Goal: Task Accomplishment & Management: Manage account settings

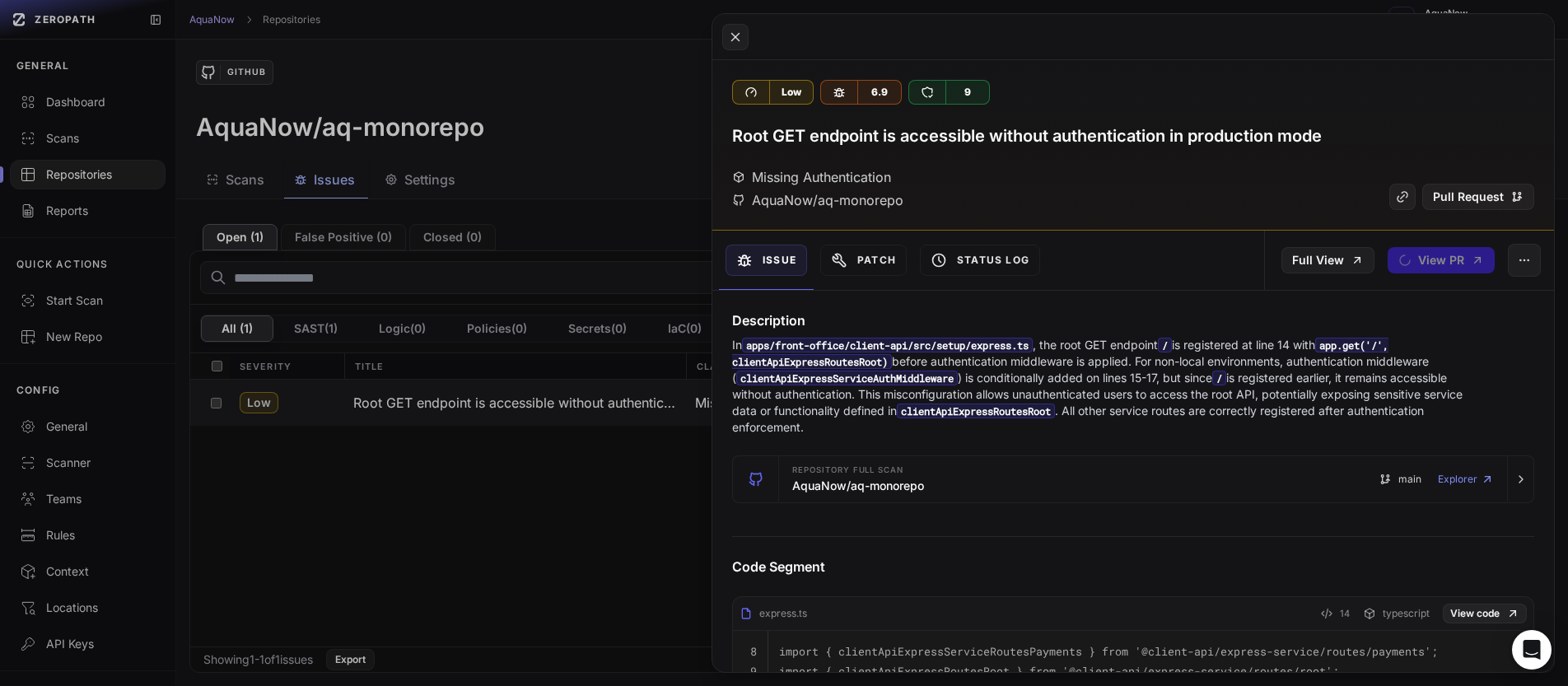
click at [525, 108] on button at bounding box center [784, 343] width 1568 height 686
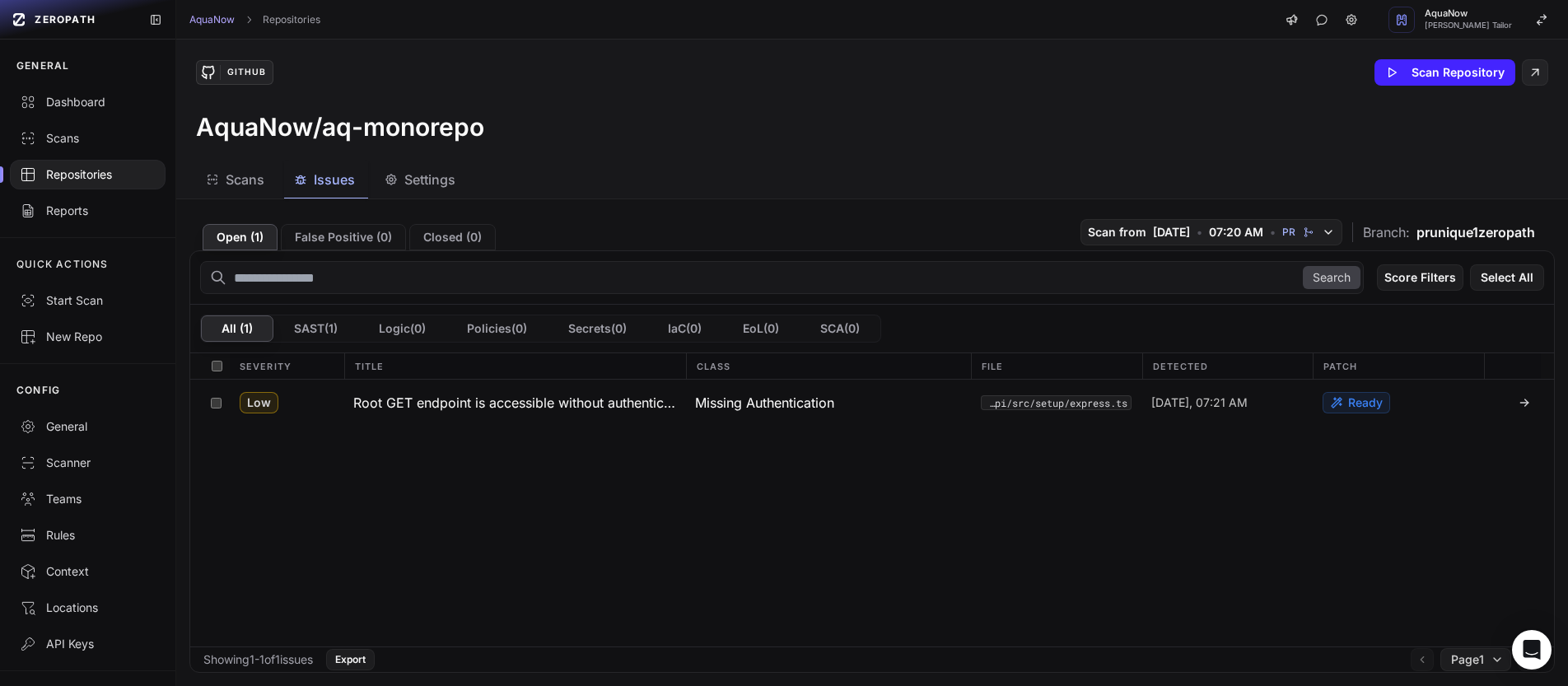
click at [408, 176] on span "Settings" at bounding box center [430, 179] width 51 height 19
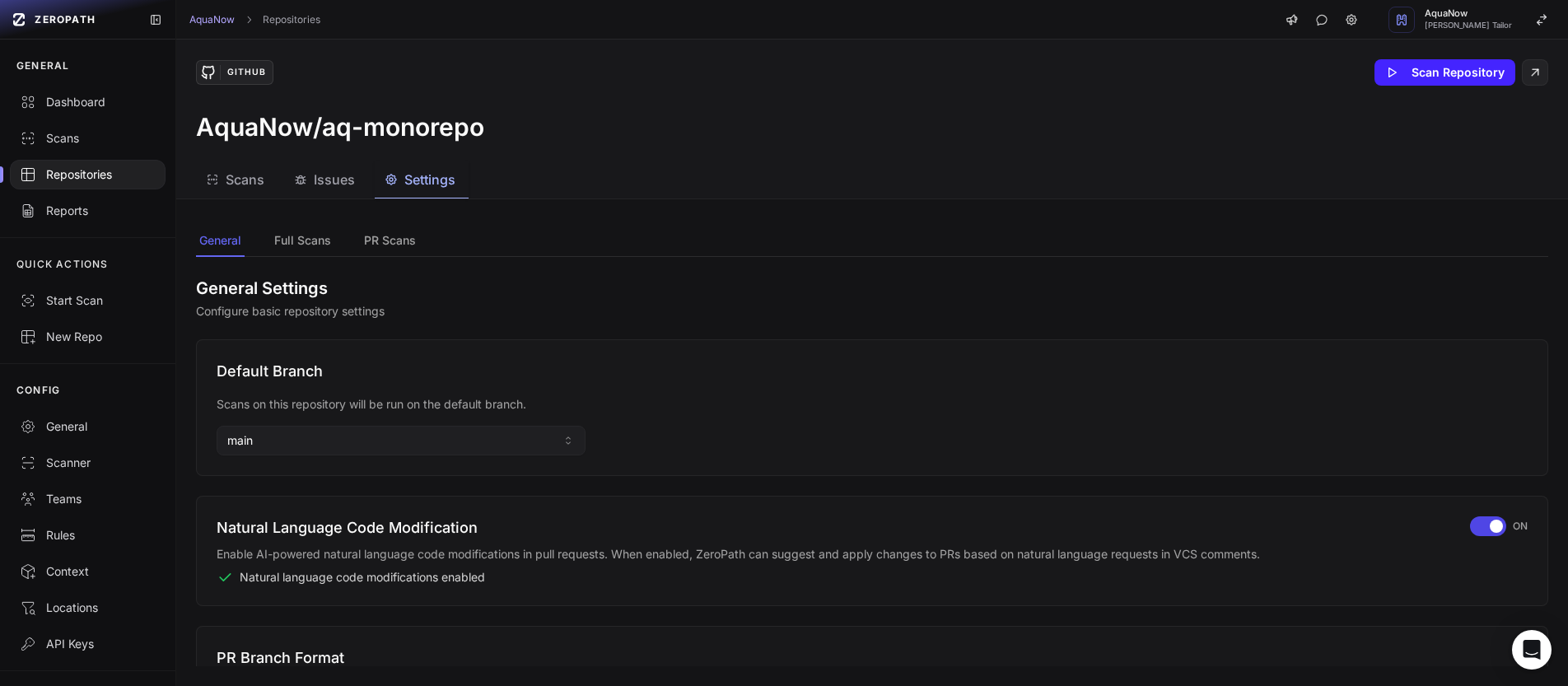
click at [108, 179] on div "Repositories" at bounding box center [87, 175] width 136 height 17
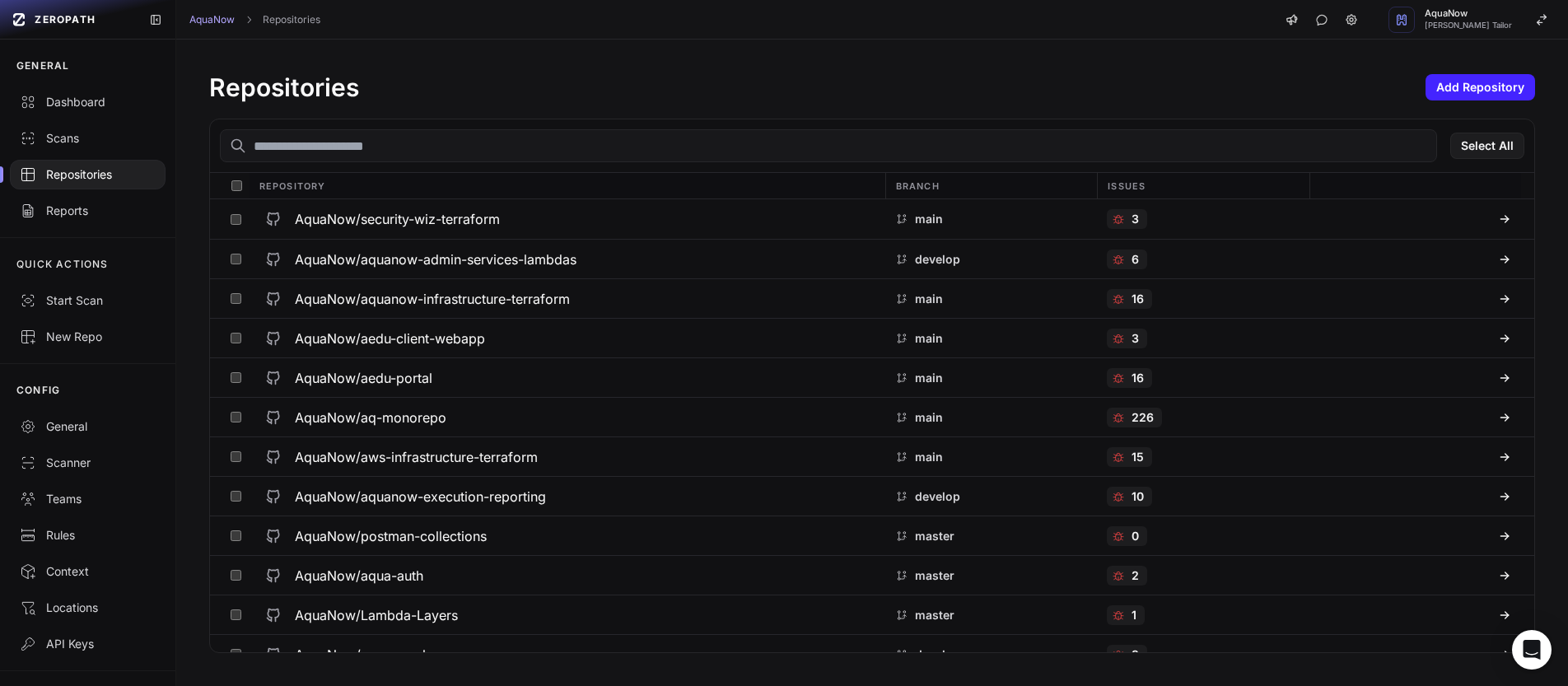
click at [243, 185] on div at bounding box center [236, 186] width 26 height 26
click at [1498, 153] on button "Action" at bounding box center [1488, 145] width 71 height 26
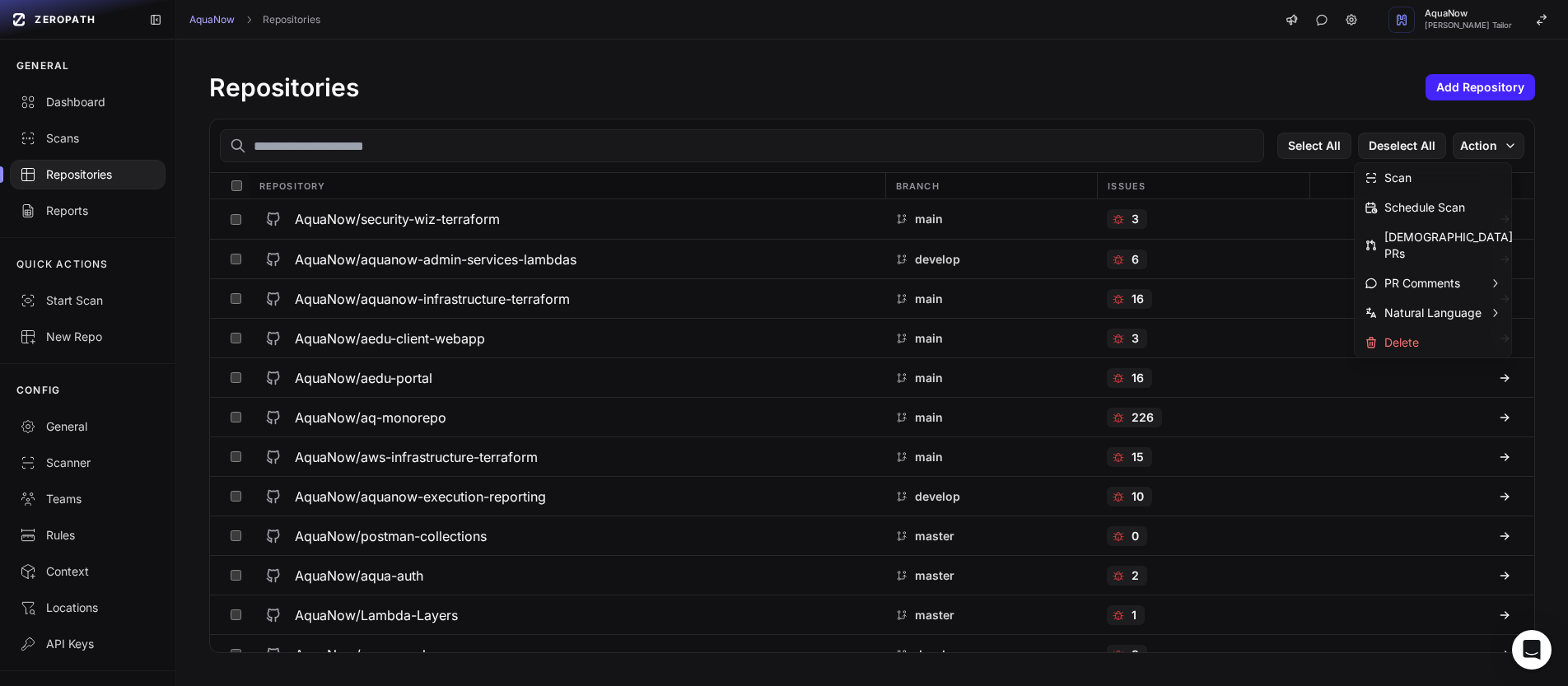
click at [1048, 99] on div "Repositories Add Repository" at bounding box center [872, 87] width 1326 height 30
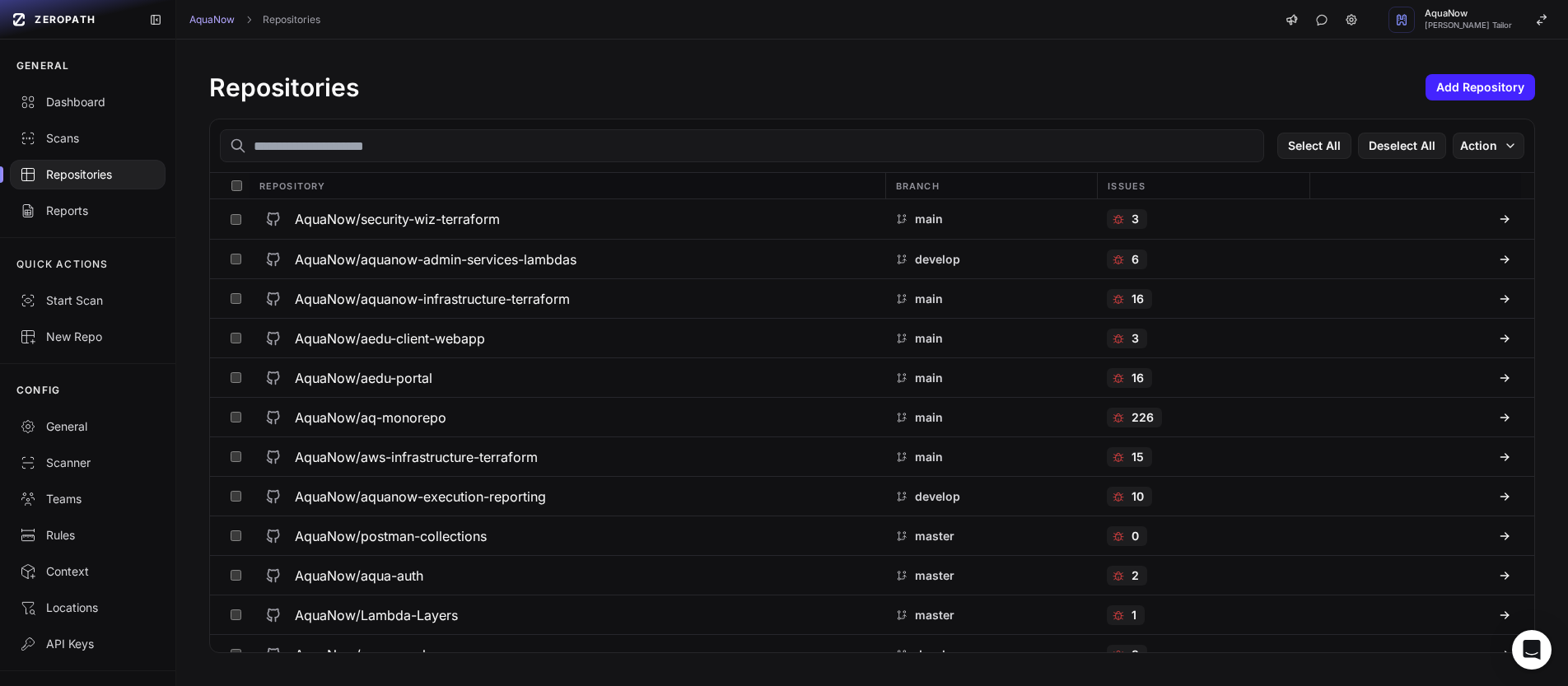
click at [238, 193] on div at bounding box center [236, 186] width 26 height 26
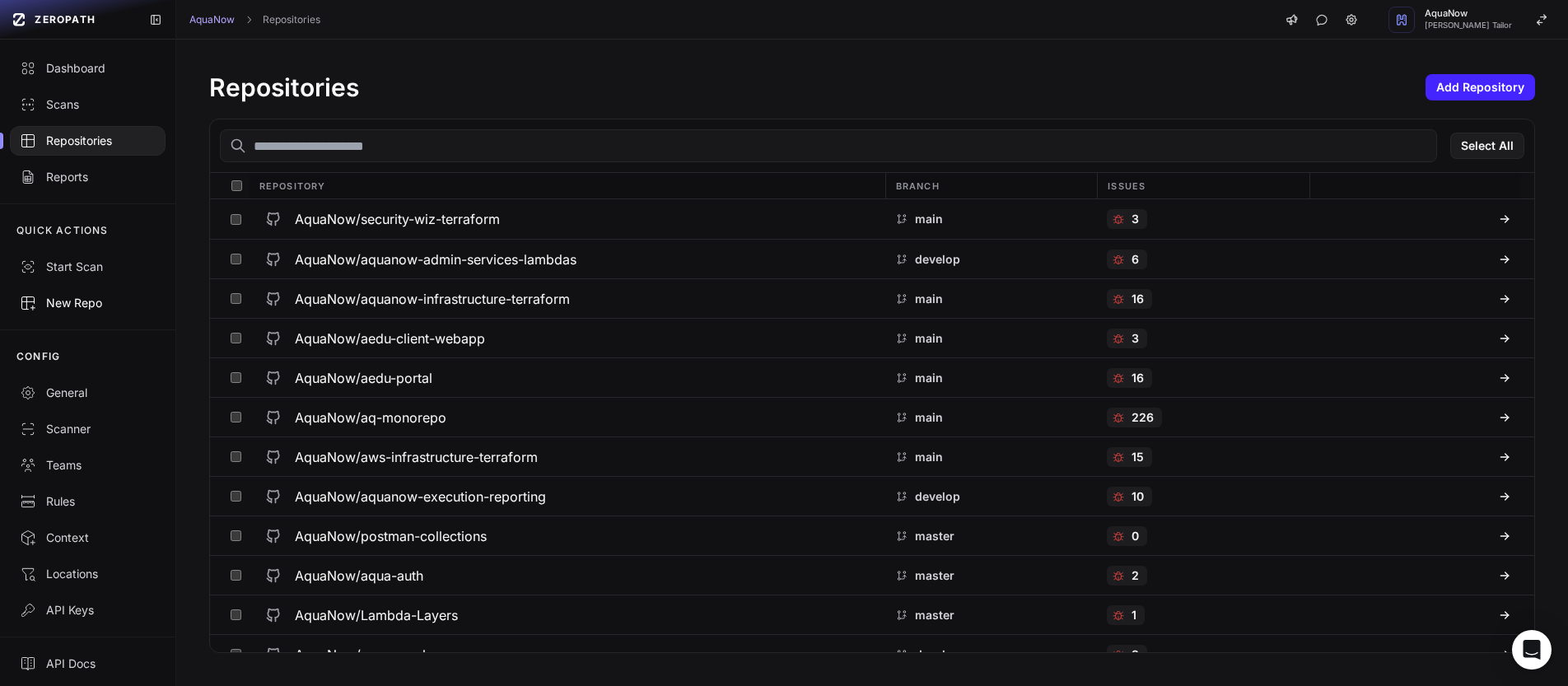
scroll to position [38, 0]
click at [85, 385] on div "General" at bounding box center [87, 389] width 136 height 17
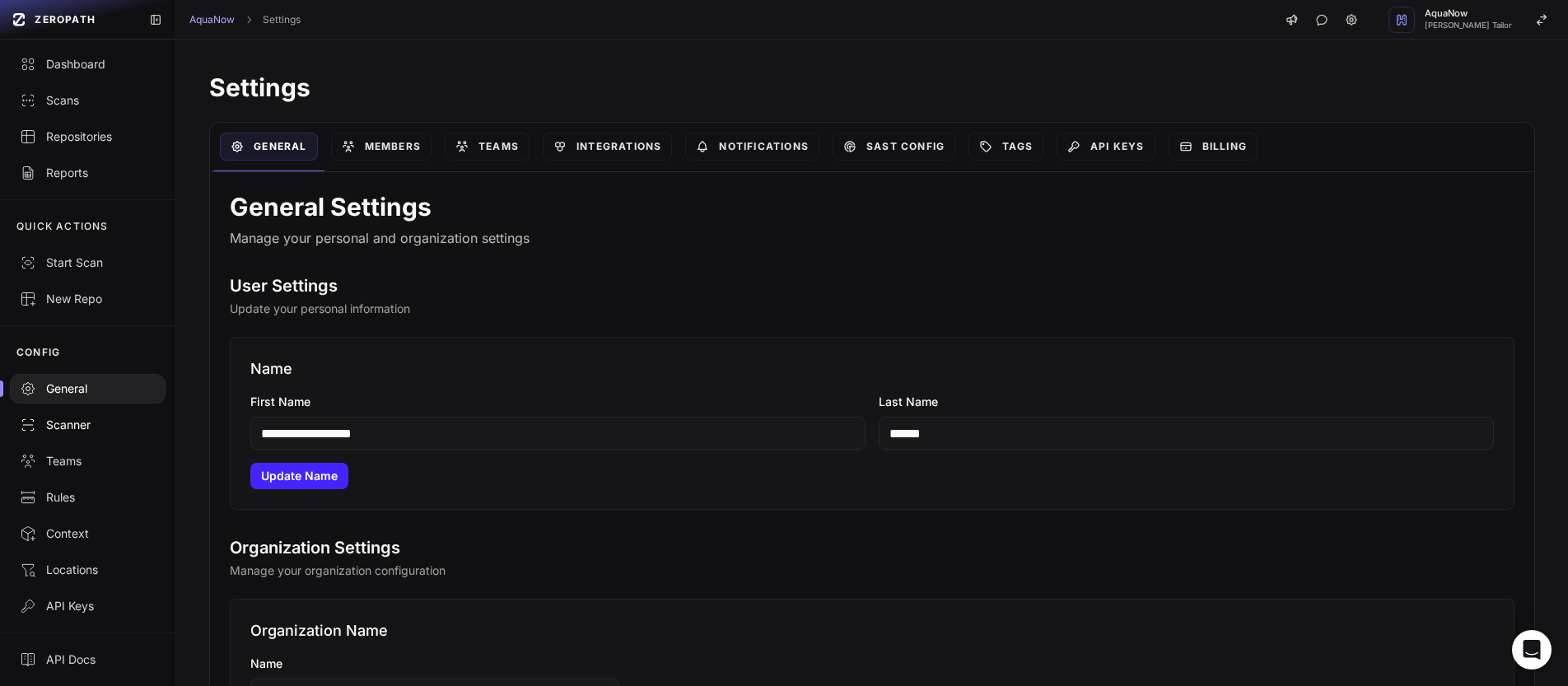
click at [93, 432] on div "Scanner" at bounding box center [87, 425] width 136 height 17
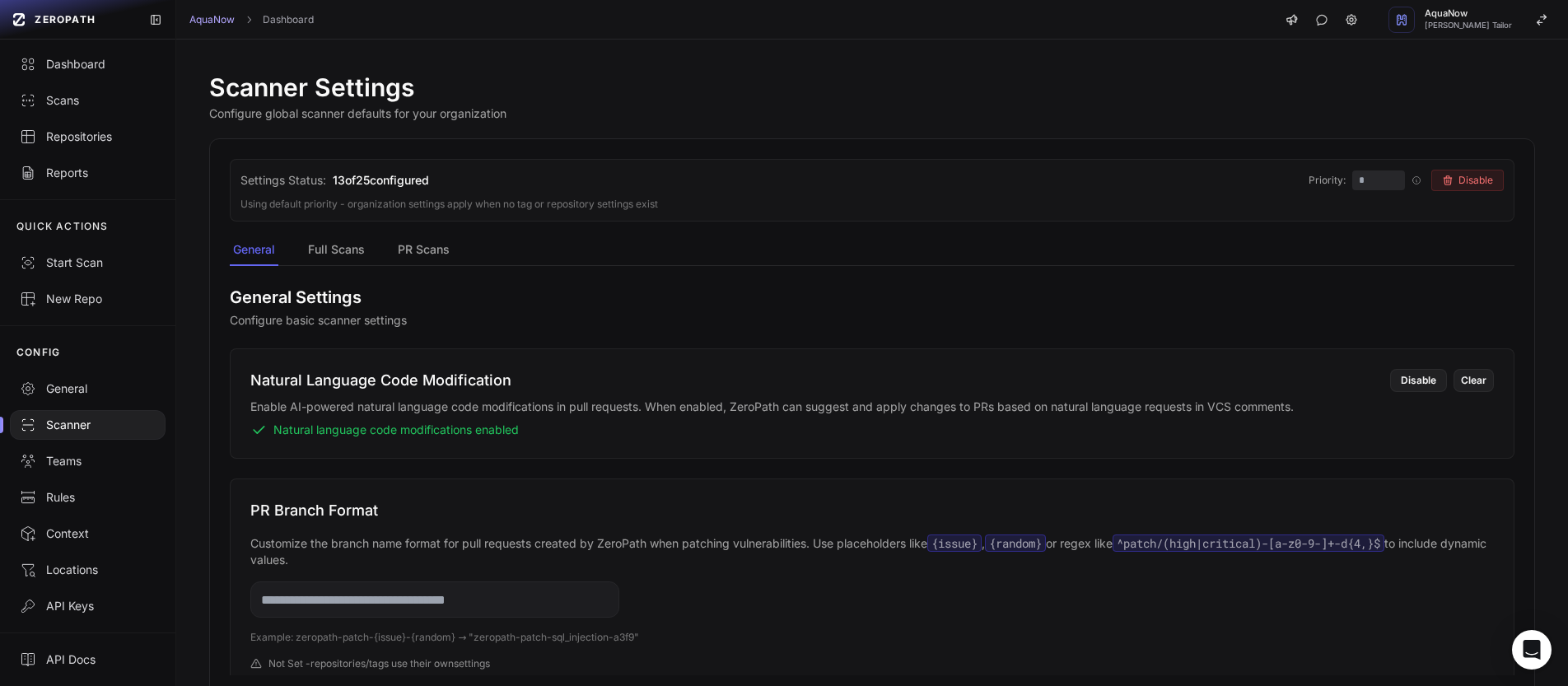
click at [652, 85] on div "Scanner Settings Configure global scanner defaults for your organization" at bounding box center [872, 96] width 1326 height 49
click at [339, 252] on button "Full Scans" at bounding box center [336, 250] width 63 height 31
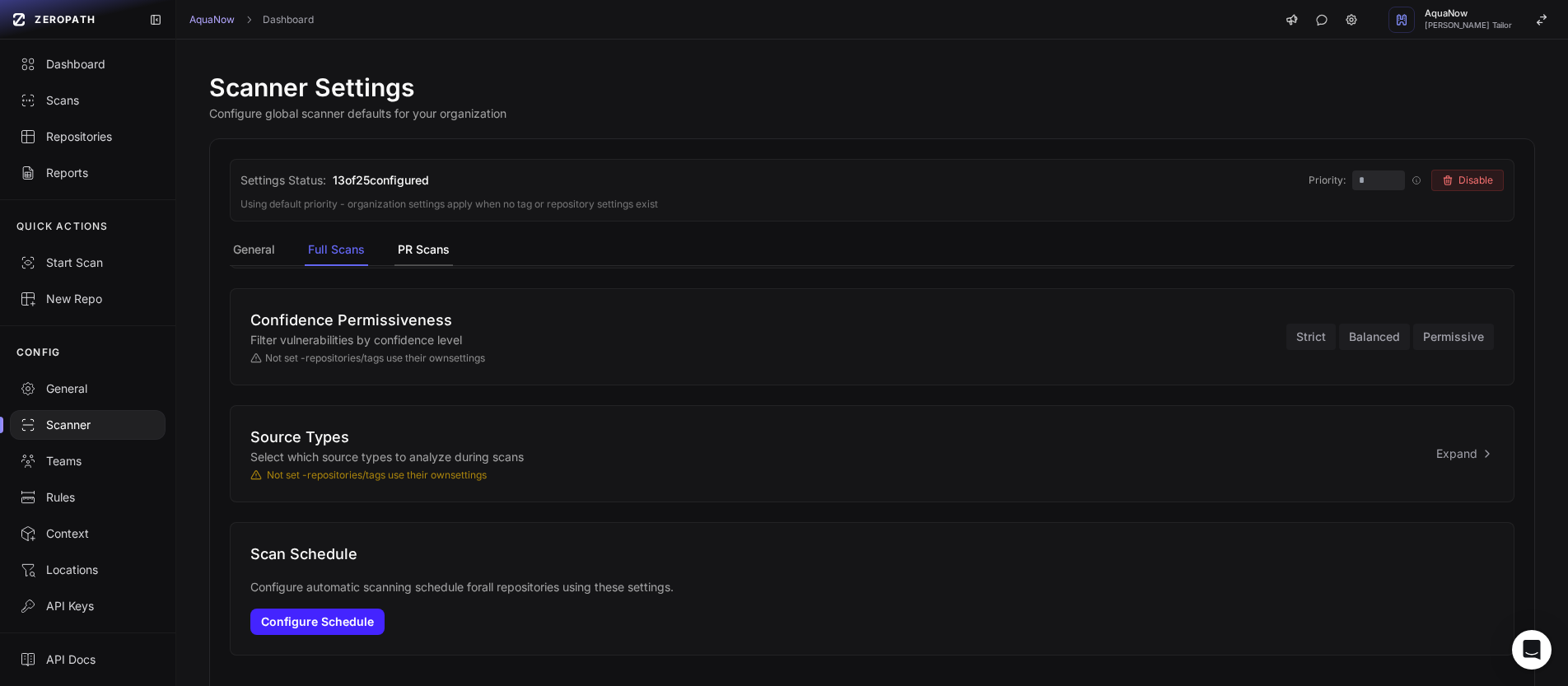
click at [449, 257] on button "PR Scans" at bounding box center [423, 250] width 58 height 31
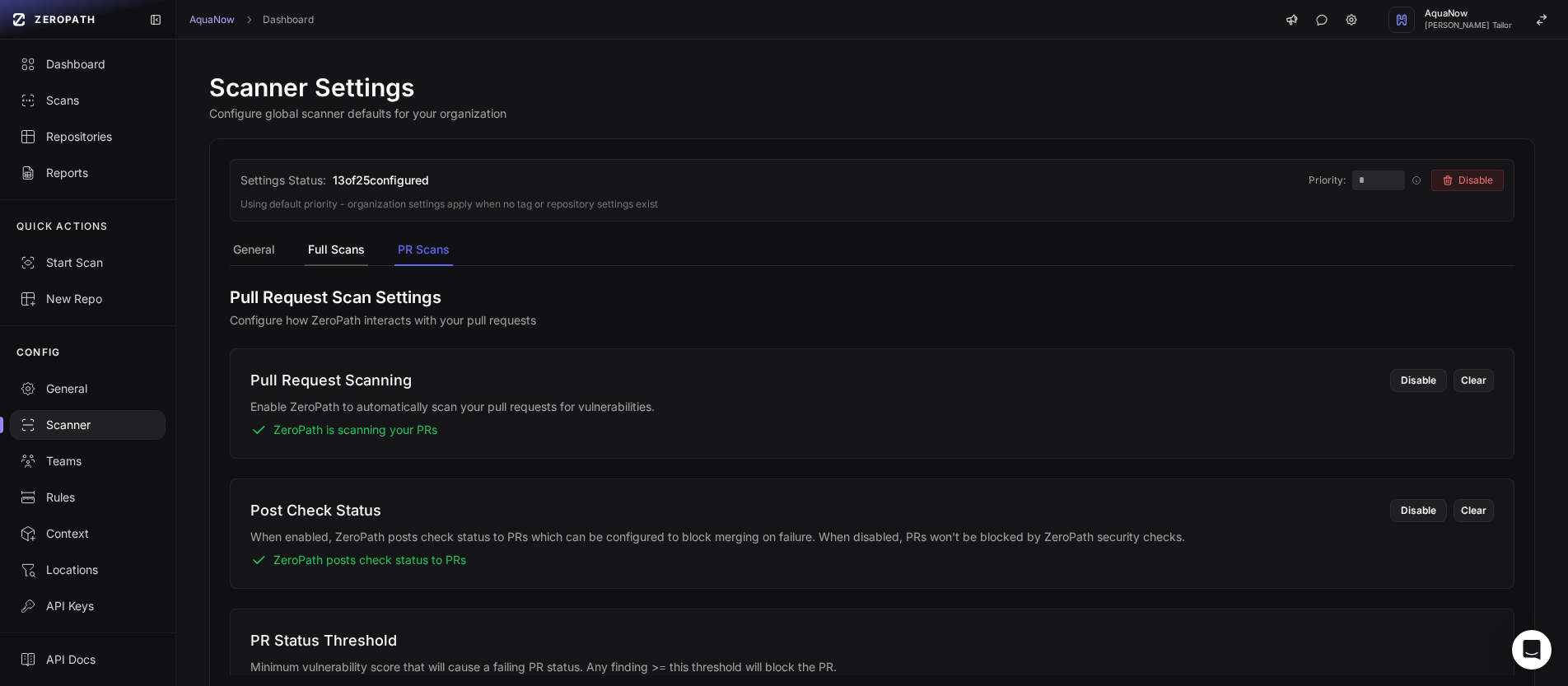
click at [345, 253] on button "Full Scans" at bounding box center [336, 250] width 63 height 31
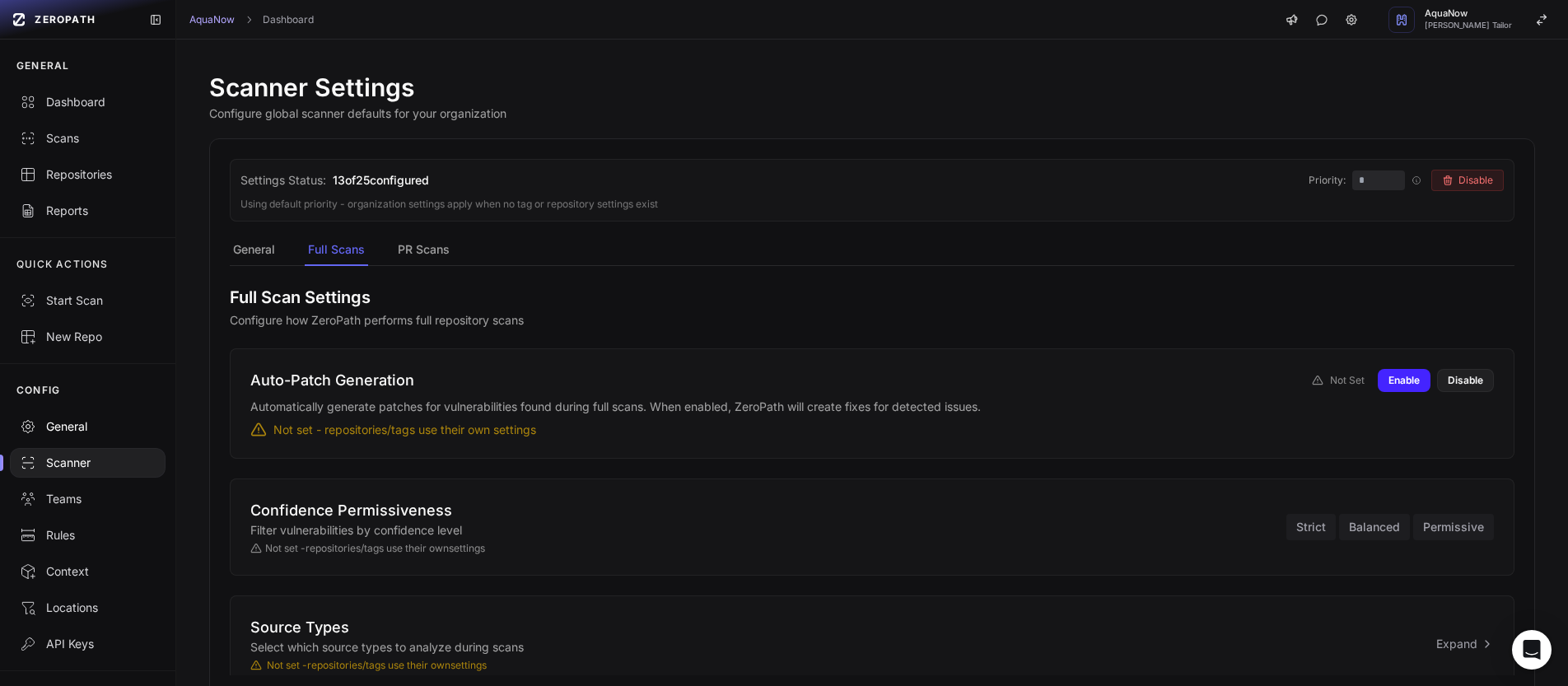
click at [69, 414] on link "General" at bounding box center [87, 426] width 175 height 36
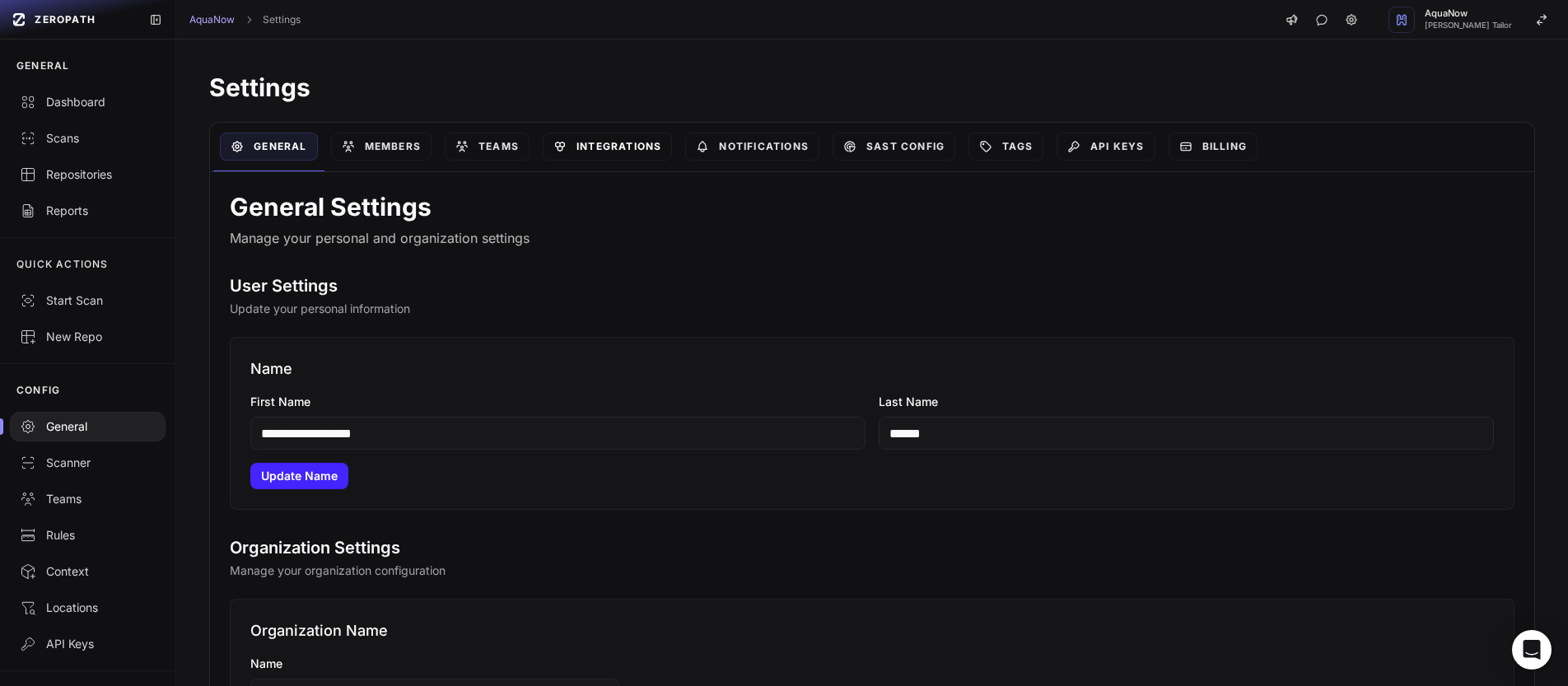
click at [627, 145] on link "Integrations" at bounding box center [608, 146] width 130 height 28
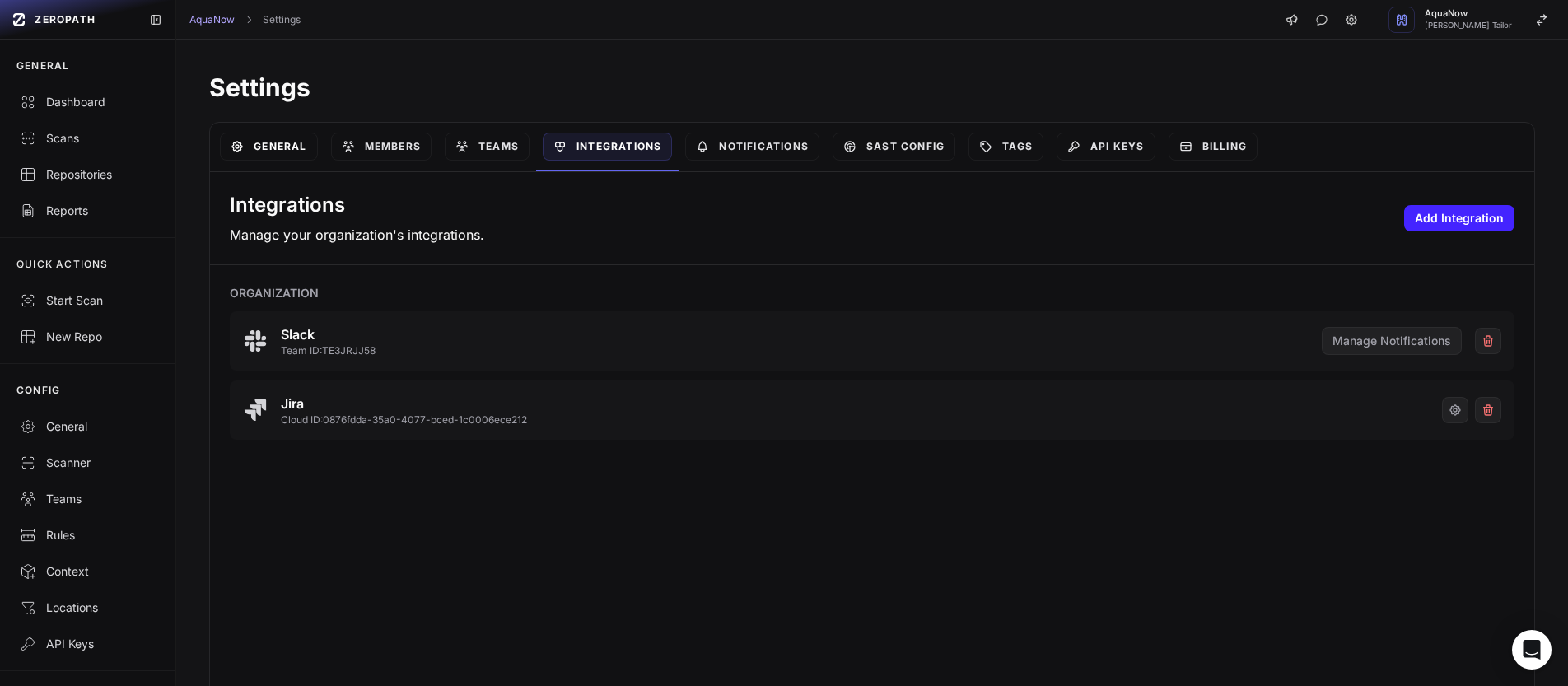
click at [288, 153] on link "General" at bounding box center [268, 146] width 97 height 28
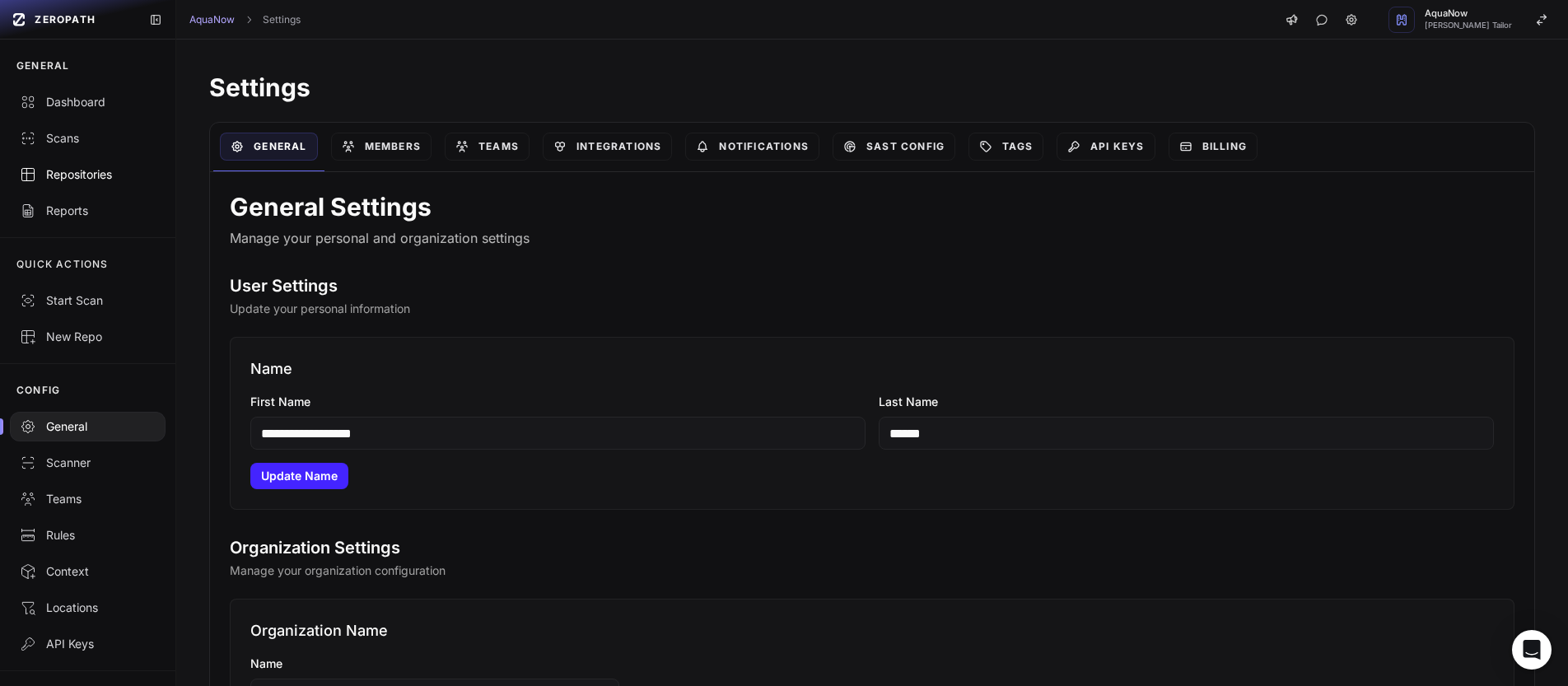
click at [78, 179] on div "Repositories" at bounding box center [87, 175] width 136 height 17
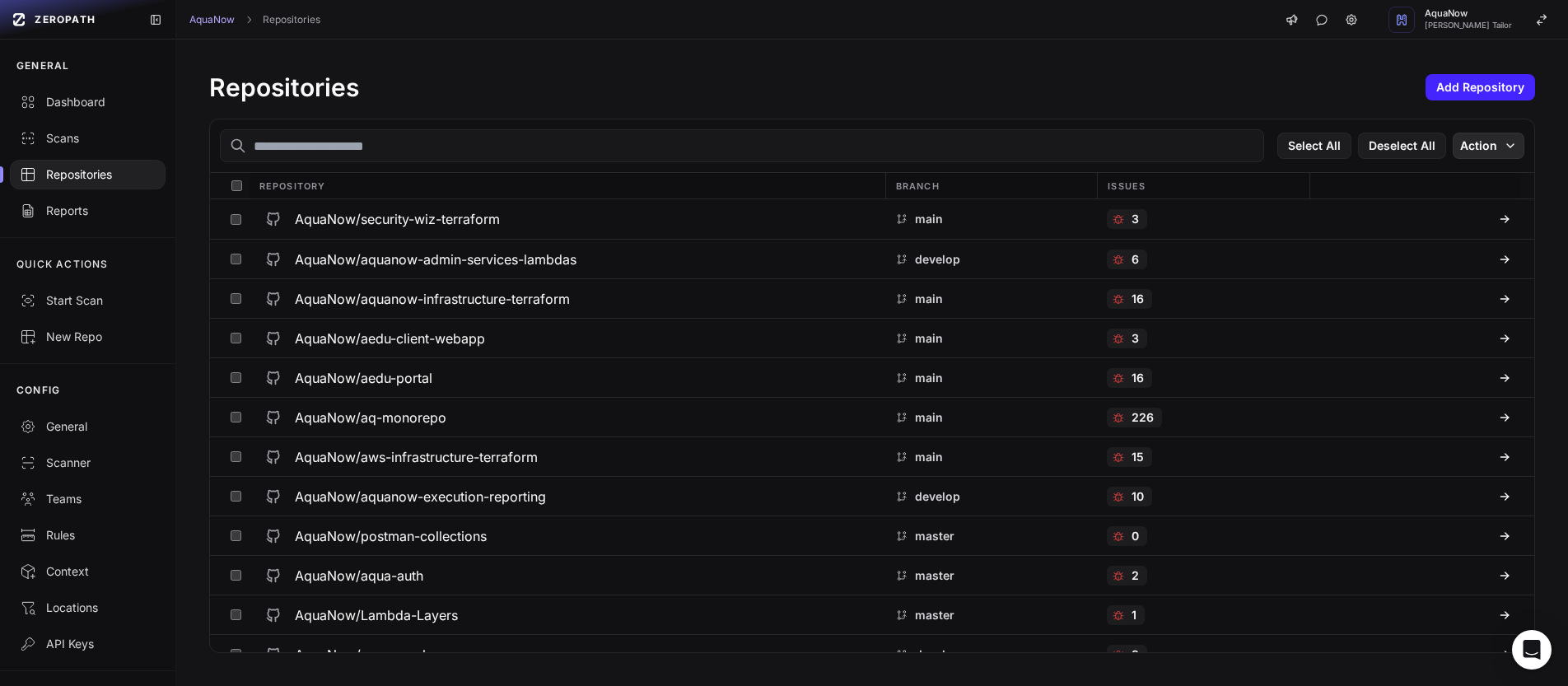
click at [1490, 153] on button "Action" at bounding box center [1488, 145] width 71 height 26
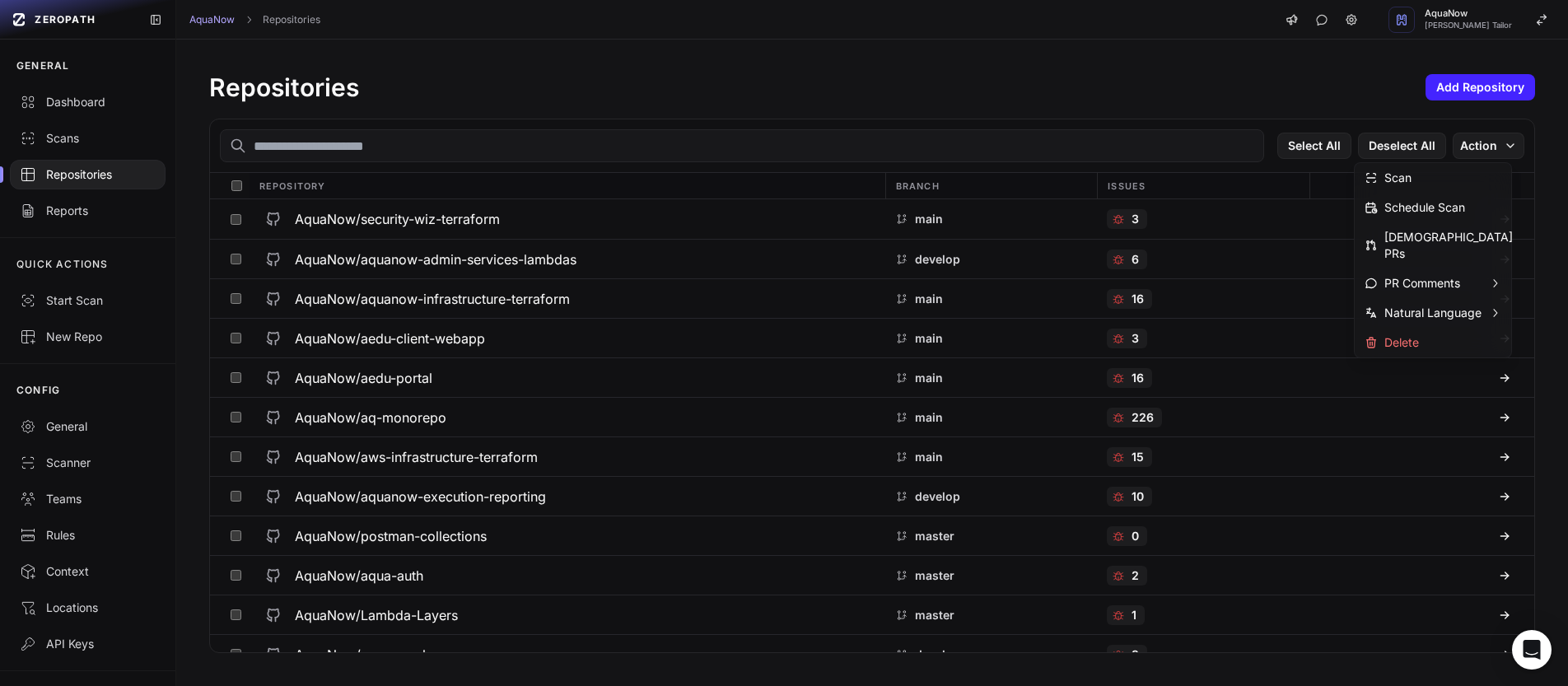
click at [1019, 70] on div "Repositories Add Repository Select All Deselect All Action Repository Branch Is…" at bounding box center [872, 363] width 1392 height 646
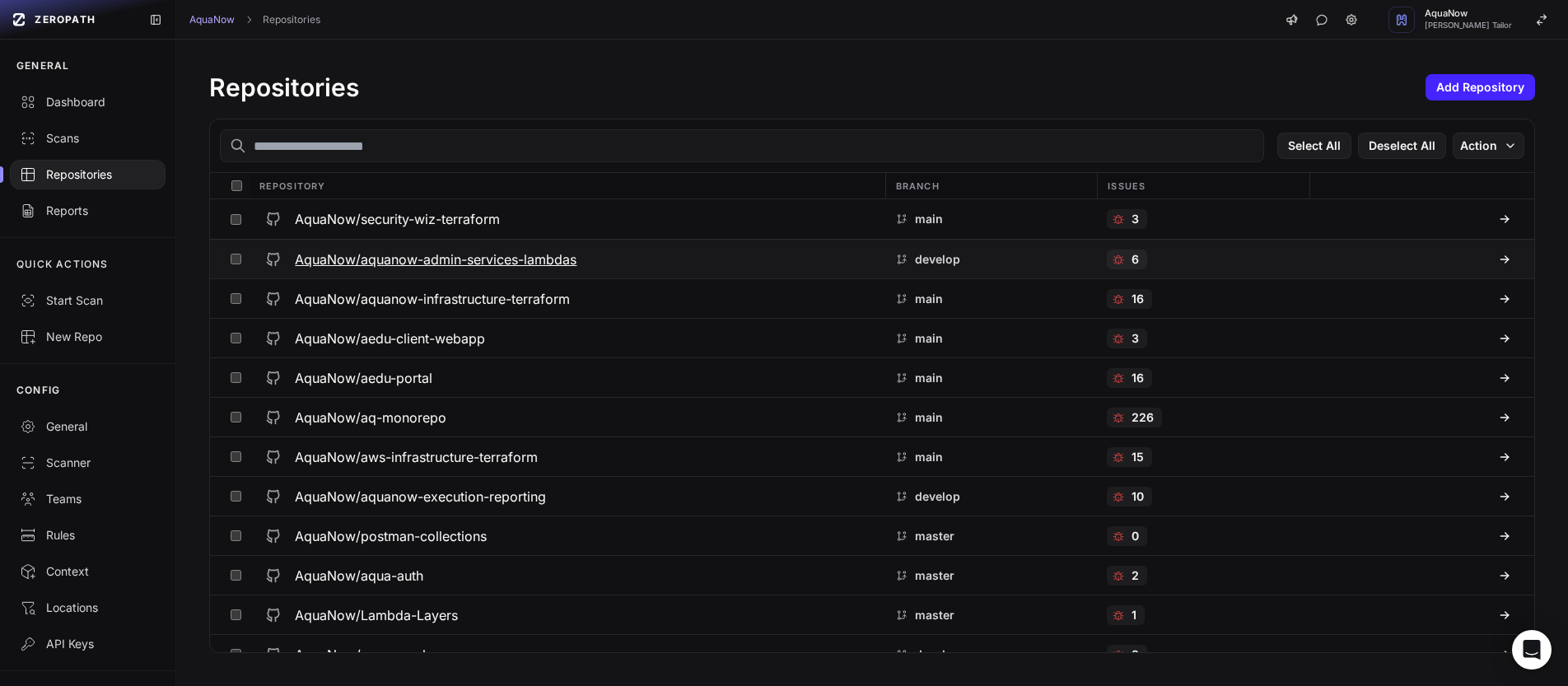
click at [1338, 268] on button at bounding box center [1415, 259] width 212 height 39
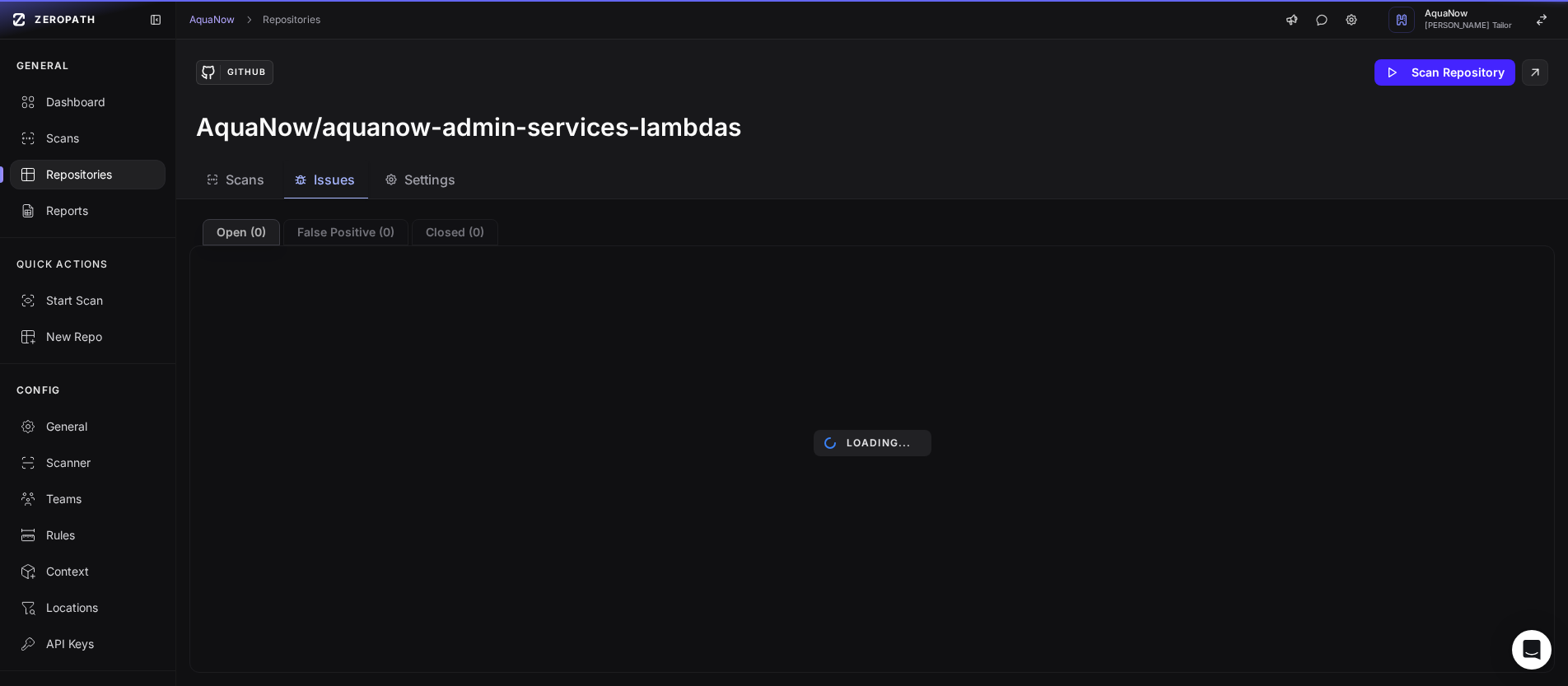
click at [338, 177] on span "Issues" at bounding box center [334, 179] width 41 height 19
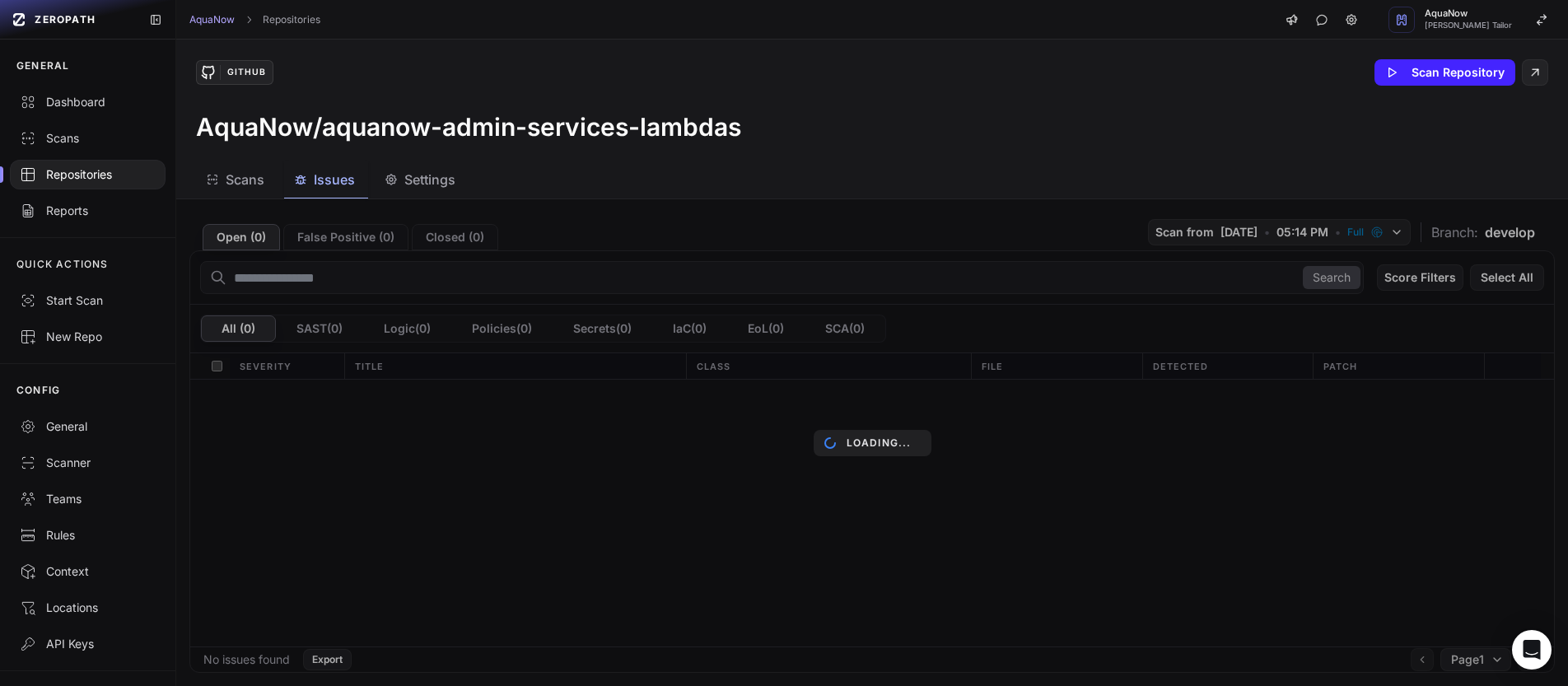
click at [405, 182] on span "Settings" at bounding box center [430, 179] width 51 height 19
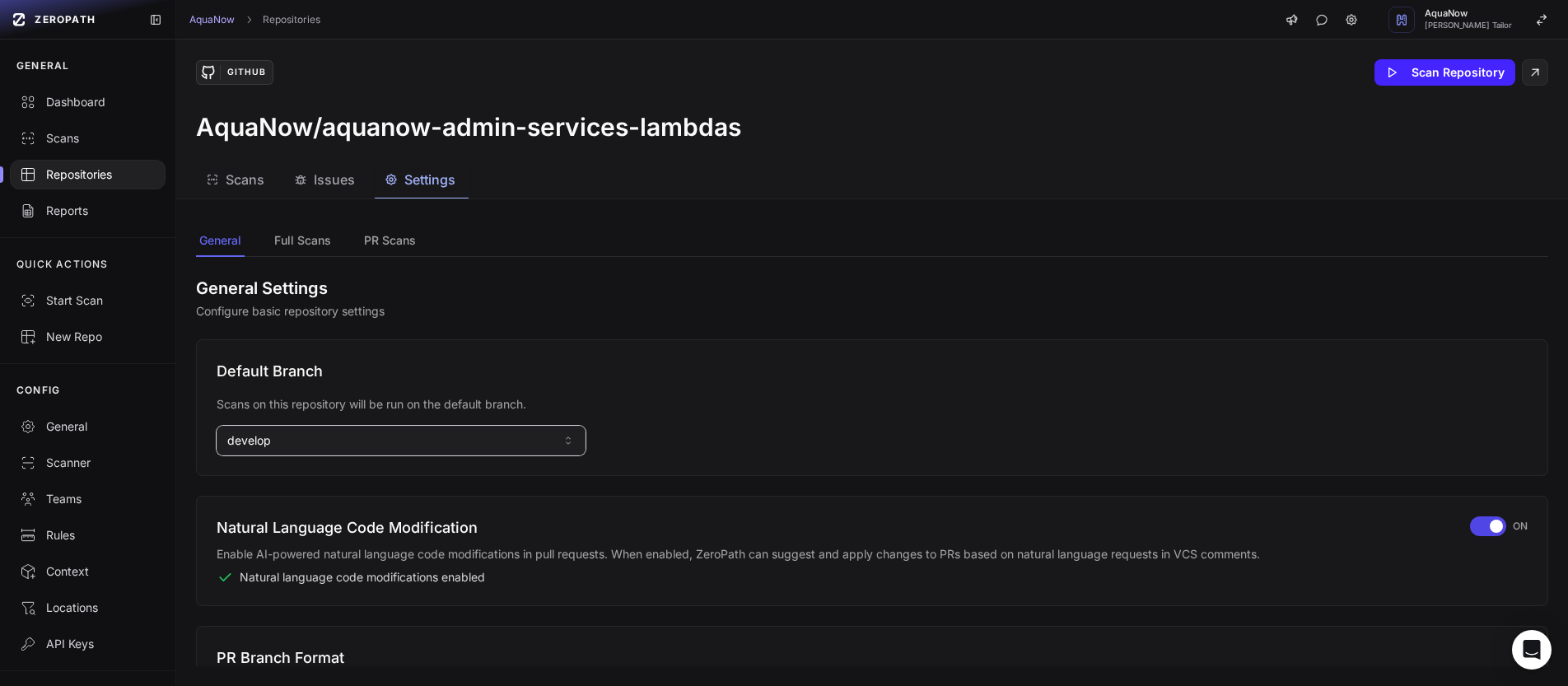
click at [420, 449] on button "develop" at bounding box center [401, 441] width 369 height 30
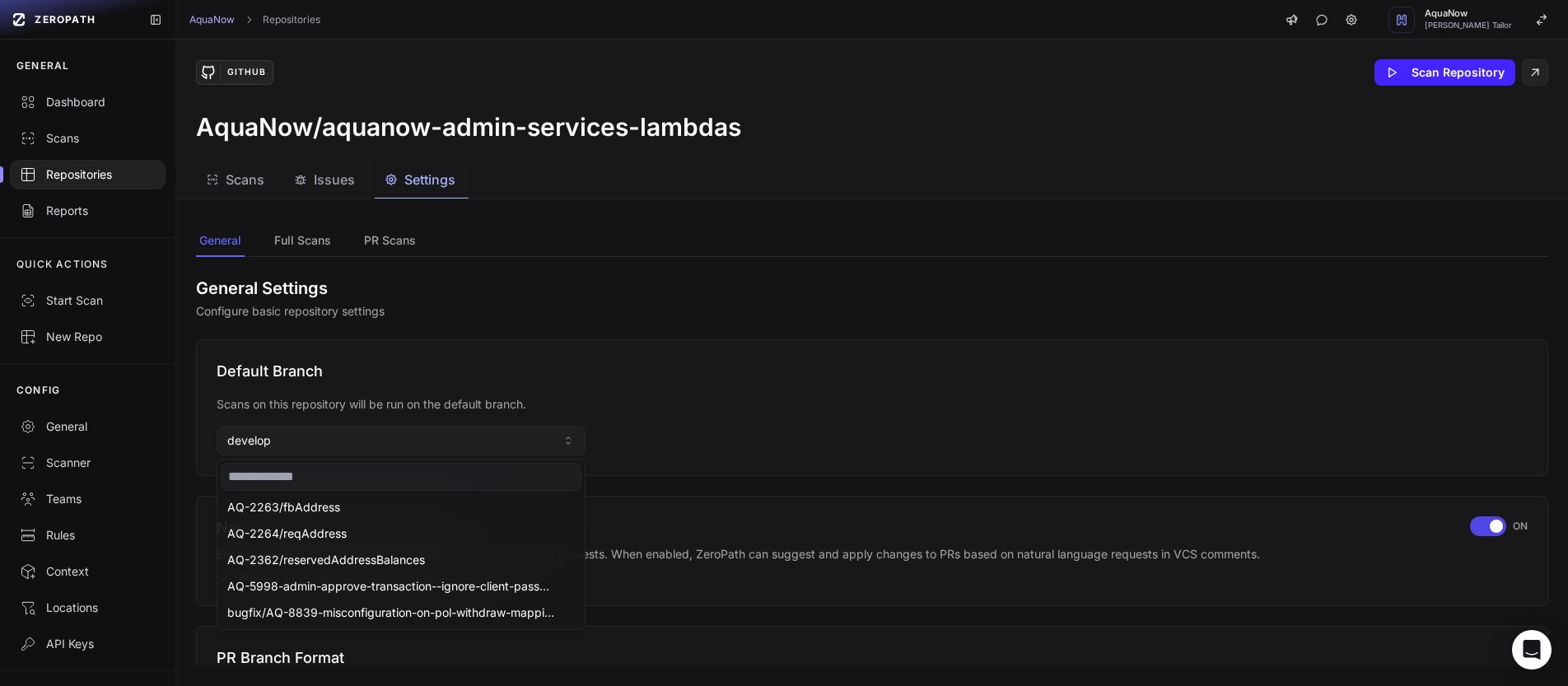
click at [394, 484] on input at bounding box center [400, 477] width 360 height 28
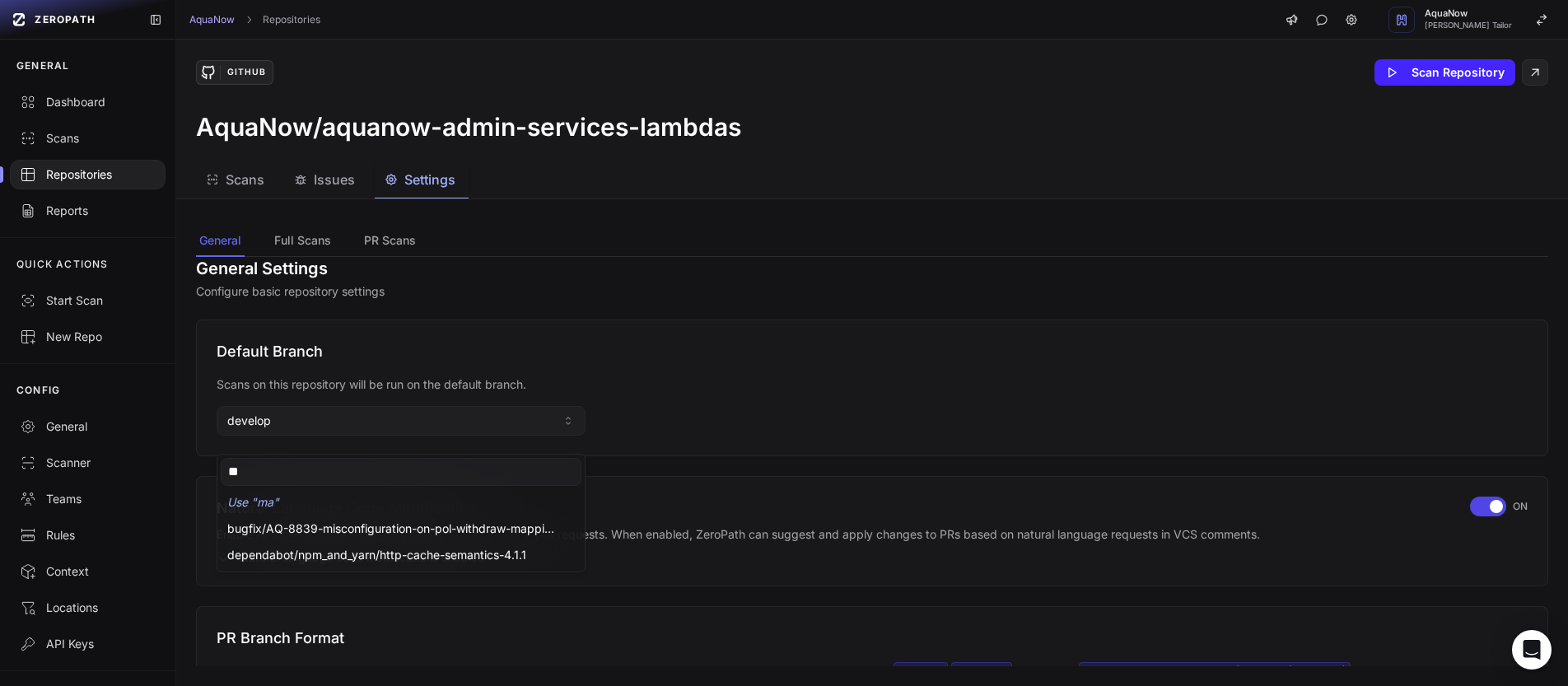
scroll to position [105, 0]
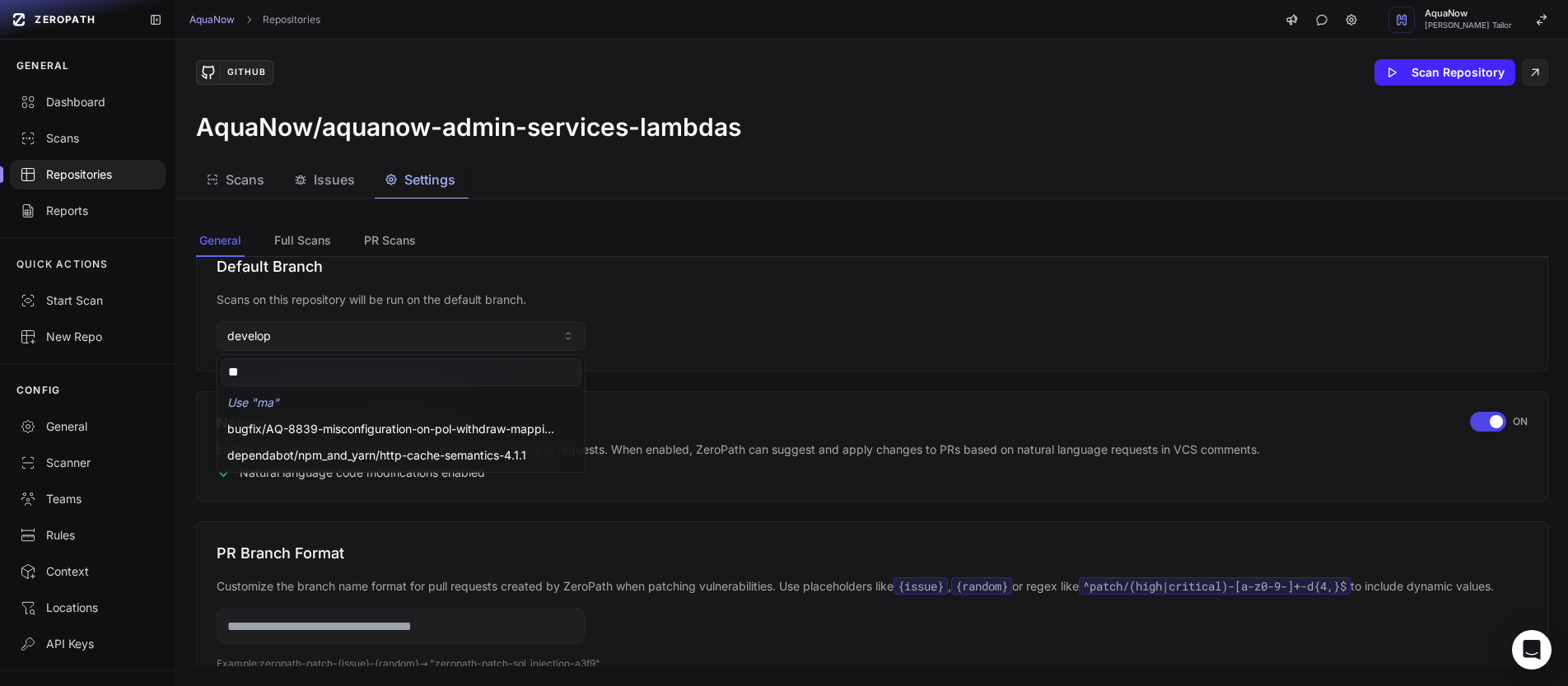
click at [629, 237] on nav "General Full Scans PR Scans" at bounding box center [872, 242] width 1352 height 31
type input "**"
click at [409, 338] on button "develop" at bounding box center [401, 336] width 369 height 30
click at [361, 374] on input "**" at bounding box center [400, 372] width 360 height 28
type input "****"
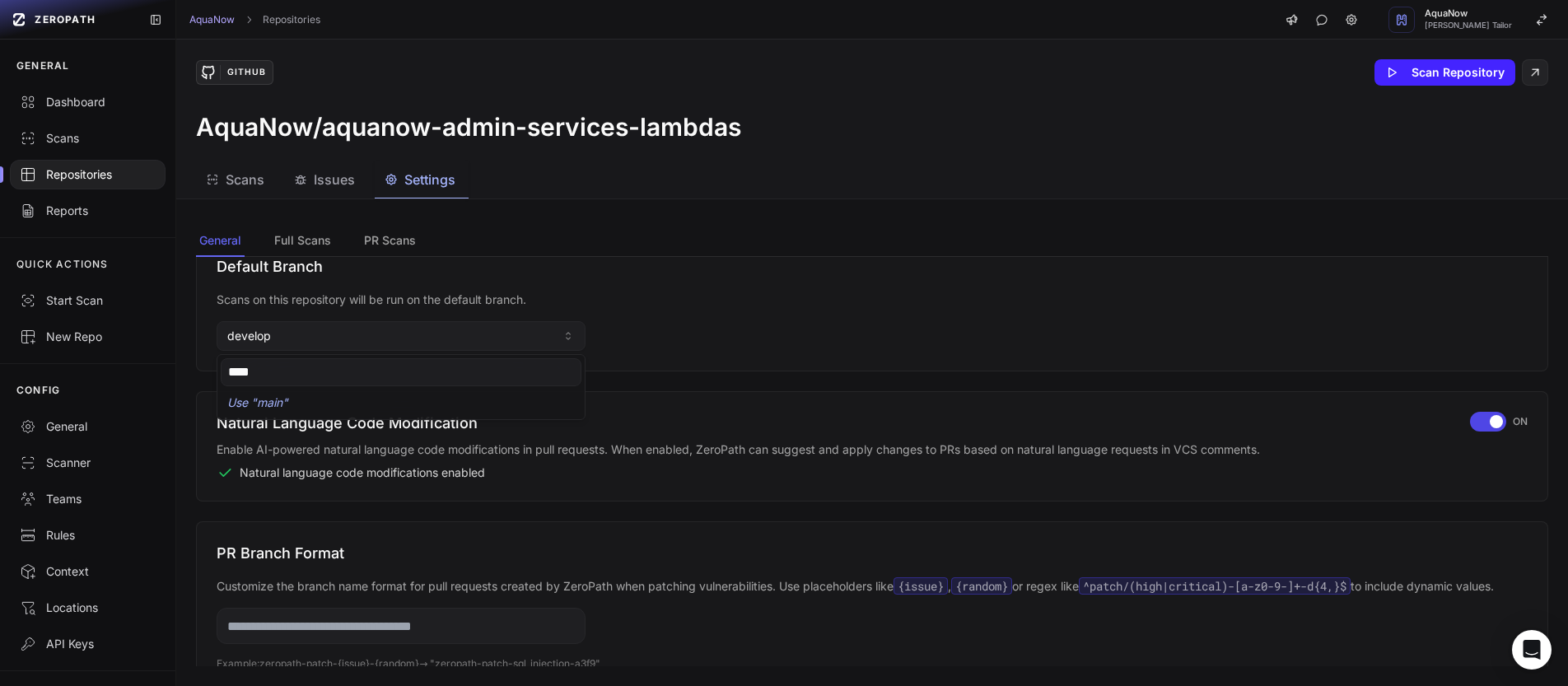
click at [359, 118] on div "AquaNow/aquanow-admin-services-lambdas" at bounding box center [872, 127] width 1352 height 30
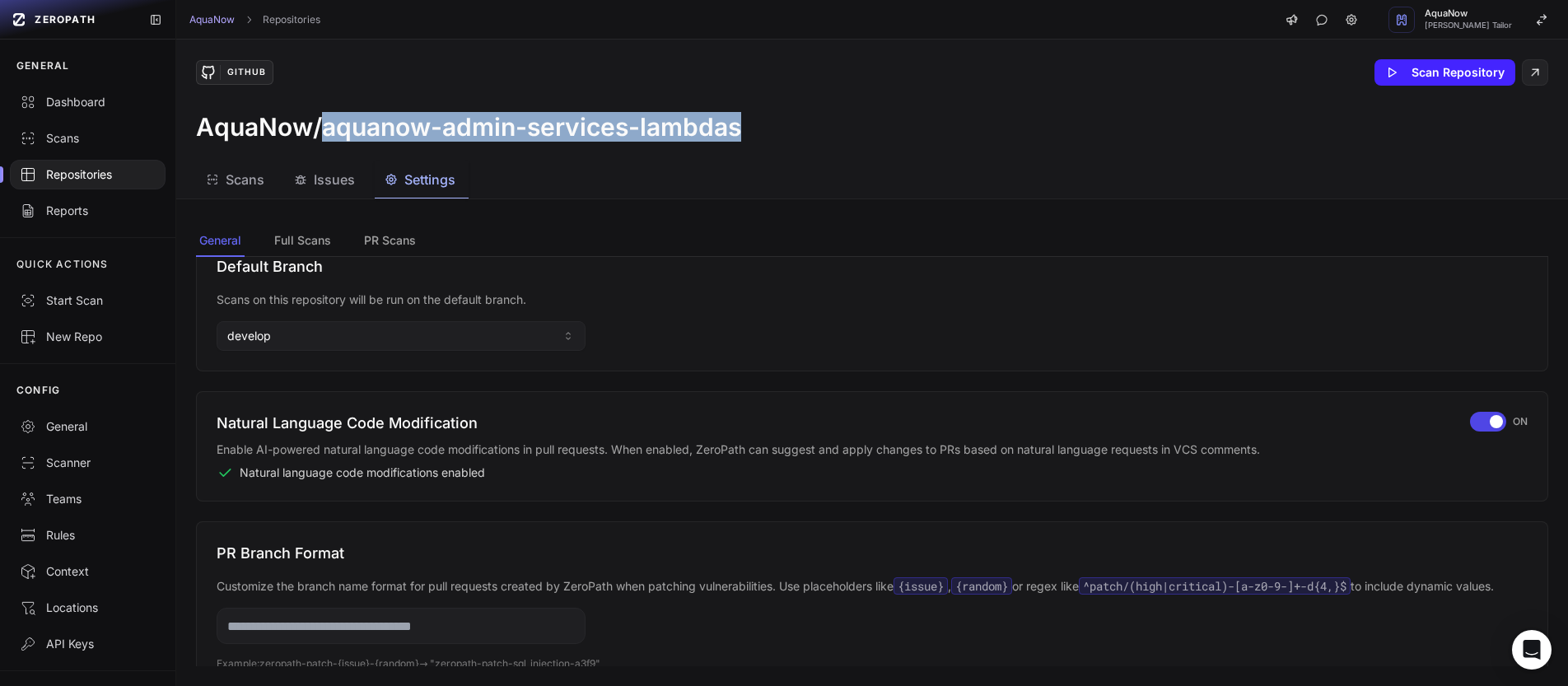
drag, startPoint x: 325, startPoint y: 129, endPoint x: 745, endPoint y: 138, distance: 420.1
click at [745, 138] on div "AquaNow/aquanow-admin-services-lambdas" at bounding box center [872, 127] width 1352 height 30
copy h3 "aquanow-admin-services-lambdas"
click at [116, 181] on div "Repositories" at bounding box center [87, 175] width 136 height 17
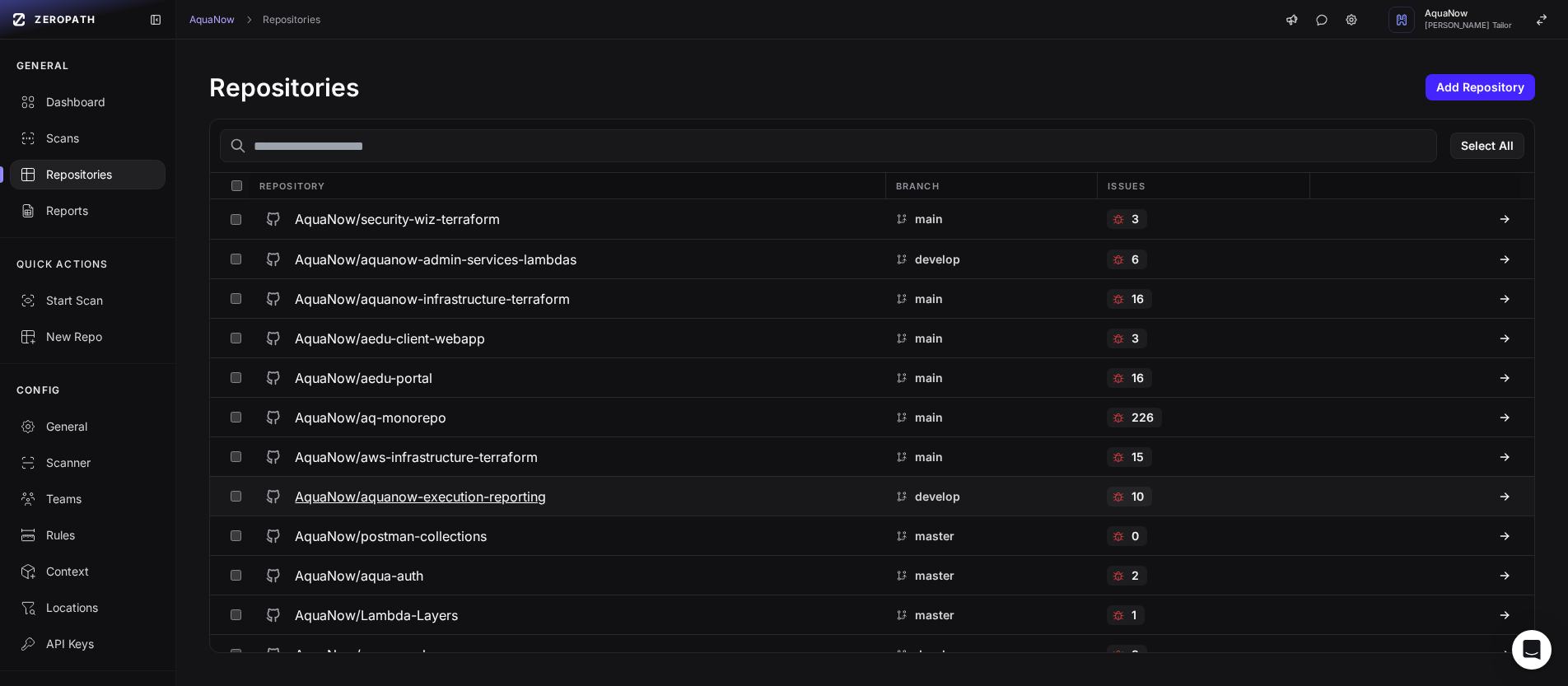
click at [326, 495] on h3 "AquaNow/aquanow-execution-reporting" at bounding box center [420, 496] width 251 height 19
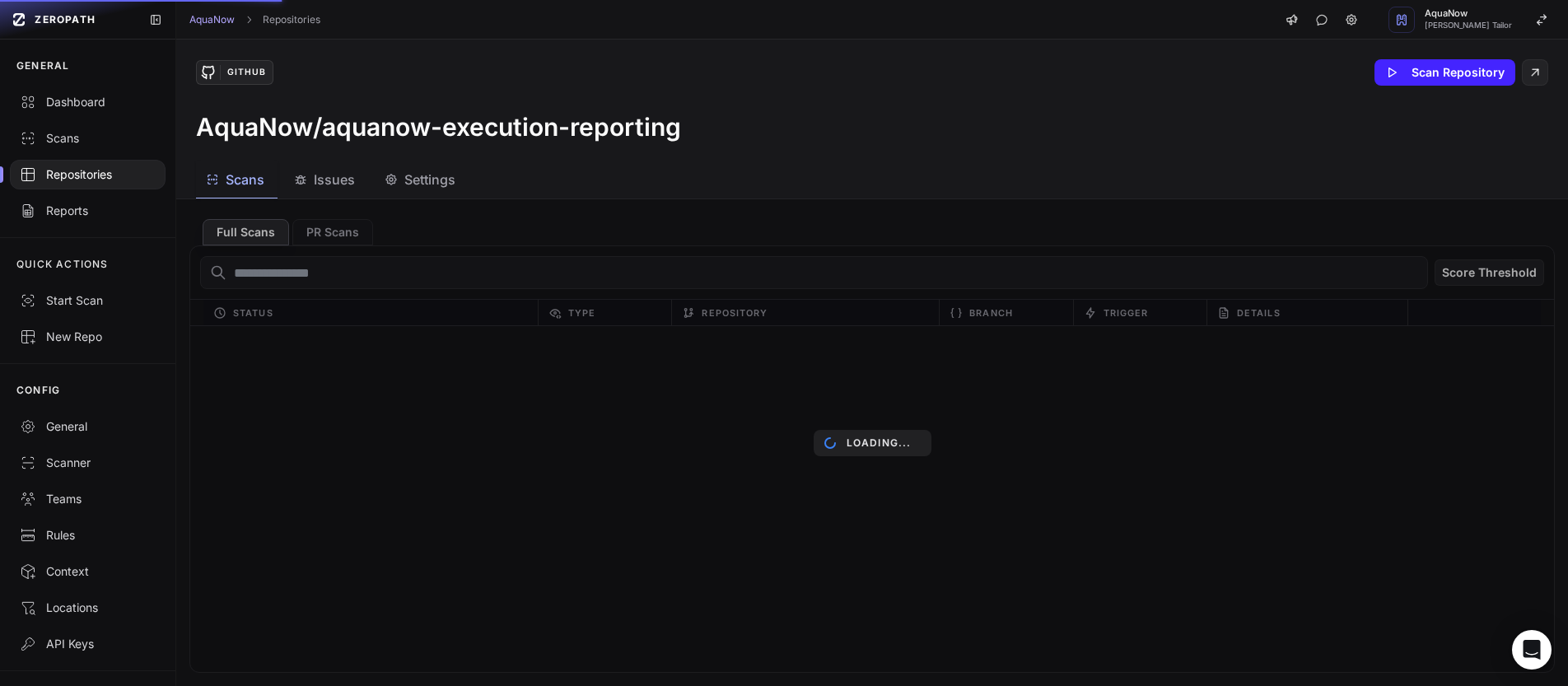
click at [420, 173] on span "Settings" at bounding box center [430, 179] width 51 height 19
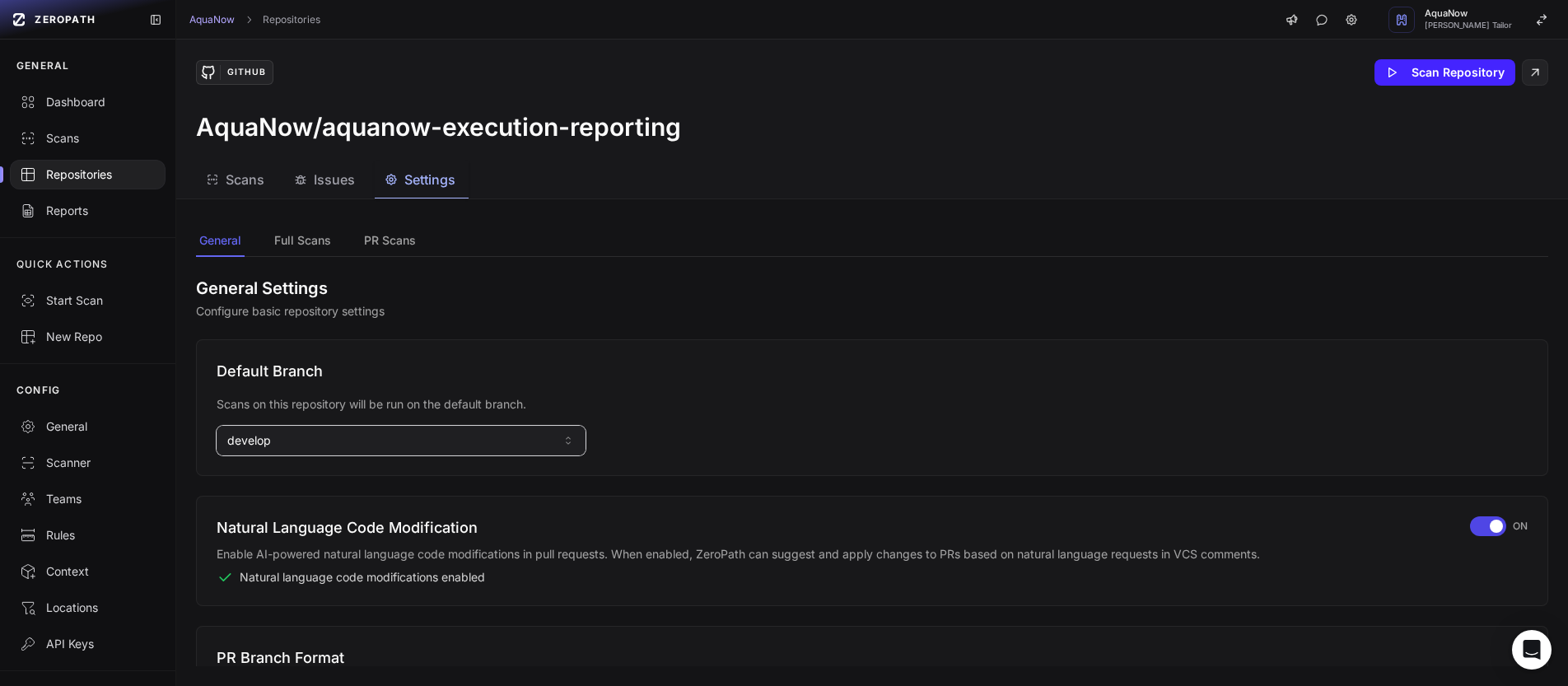
click at [369, 447] on button "develop" at bounding box center [401, 441] width 369 height 30
click at [345, 470] on input at bounding box center [400, 477] width 360 height 28
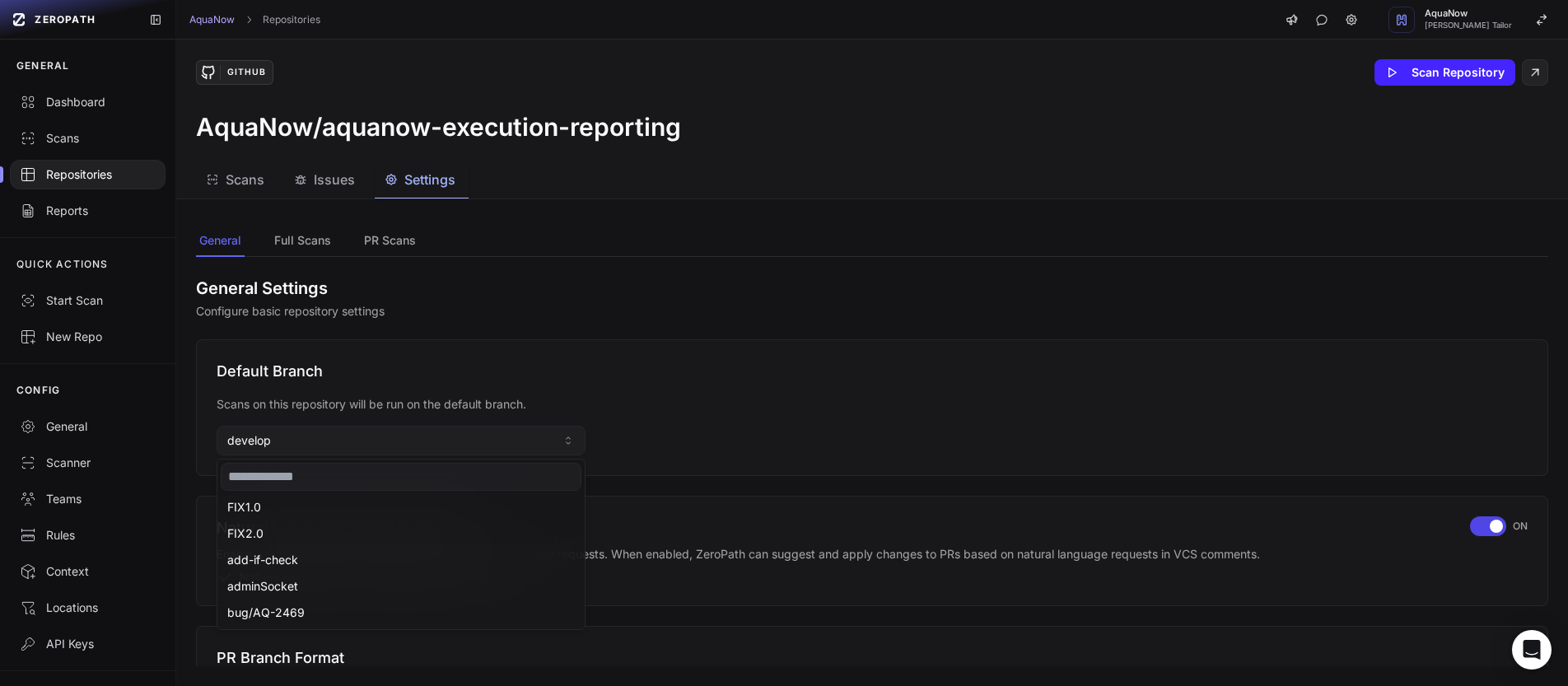
click at [342, 484] on input at bounding box center [400, 477] width 360 height 28
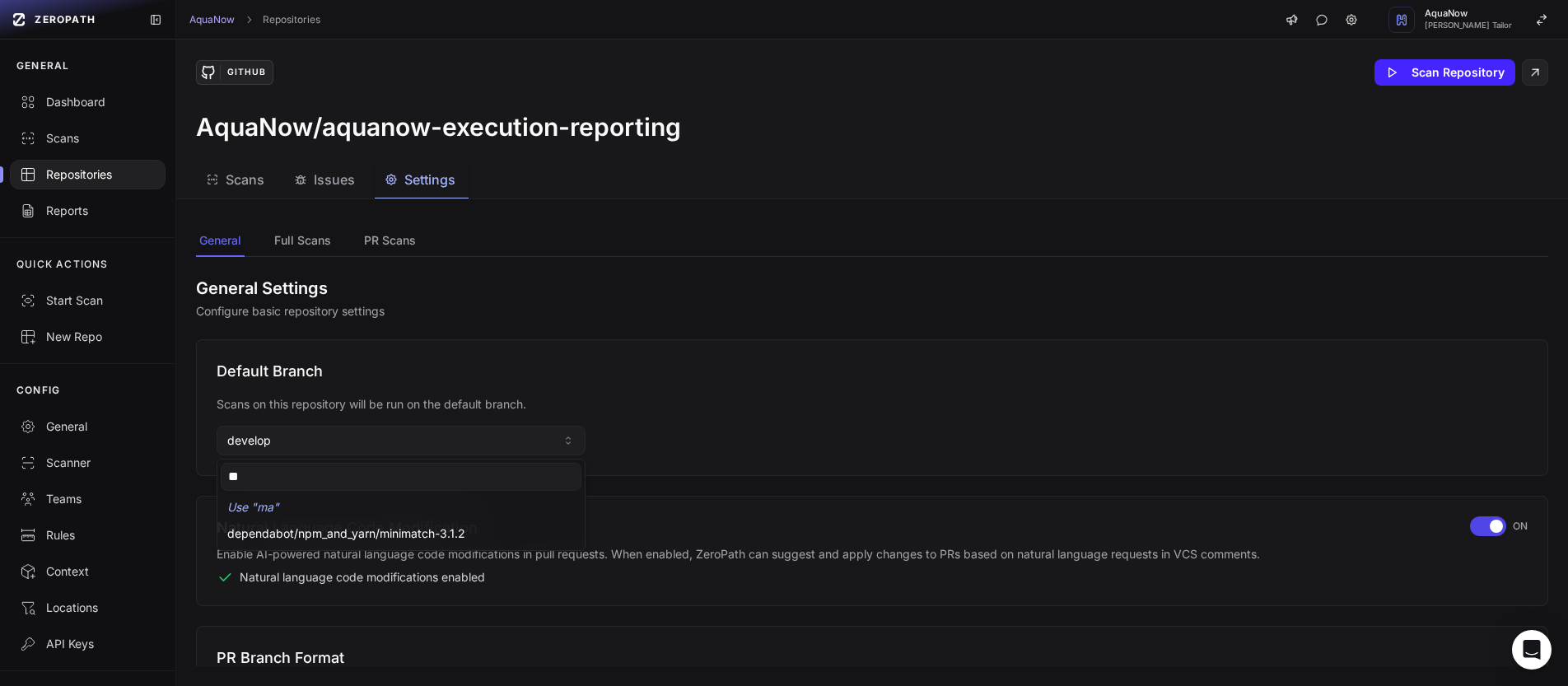
click at [717, 143] on div "GitHub Scan Repository AquaNow/aquanow-execution-reporting" at bounding box center [872, 101] width 1392 height 122
type input "**"
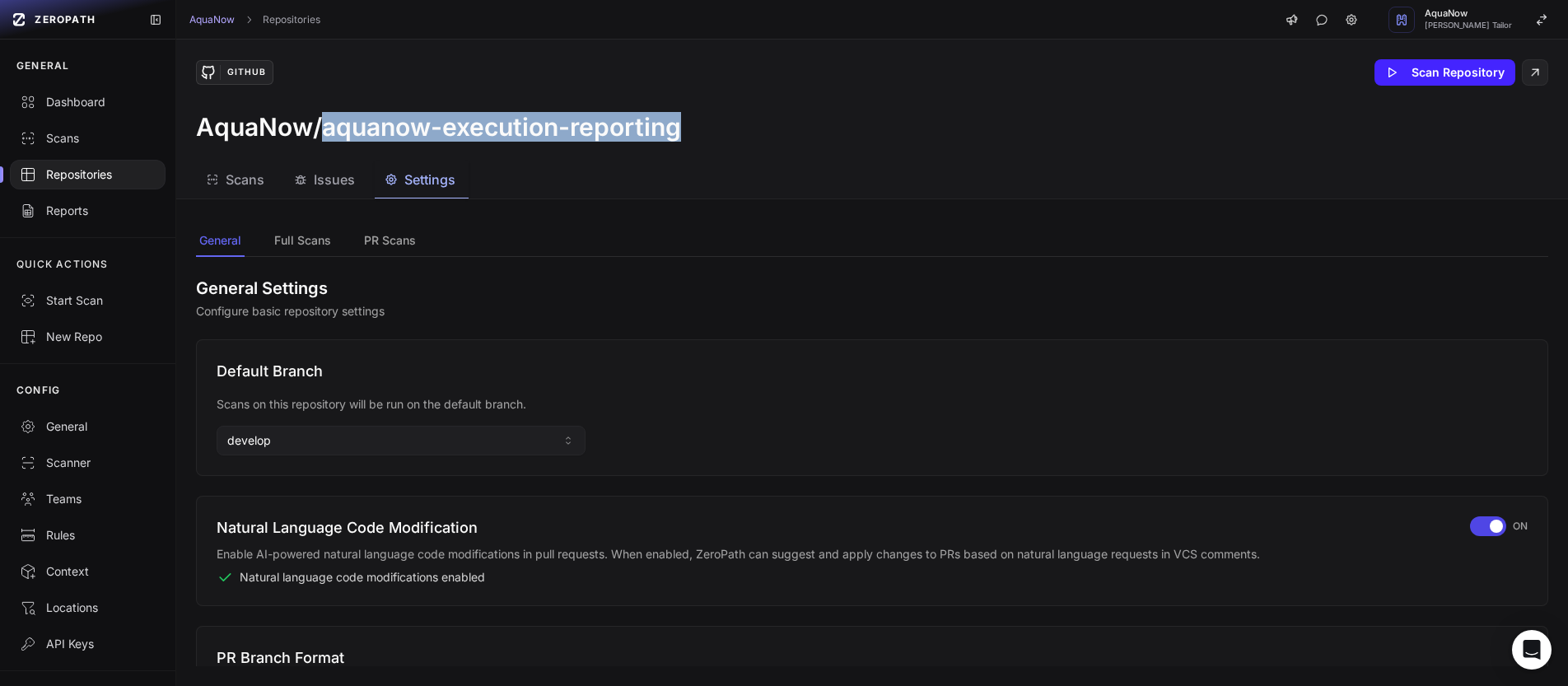
drag, startPoint x: 684, startPoint y: 126, endPoint x: 323, endPoint y: 131, distance: 361.0
click at [323, 131] on div "AquaNow/aquanow-execution-reporting" at bounding box center [872, 127] width 1352 height 30
copy h3 "aquanow-execution-reporting"
click at [302, 441] on button "develop" at bounding box center [401, 441] width 369 height 30
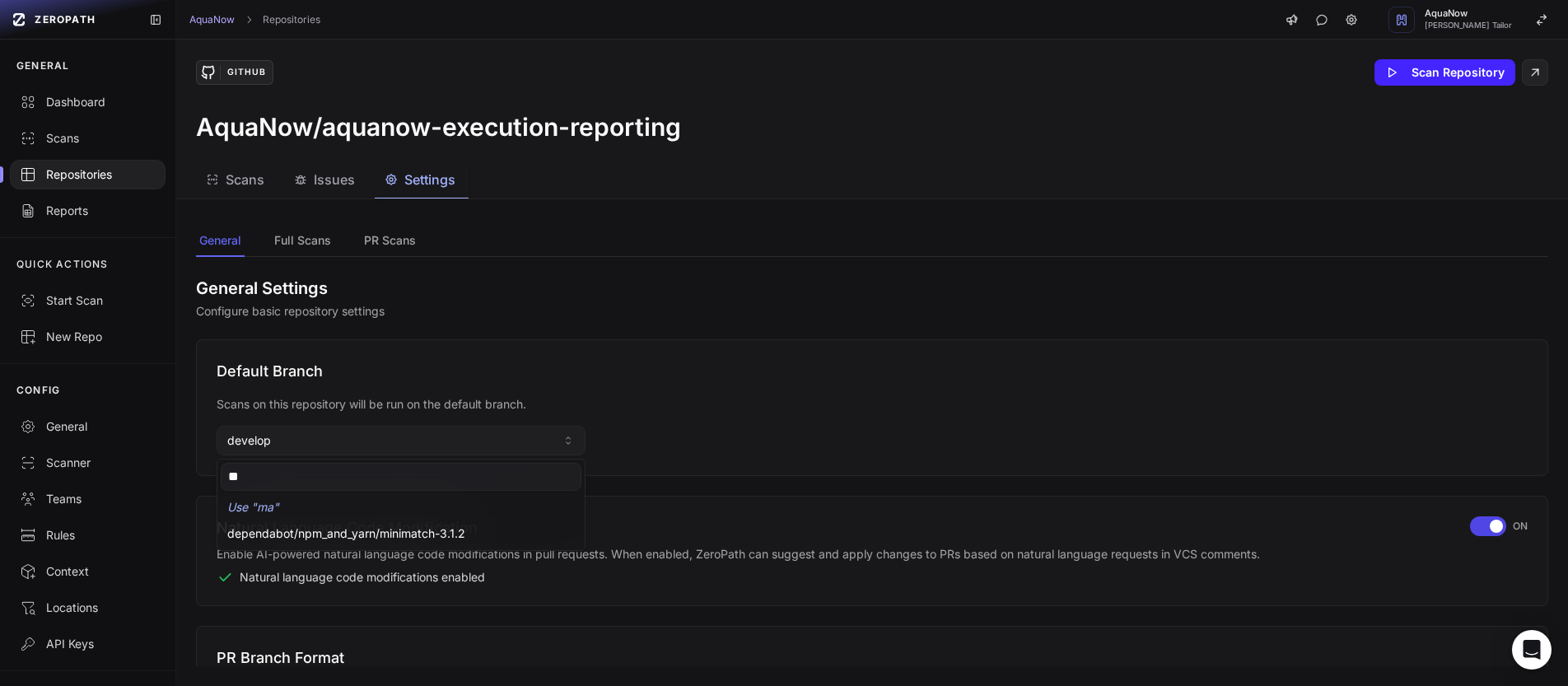
click at [285, 476] on input "**" at bounding box center [400, 477] width 360 height 28
type input "******"
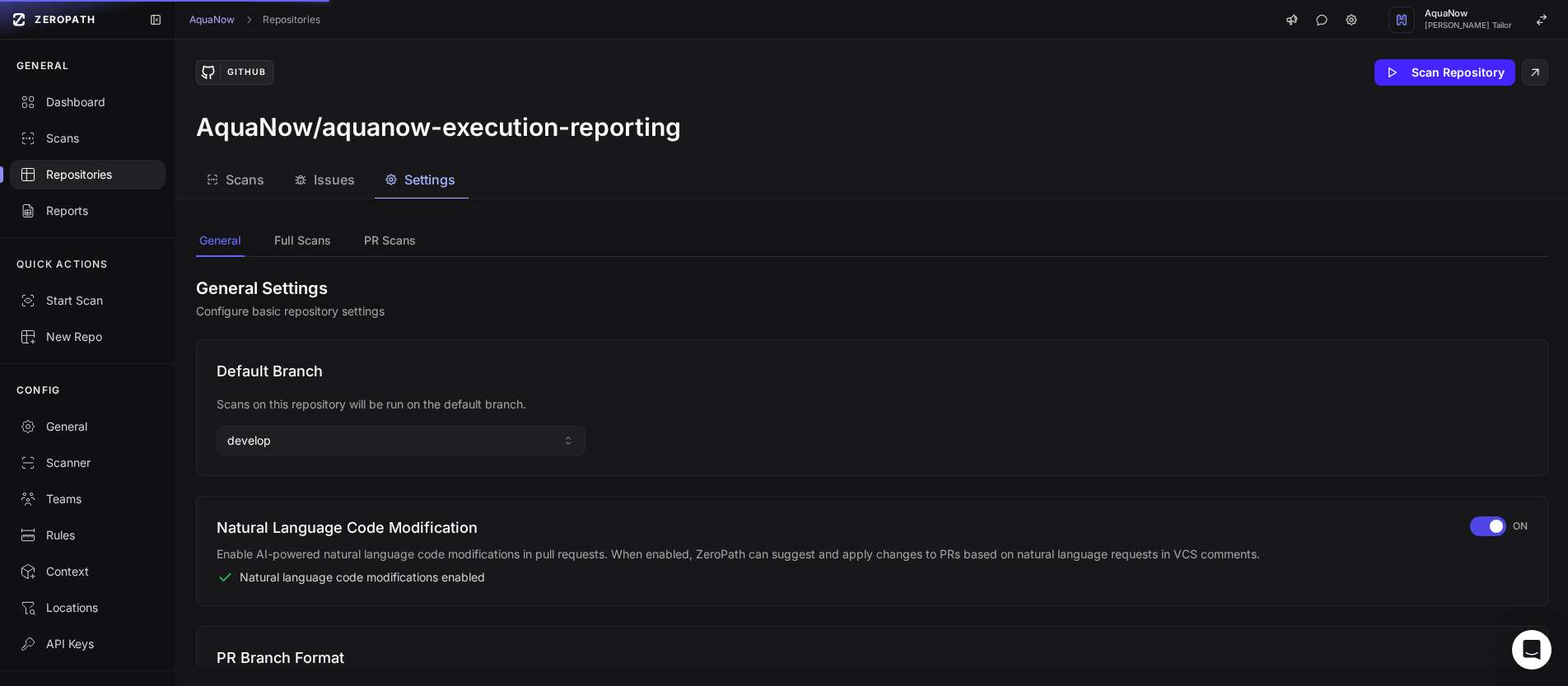
click at [561, 310] on p "Configure basic repository settings" at bounding box center [872, 311] width 1352 height 17
click at [434, 440] on button "develop" at bounding box center [401, 441] width 369 height 30
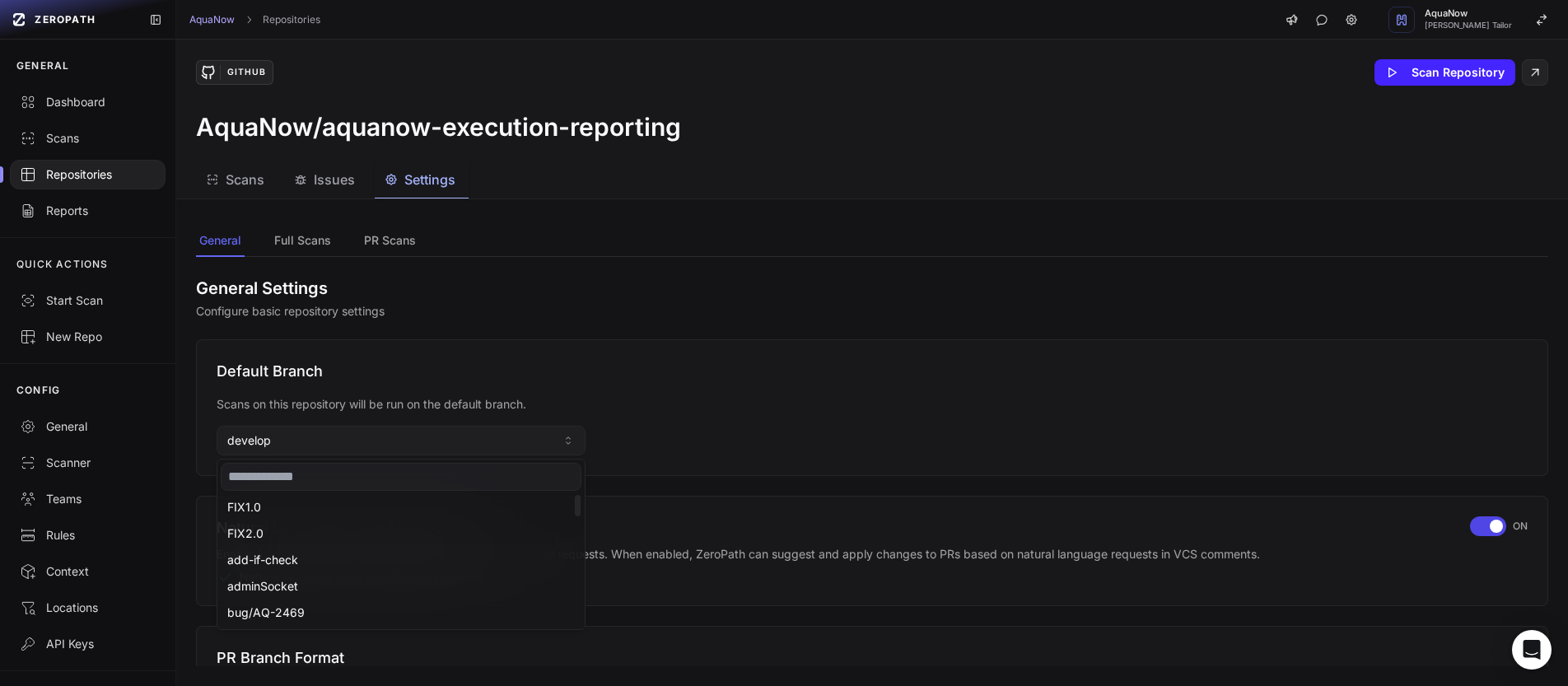
click at [305, 480] on input at bounding box center [400, 477] width 360 height 28
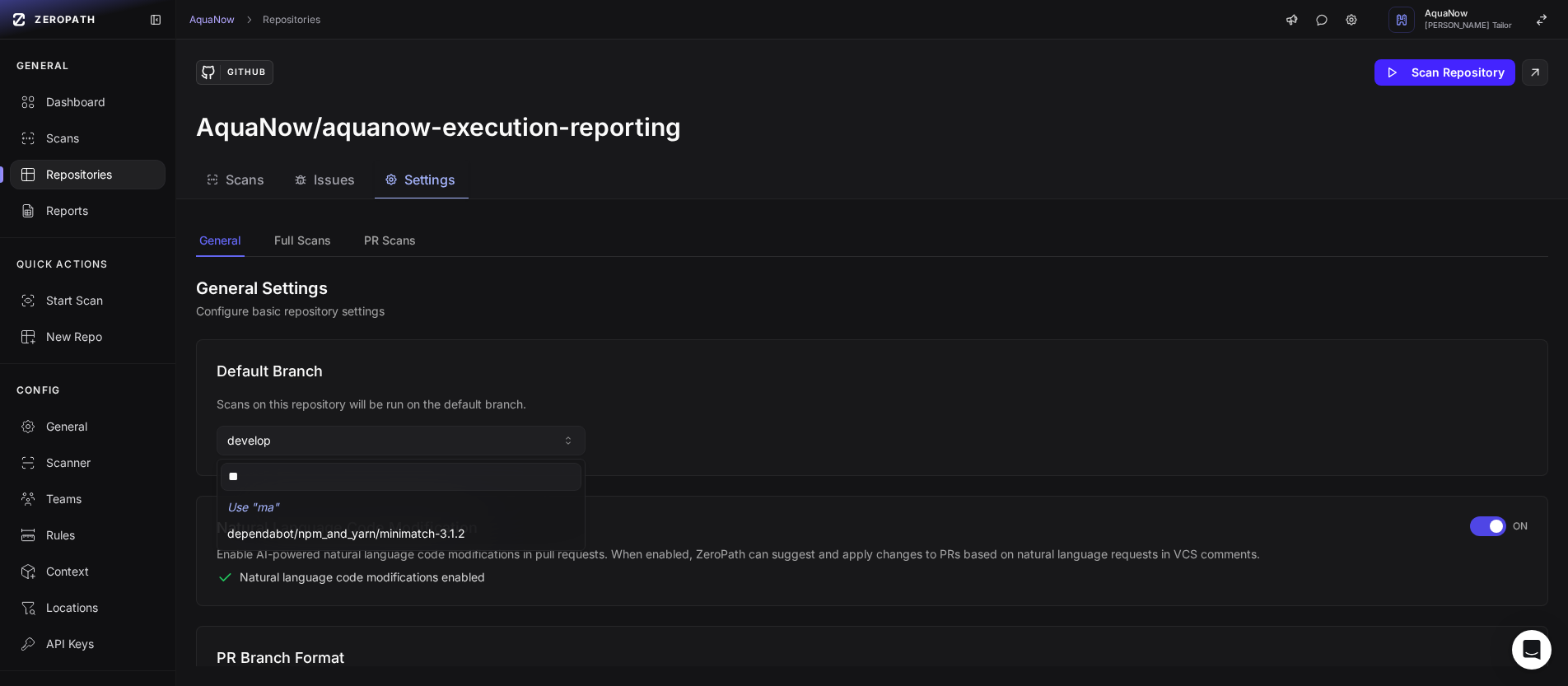
type input "**"
click at [301, 480] on input "**" at bounding box center [400, 477] width 360 height 28
click at [729, 277] on h2 "General Settings" at bounding box center [872, 288] width 1352 height 23
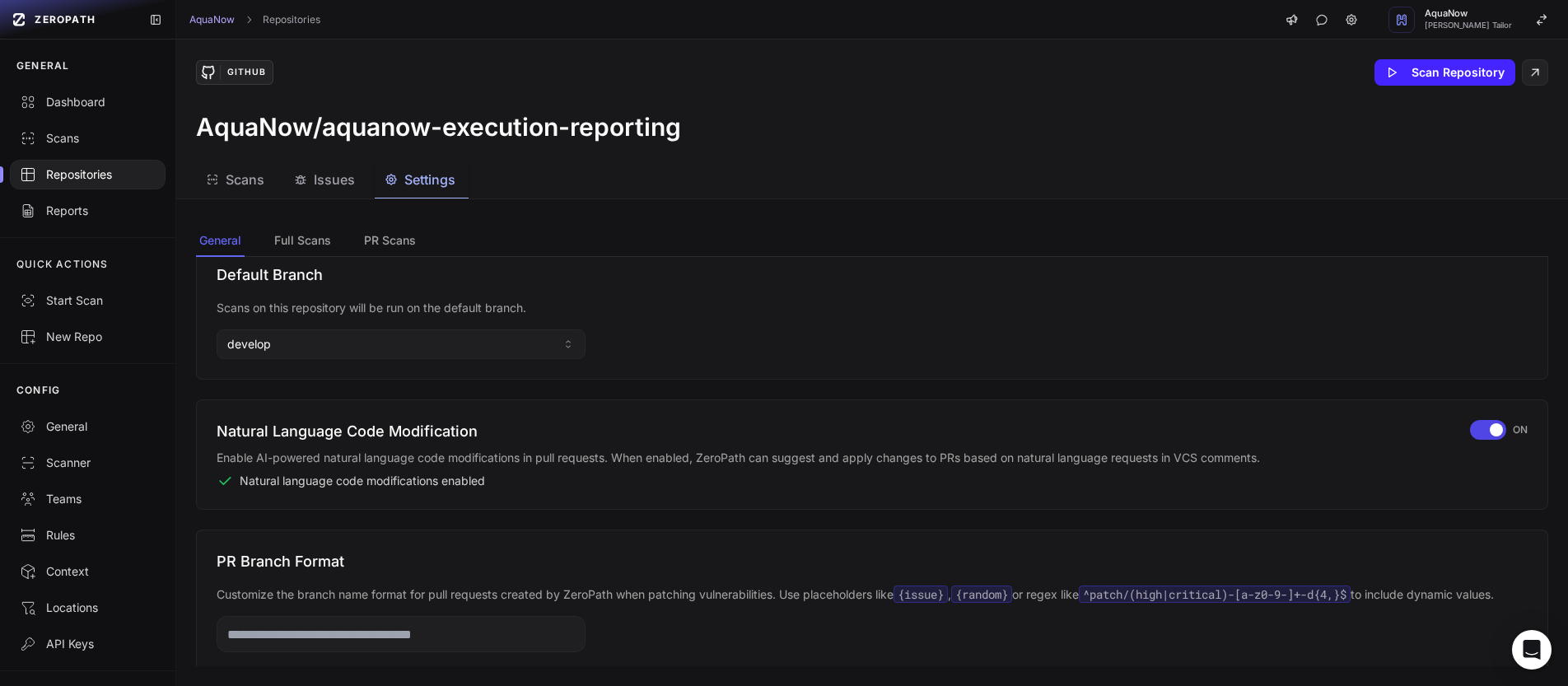
scroll to position [136, 0]
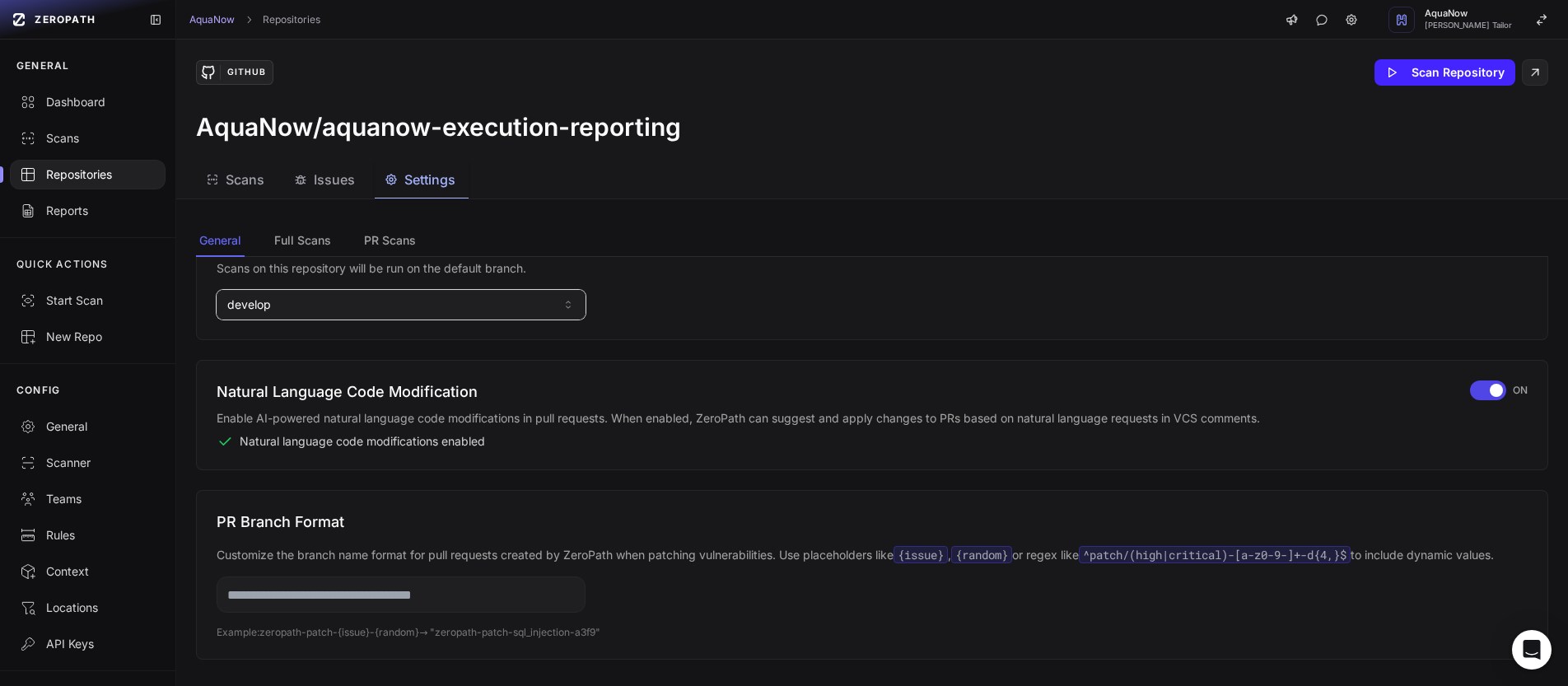
click at [534, 308] on button "develop" at bounding box center [401, 305] width 369 height 30
click at [267, 336] on input "**" at bounding box center [400, 341] width 360 height 28
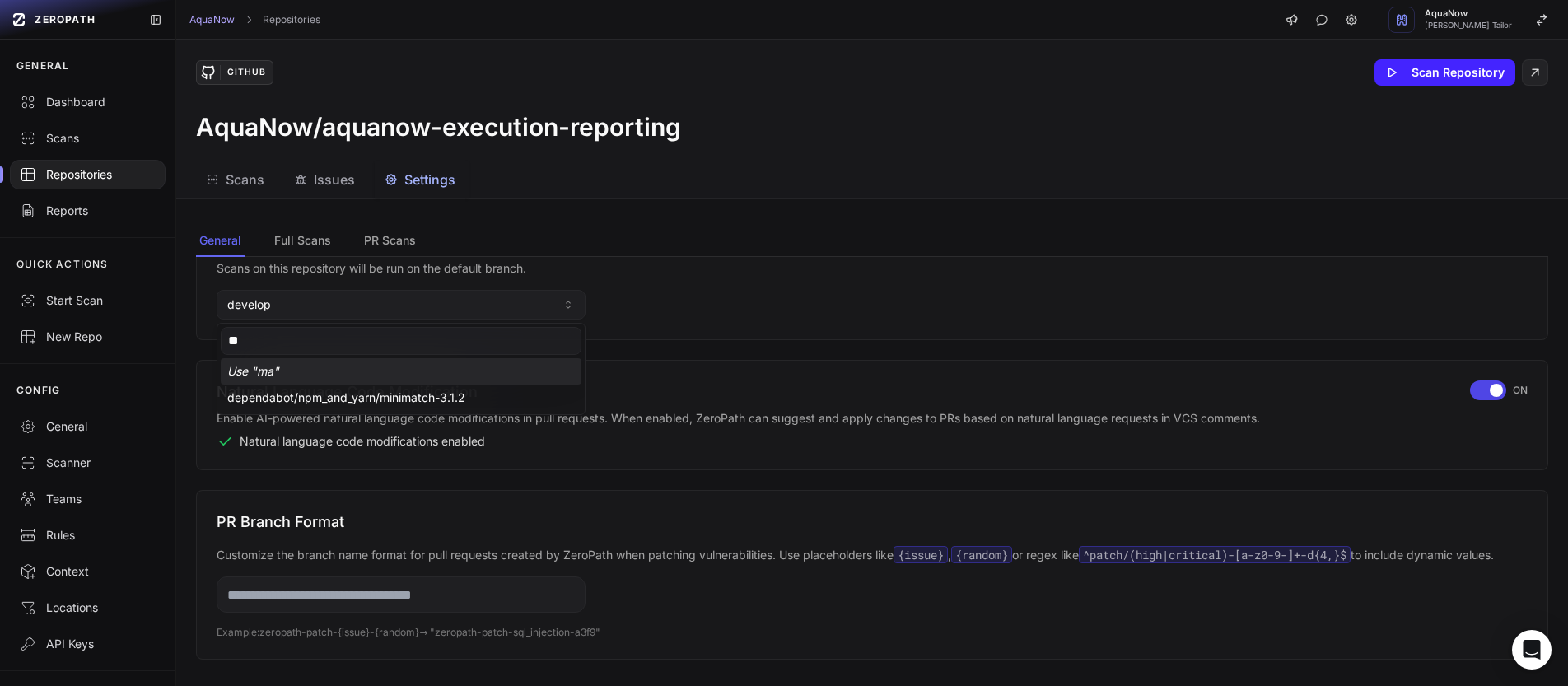
type input "*"
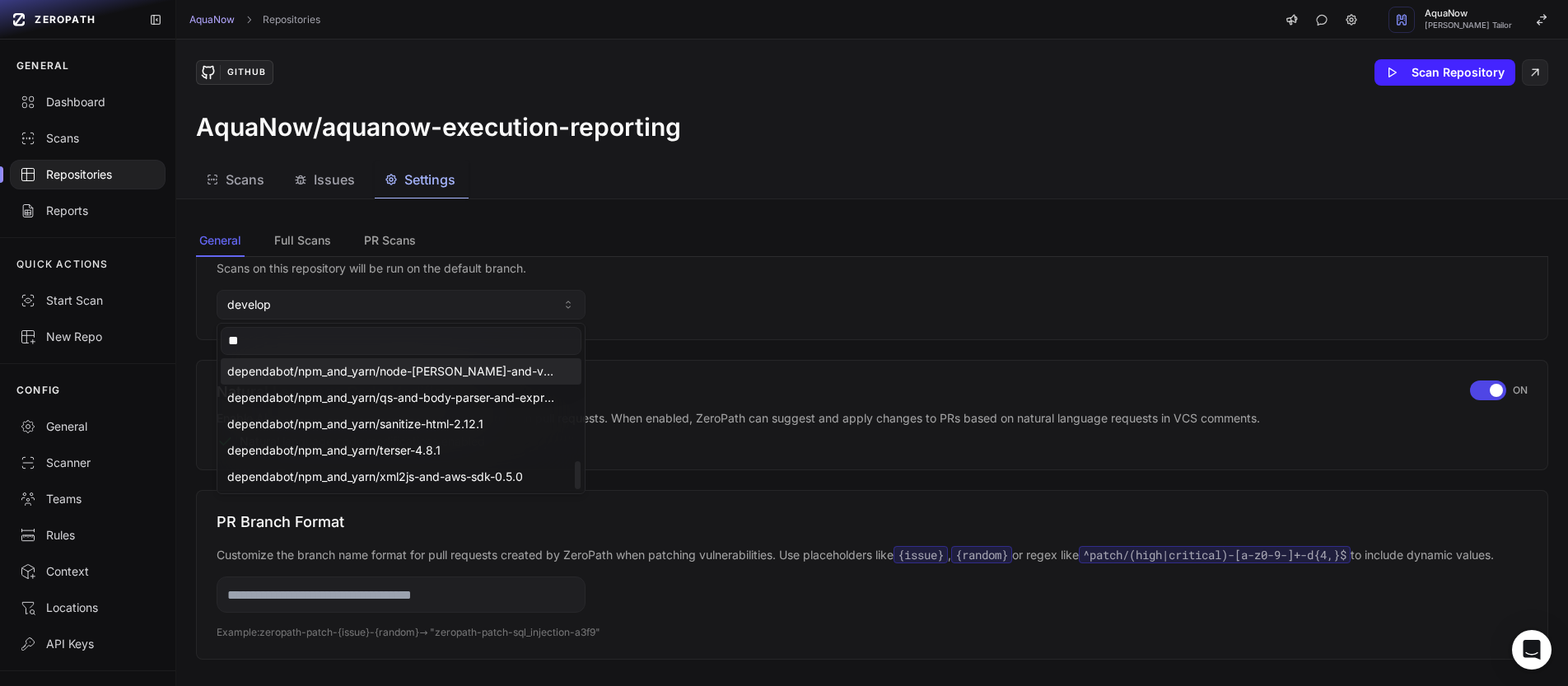
scroll to position [0, 0]
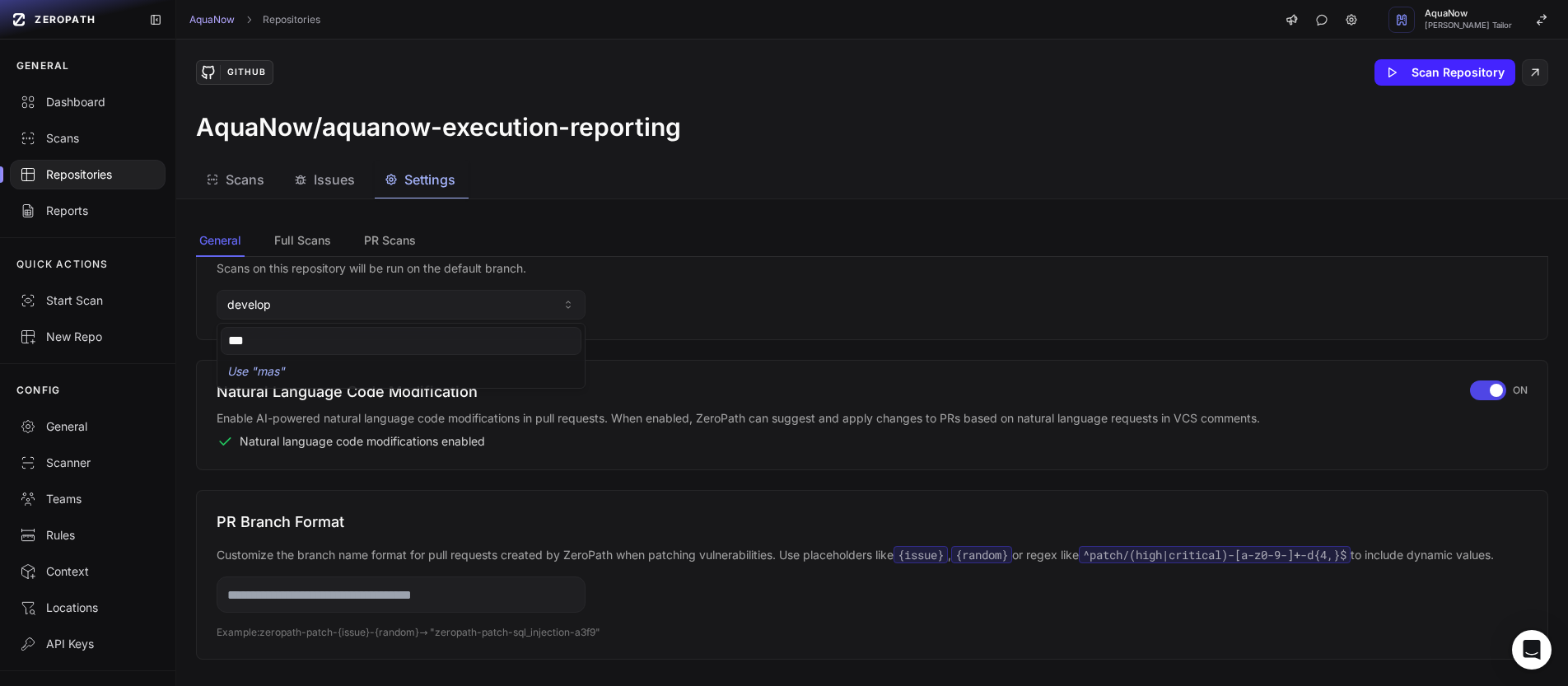
type input "***"
click at [527, 75] on div "GitHub Scan Repository" at bounding box center [872, 72] width 1352 height 26
click at [542, 43] on div "GitHub Scan Repository AquaNow/aquanow-execution-reporting" at bounding box center [872, 101] width 1392 height 122
click at [73, 177] on div "Repositories" at bounding box center [87, 175] width 136 height 17
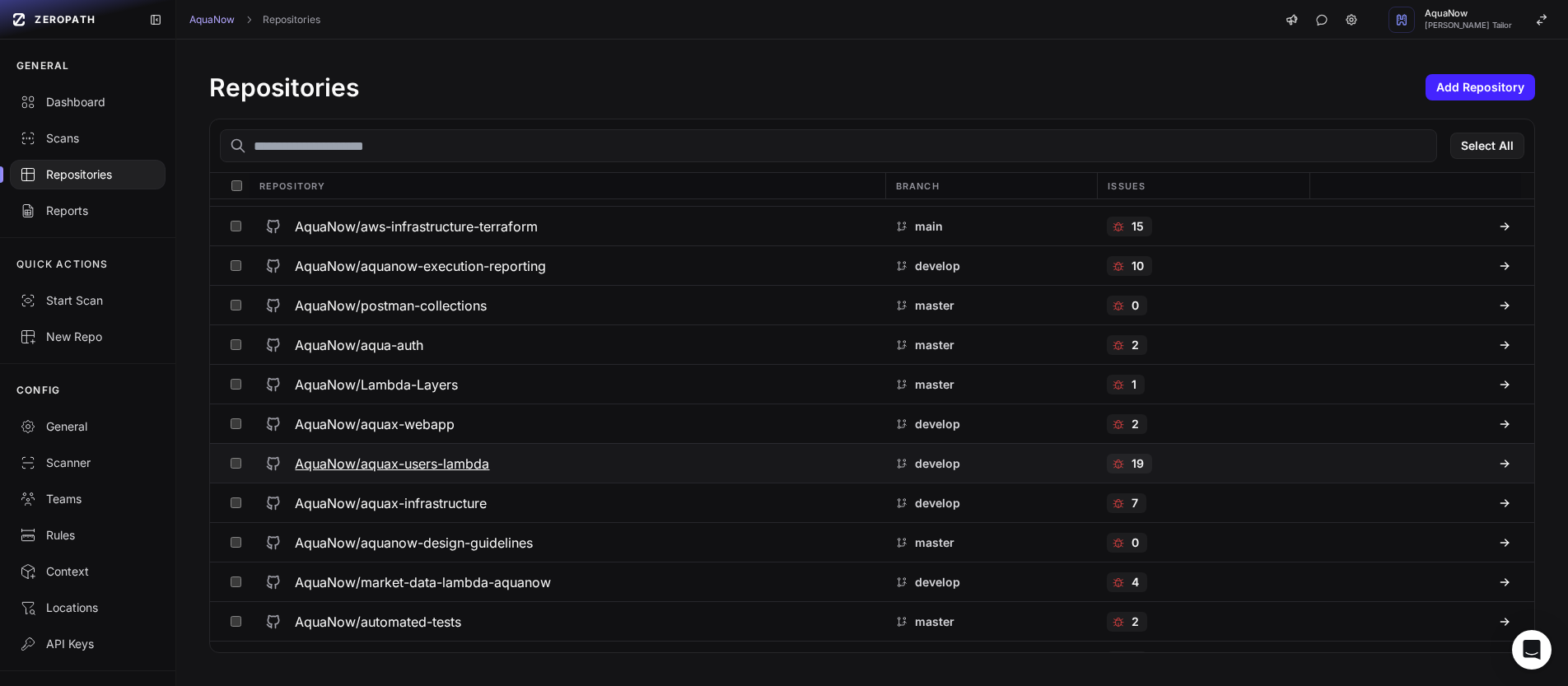
scroll to position [239, 0]
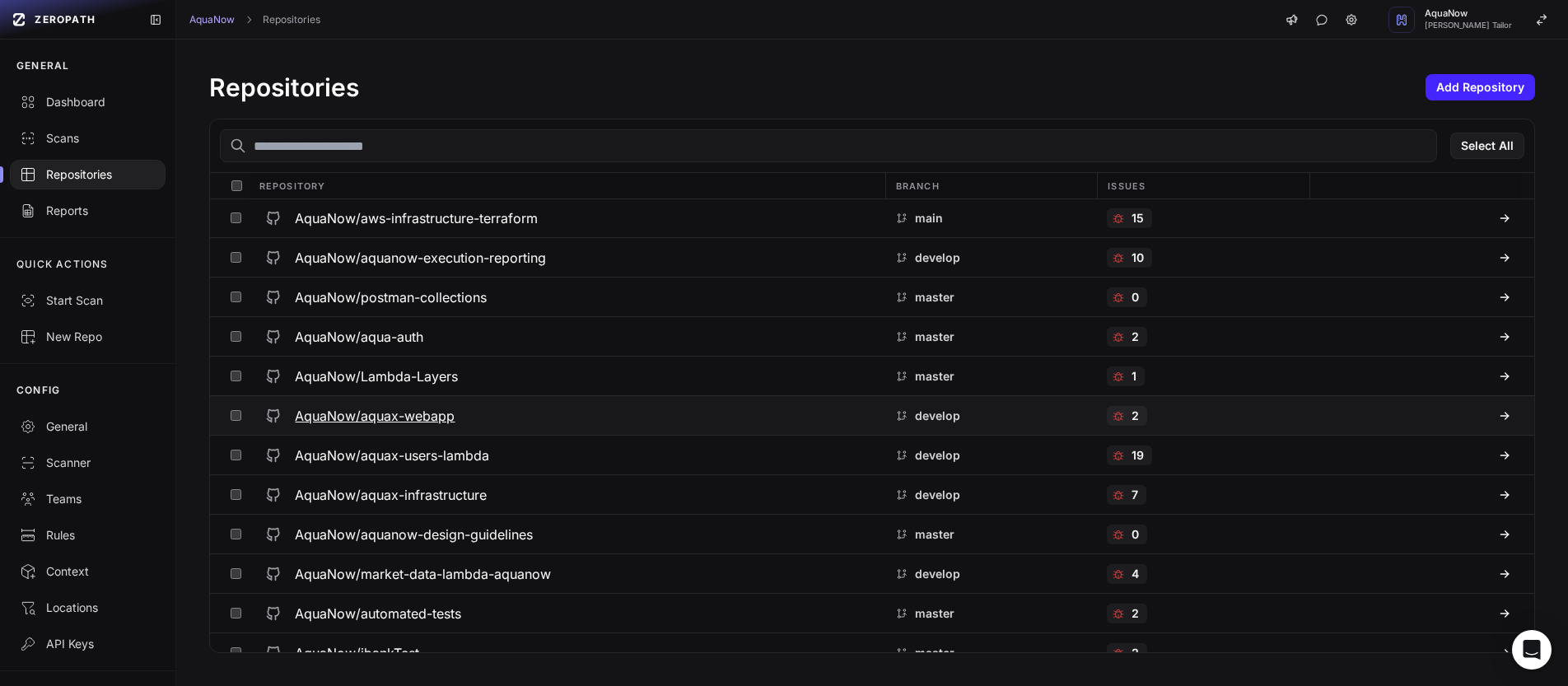
click at [442, 420] on h3 "AquaNow/aquax-webapp" at bounding box center [374, 415] width 160 height 19
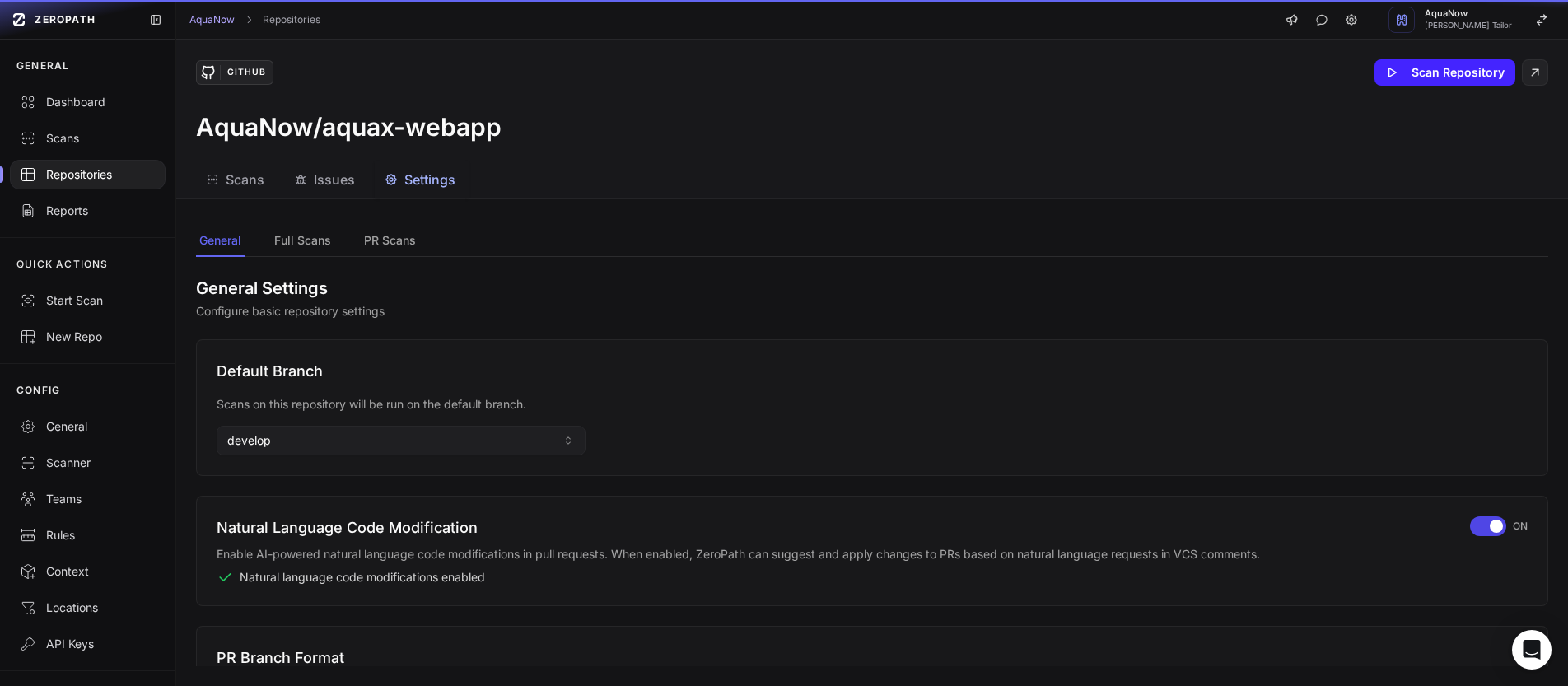
click at [433, 186] on span "Settings" at bounding box center [430, 179] width 51 height 19
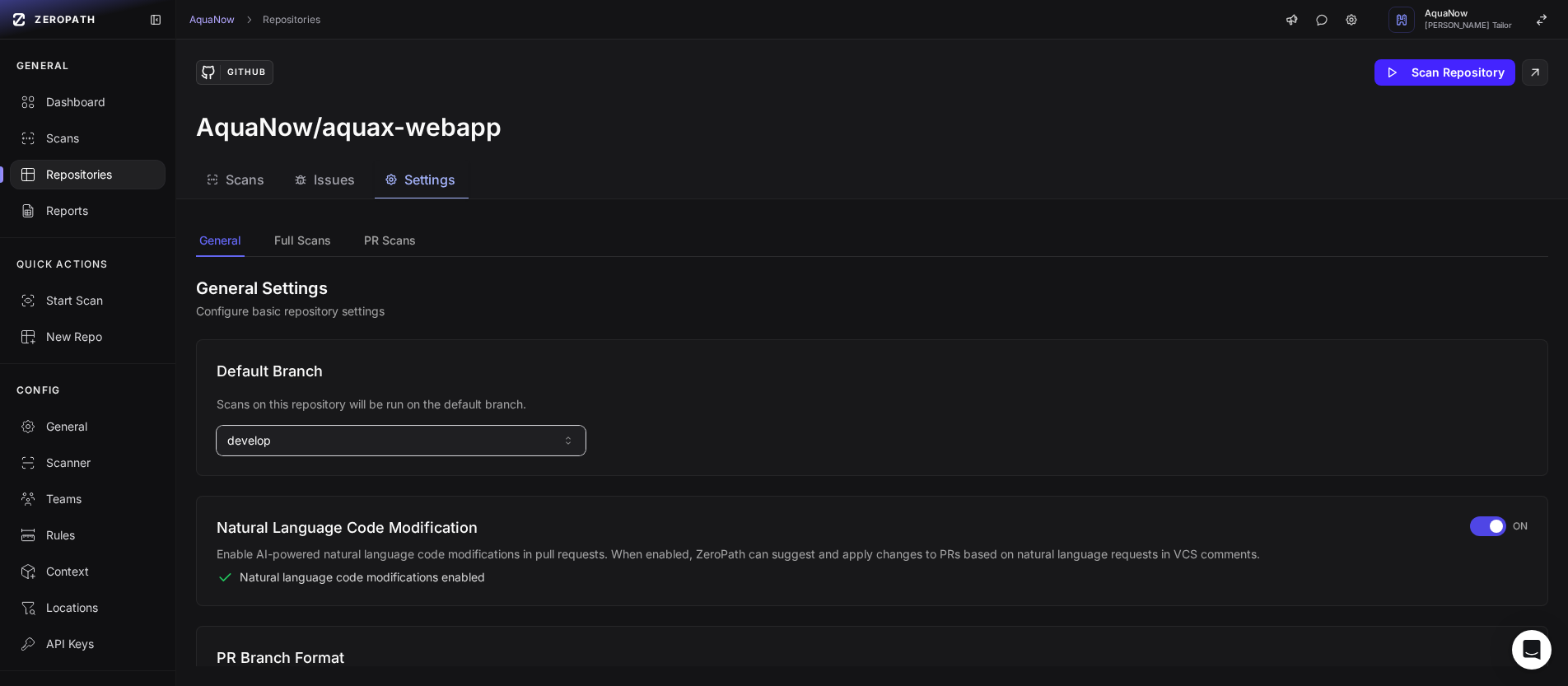
click at [331, 443] on button "develop" at bounding box center [401, 441] width 369 height 30
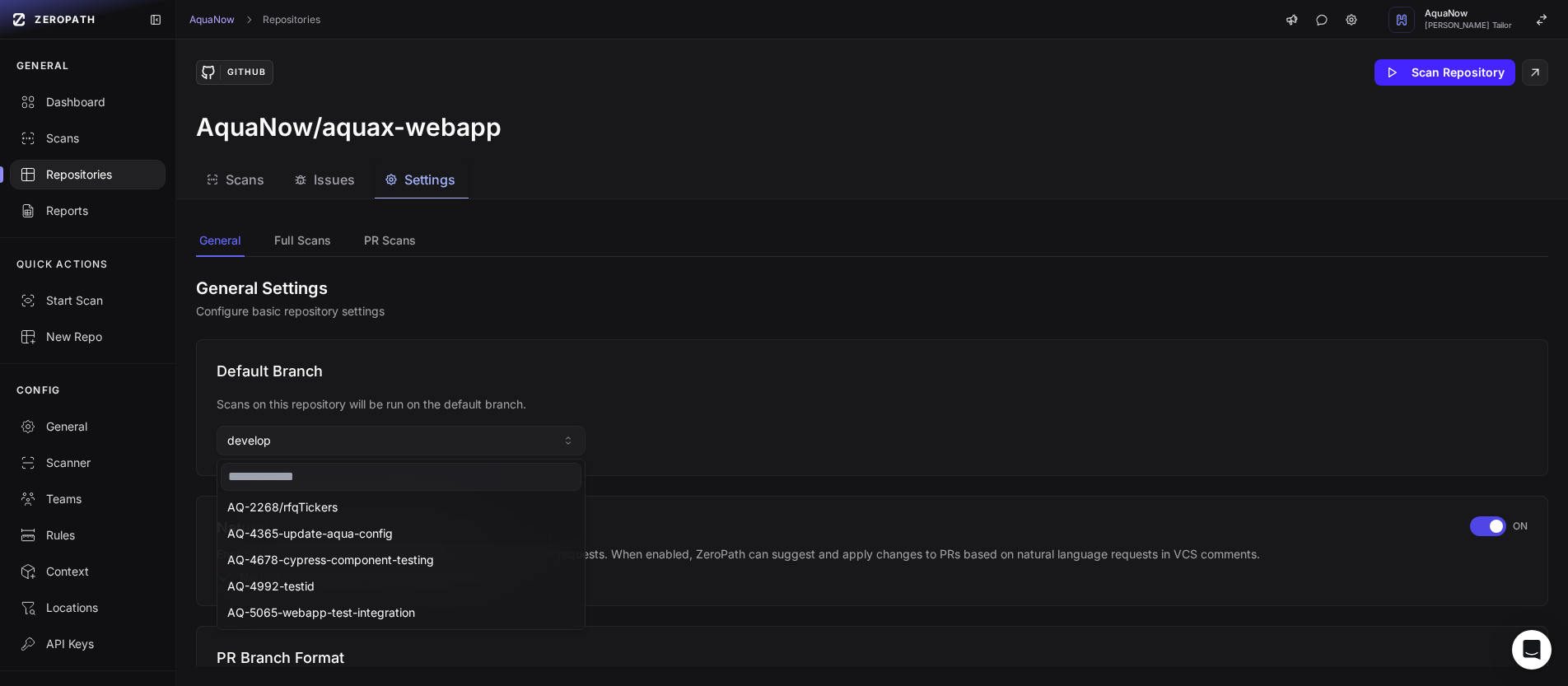
click at [326, 478] on input at bounding box center [400, 477] width 360 height 28
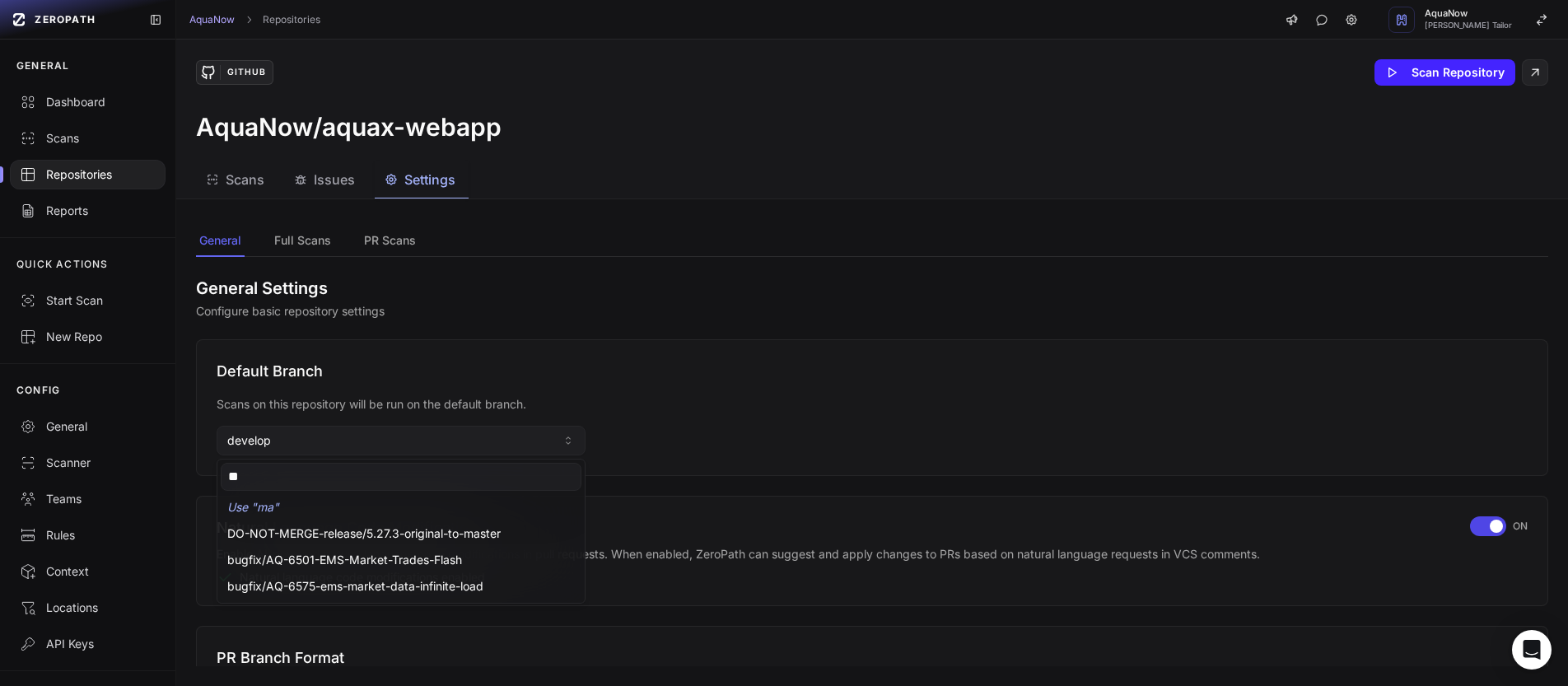
click at [363, 126] on div "AquaNow/aquax-webapp" at bounding box center [872, 127] width 1352 height 30
type input "**"
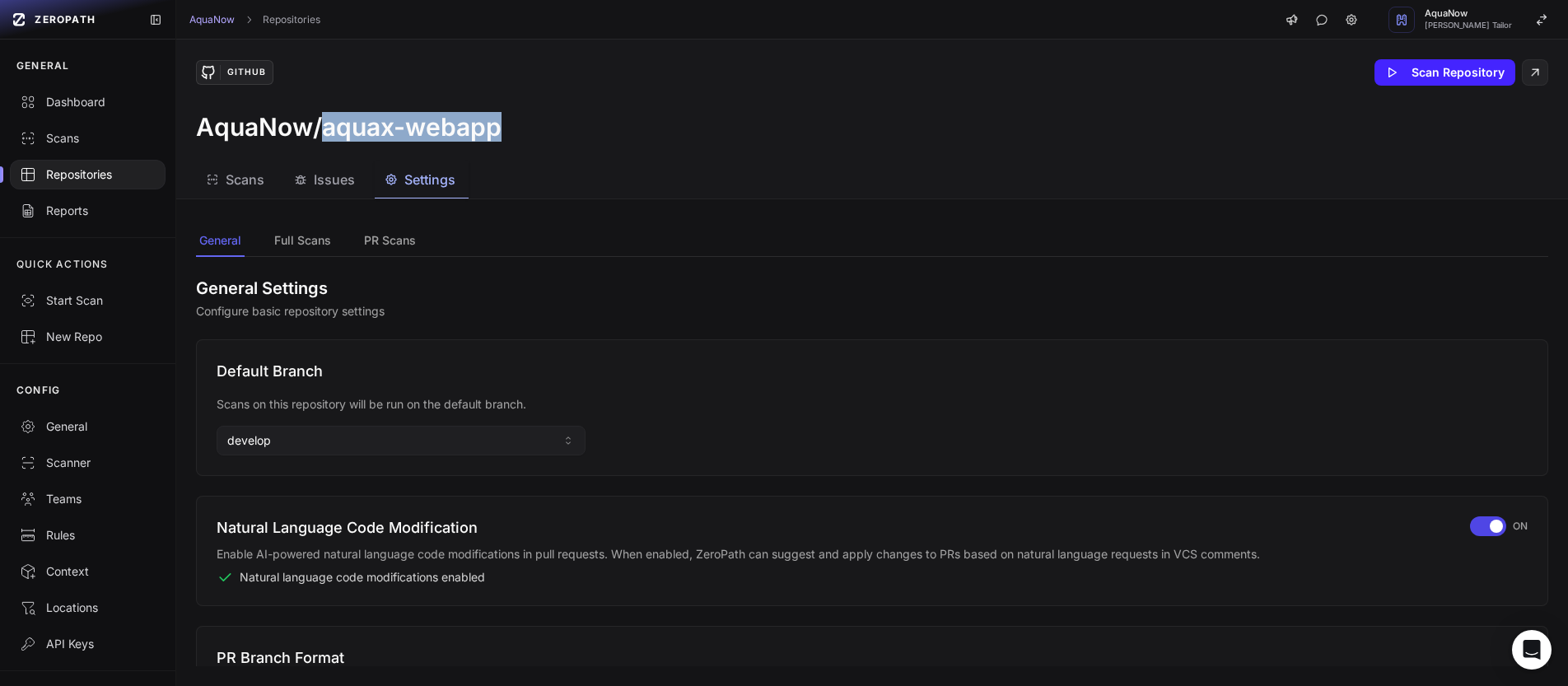
drag, startPoint x: 323, startPoint y: 131, endPoint x: 532, endPoint y: 134, distance: 209.0
click at [532, 134] on div "AquaNow/aquax-webapp" at bounding box center [872, 127] width 1352 height 30
copy h3 "aquax-webapp"
click at [89, 173] on div "Repositories" at bounding box center [87, 175] width 136 height 17
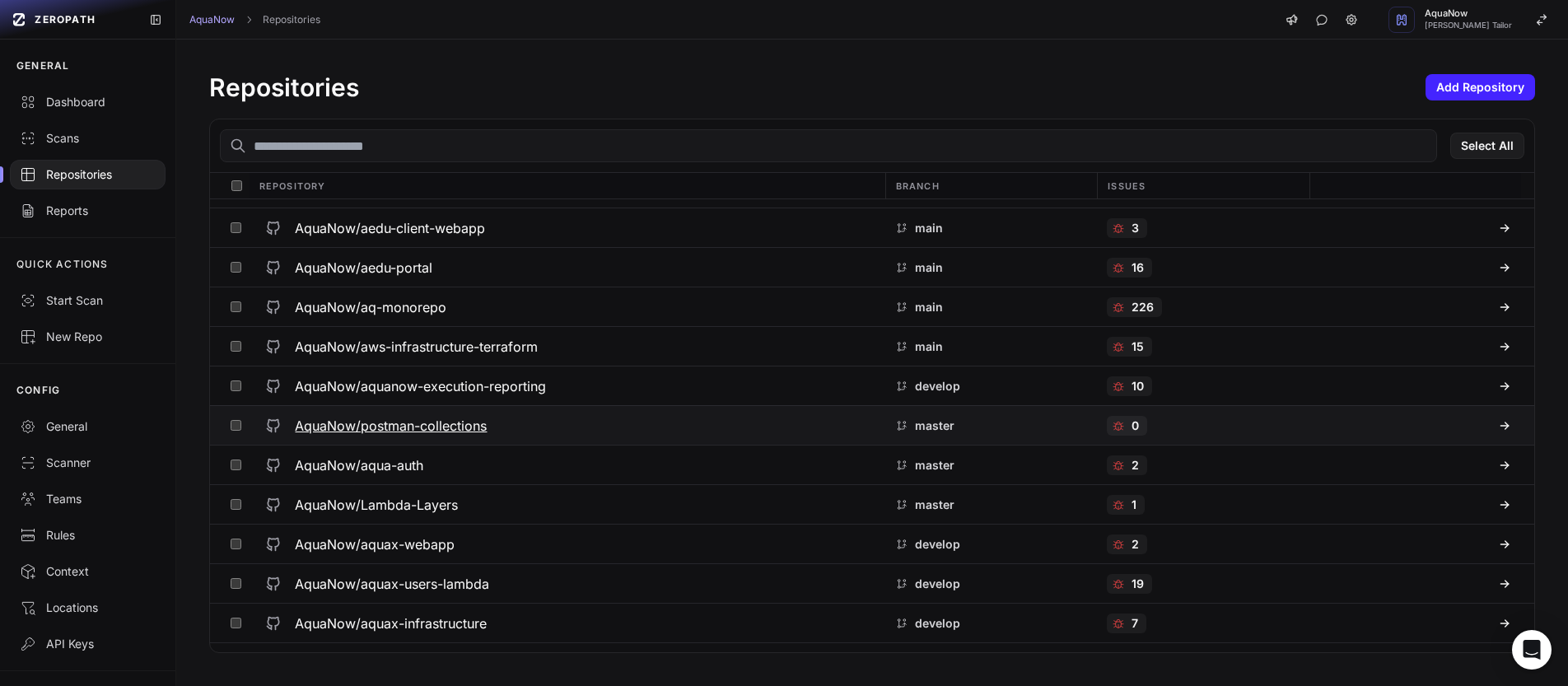
scroll to position [182, 0]
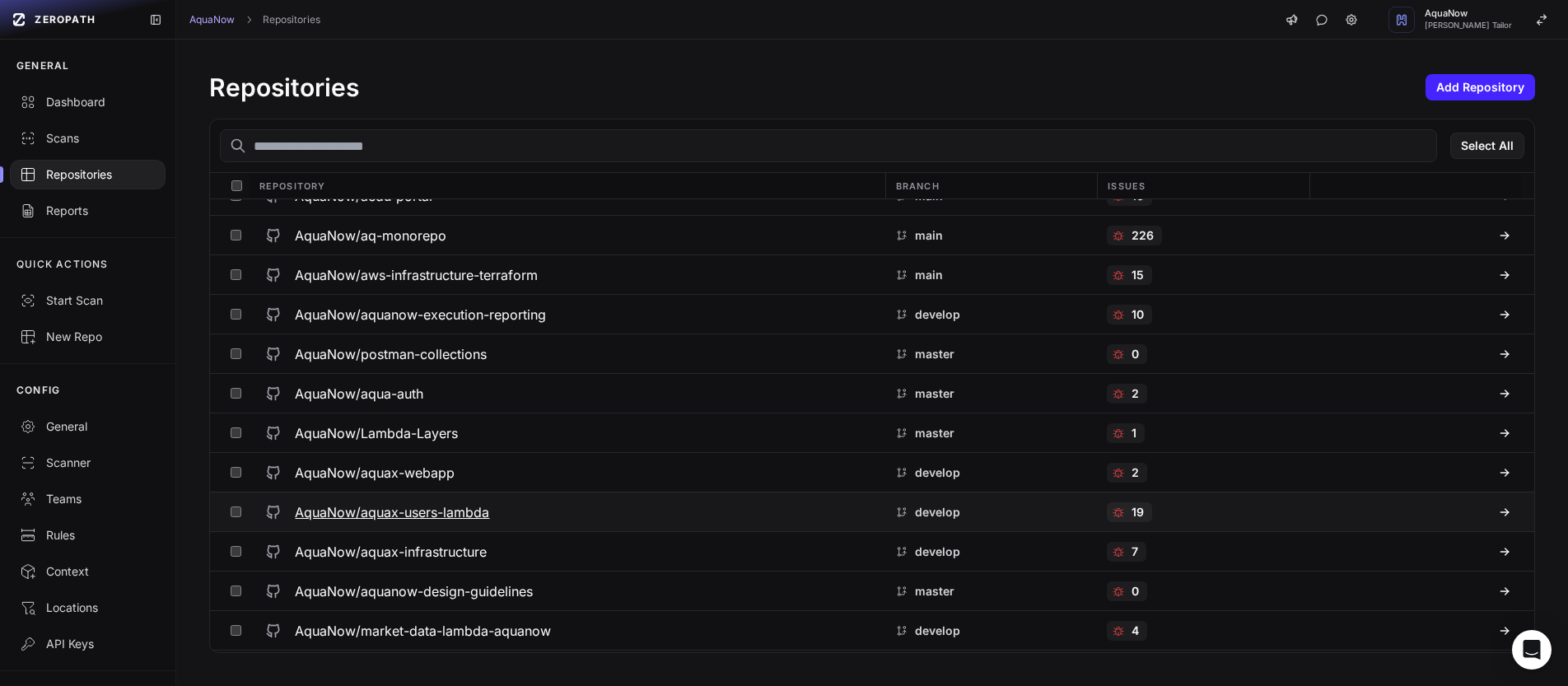
click at [479, 511] on h3 "AquaNow/aquax-users-lambda" at bounding box center [392, 511] width 194 height 19
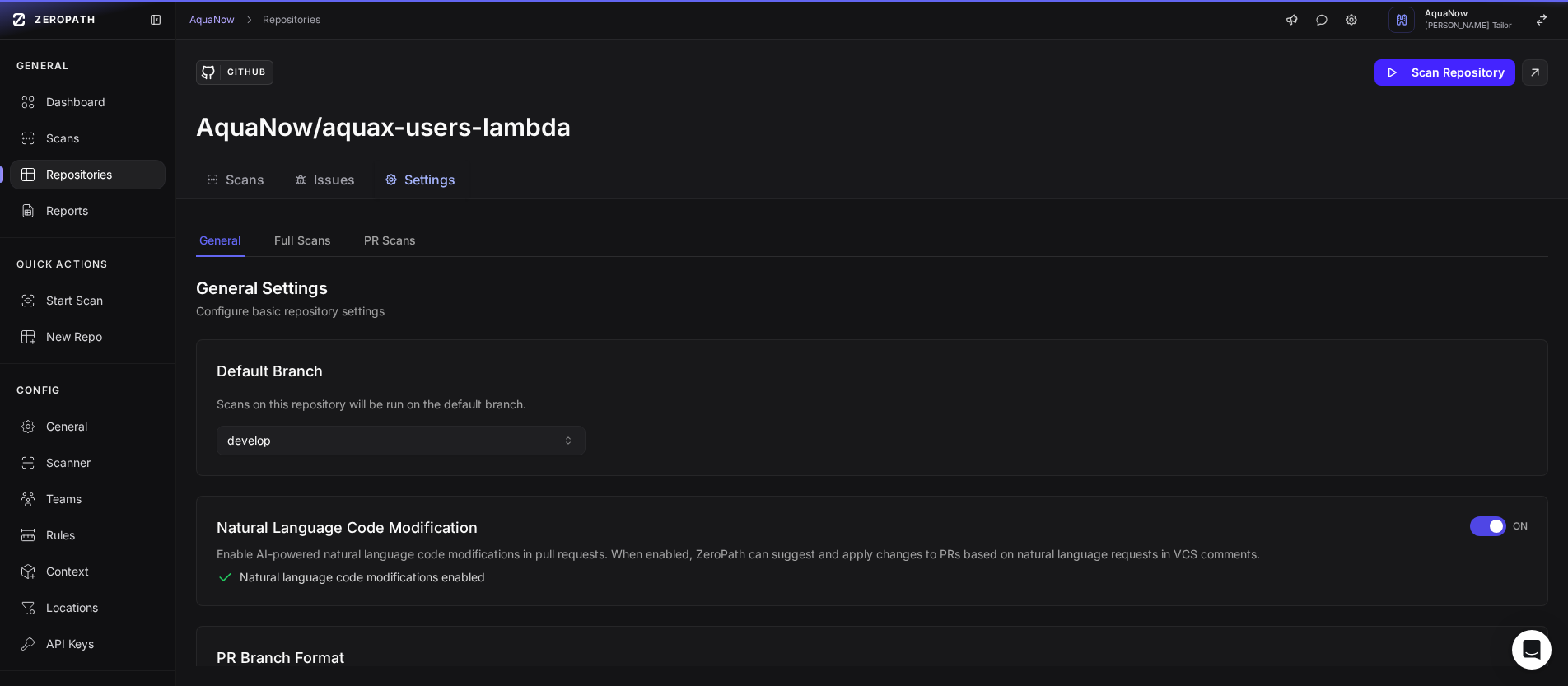
click at [407, 186] on span "Settings" at bounding box center [430, 179] width 51 height 19
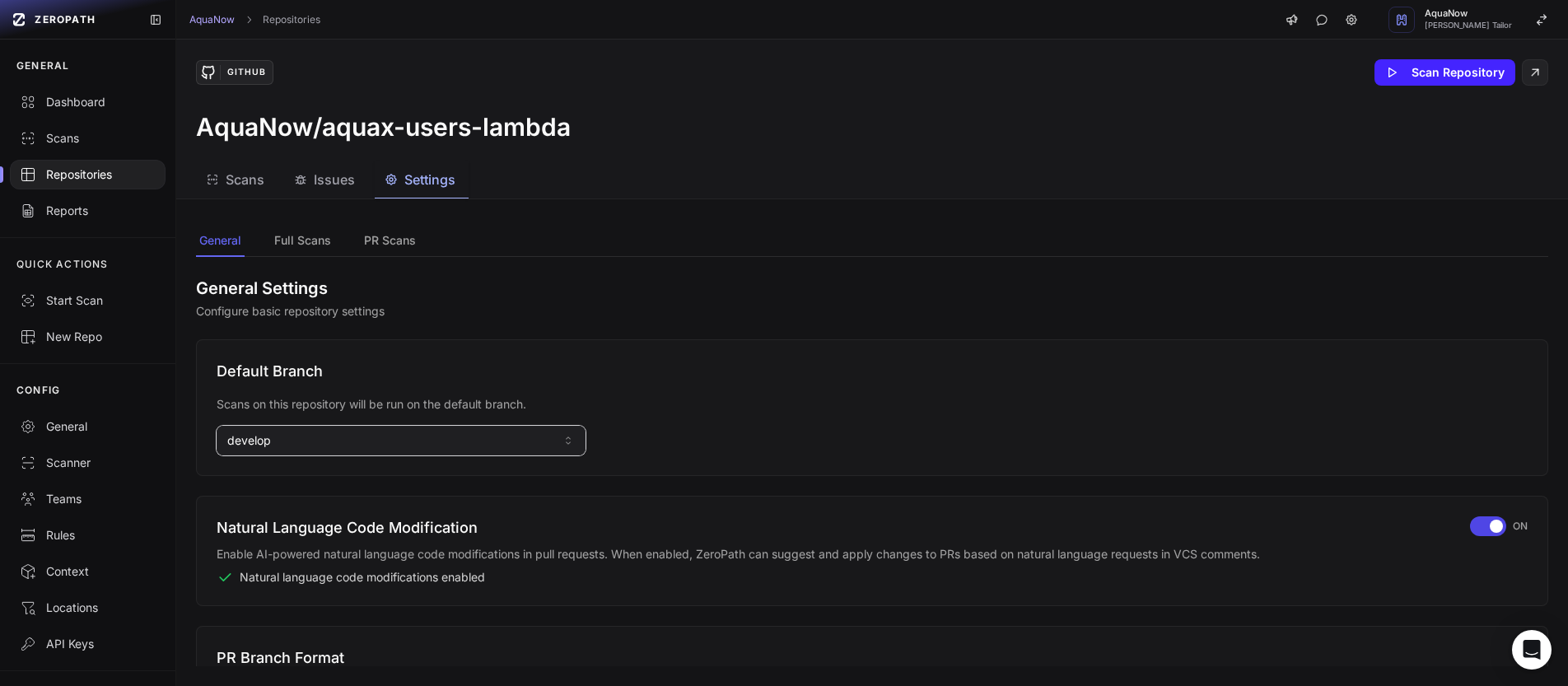
click at [316, 445] on button "develop" at bounding box center [401, 441] width 369 height 30
click at [296, 476] on input at bounding box center [400, 477] width 360 height 28
click at [267, 468] on input "***" at bounding box center [400, 477] width 360 height 28
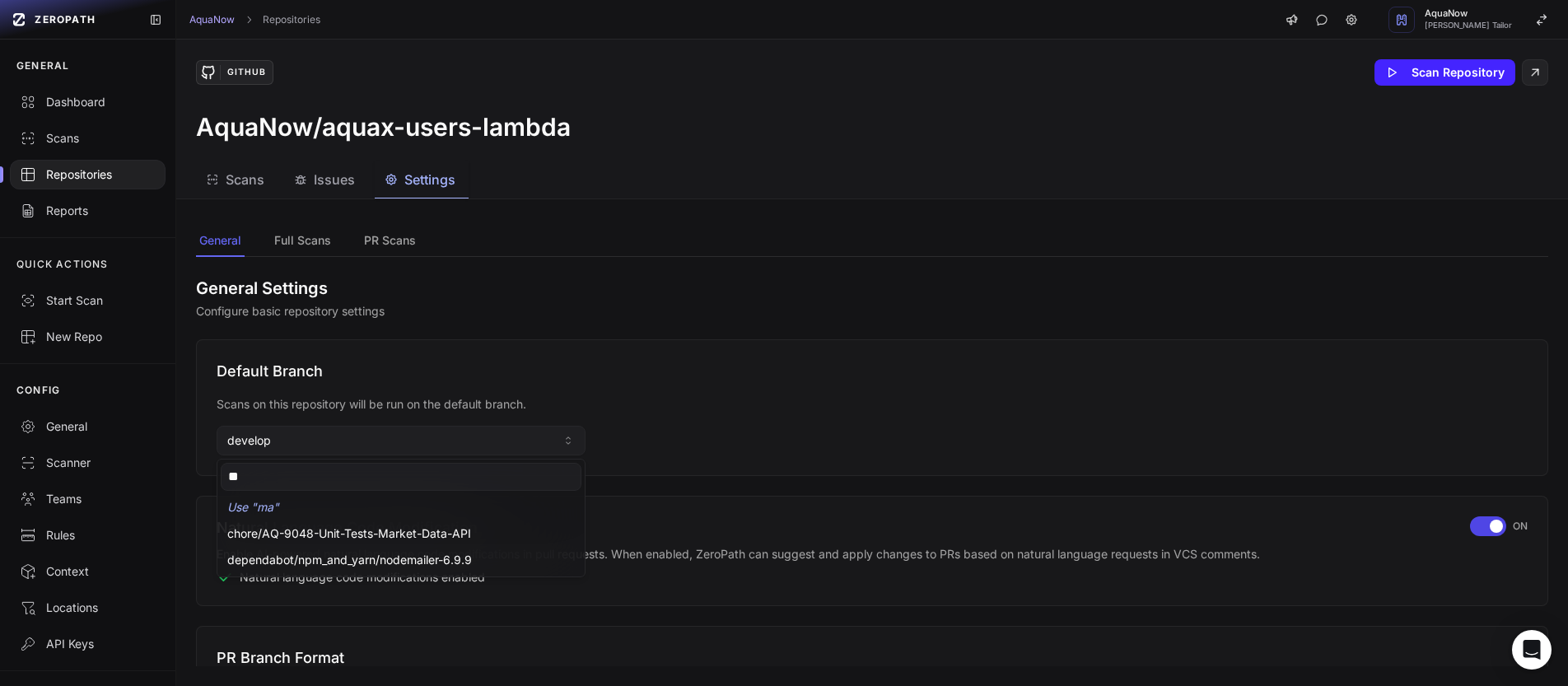
click at [40, 168] on div "Repositories" at bounding box center [87, 175] width 136 height 17
type input "**"
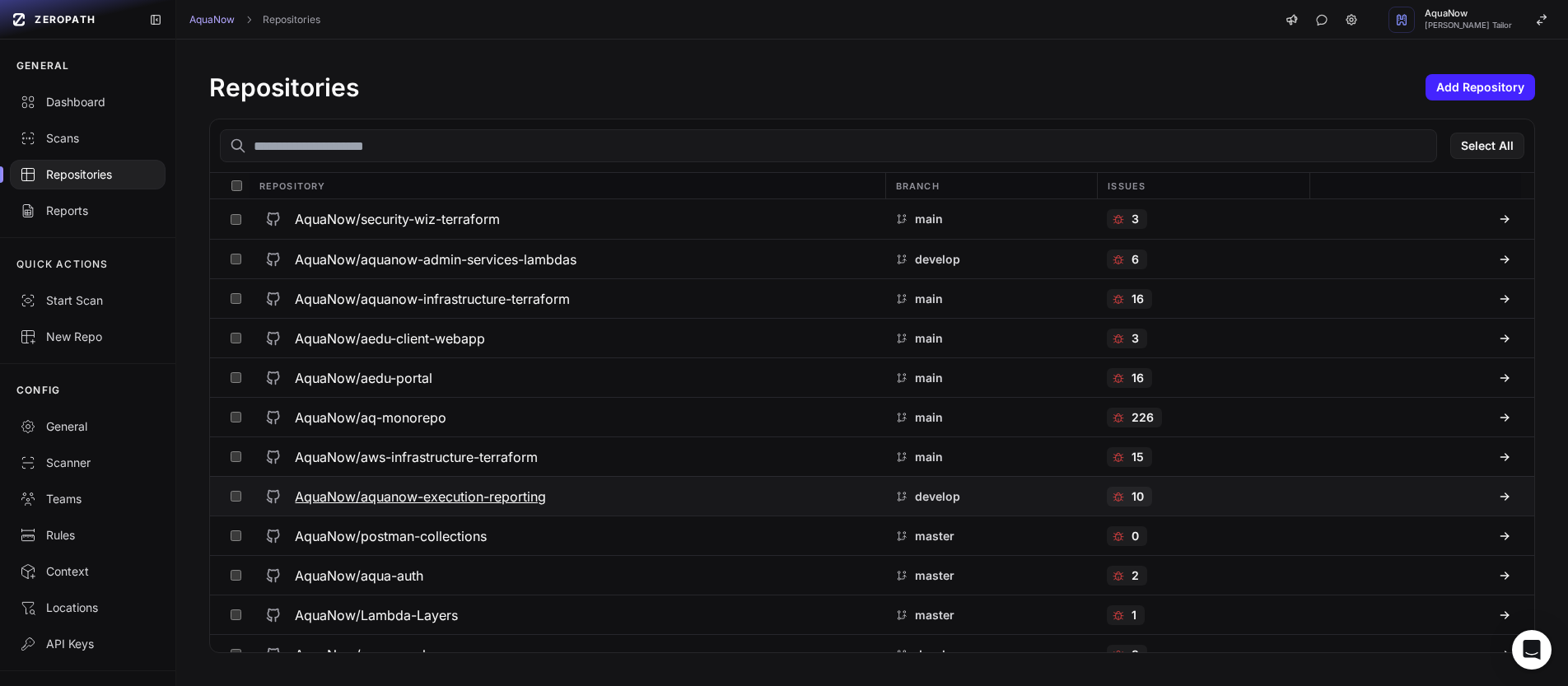
click at [456, 492] on h3 "AquaNow/aquanow-execution-reporting" at bounding box center [420, 496] width 251 height 19
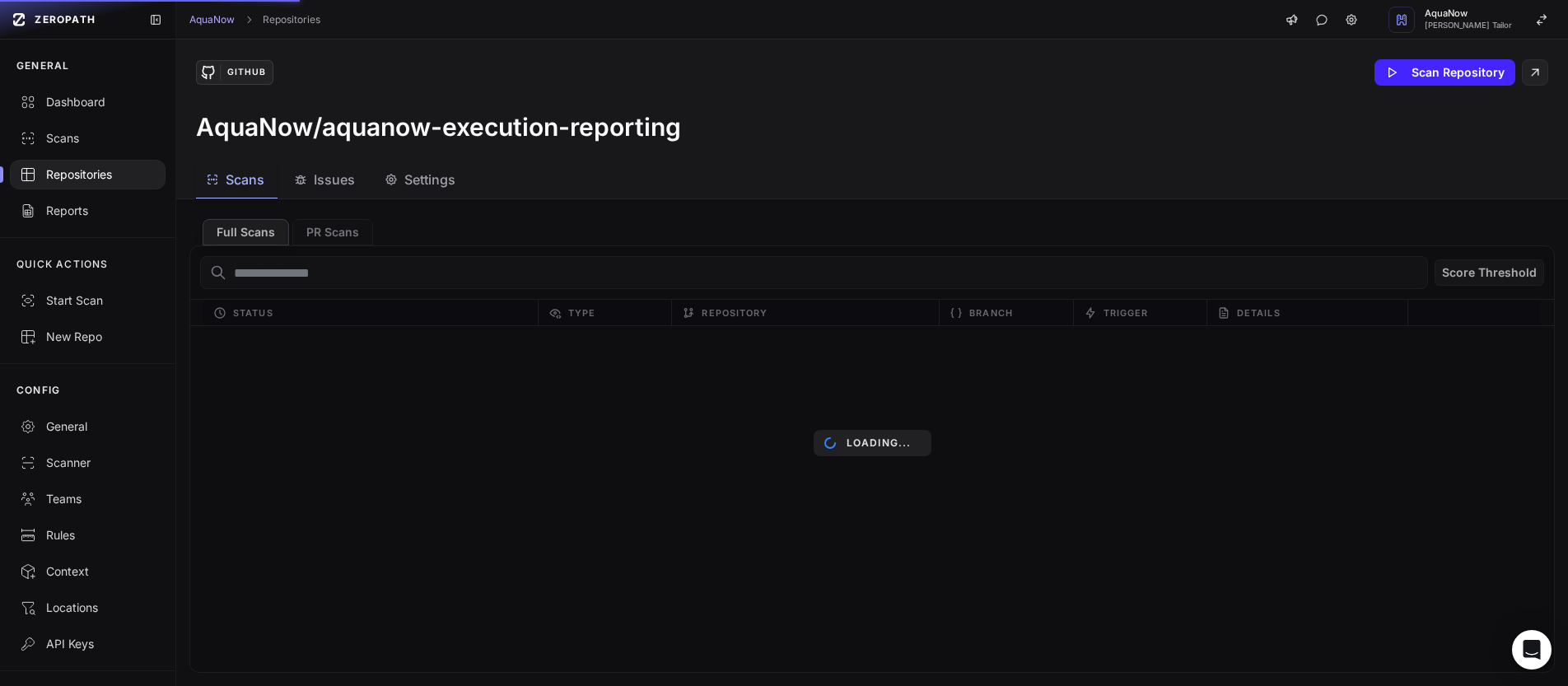
click at [433, 188] on span "Settings" at bounding box center [430, 179] width 51 height 19
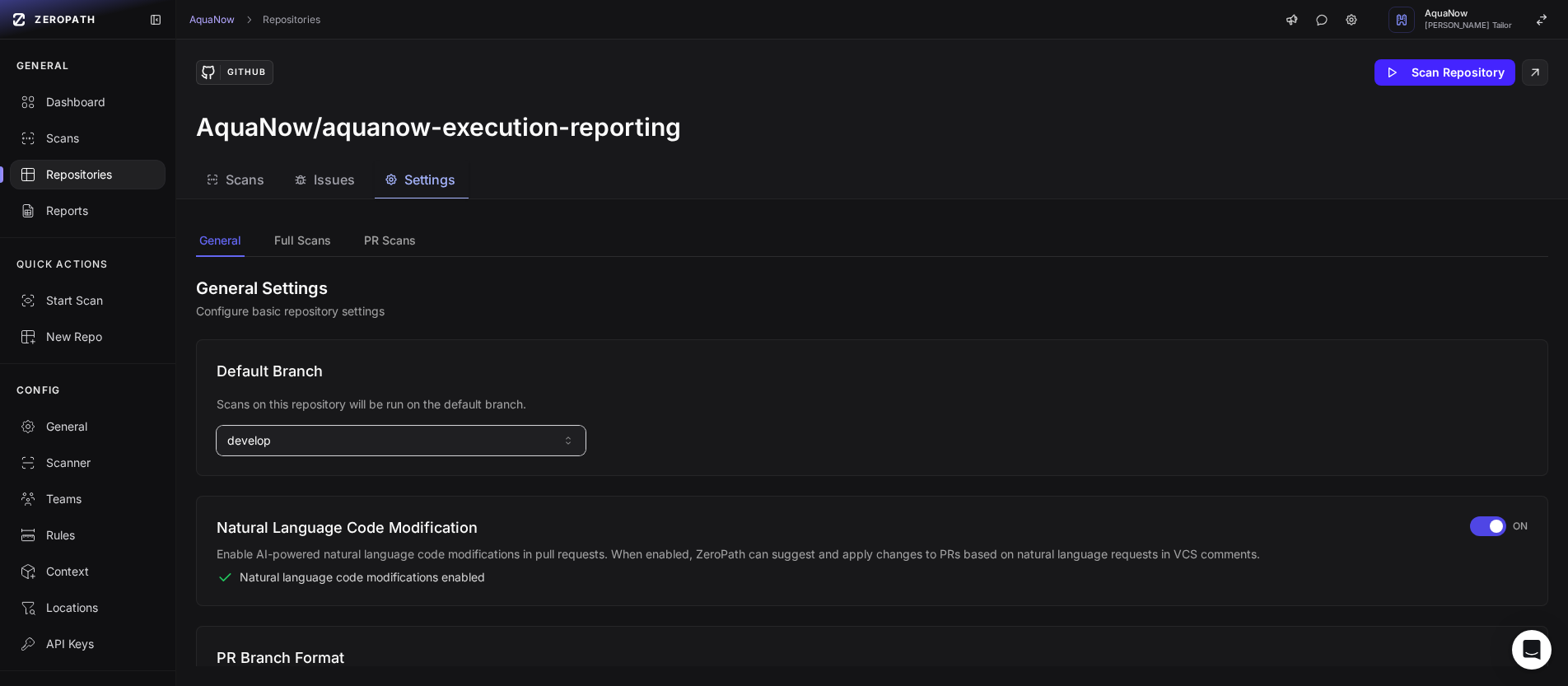
click at [356, 435] on button "develop" at bounding box center [401, 441] width 369 height 30
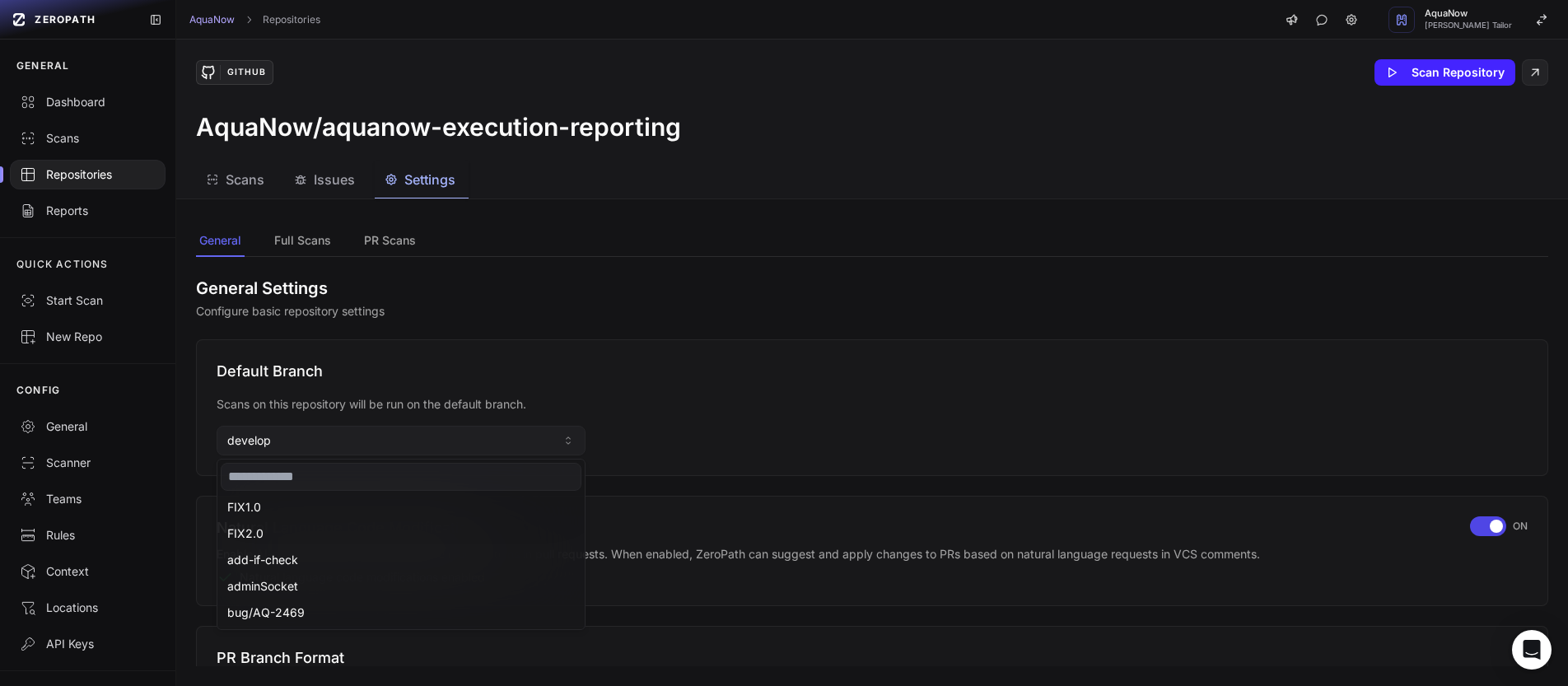
click at [283, 477] on input at bounding box center [400, 477] width 360 height 28
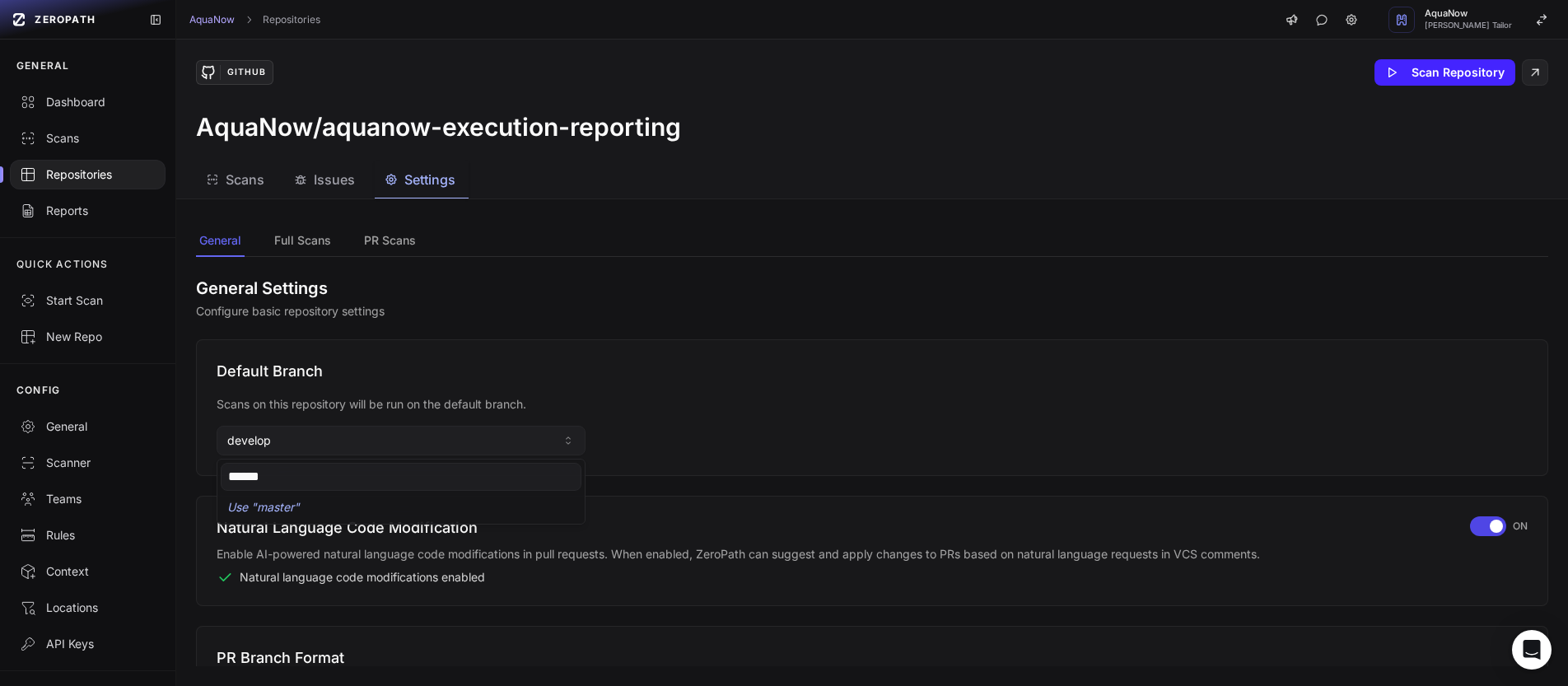
type input "******"
click at [282, 505] on div "Use " master "" at bounding box center [400, 507] width 360 height 26
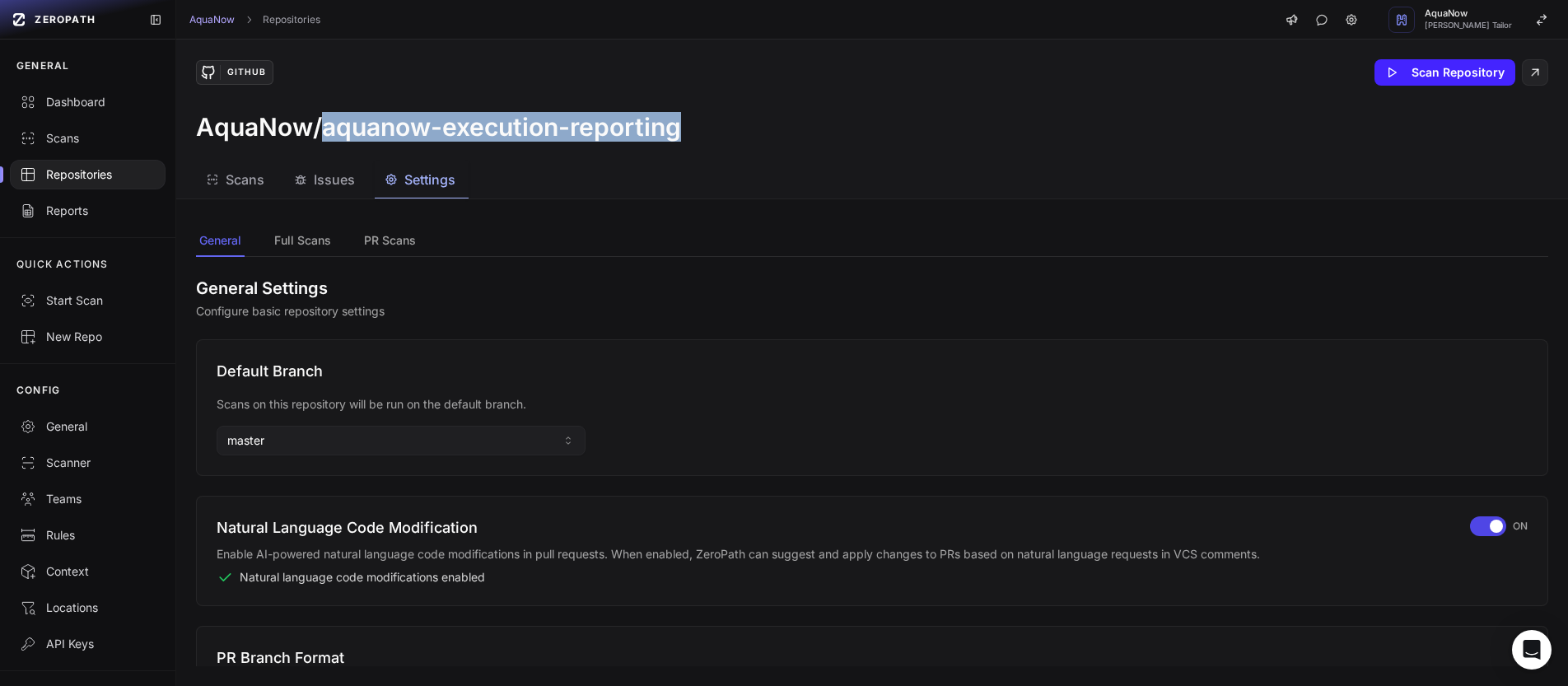
drag, startPoint x: 659, startPoint y: 138, endPoint x: 323, endPoint y: 129, distance: 336.1
click at [323, 129] on div "AquaNow/aquanow-execution-reporting" at bounding box center [872, 127] width 1352 height 30
copy h3 "aquanow-execution-reporting"
click at [70, 178] on div "Repositories" at bounding box center [87, 175] width 136 height 17
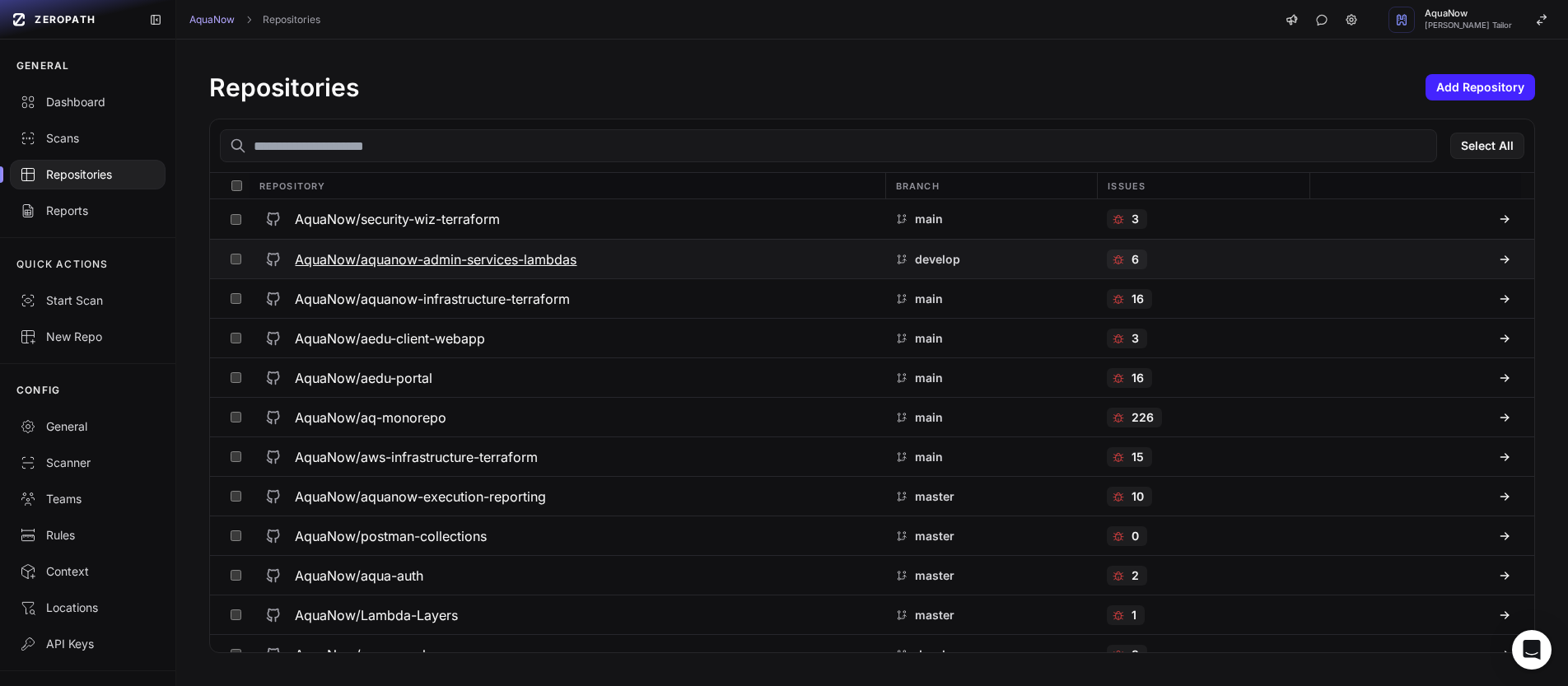
click at [567, 259] on h3 "AquaNow/aquanow-admin-services-lambdas" at bounding box center [435, 258] width 282 height 19
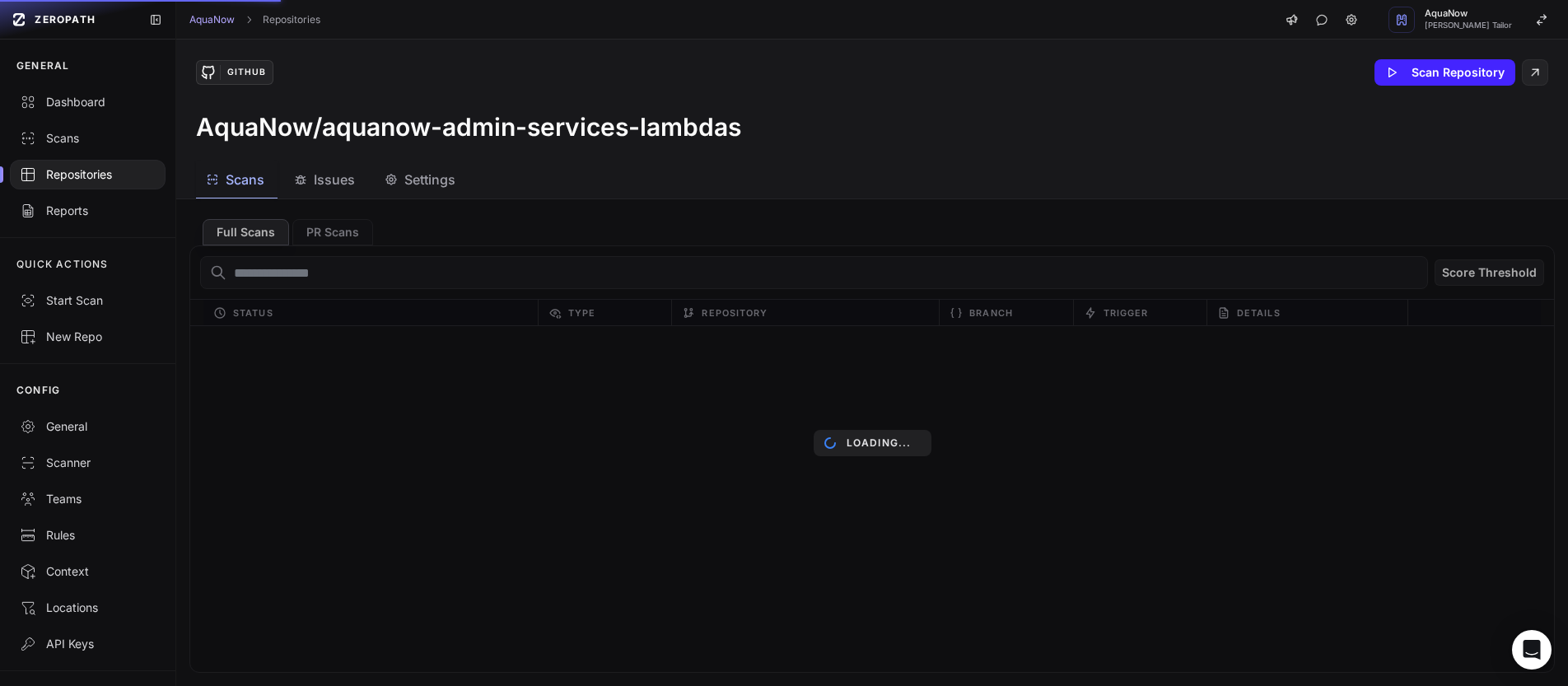
click at [431, 181] on span "Settings" at bounding box center [430, 179] width 51 height 19
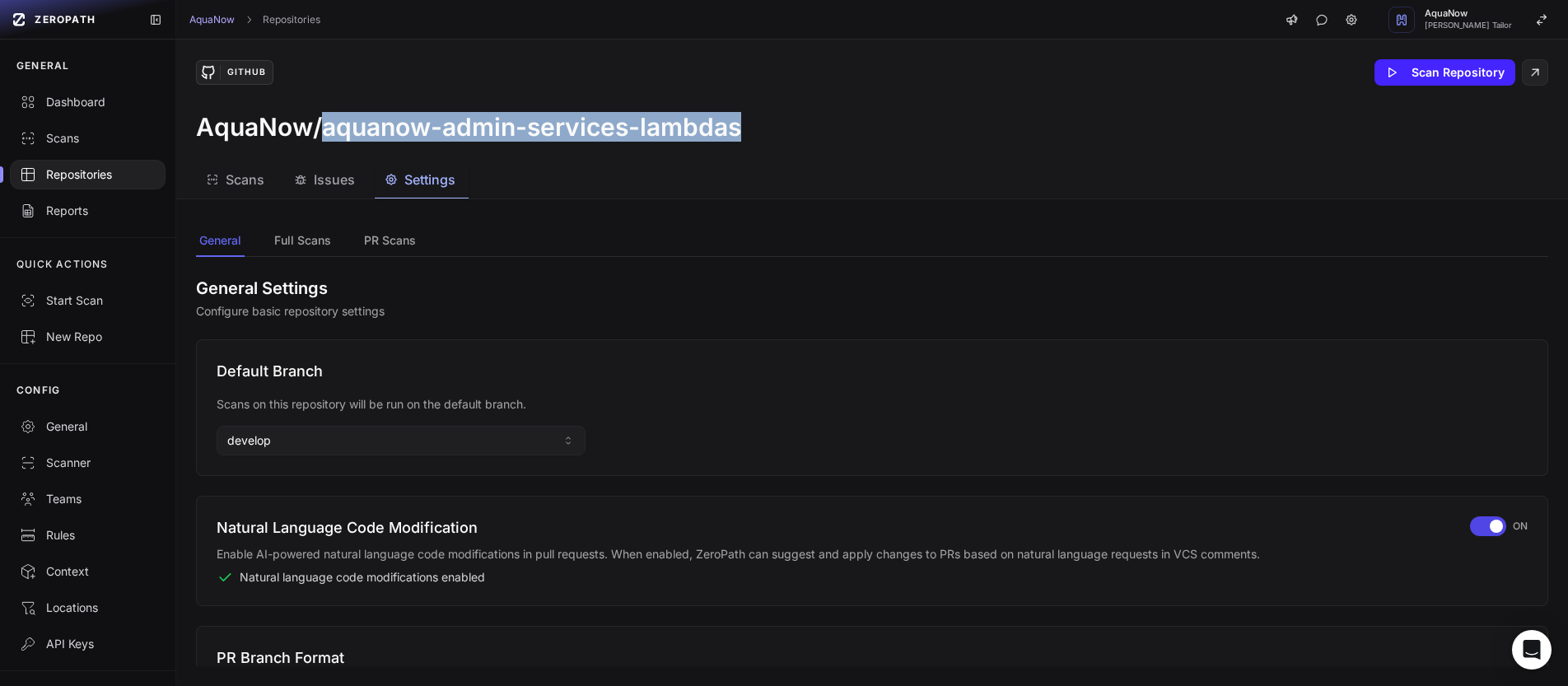
drag, startPoint x: 706, startPoint y: 132, endPoint x: 326, endPoint y: 132, distance: 380.0
click at [326, 132] on div "AquaNow/aquanow-admin-services-lambdas" at bounding box center [872, 127] width 1352 height 30
copy h3 "aquanow-admin-services-lambdas"
click at [396, 442] on button "develop" at bounding box center [401, 441] width 369 height 30
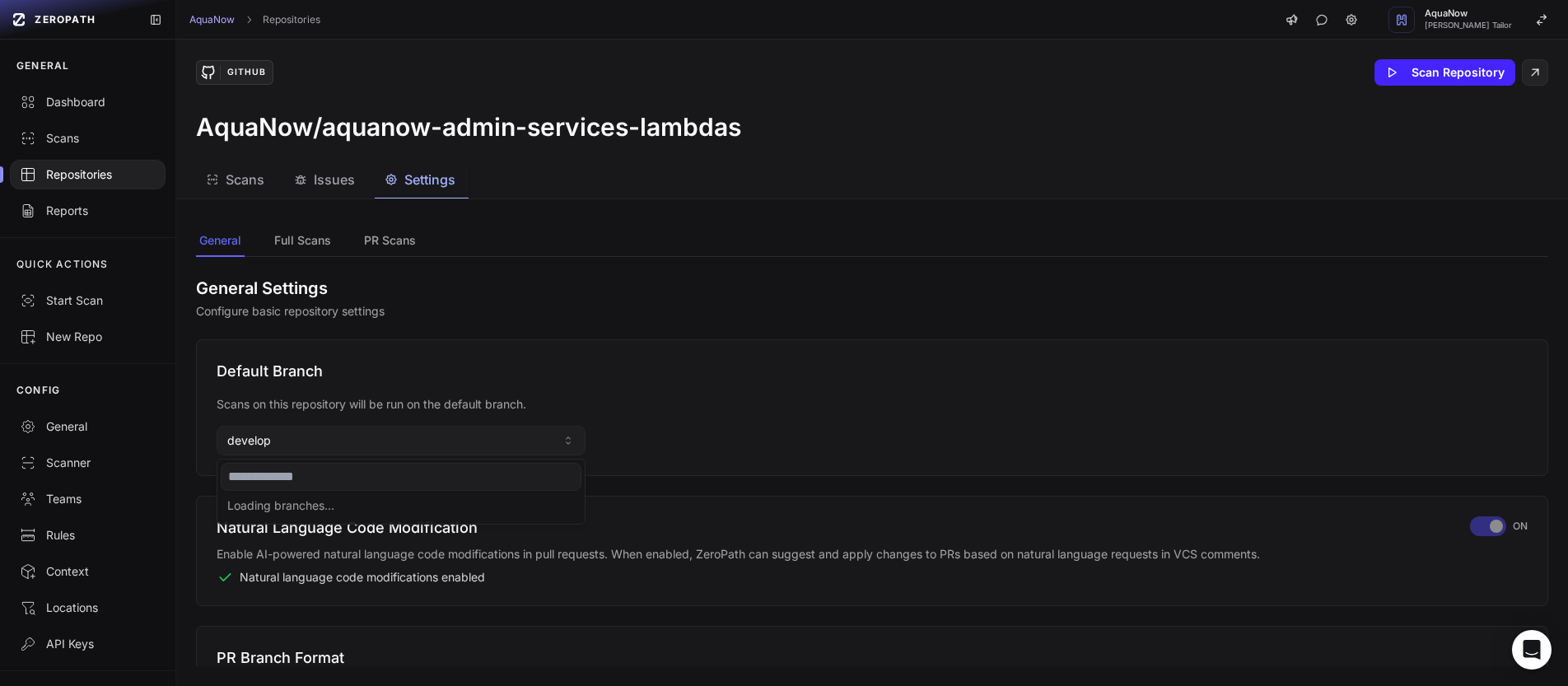
click at [358, 472] on input at bounding box center [400, 477] width 360 height 28
type input "******"
click at [277, 513] on div "Use " master "" at bounding box center [400, 507] width 360 height 26
click at [103, 176] on div "Repositories" at bounding box center [87, 175] width 136 height 17
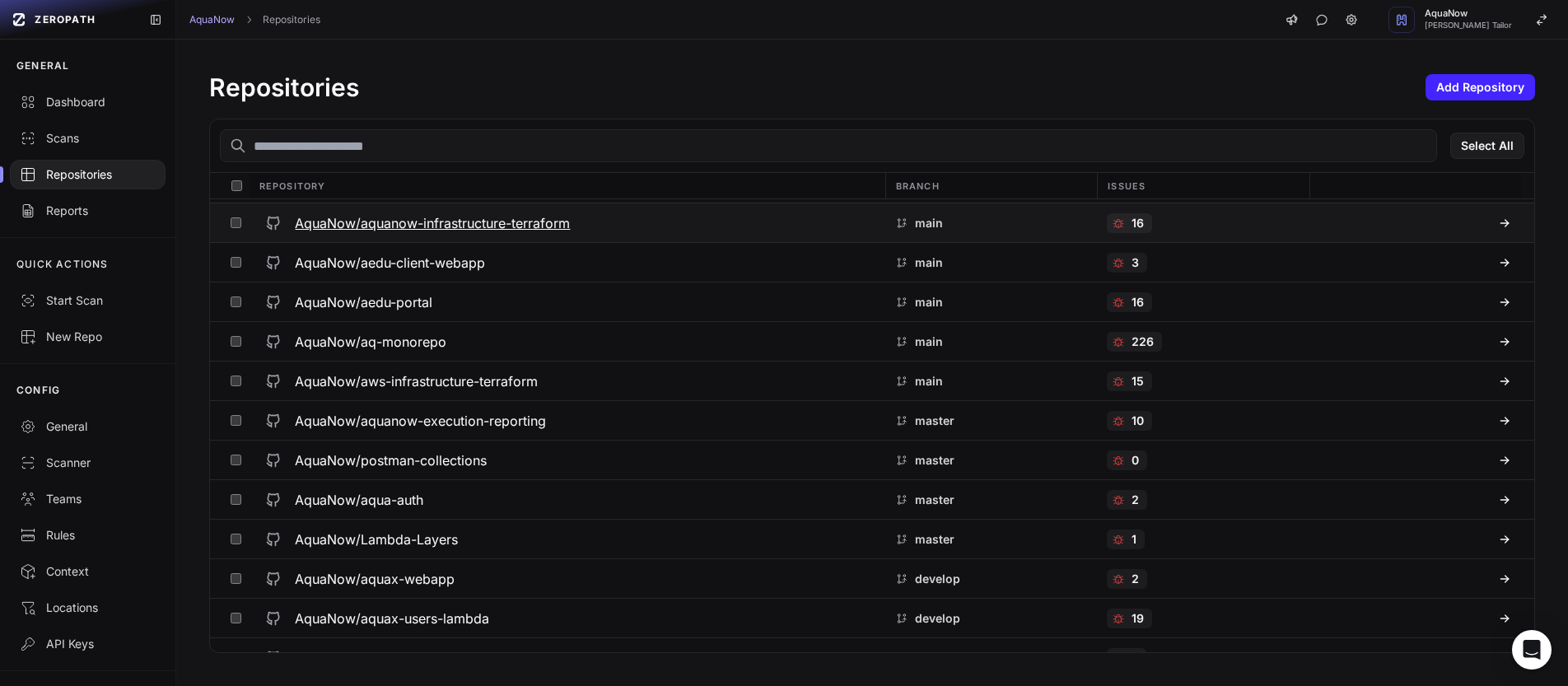
scroll to position [192, 0]
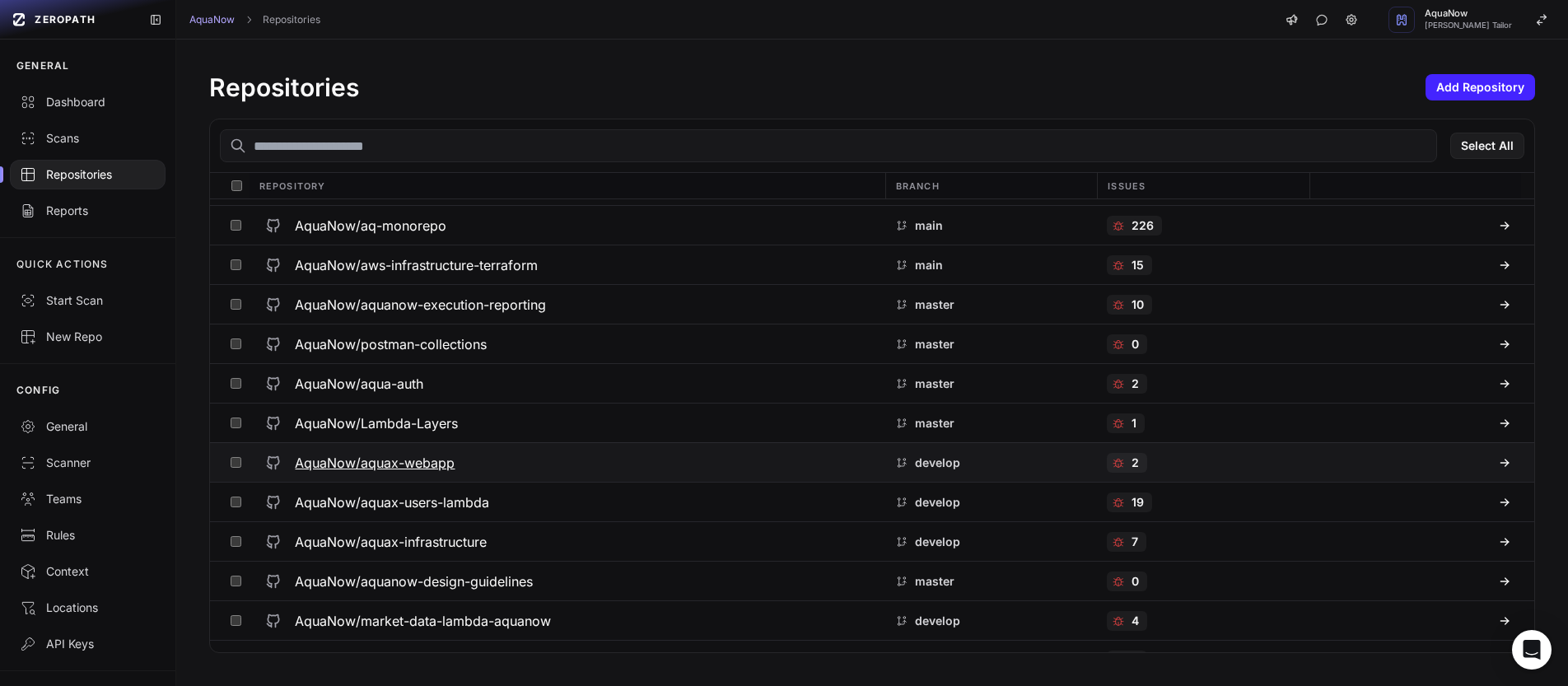
click at [532, 464] on div "AquaNow/aquax-webapp" at bounding box center [566, 463] width 616 height 30
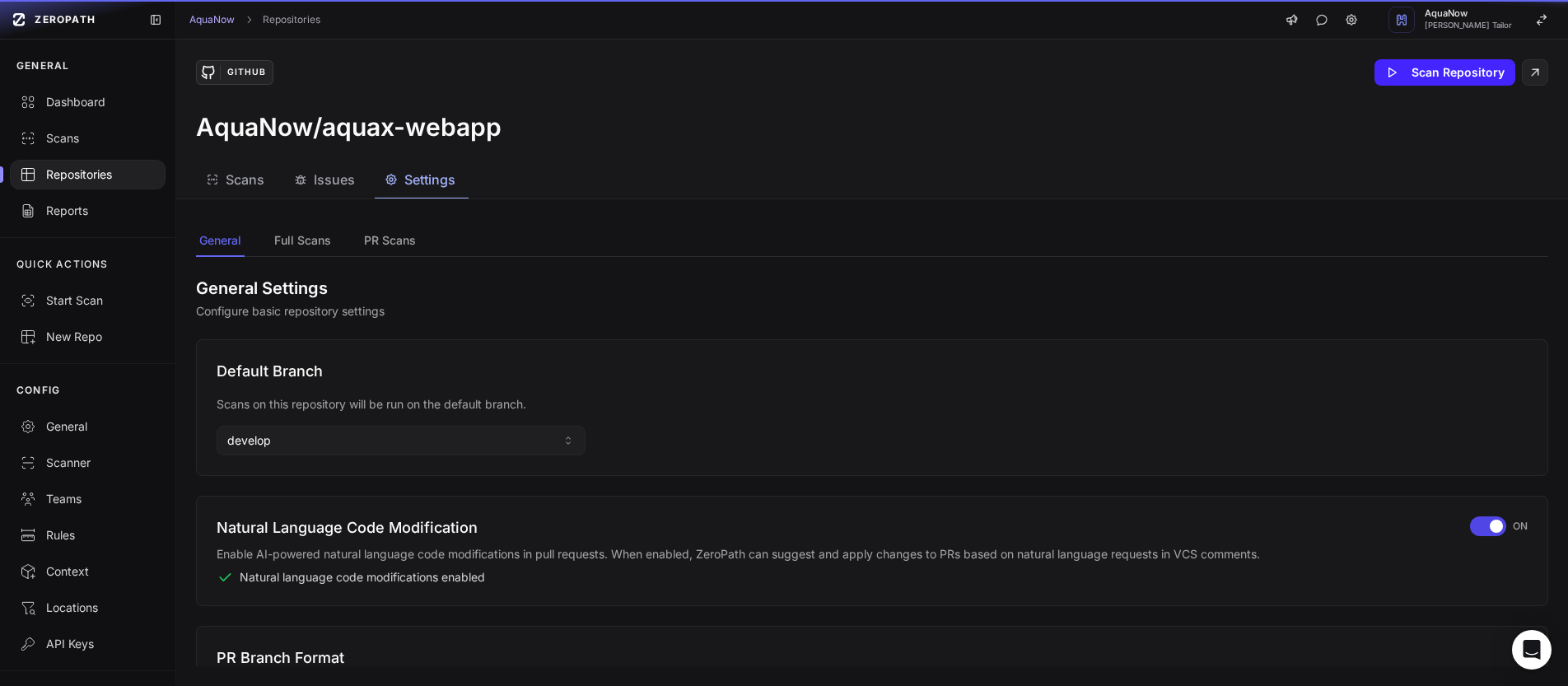
click at [443, 188] on span "Settings" at bounding box center [430, 179] width 51 height 19
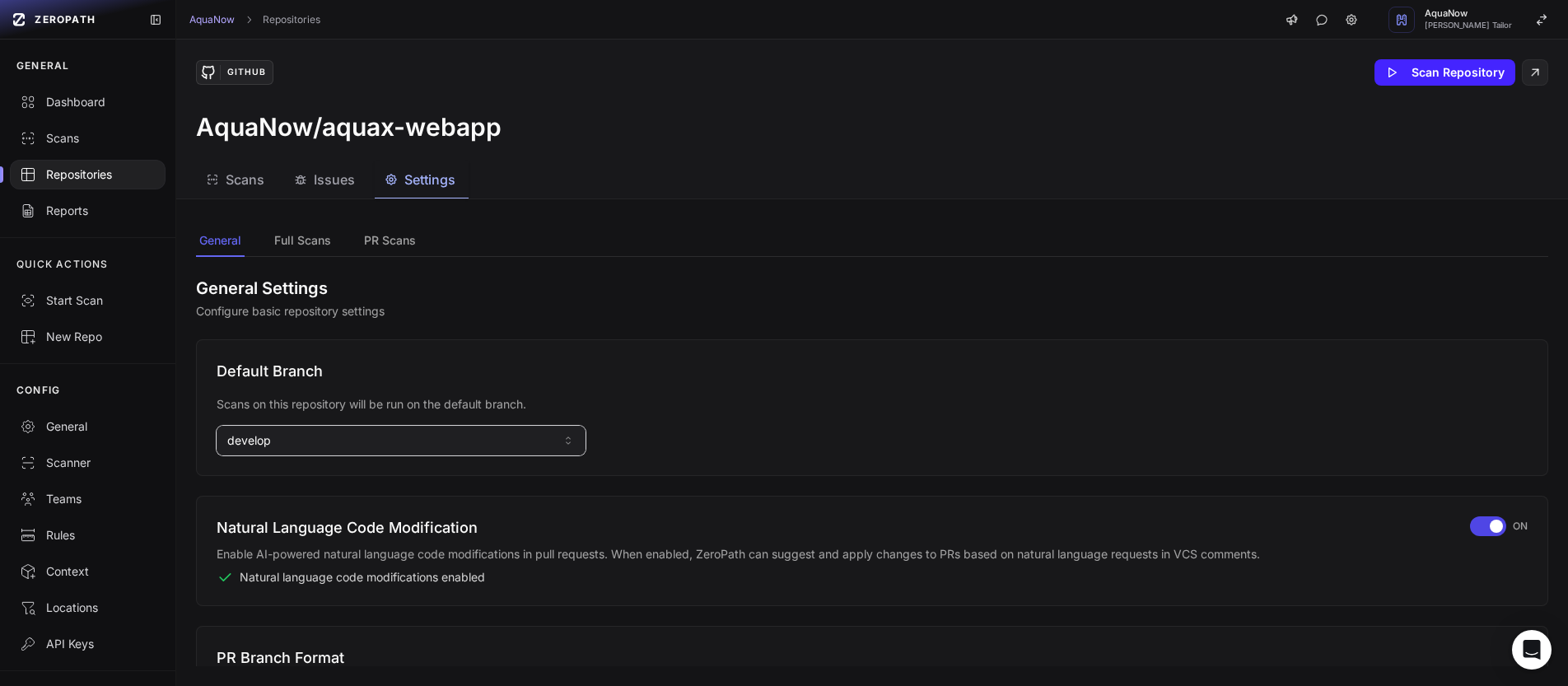
click at [364, 437] on button "develop" at bounding box center [401, 441] width 369 height 30
click at [304, 472] on input at bounding box center [400, 477] width 360 height 28
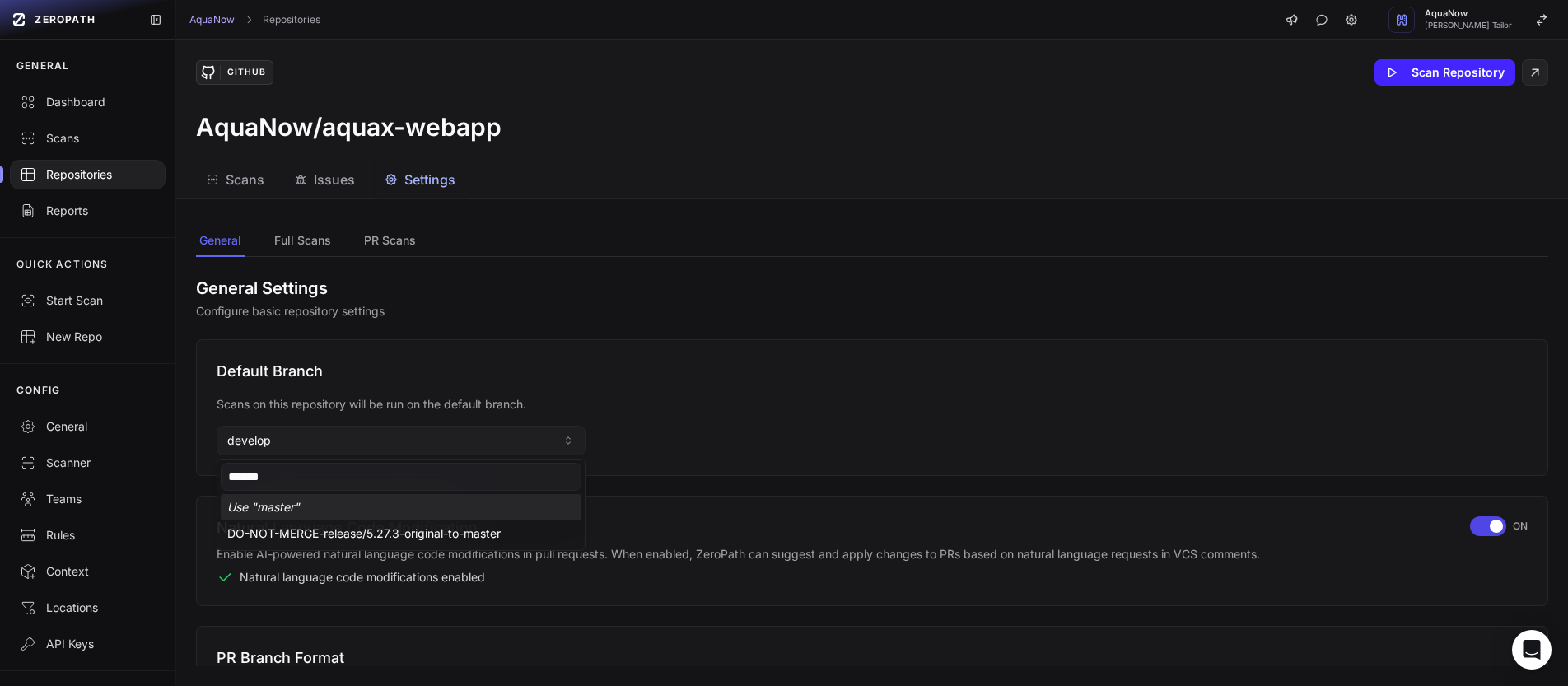
type input "******"
click at [275, 508] on div "Use " master "" at bounding box center [400, 507] width 360 height 26
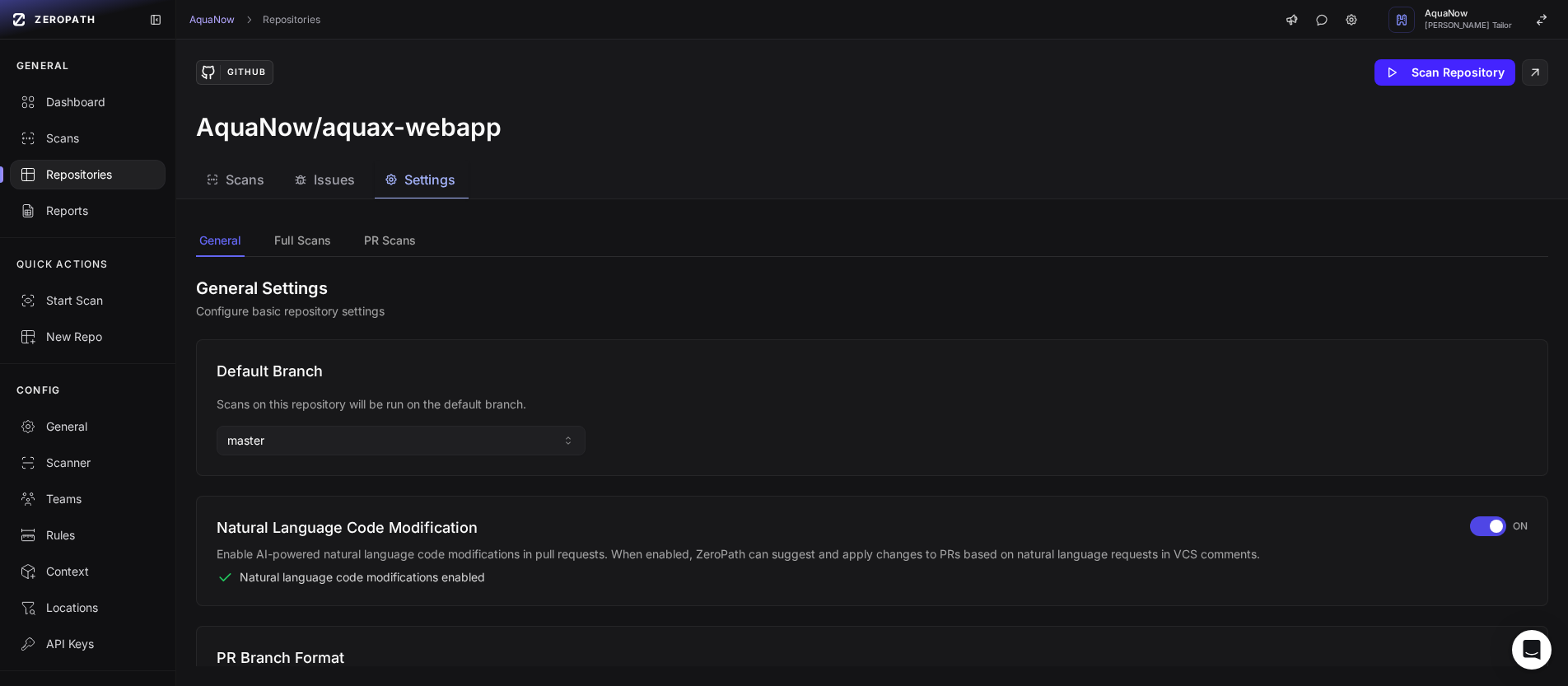
click at [88, 161] on div at bounding box center [88, 175] width 156 height 30
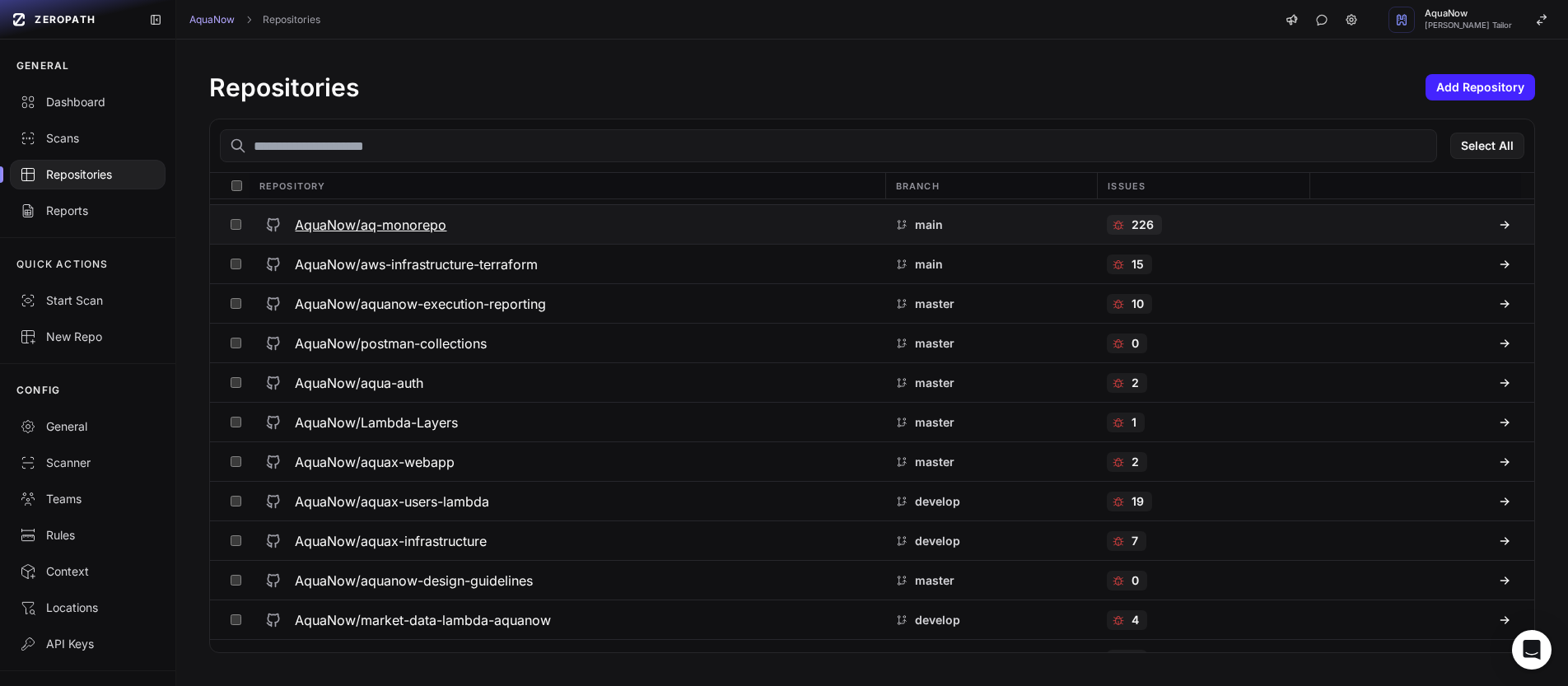
scroll to position [251, 0]
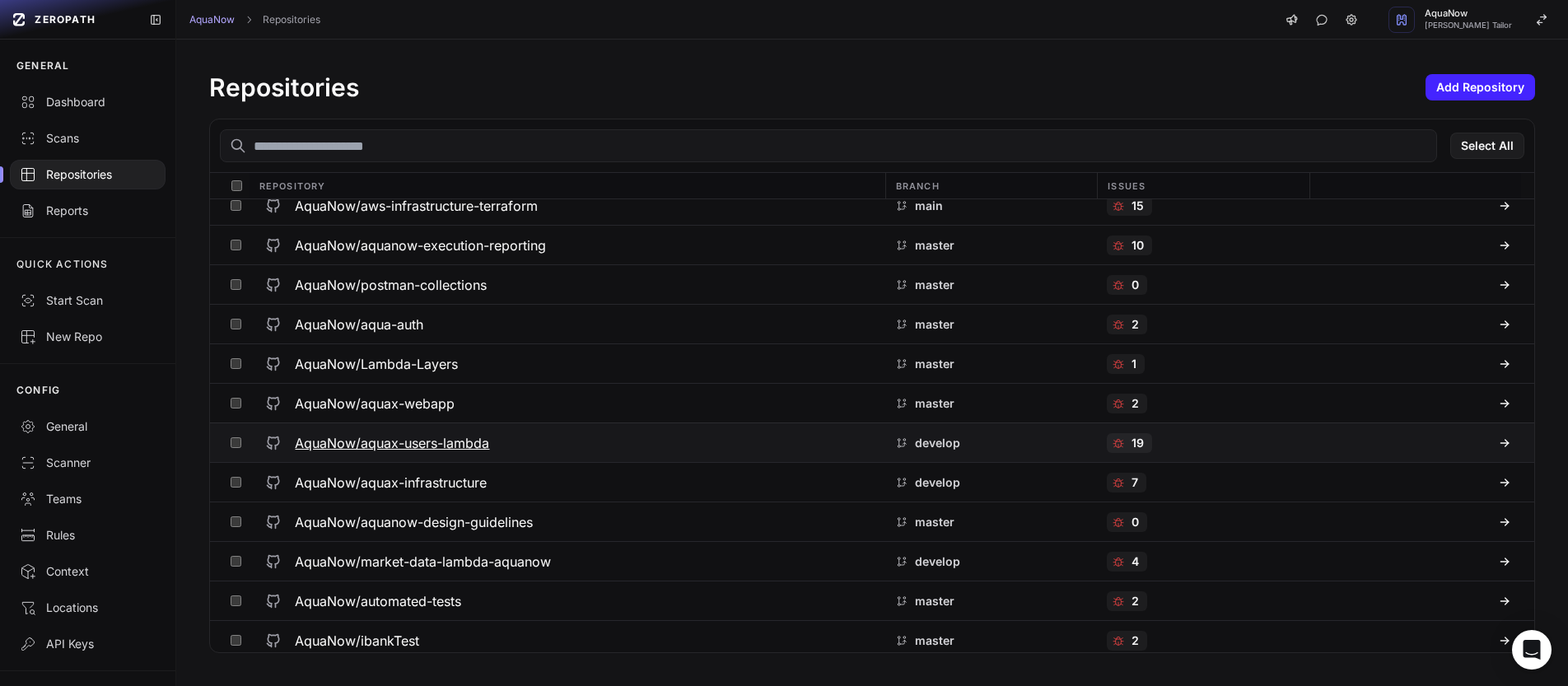
click at [484, 444] on h3 "AquaNow/aquax-users-lambda" at bounding box center [392, 443] width 194 height 19
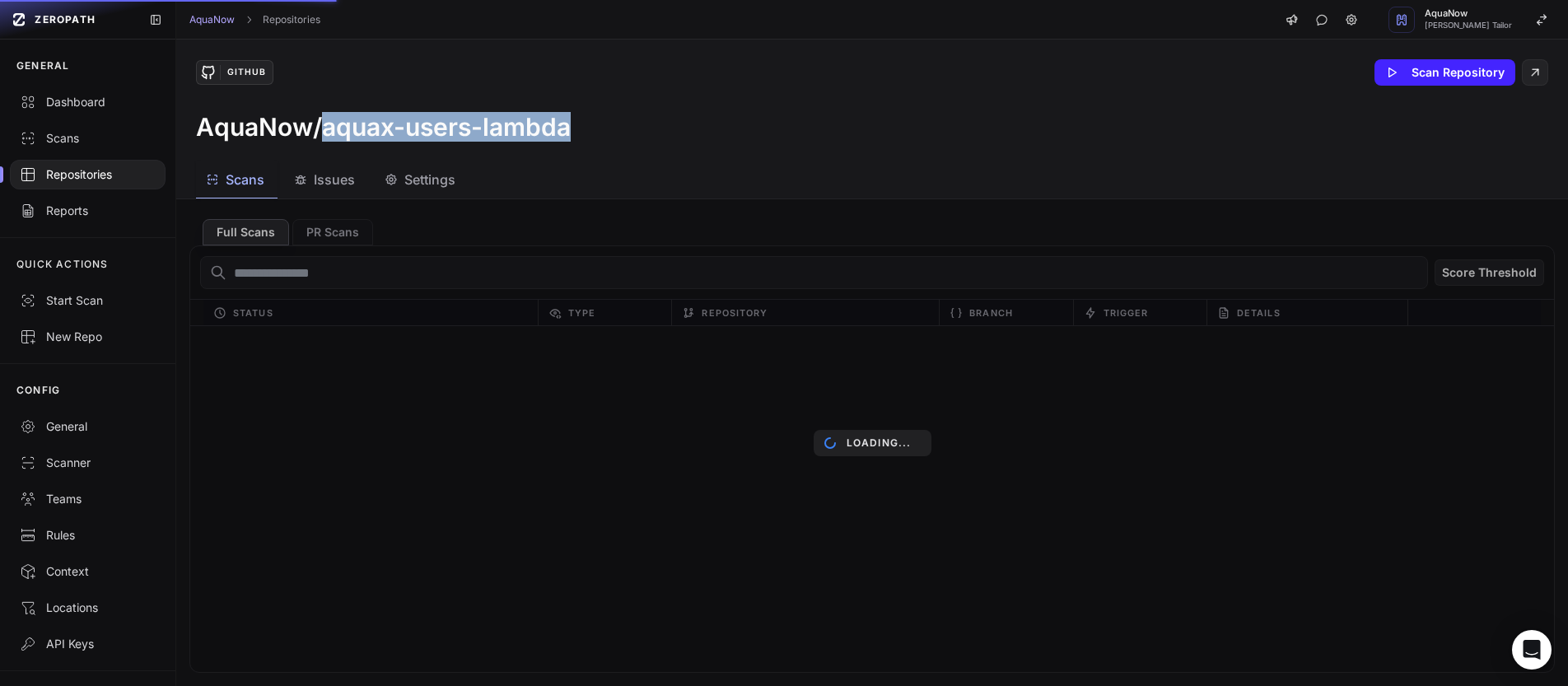
drag, startPoint x: 596, startPoint y: 126, endPoint x: 323, endPoint y: 133, distance: 273.1
click at [323, 133] on div "AquaNow/aquax-users-lambda" at bounding box center [872, 127] width 1352 height 30
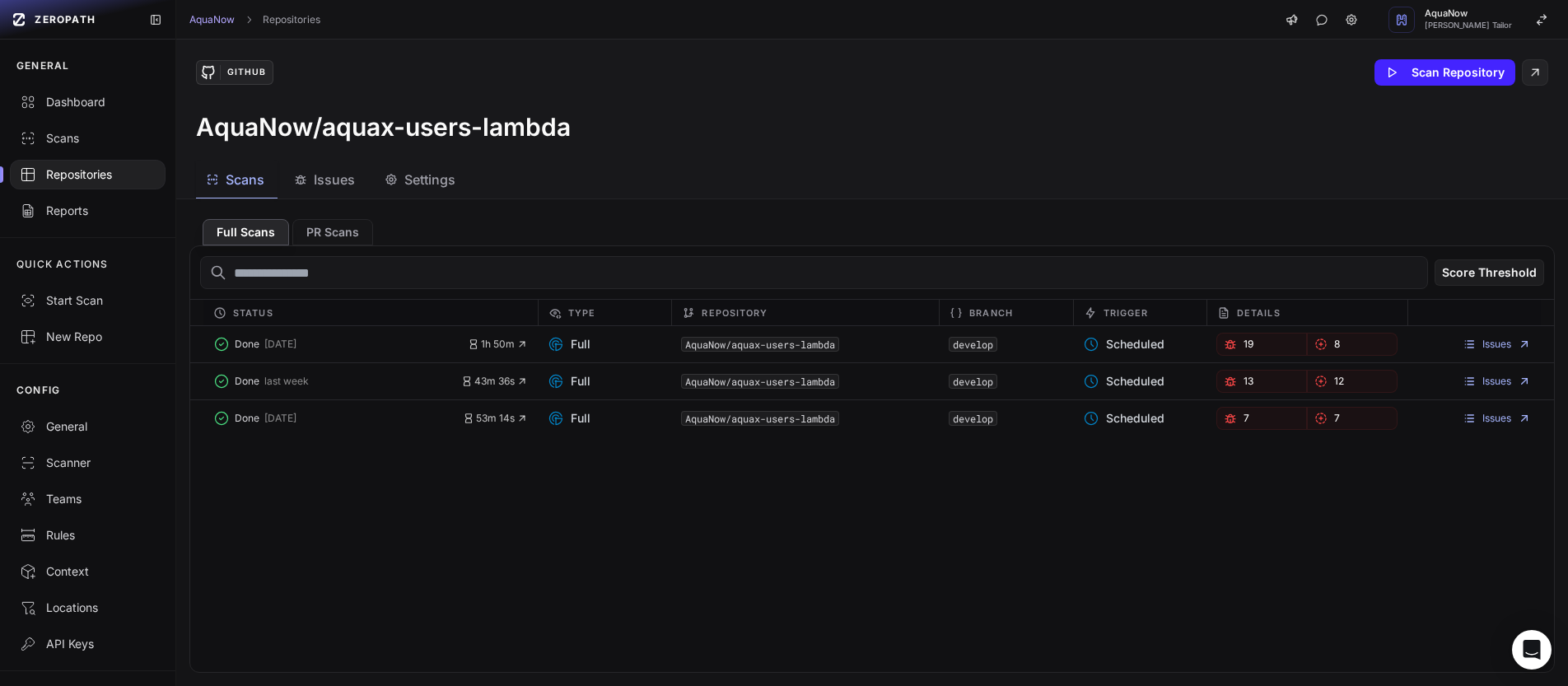
click at [455, 182] on span "Settings" at bounding box center [430, 179] width 51 height 19
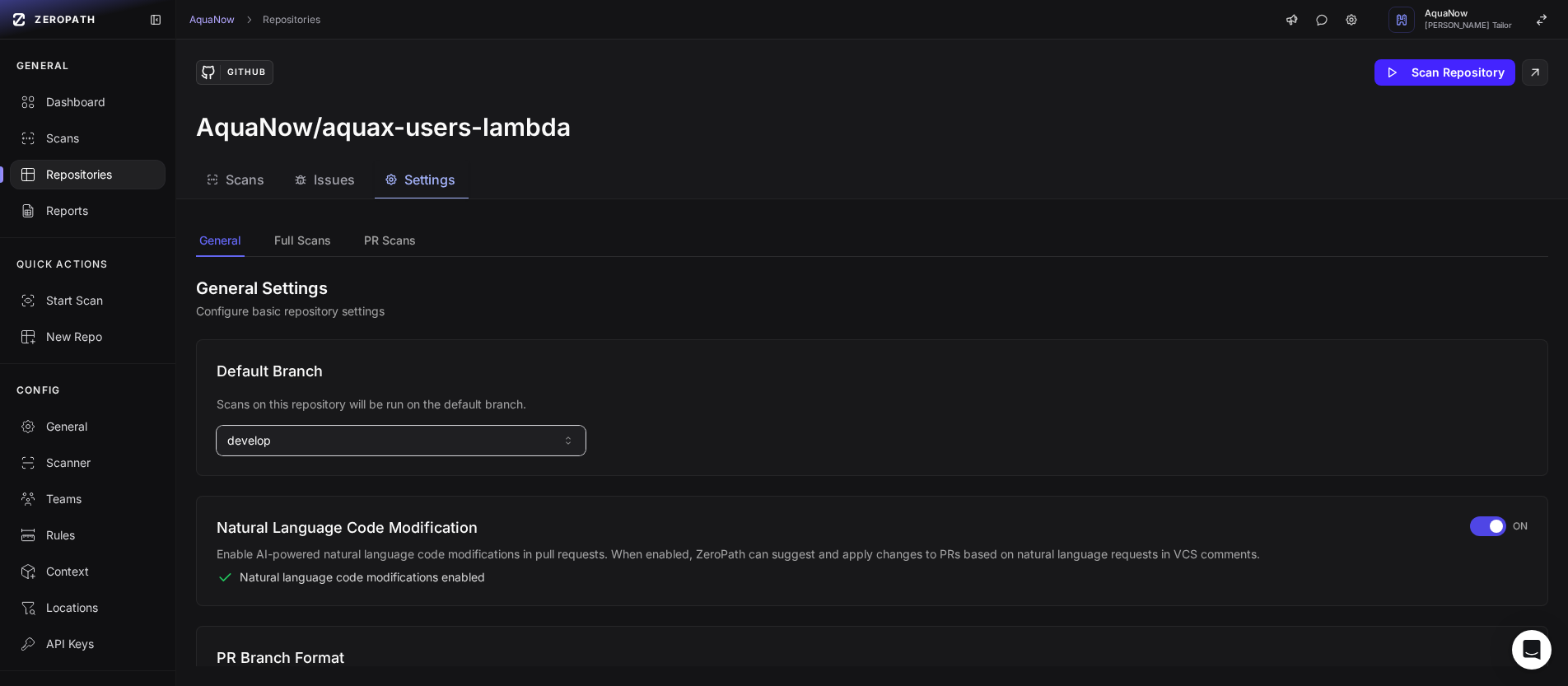
click at [320, 442] on button "develop" at bounding box center [401, 441] width 369 height 30
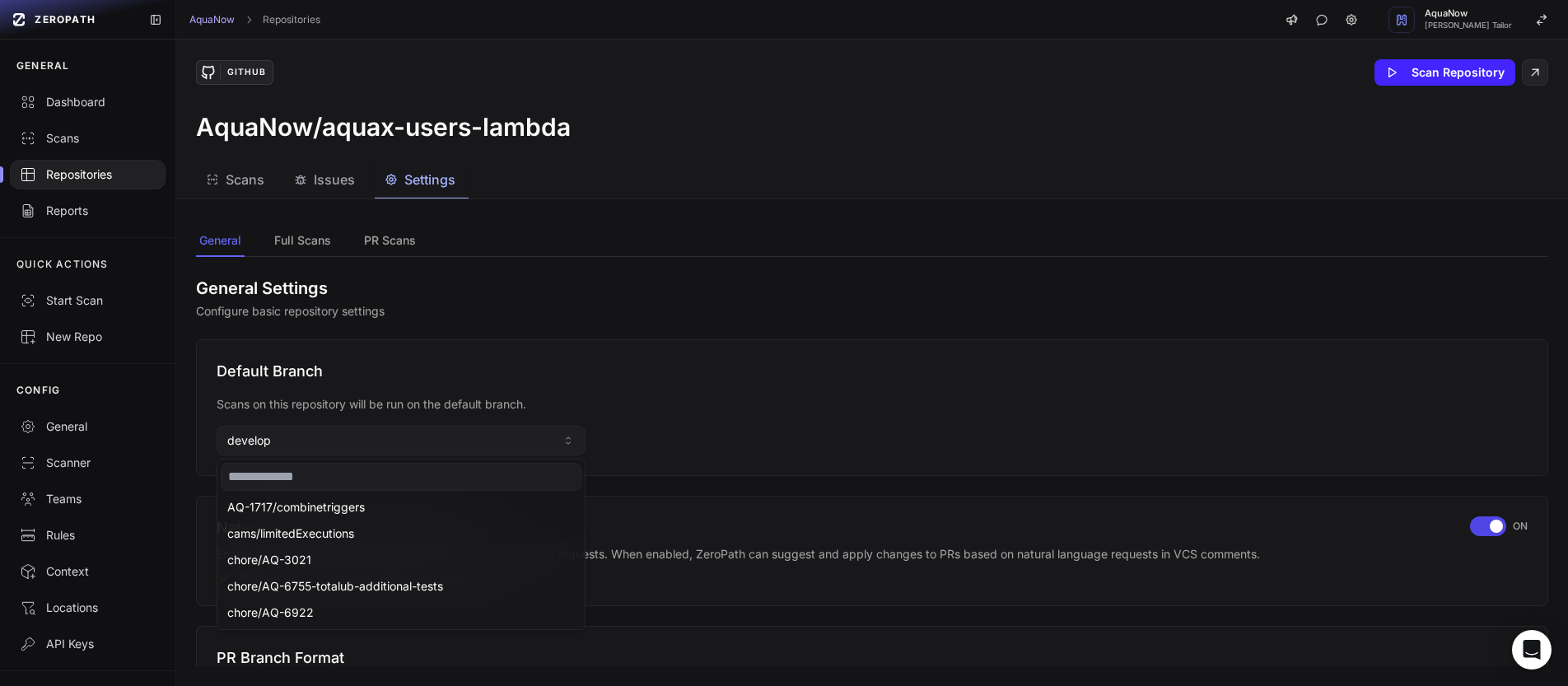
click at [301, 474] on input at bounding box center [400, 477] width 360 height 28
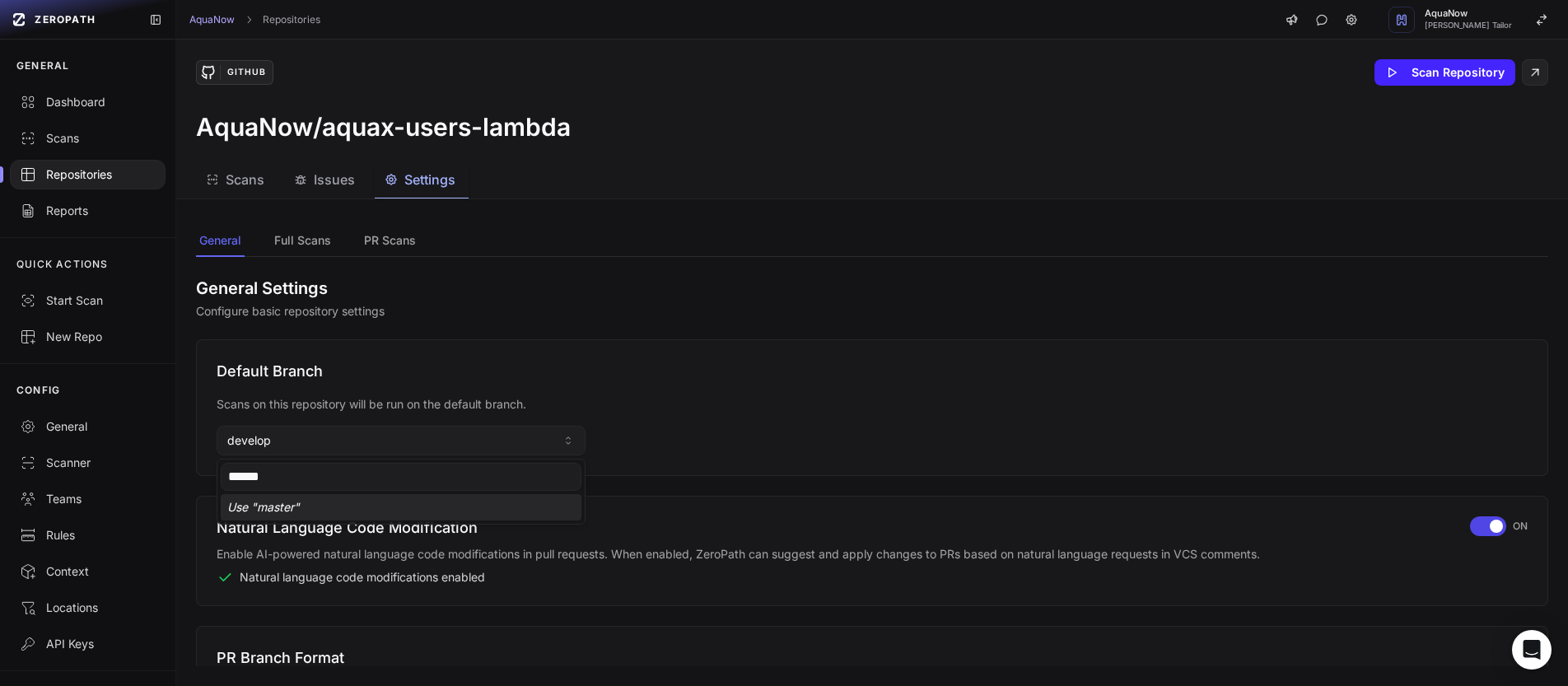
type input "******"
click at [289, 507] on div "Use " master "" at bounding box center [400, 507] width 360 height 26
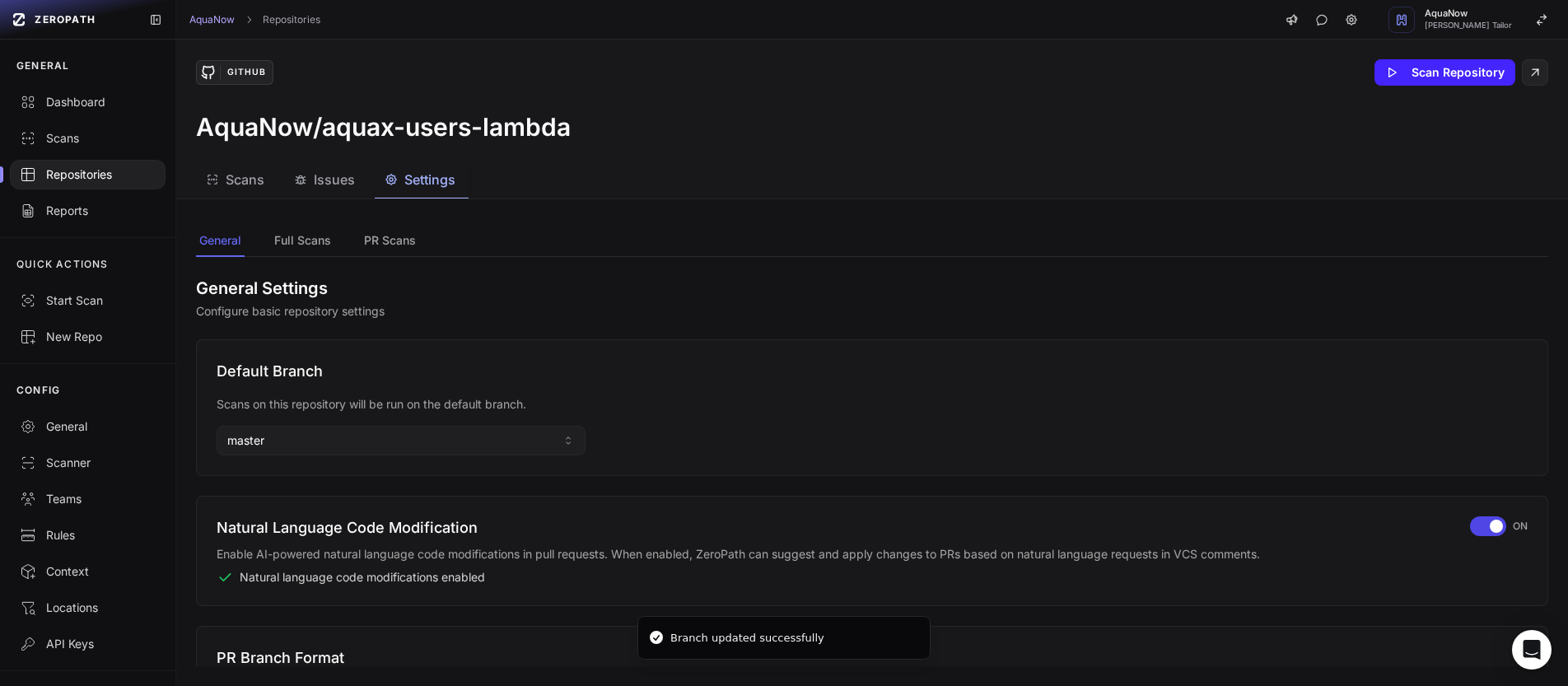
click at [104, 180] on div "Repositories" at bounding box center [87, 175] width 136 height 17
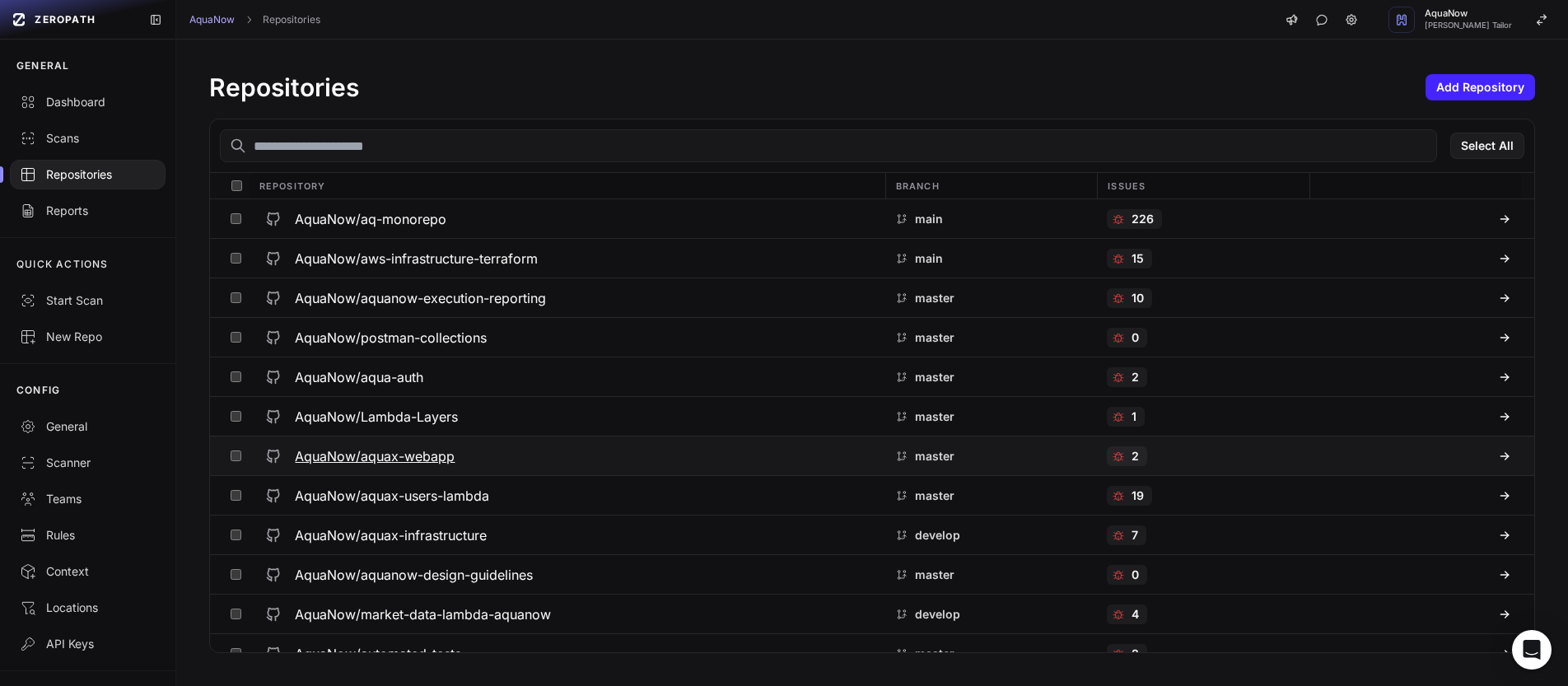
scroll to position [257, 0]
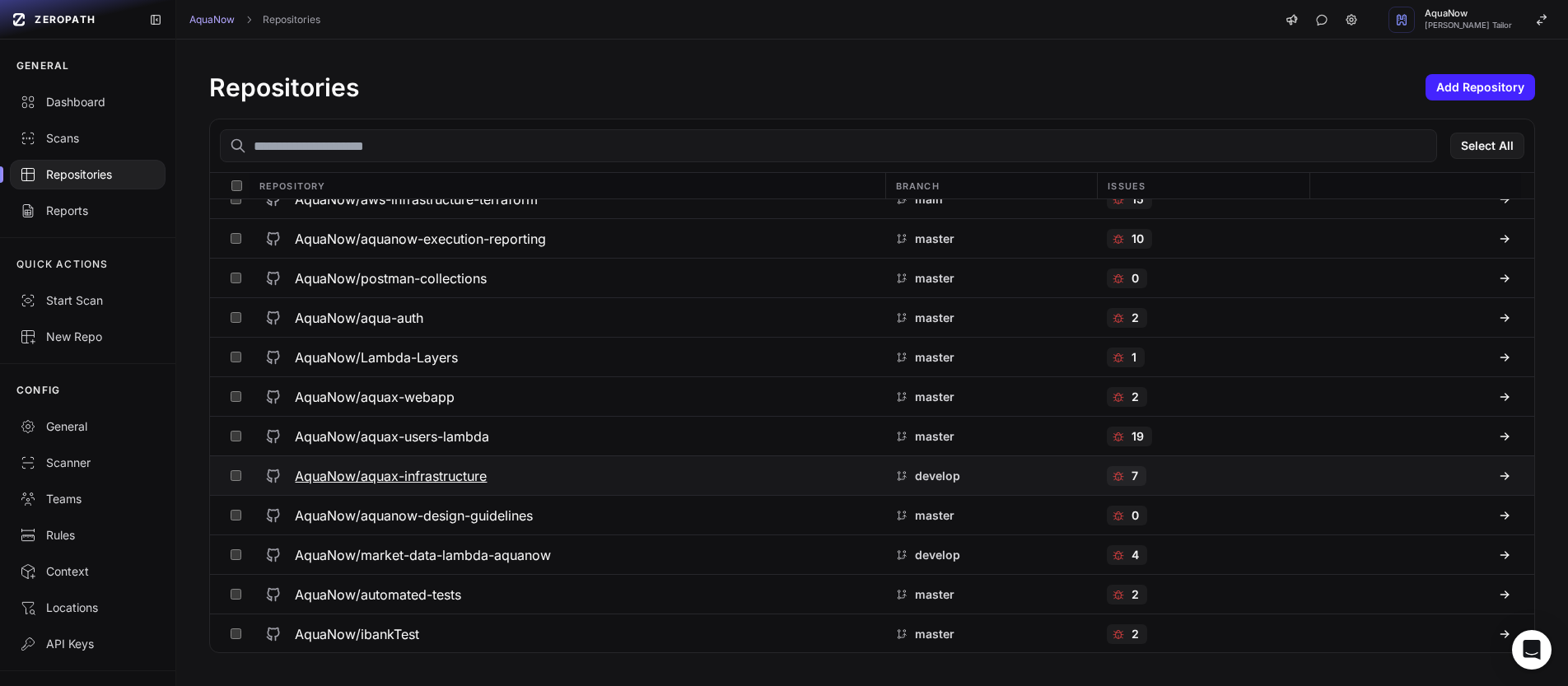
click at [569, 469] on div "AquaNow/aquax-infrastructure" at bounding box center [566, 476] width 616 height 30
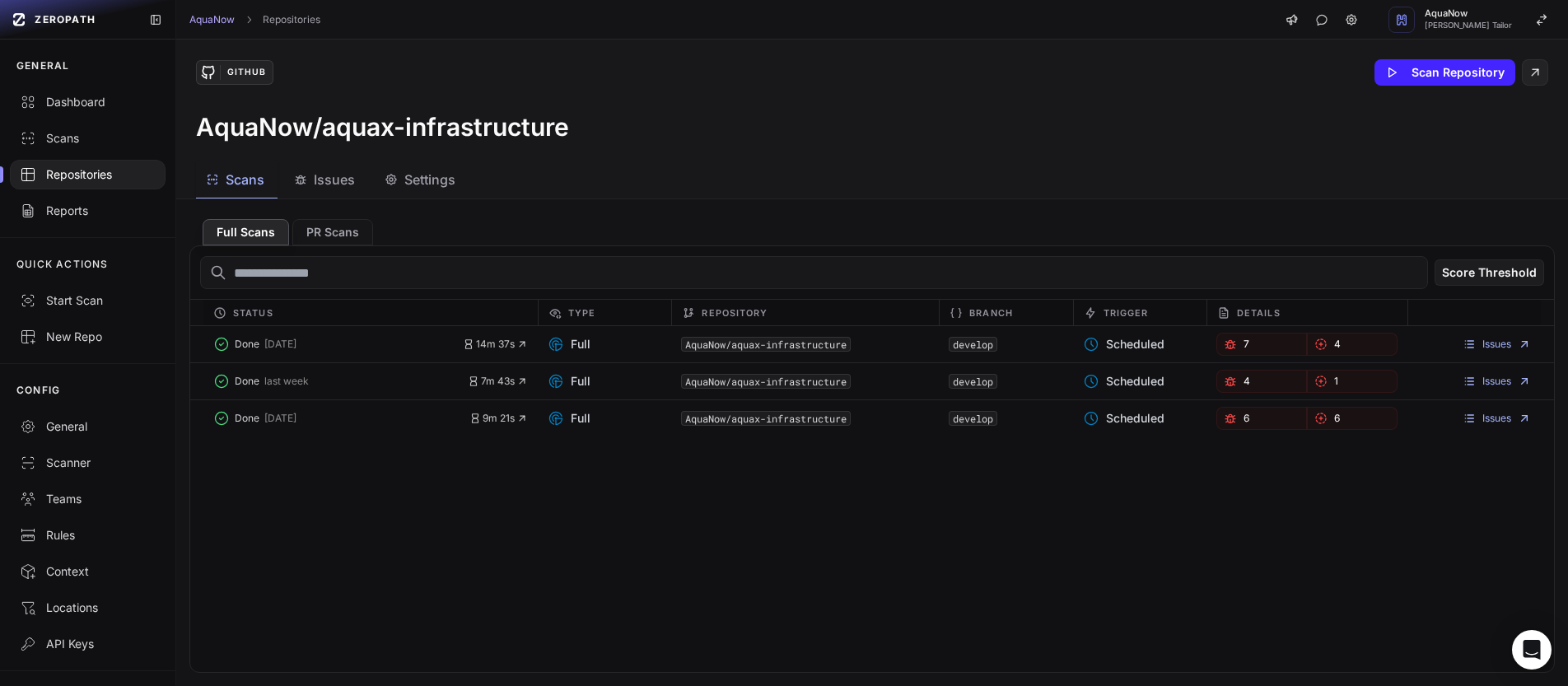
click at [444, 191] on button "Settings" at bounding box center [421, 180] width 94 height 37
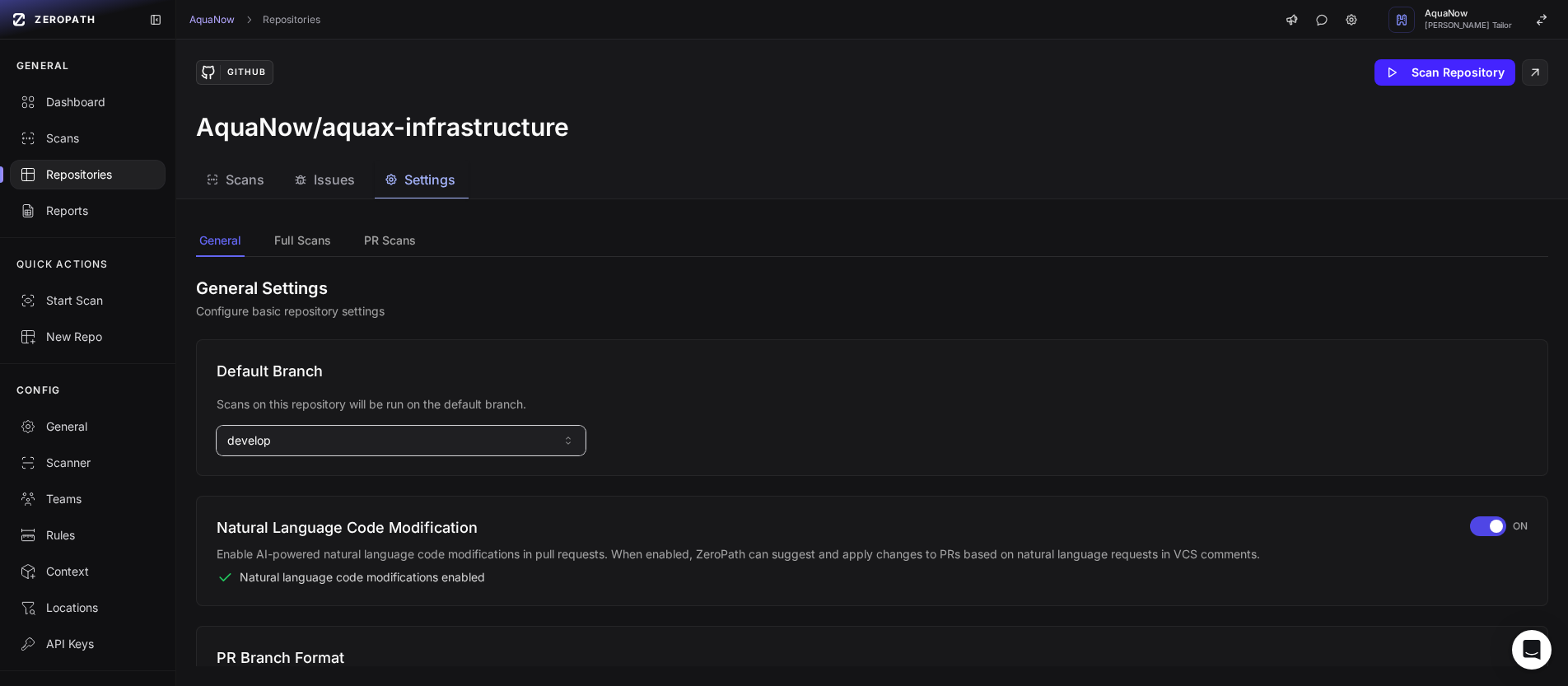
click at [370, 443] on button "develop" at bounding box center [401, 441] width 369 height 30
click at [326, 480] on input at bounding box center [400, 477] width 360 height 28
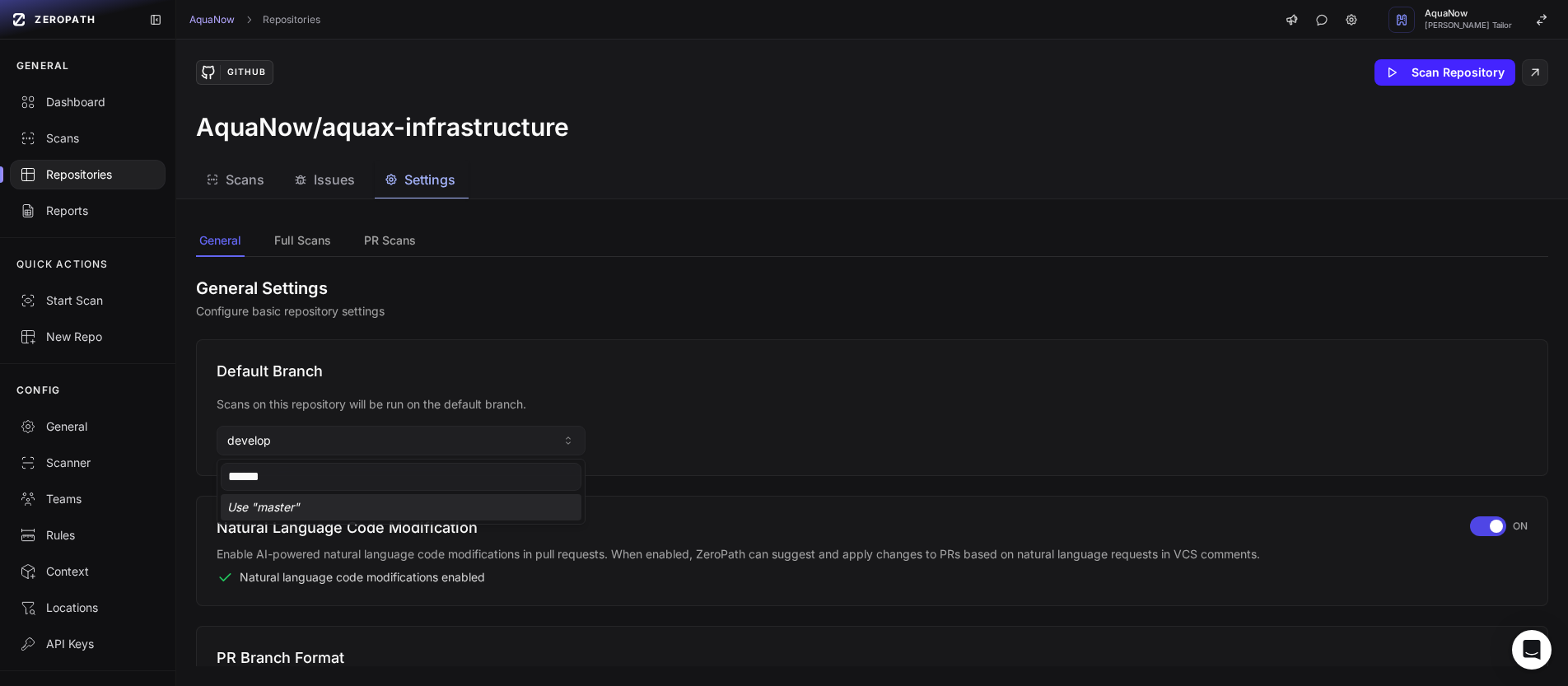
type input "******"
click at [286, 509] on div "Use " master "" at bounding box center [400, 507] width 360 height 26
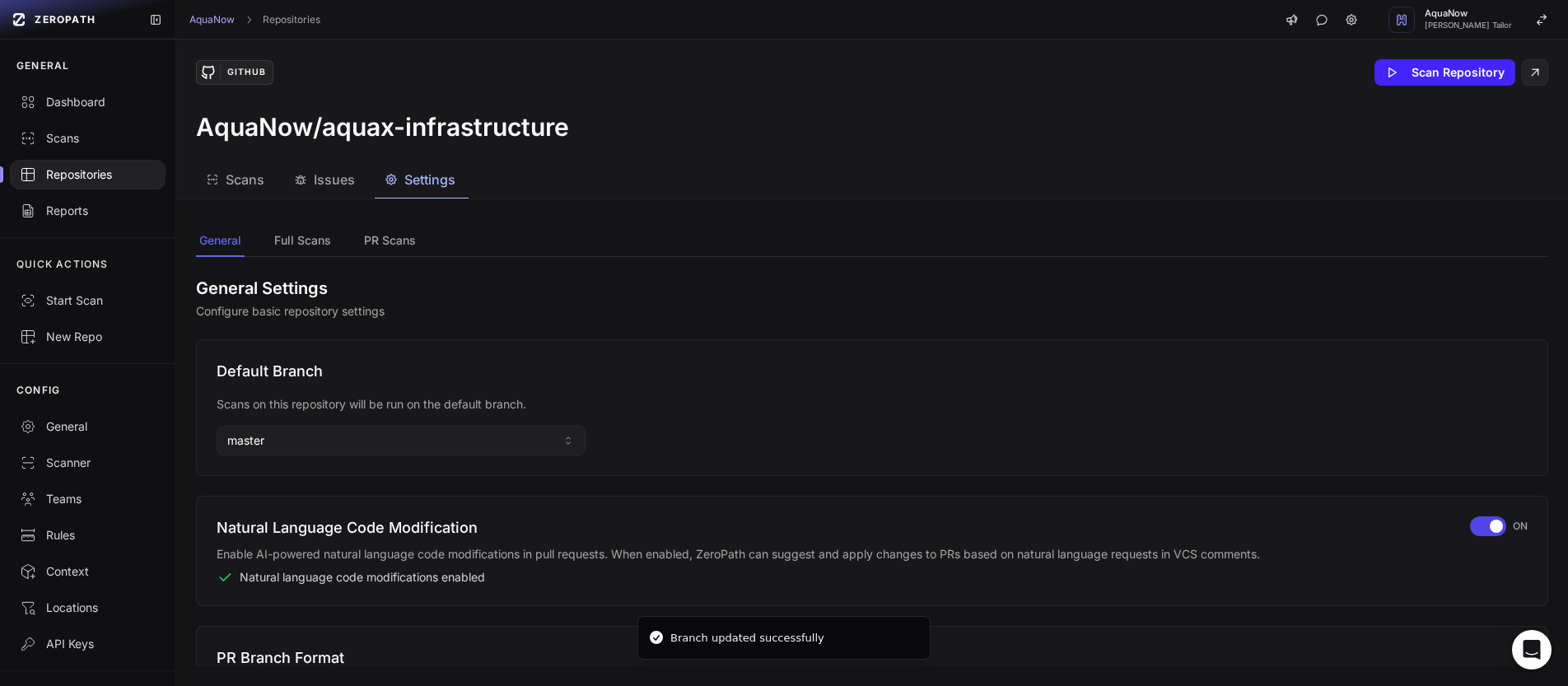
click at [64, 175] on div "Repositories" at bounding box center [87, 175] width 136 height 17
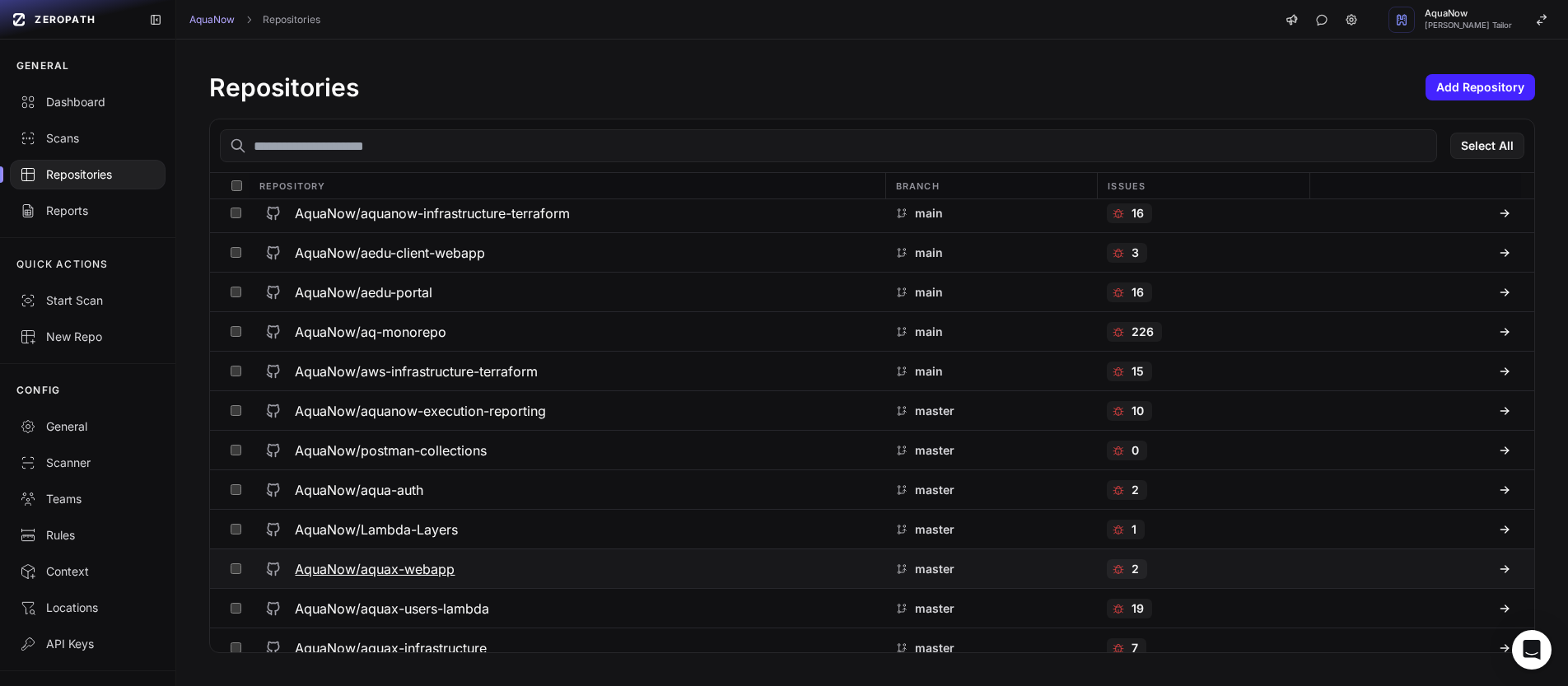
scroll to position [287, 0]
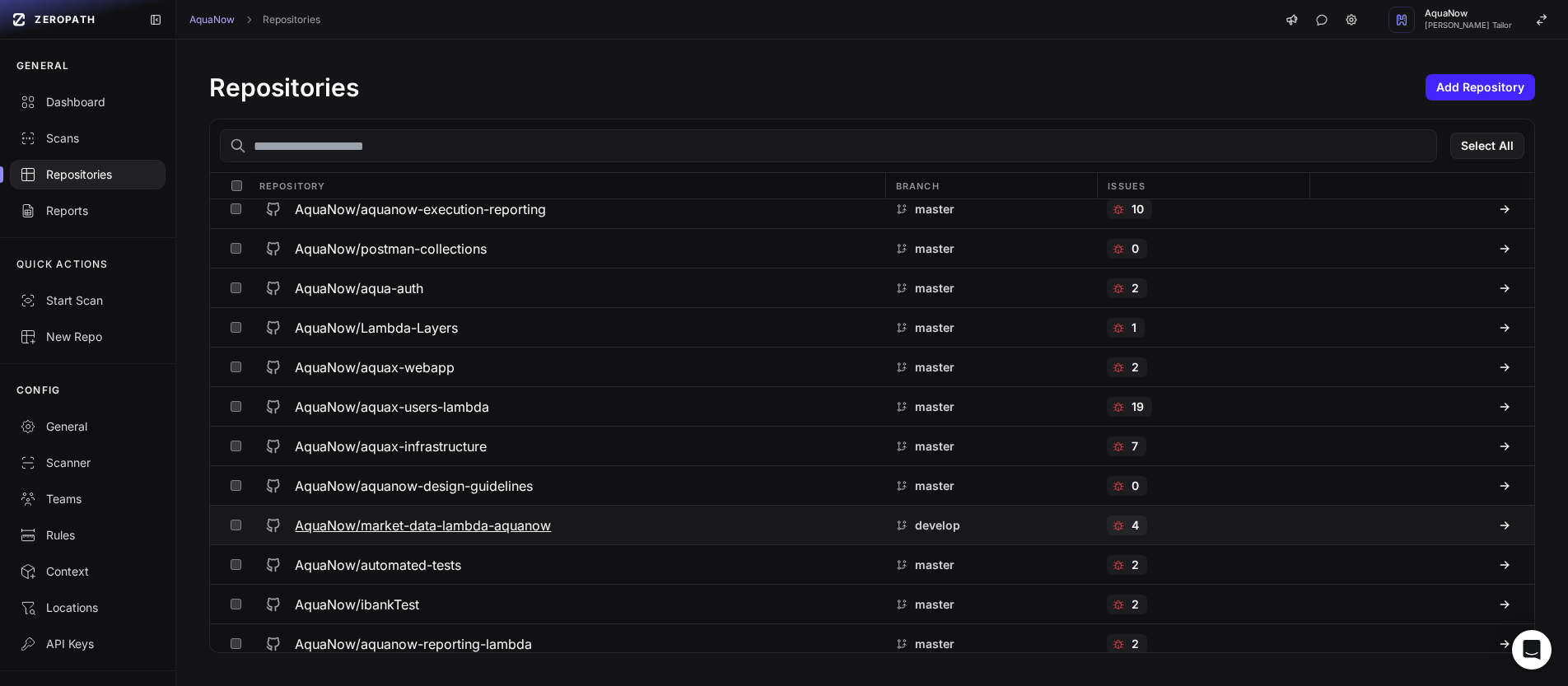
click at [584, 530] on div "AquaNow/market-data-lambda-aquanow" at bounding box center [566, 525] width 616 height 30
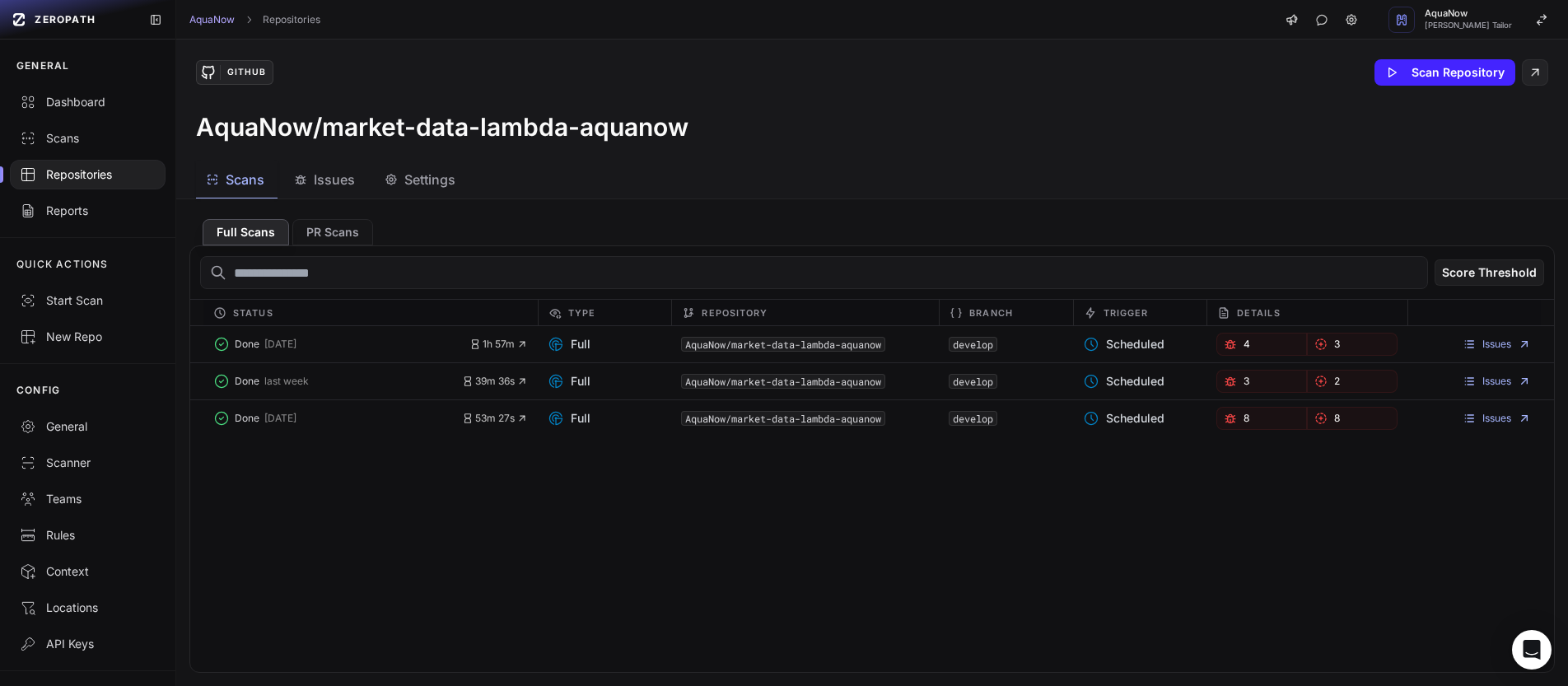
click at [446, 194] on button "Settings" at bounding box center [421, 180] width 94 height 37
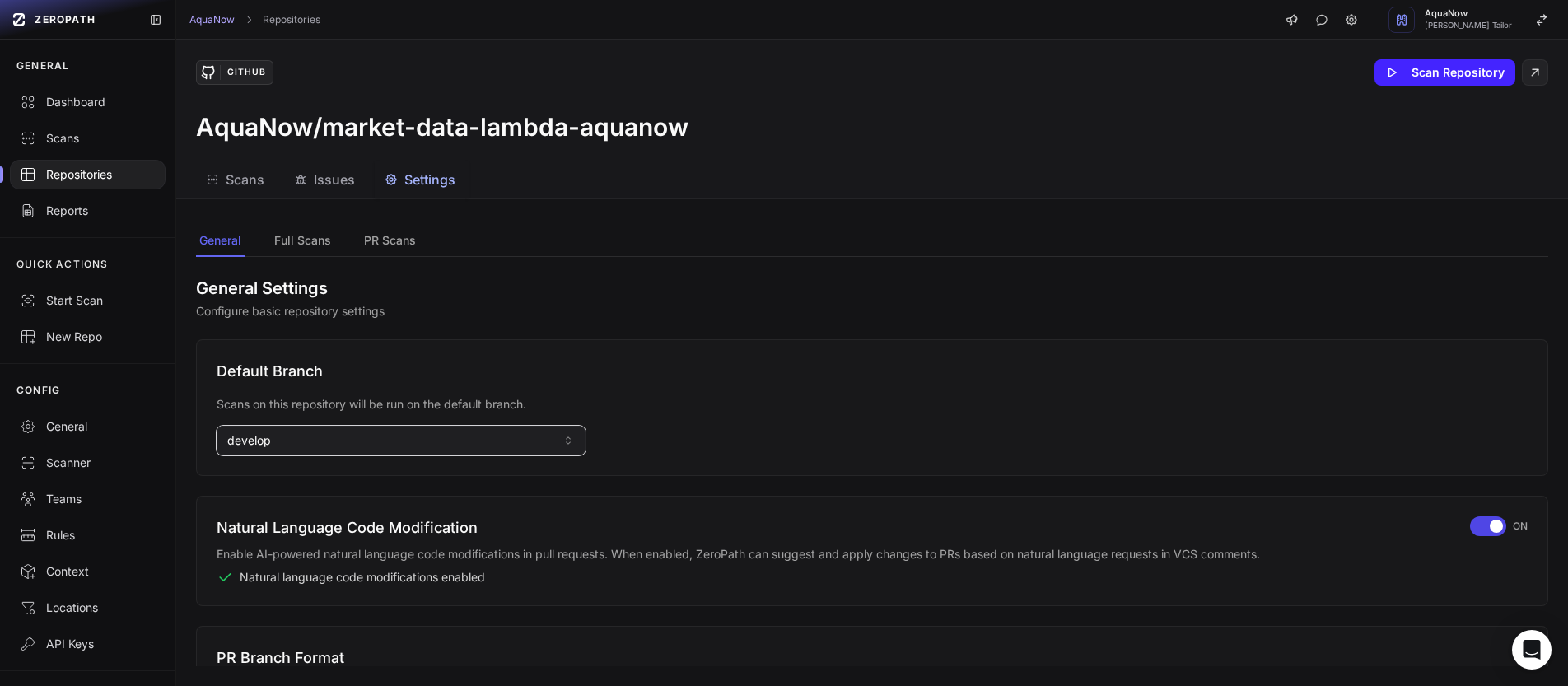
click at [370, 445] on button "develop" at bounding box center [401, 441] width 369 height 30
click at [329, 471] on input at bounding box center [400, 477] width 360 height 28
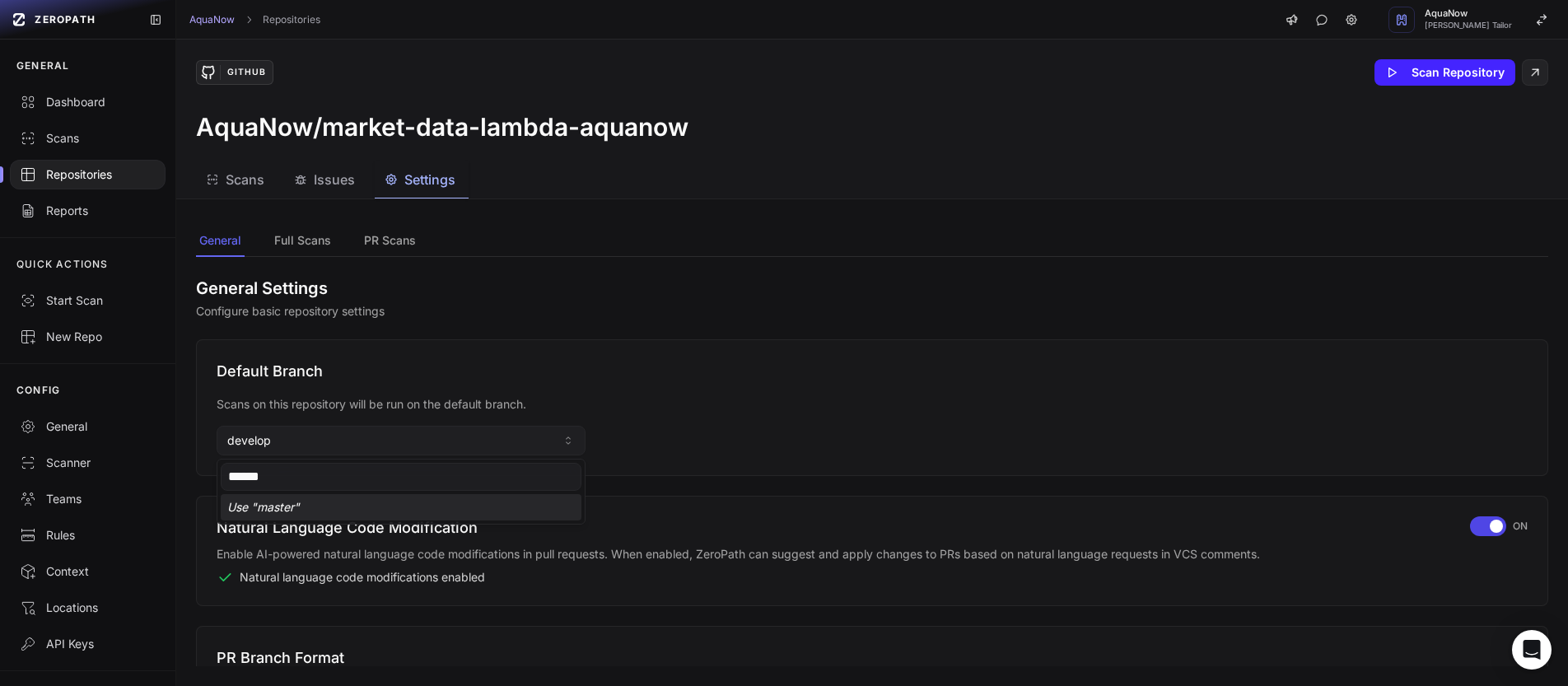
type input "******"
click at [288, 506] on div "Use " master "" at bounding box center [400, 507] width 360 height 26
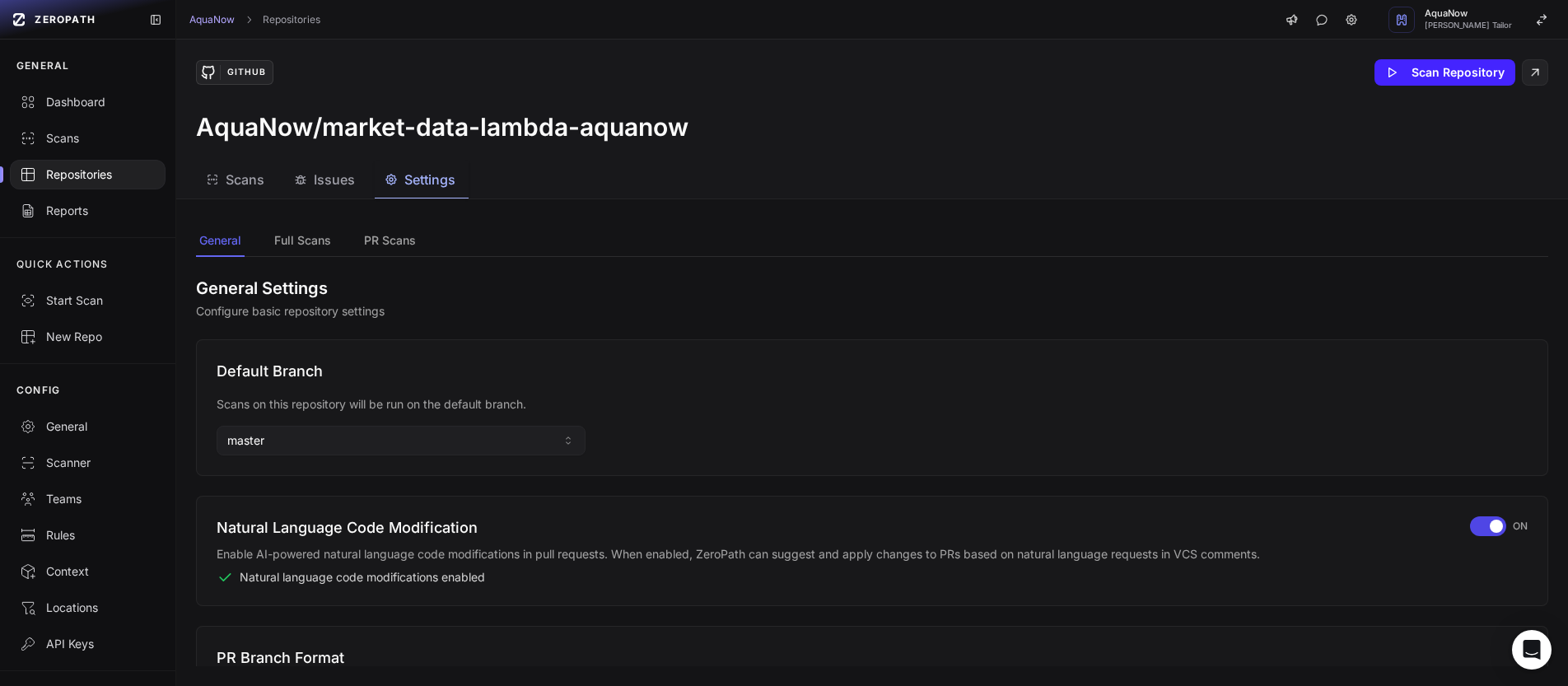
click at [85, 182] on div at bounding box center [88, 175] width 156 height 30
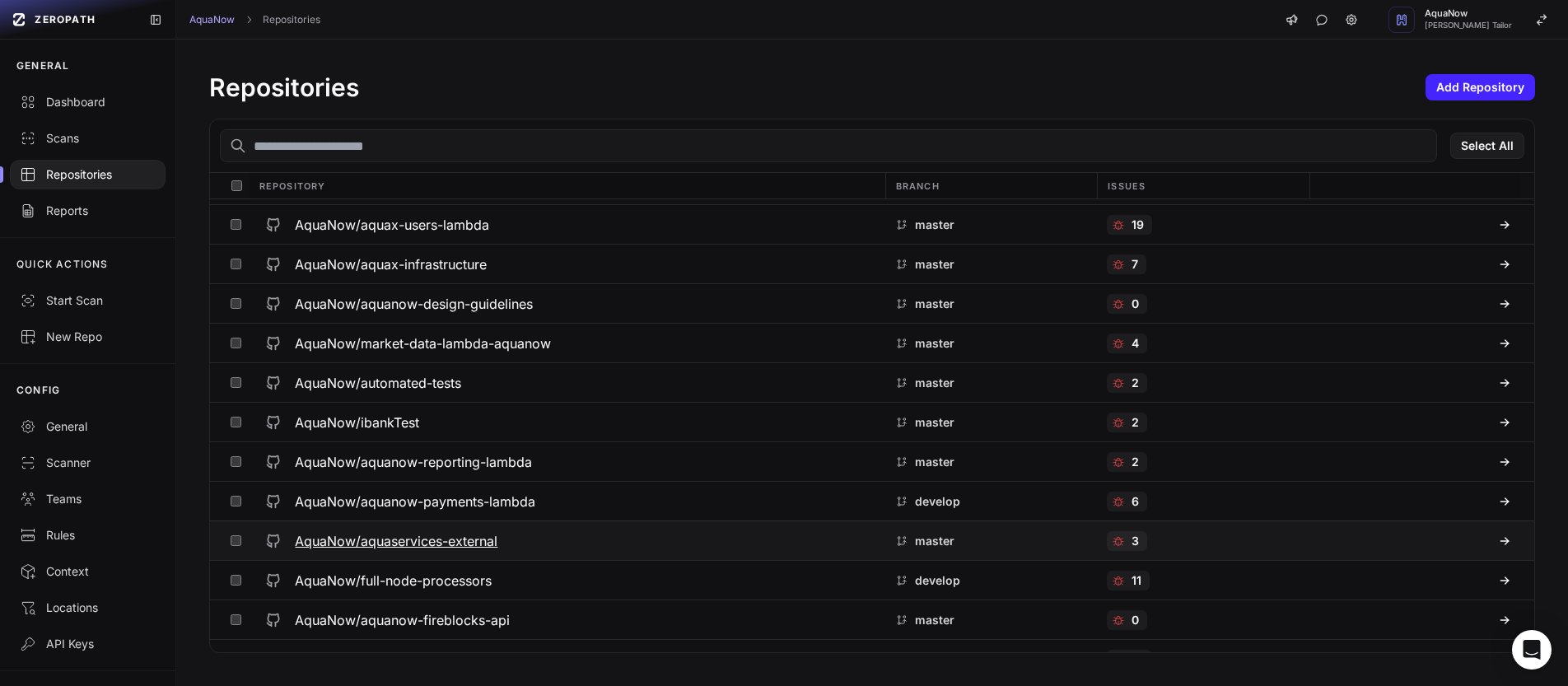
scroll to position [595, 0]
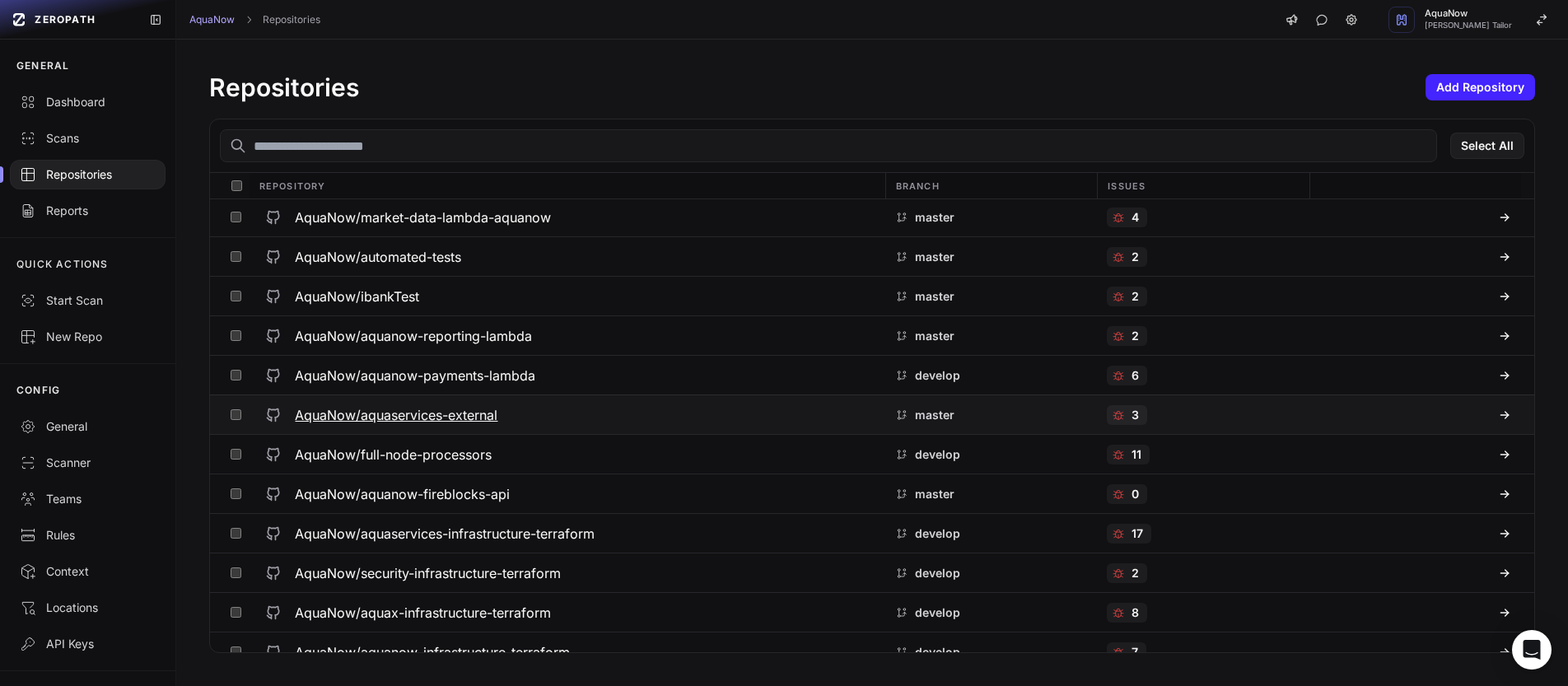
click at [625, 395] on button "AquaNow/aquaservices-external" at bounding box center [567, 415] width 635 height 39
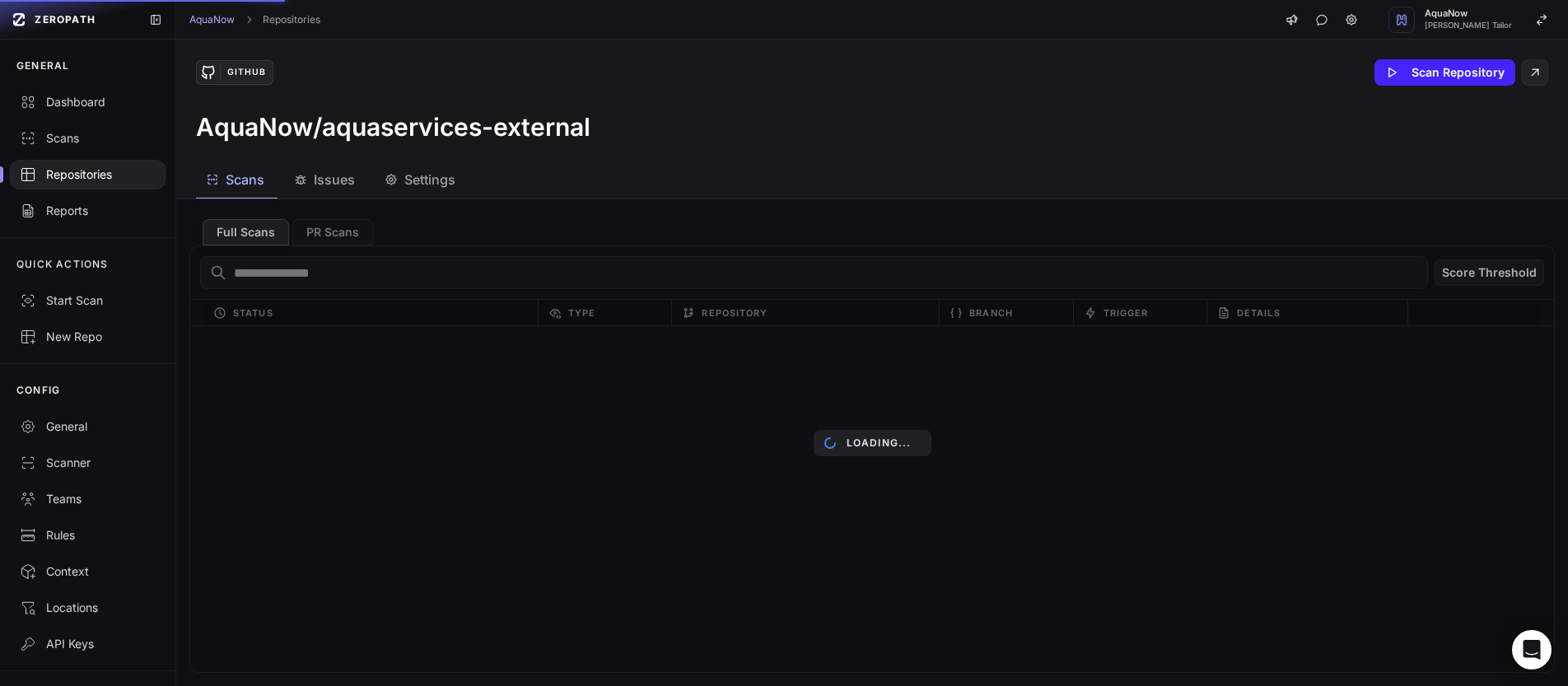
click at [92, 181] on div "Repositories" at bounding box center [87, 175] width 136 height 17
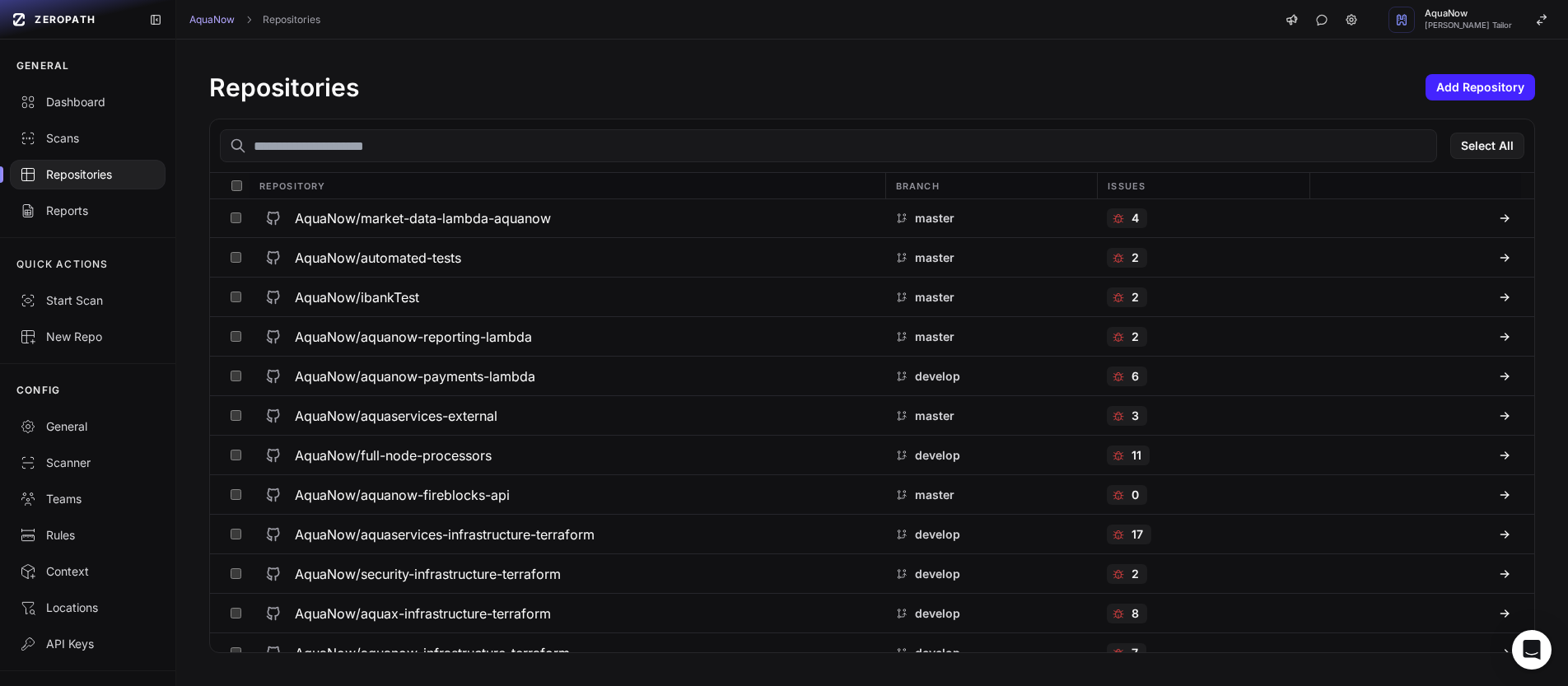
scroll to position [611, 0]
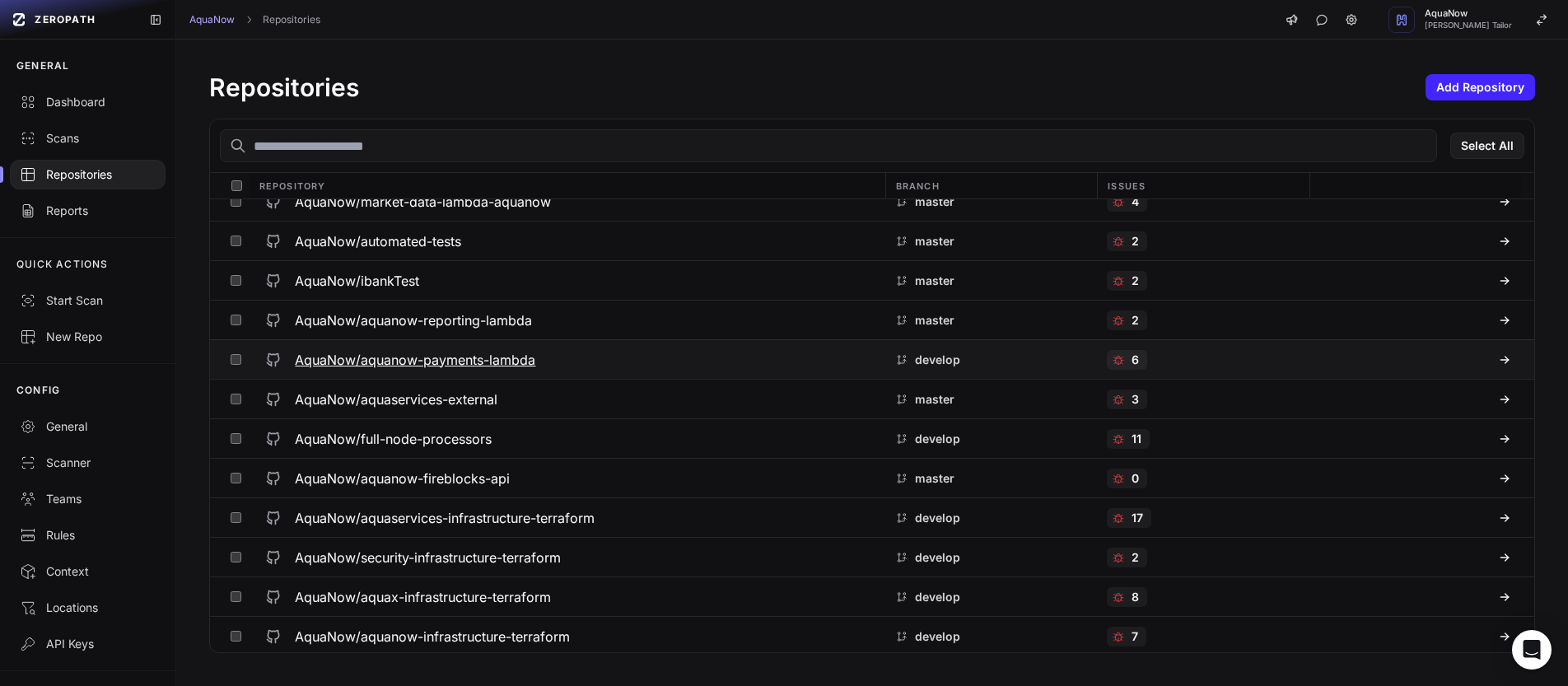
click at [545, 355] on div "AquaNow/aquanow-payments-lambda" at bounding box center [566, 360] width 616 height 30
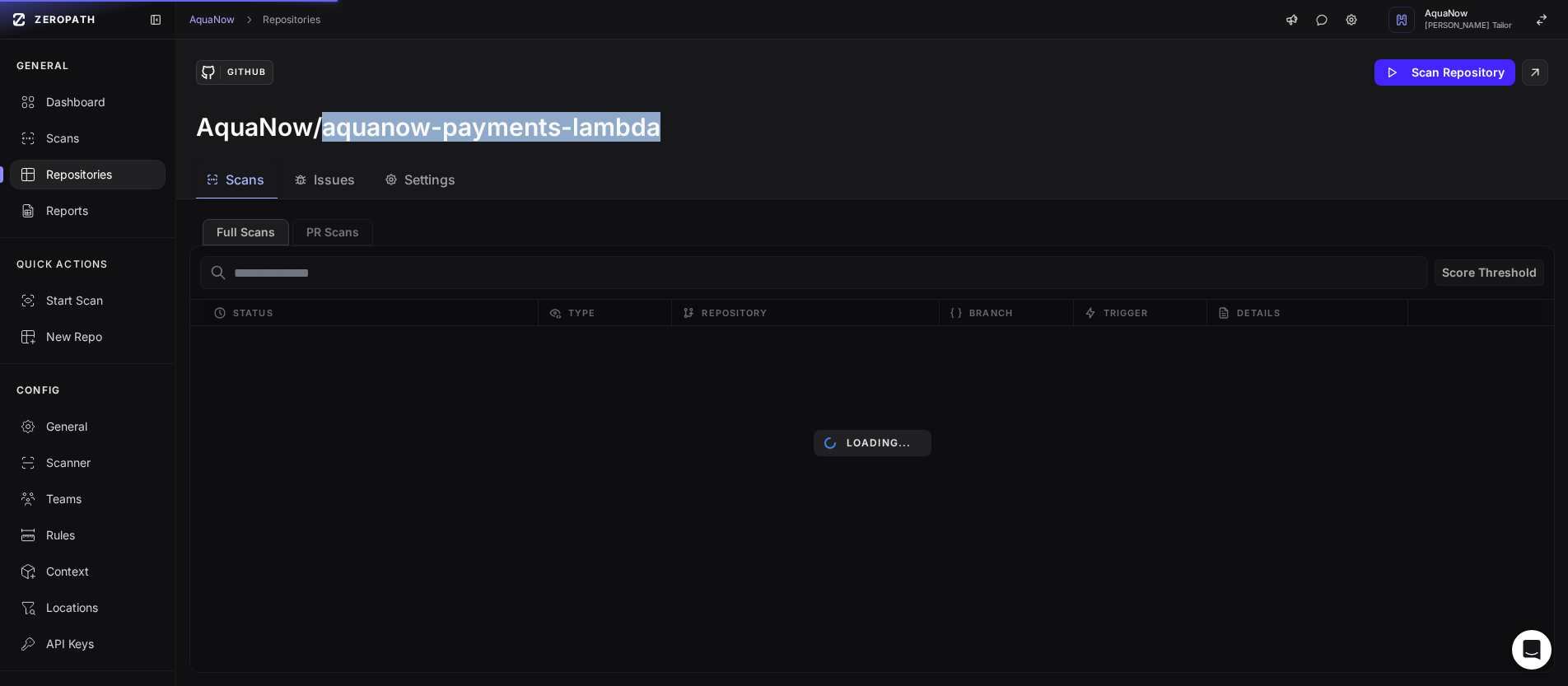
drag, startPoint x: 694, startPoint y: 121, endPoint x: 325, endPoint y: 130, distance: 369.1
click at [325, 130] on div "AquaNow/aquanow-payments-lambda" at bounding box center [872, 127] width 1352 height 30
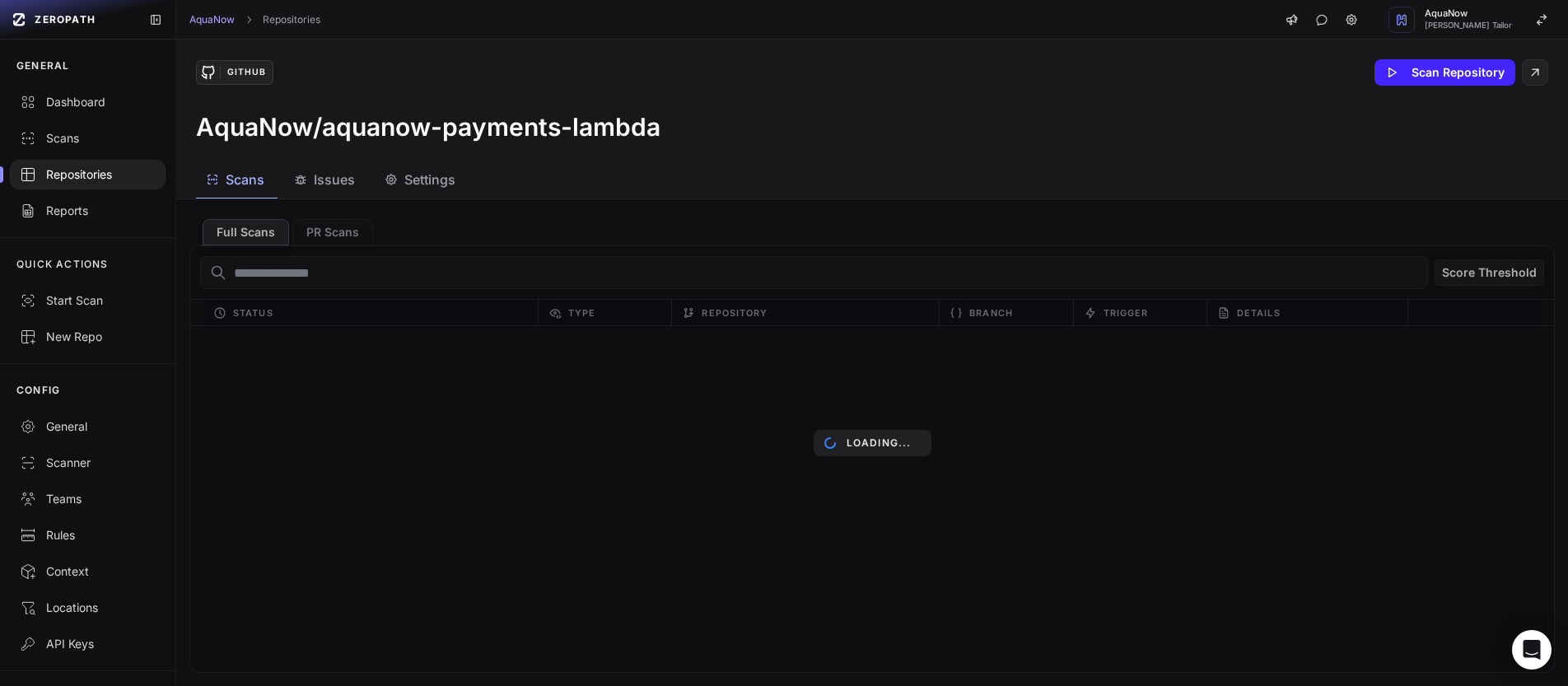
click at [417, 182] on span "Settings" at bounding box center [430, 179] width 51 height 19
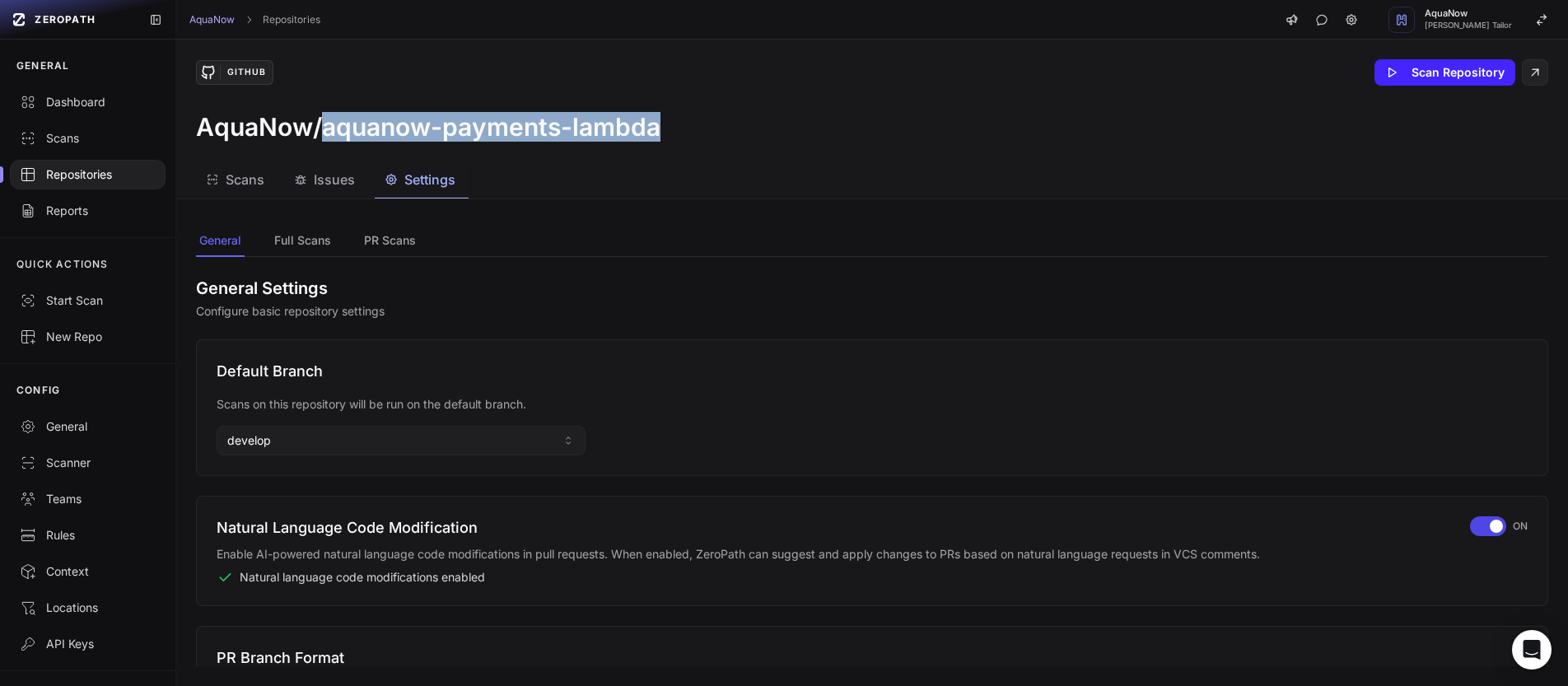
drag, startPoint x: 557, startPoint y: 118, endPoint x: 328, endPoint y: 135, distance: 229.6
click at [328, 135] on div "AquaNow/aquanow-payments-lambda" at bounding box center [872, 127] width 1352 height 30
copy h3 "aquanow-payments-lambda"
click at [331, 430] on button "develop" at bounding box center [401, 441] width 369 height 30
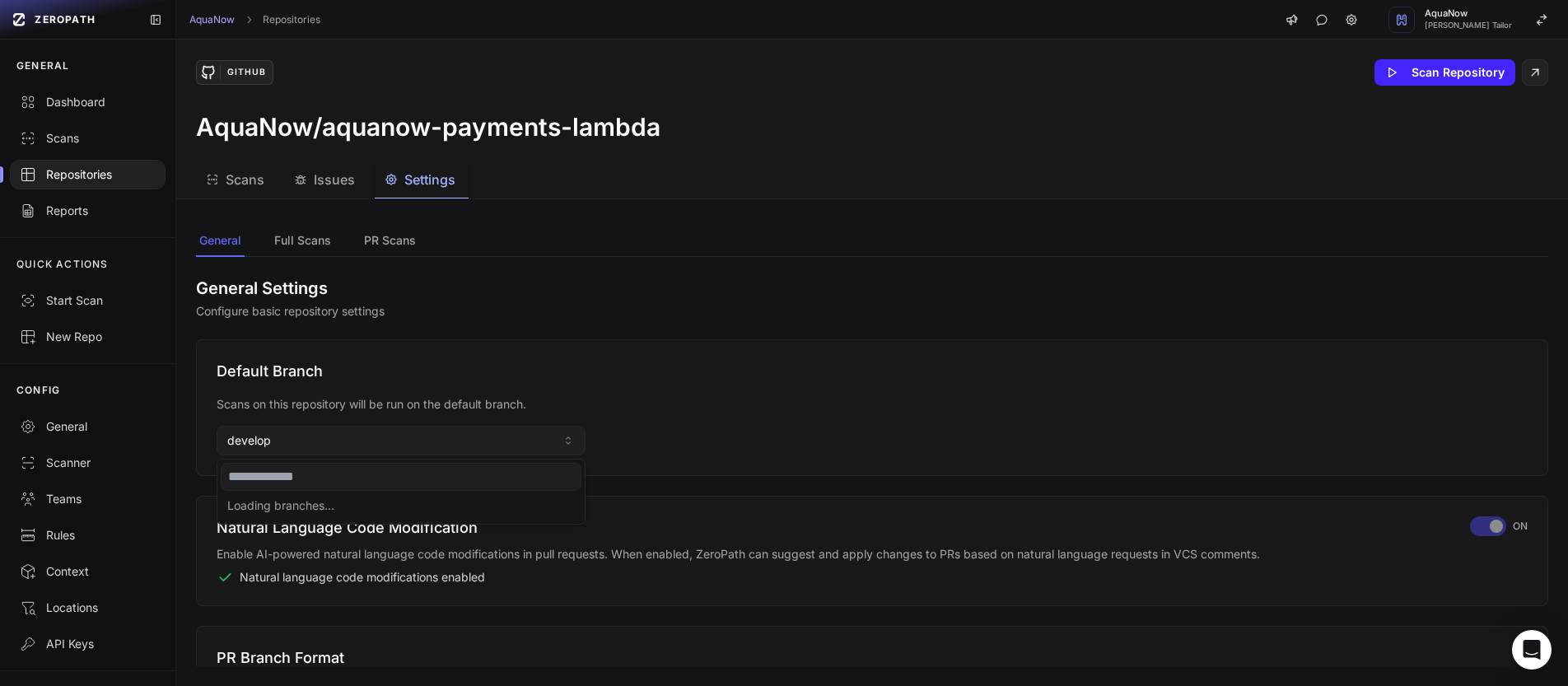
click at [294, 484] on input at bounding box center [400, 477] width 360 height 28
type input "******"
click at [309, 505] on div "Use " master "" at bounding box center [400, 507] width 360 height 26
click at [102, 179] on div "Repositories" at bounding box center [87, 175] width 136 height 17
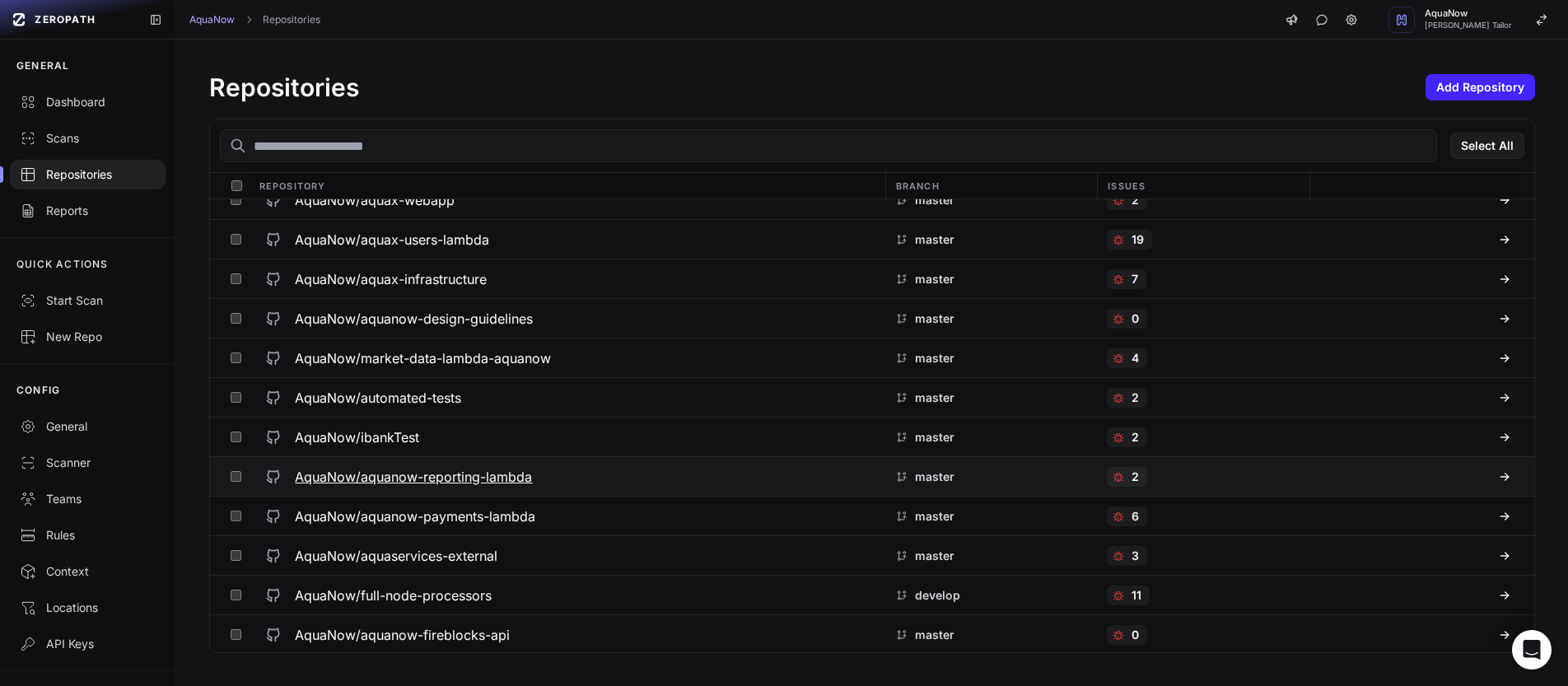
scroll to position [457, 0]
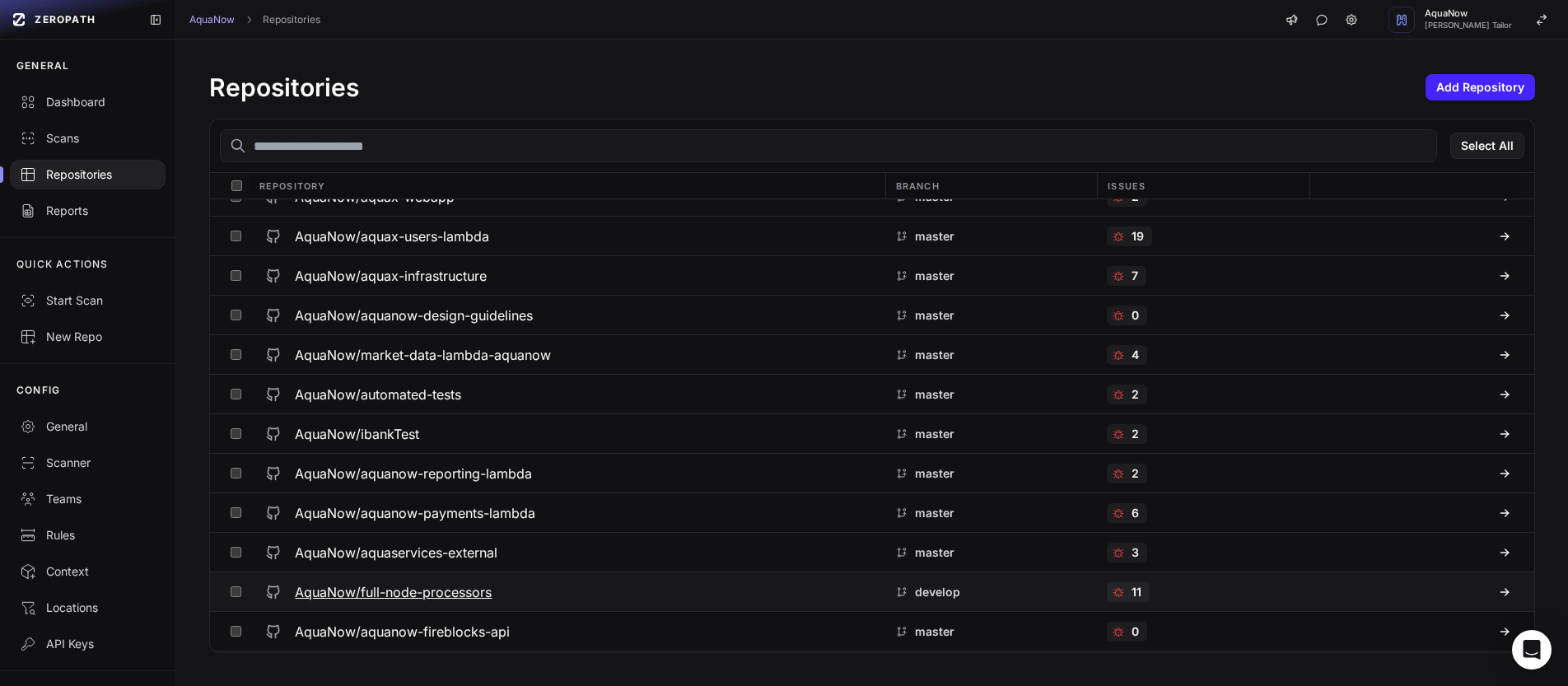
click at [489, 591] on h3 "AquaNow/full-node-processors" at bounding box center [393, 592] width 197 height 19
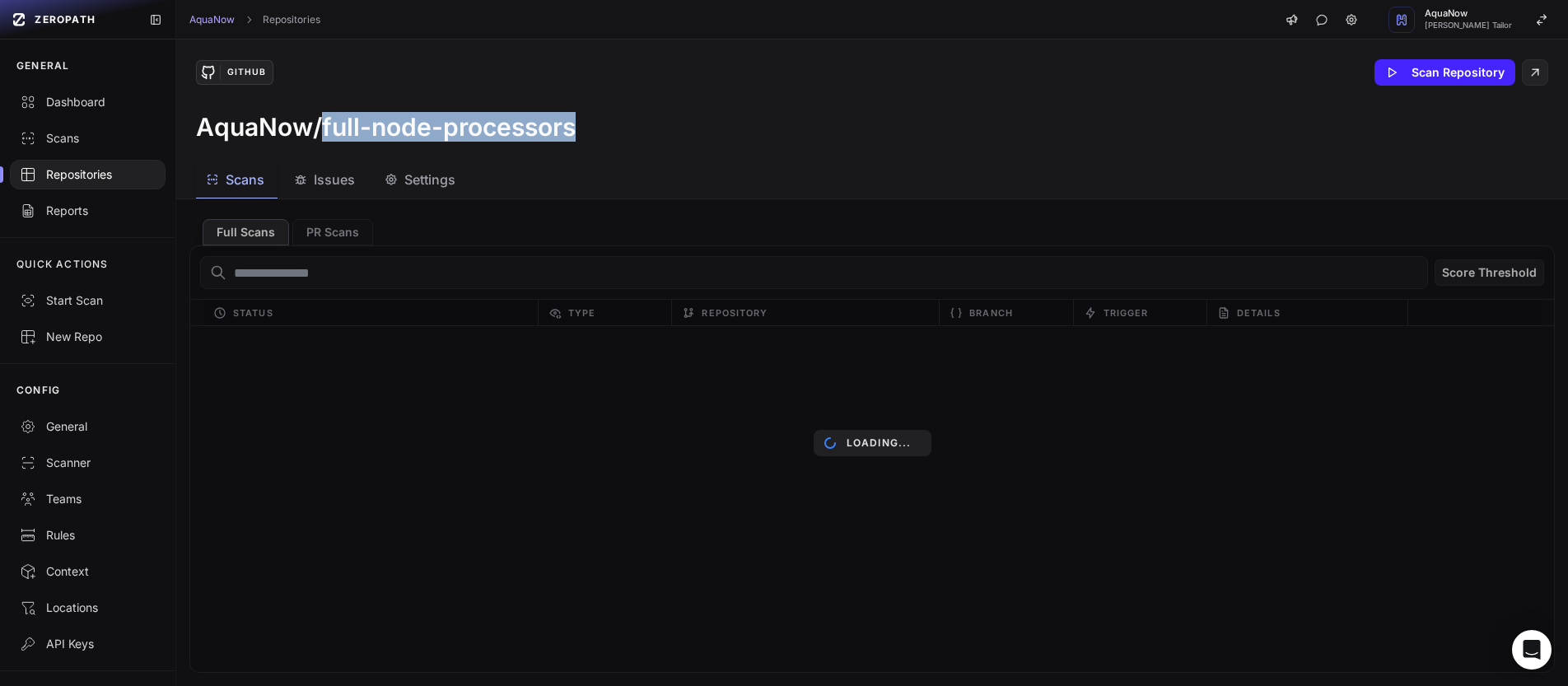
drag, startPoint x: 330, startPoint y: 127, endPoint x: 581, endPoint y: 124, distance: 251.0
click at [581, 124] on div "AquaNow/full-node-processors" at bounding box center [872, 127] width 1352 height 30
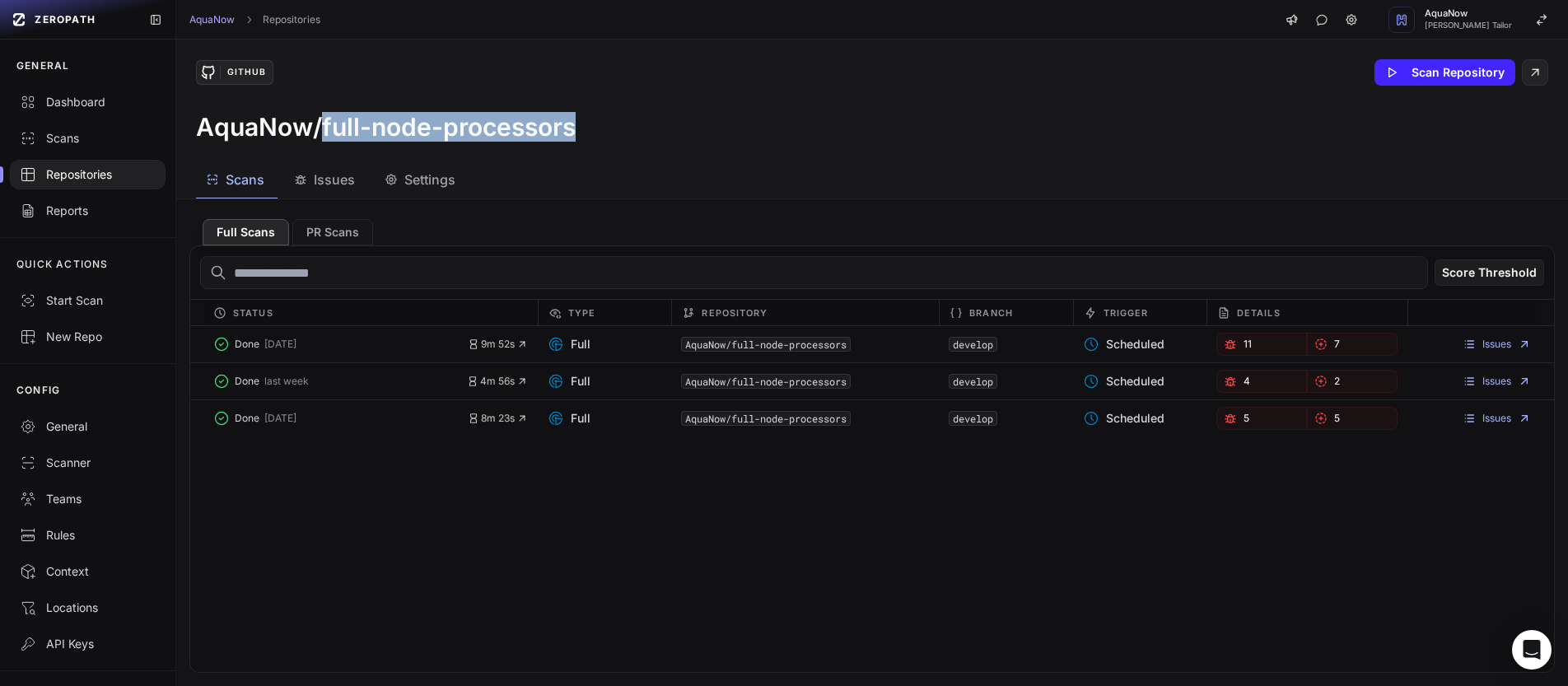
click at [428, 194] on button "Settings" at bounding box center [421, 180] width 94 height 37
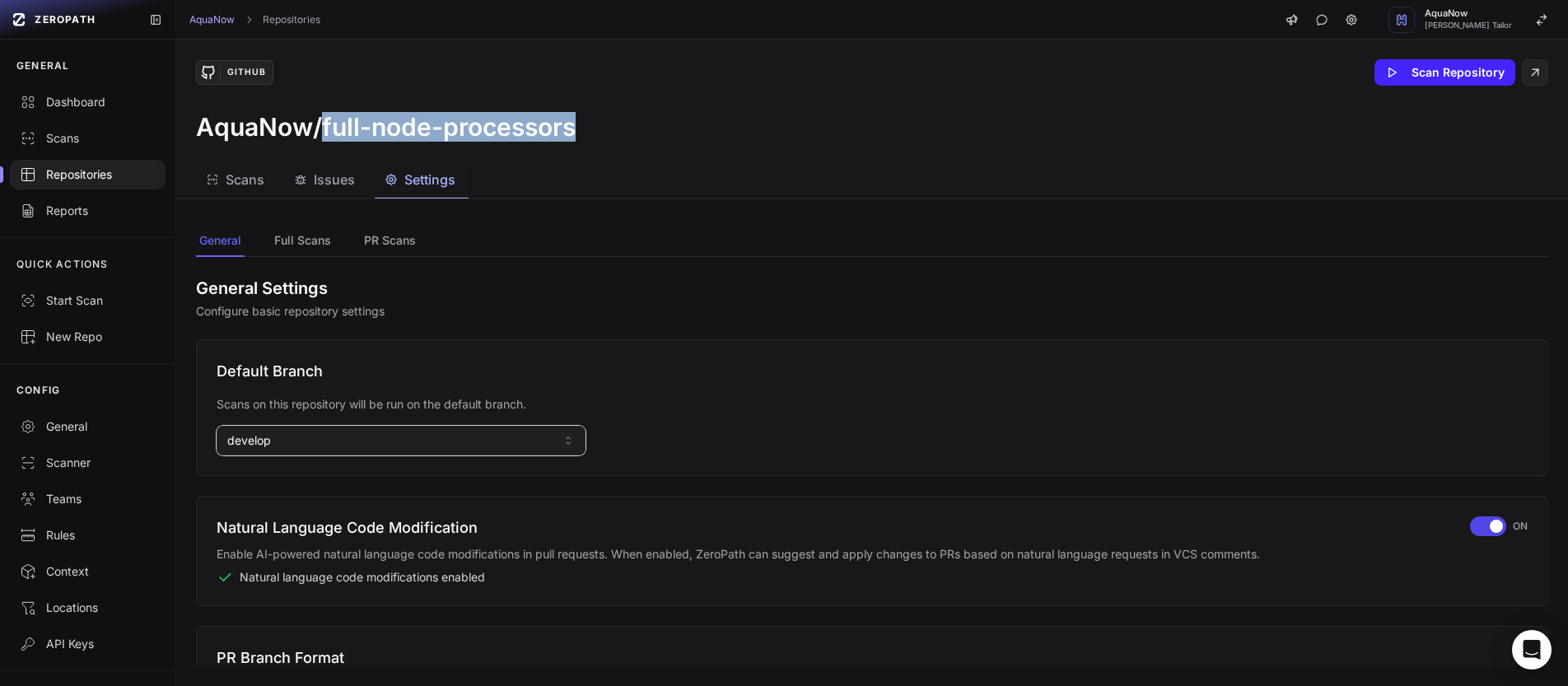
click at [382, 449] on button "develop" at bounding box center [401, 441] width 369 height 30
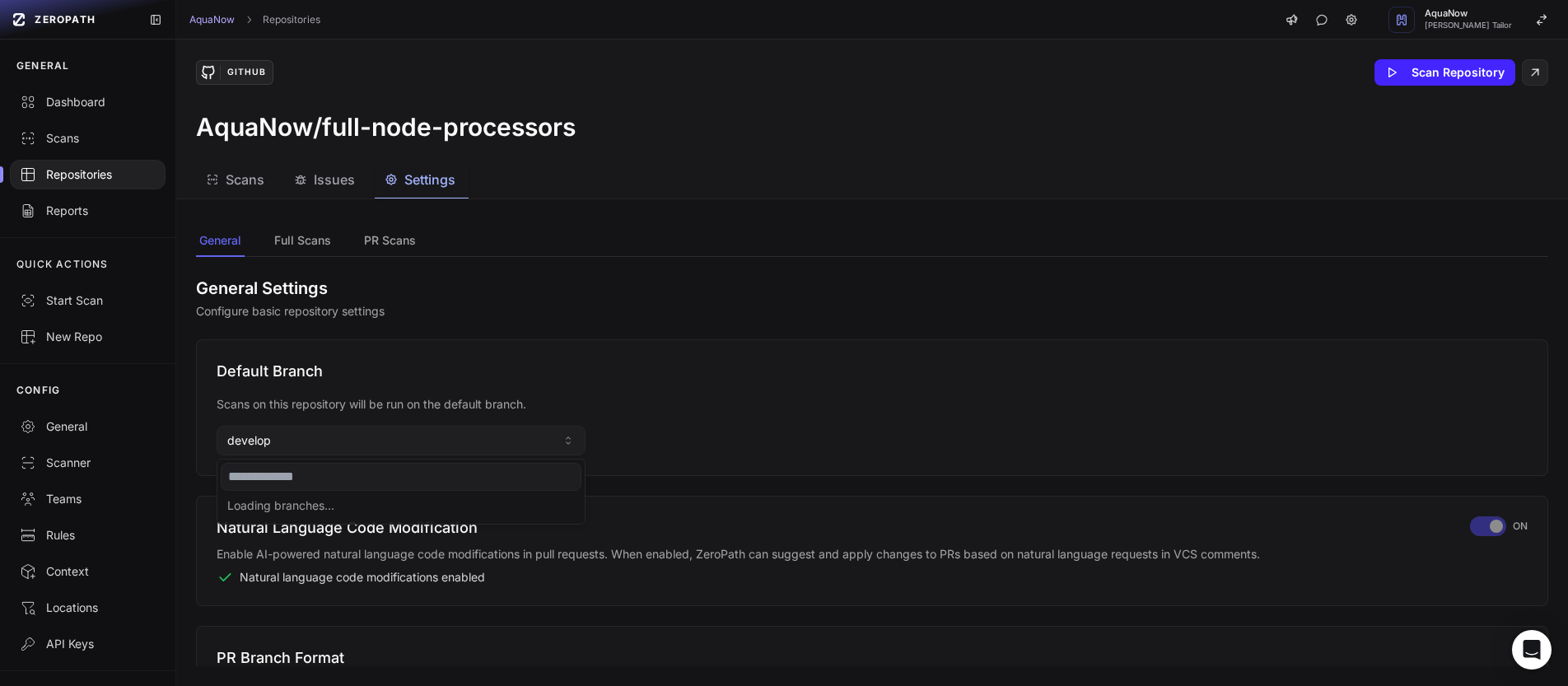
click at [334, 473] on input at bounding box center [400, 477] width 360 height 28
type input "******"
click at [306, 507] on div "master" at bounding box center [400, 507] width 360 height 26
click at [101, 170] on div "Repositories" at bounding box center [87, 175] width 136 height 17
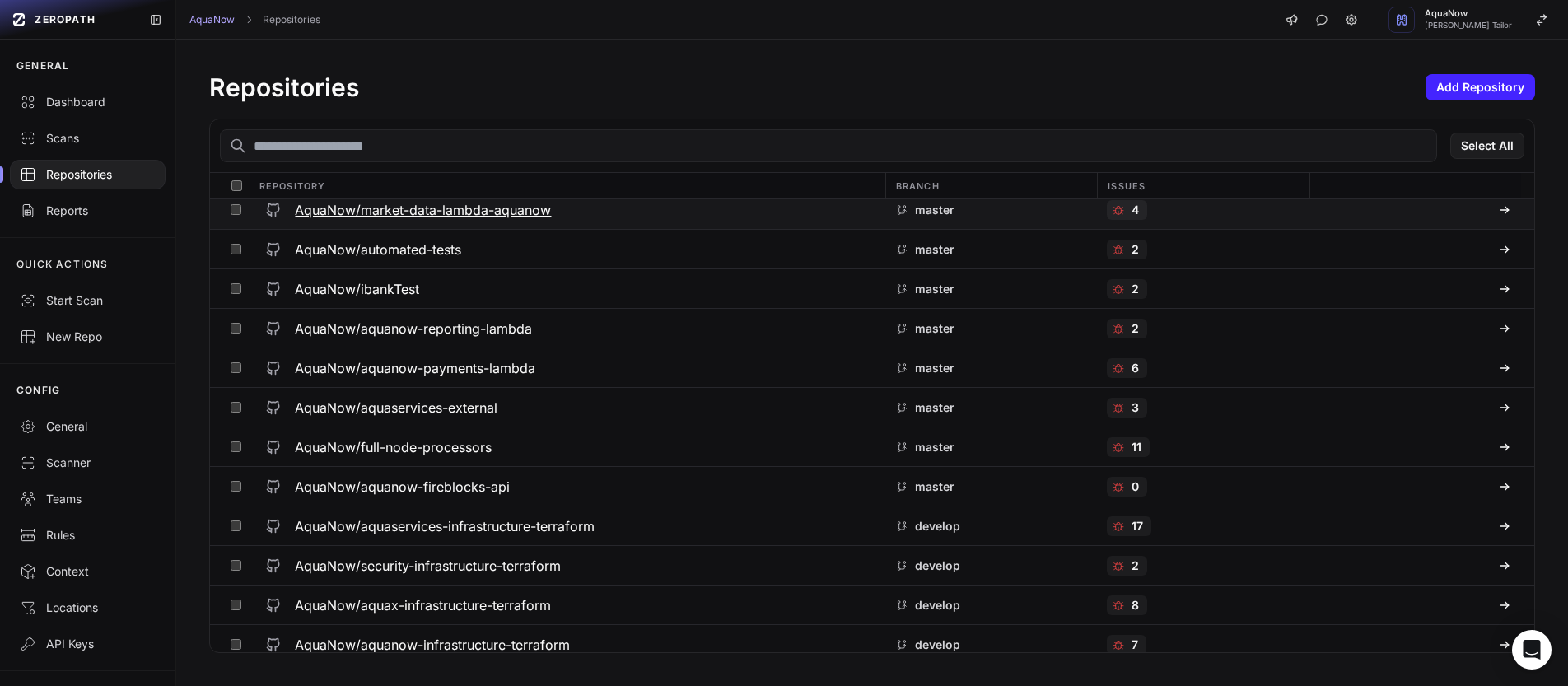
scroll to position [613, 0]
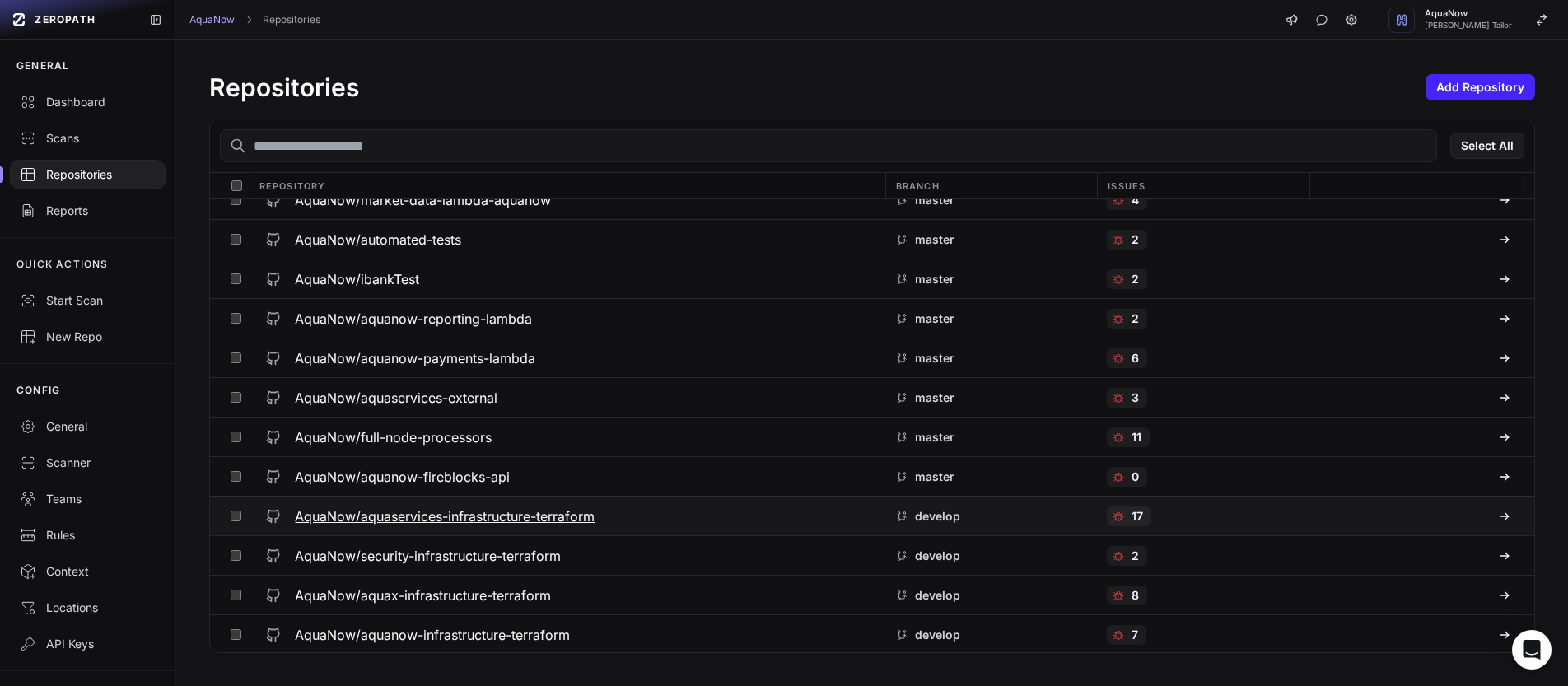
click at [595, 517] on h3 "AquaNow/aquaservices-infrastructure-terraform" at bounding box center [445, 516] width 300 height 19
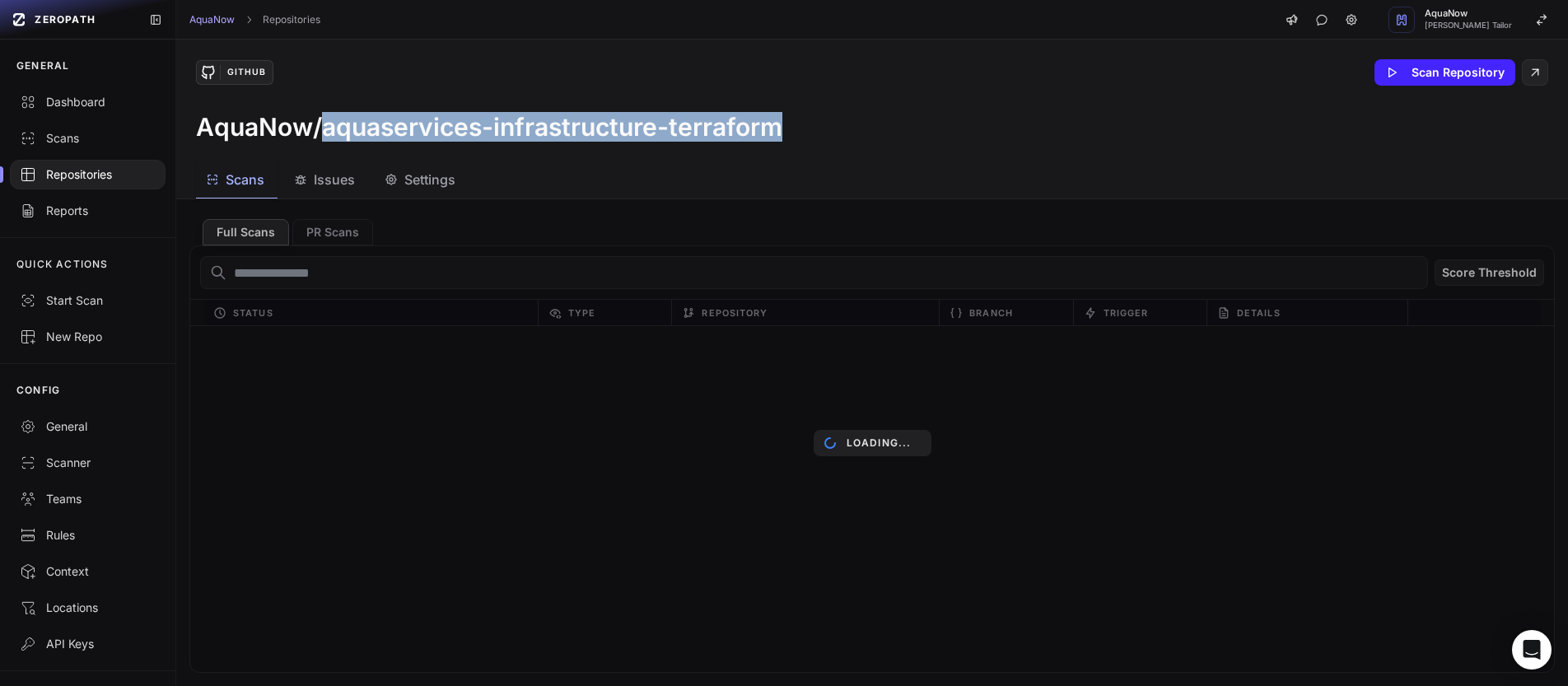
drag, startPoint x: 790, startPoint y: 135, endPoint x: 326, endPoint y: 131, distance: 464.0
click at [326, 131] on div "AquaNow/aquaservices-infrastructure-terraform" at bounding box center [872, 127] width 1352 height 30
copy h3 "aquaservices-infrastructure-terraform"
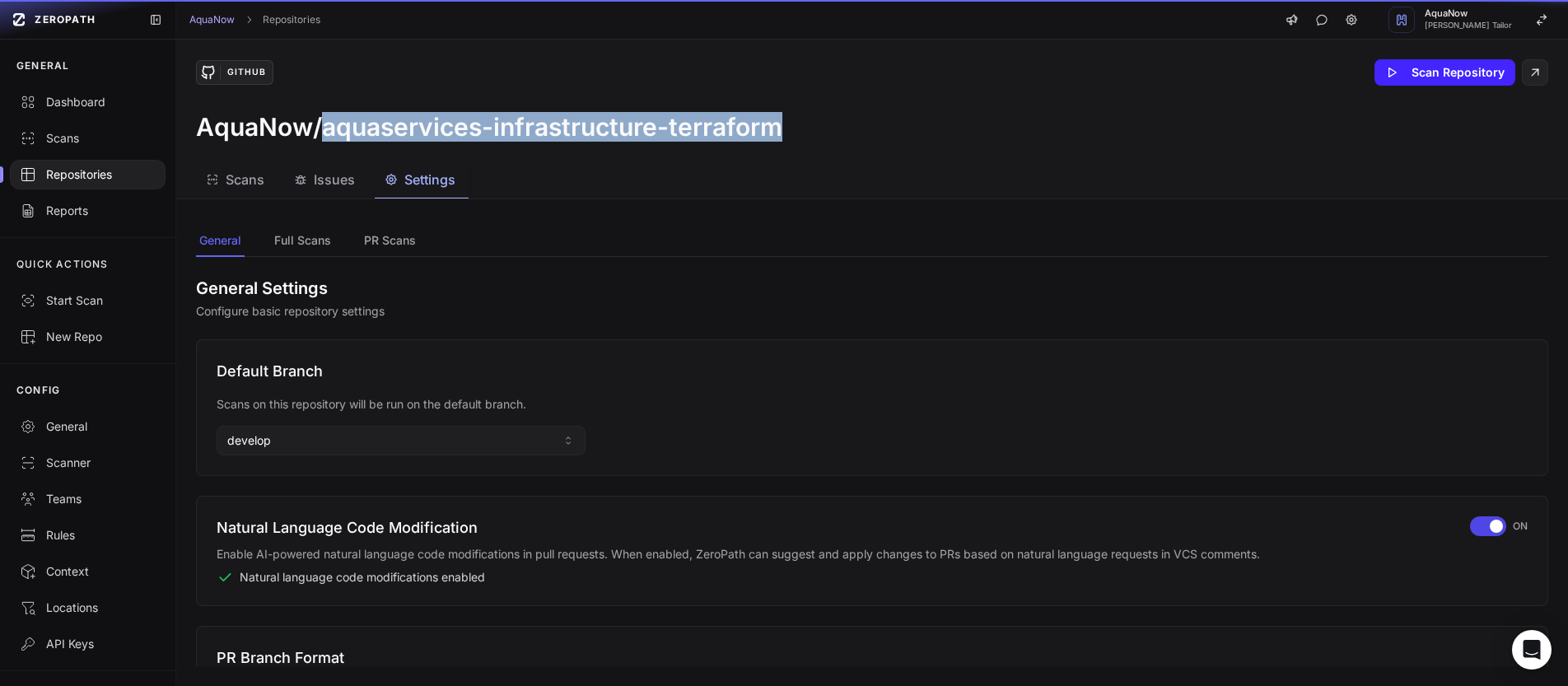
click at [417, 182] on span "Settings" at bounding box center [430, 179] width 51 height 19
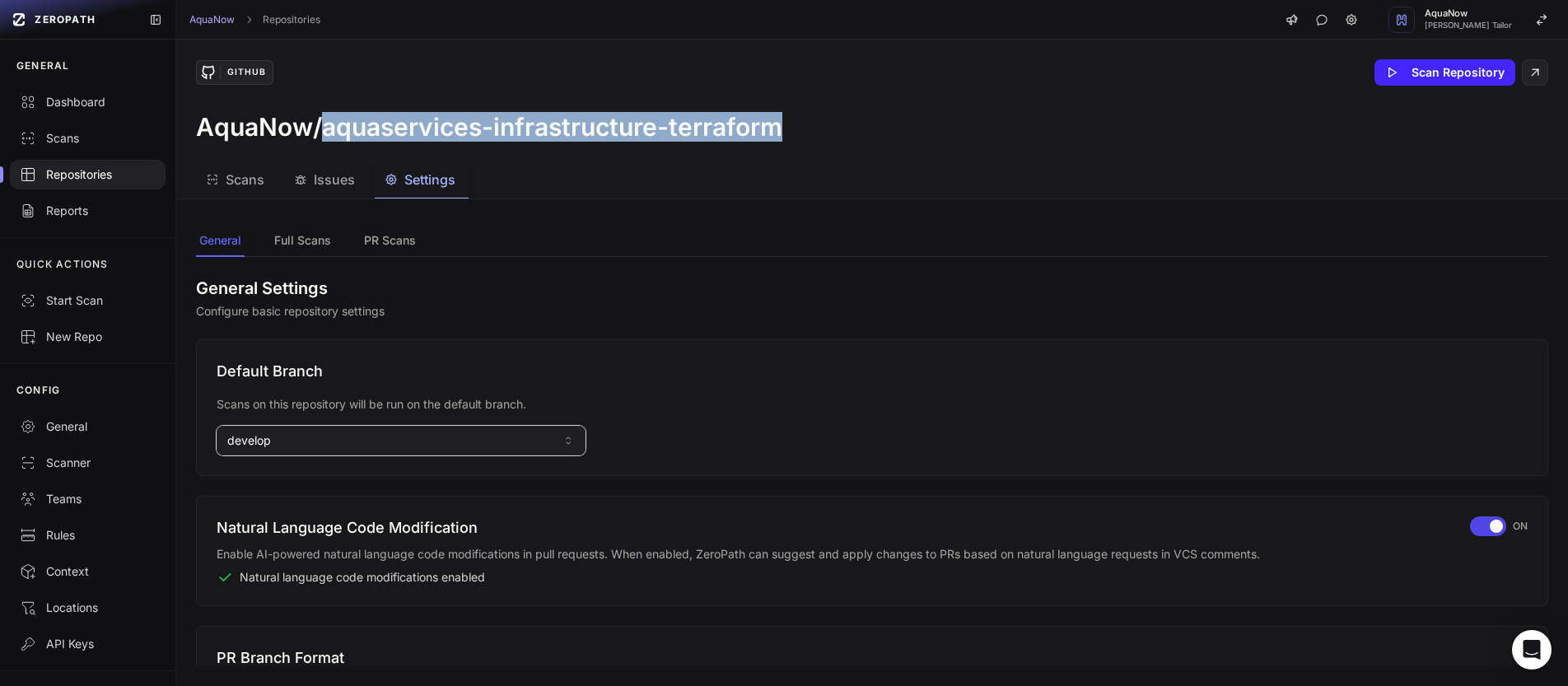
click at [338, 442] on button "develop" at bounding box center [401, 441] width 369 height 30
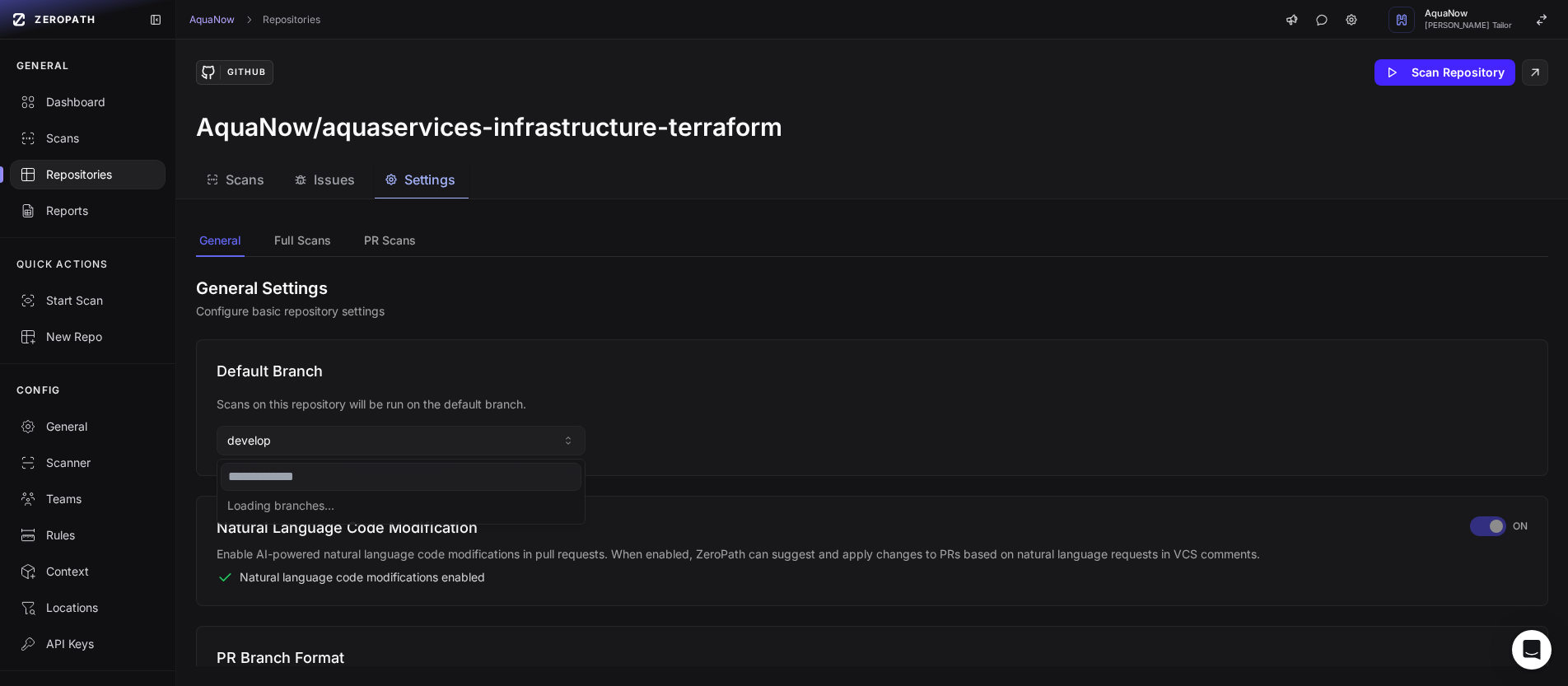
click at [319, 472] on input at bounding box center [400, 477] width 360 height 28
type input "******"
click at [287, 513] on div "Use " master "" at bounding box center [400, 507] width 360 height 26
click at [84, 173] on div "Repositories" at bounding box center [87, 175] width 136 height 17
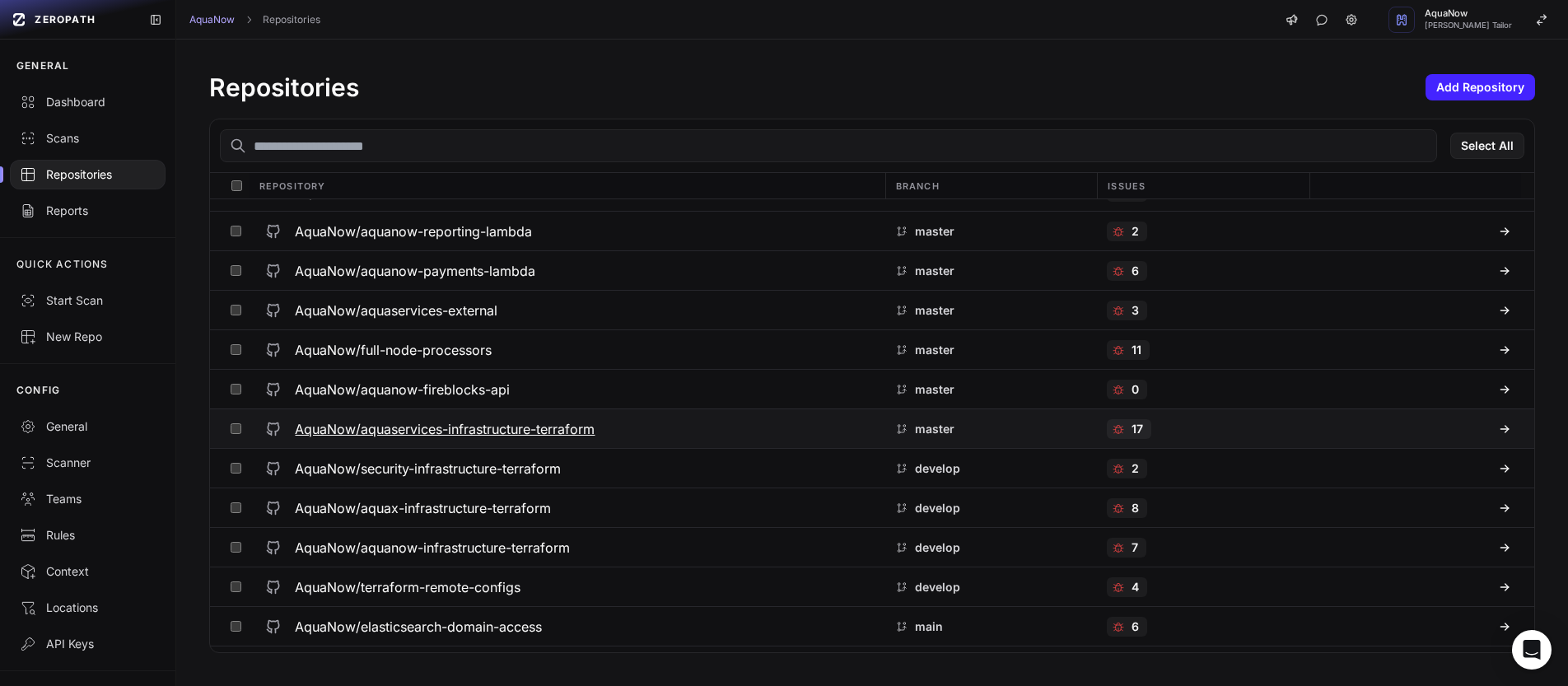
scroll to position [759, 0]
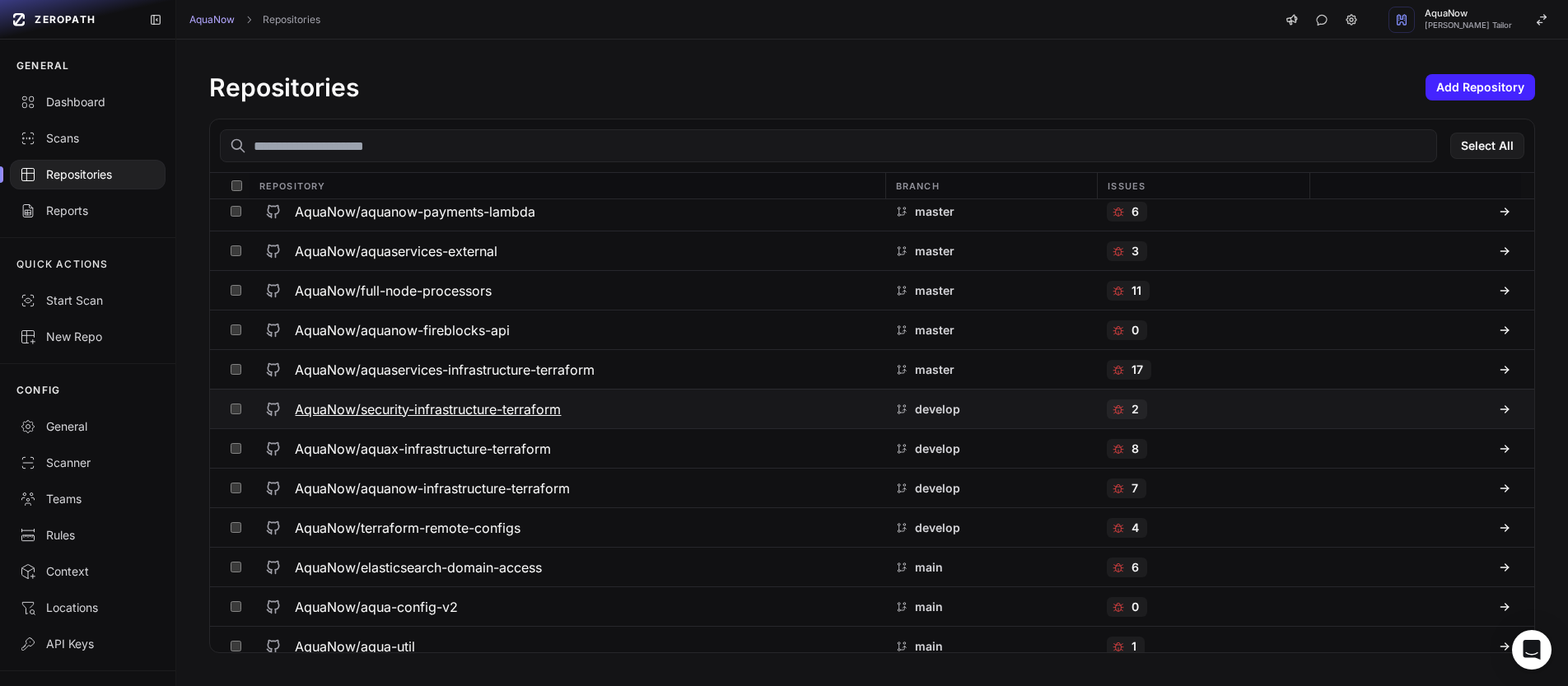
click at [569, 403] on div "AquaNow/security-infrastructure-terraform" at bounding box center [566, 409] width 616 height 30
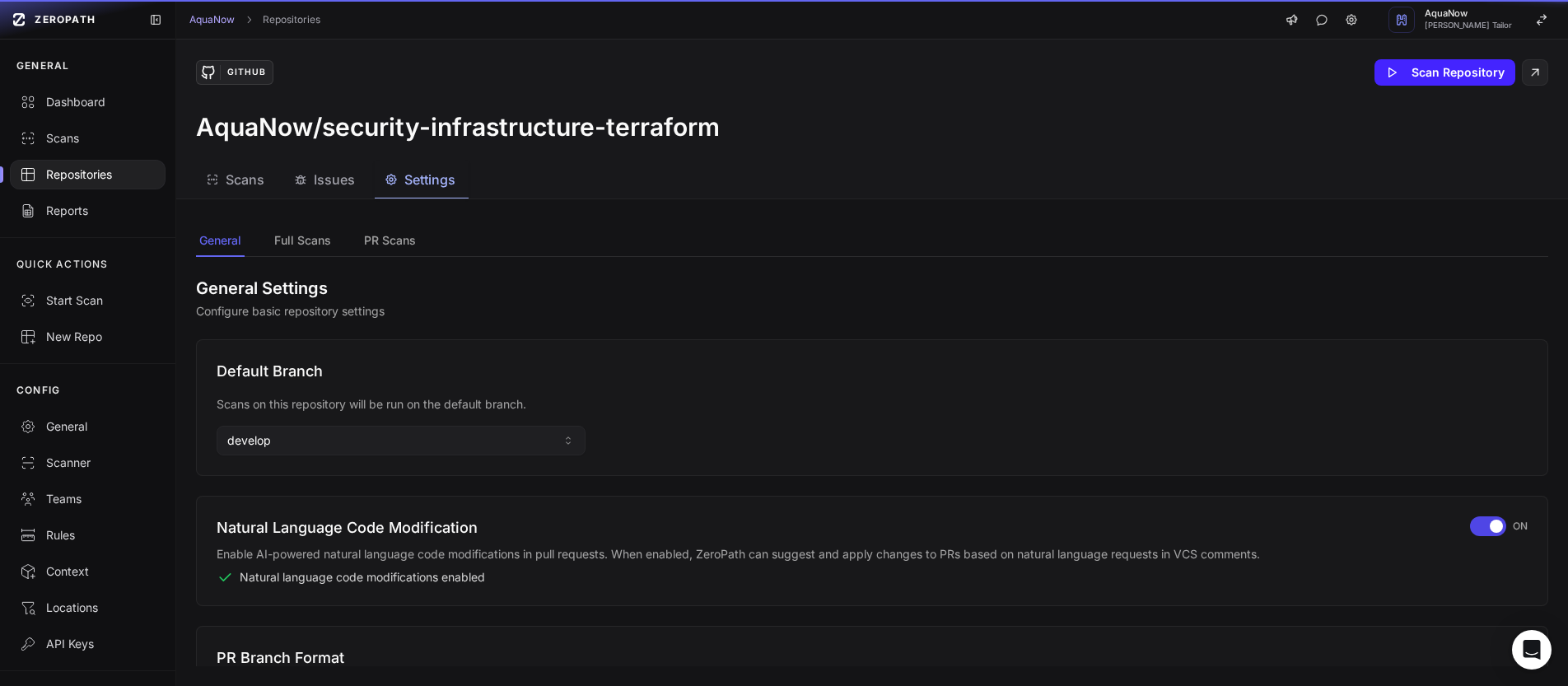
click at [426, 182] on span "Settings" at bounding box center [430, 179] width 51 height 19
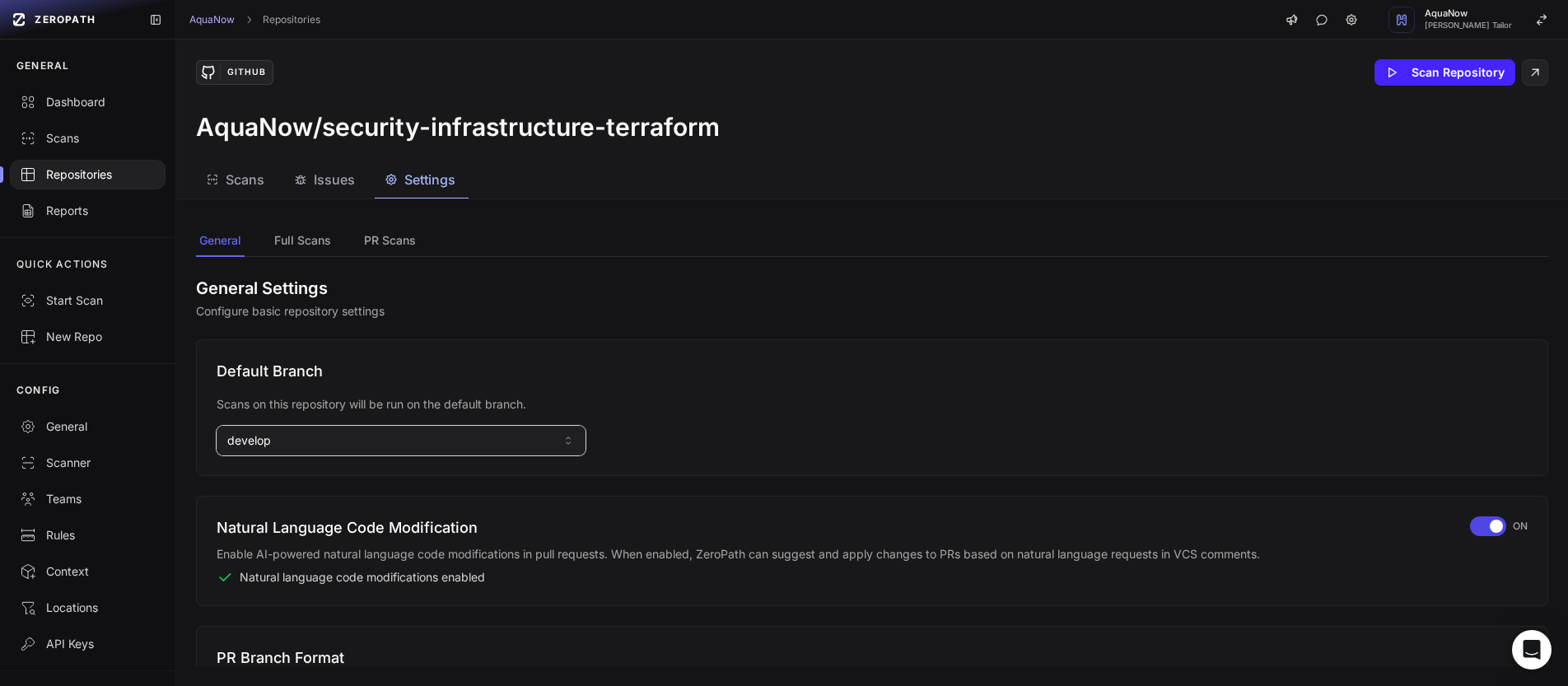
click at [331, 451] on button "develop" at bounding box center [401, 441] width 369 height 30
click at [295, 481] on input at bounding box center [400, 477] width 360 height 28
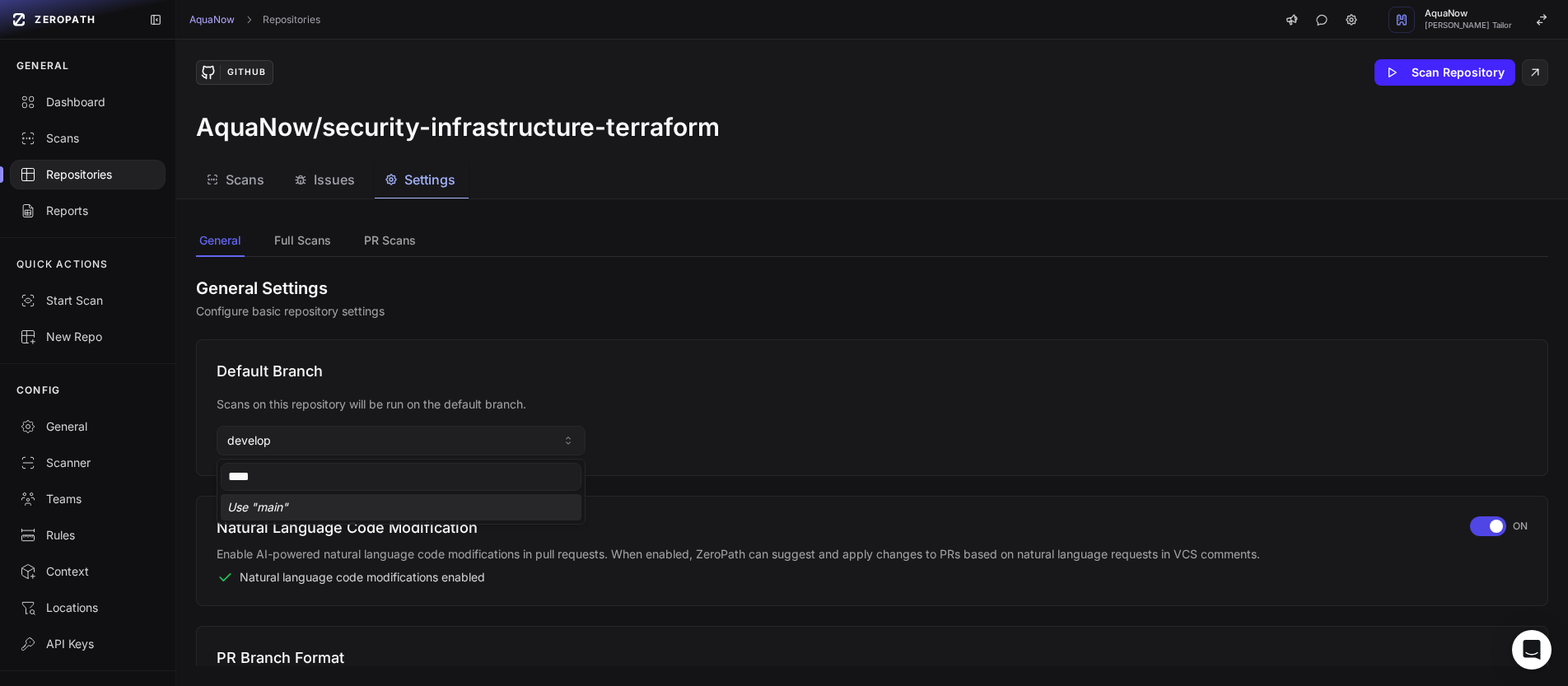
type input "****"
click at [286, 516] on div "Use " main "" at bounding box center [400, 507] width 360 height 26
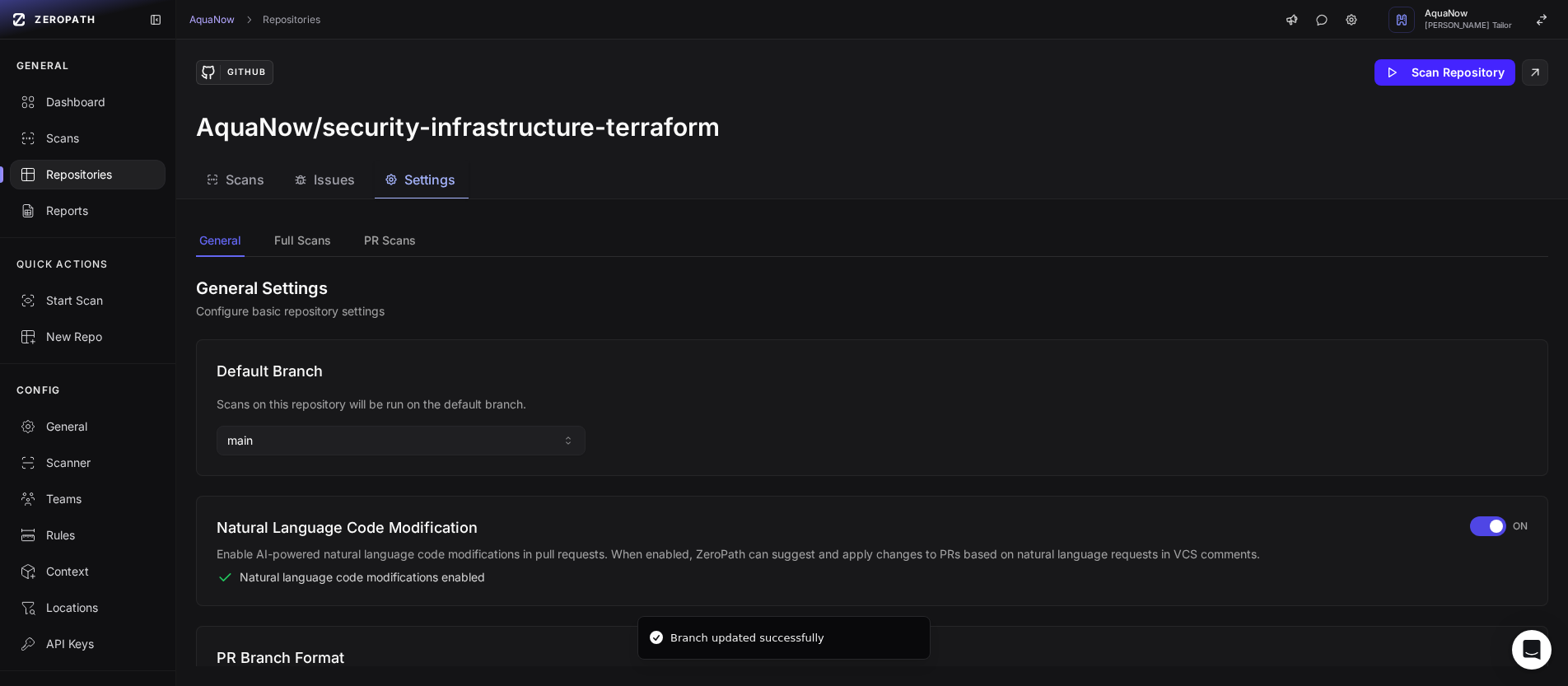
click at [130, 174] on div "Repositories" at bounding box center [87, 175] width 136 height 17
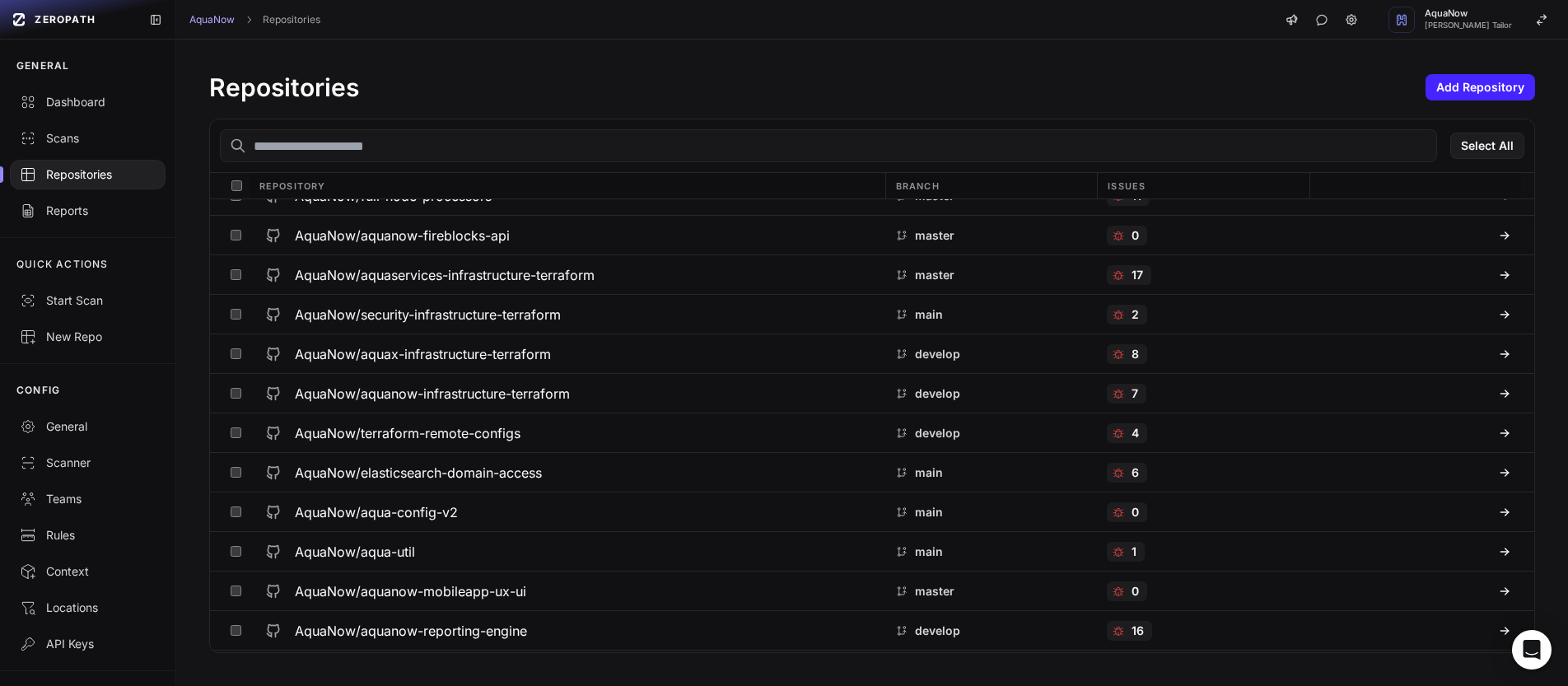
scroll to position [856, 0]
click at [591, 351] on div "AquaNow/aquax-infrastructure-terraform" at bounding box center [566, 352] width 616 height 30
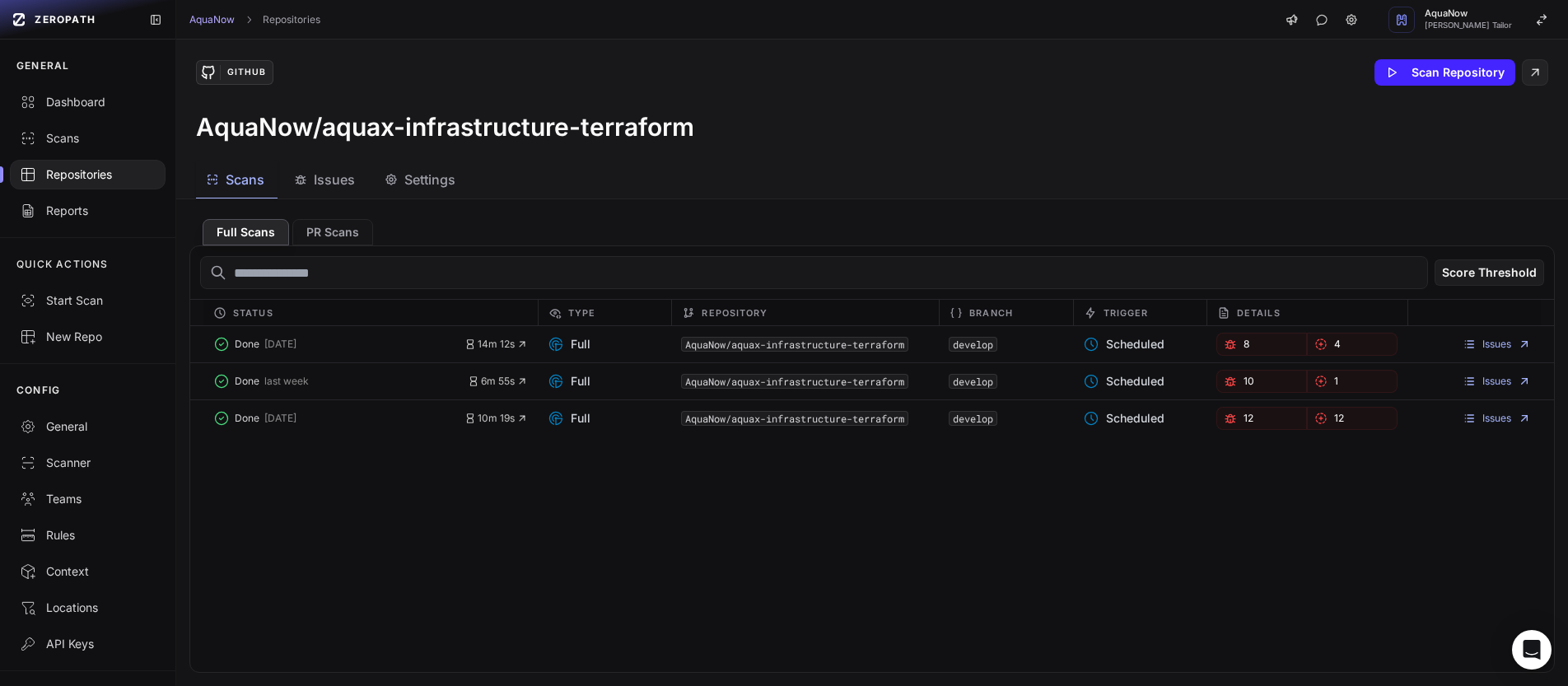
click at [434, 185] on span "Settings" at bounding box center [430, 179] width 51 height 19
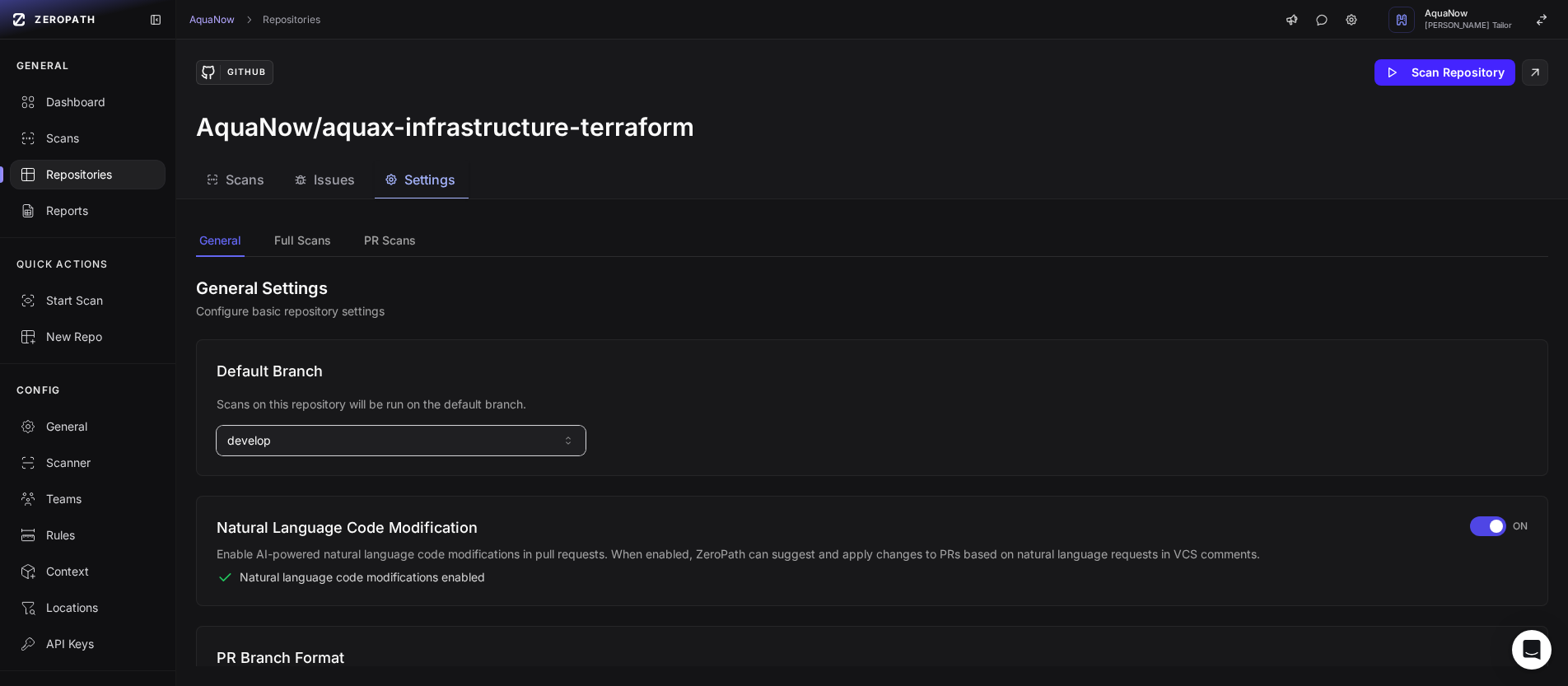
click at [353, 440] on button "develop" at bounding box center [401, 441] width 369 height 30
click at [319, 473] on input at bounding box center [400, 477] width 360 height 28
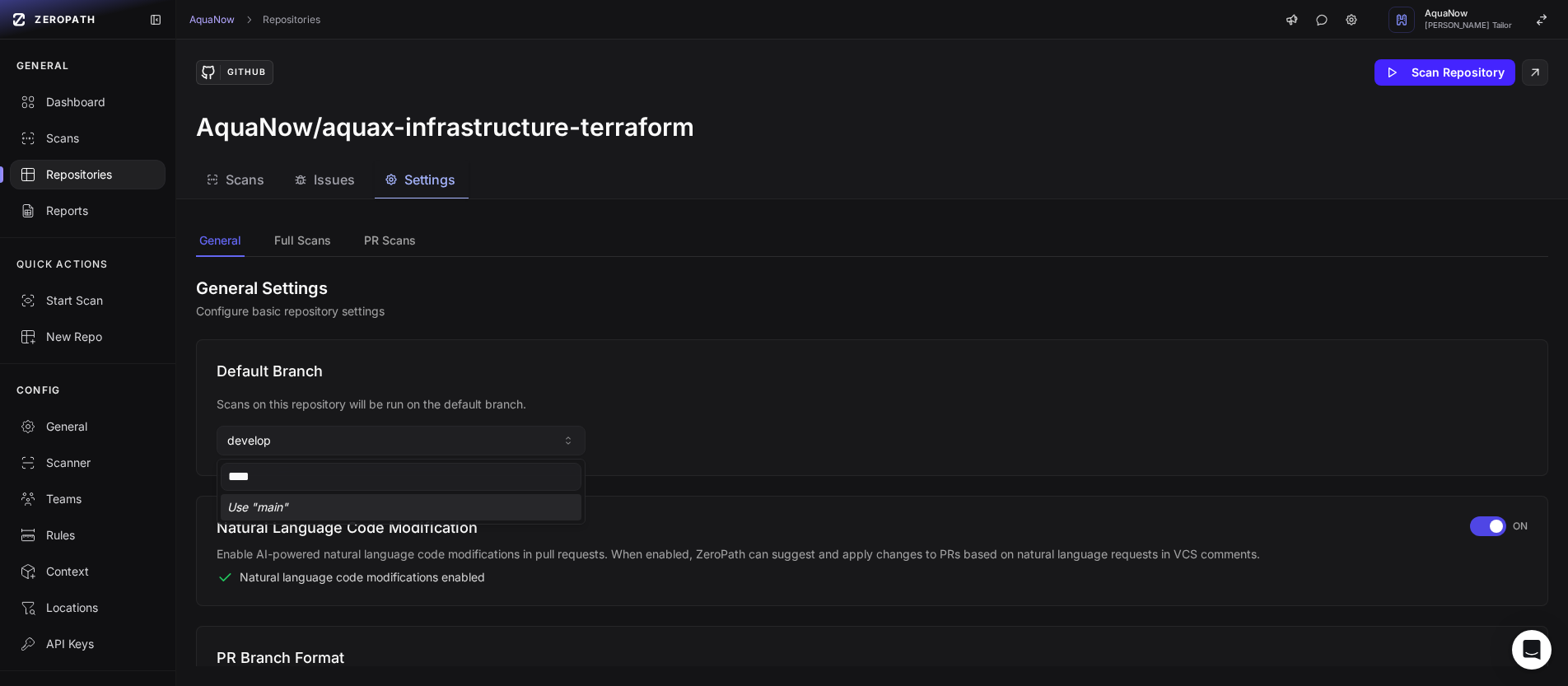
type input "****"
click at [262, 514] on div "Use " main "" at bounding box center [400, 507] width 360 height 26
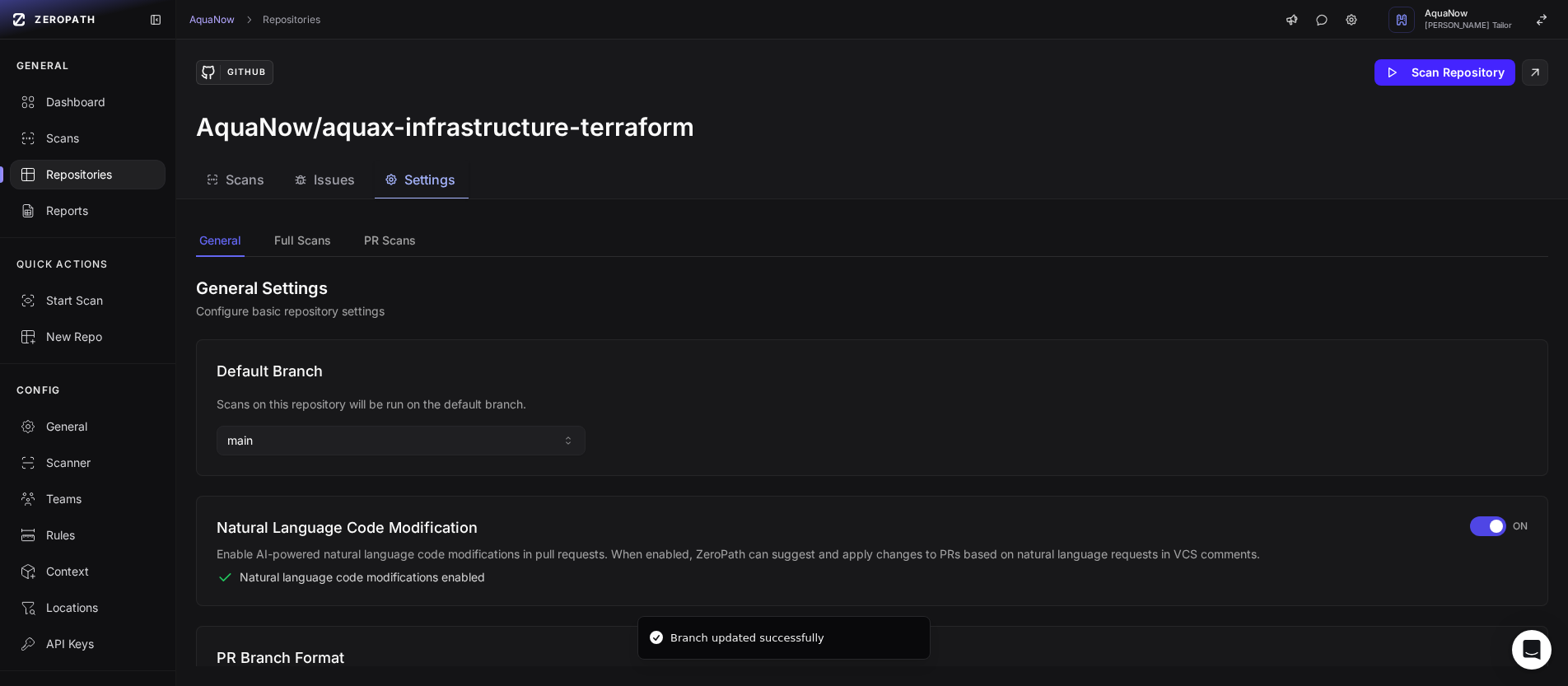
click at [69, 173] on div "Repositories" at bounding box center [87, 175] width 136 height 17
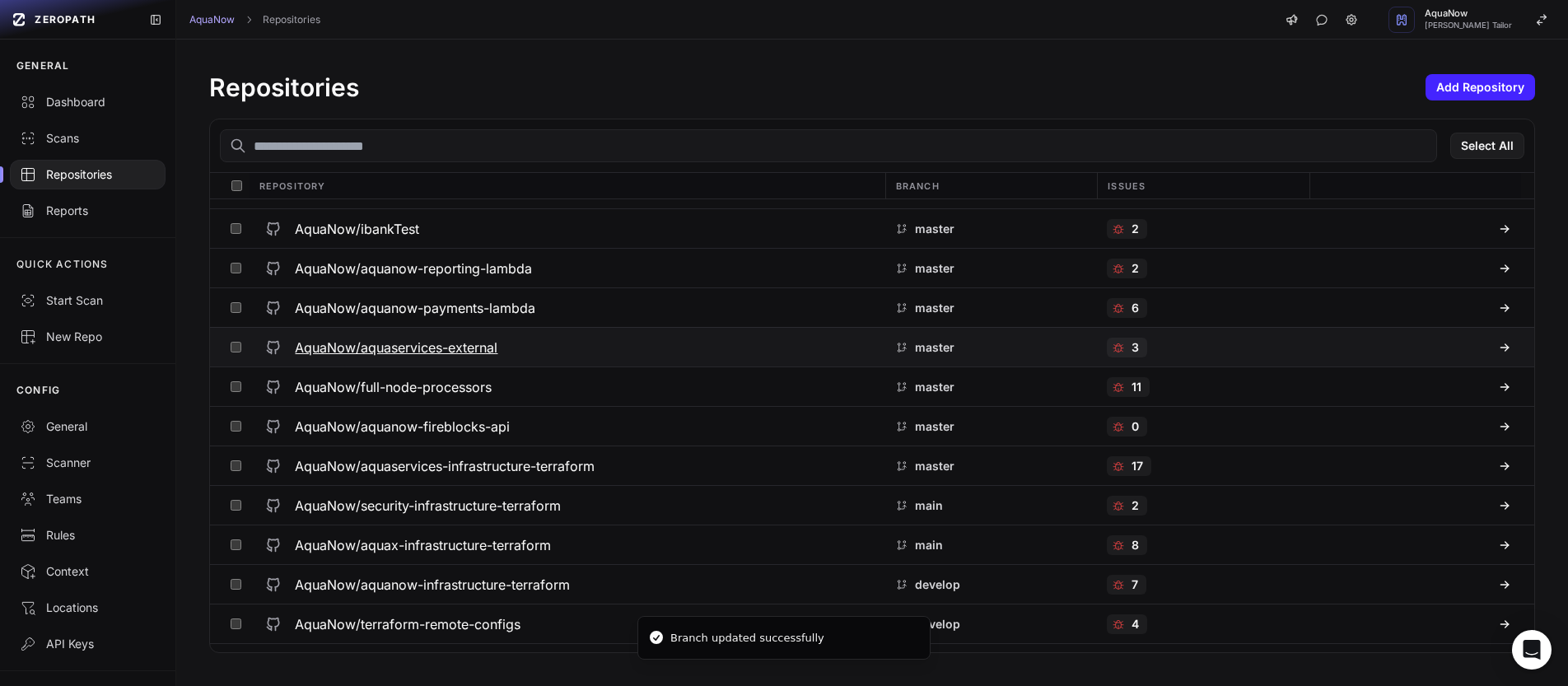
scroll to position [858, 0]
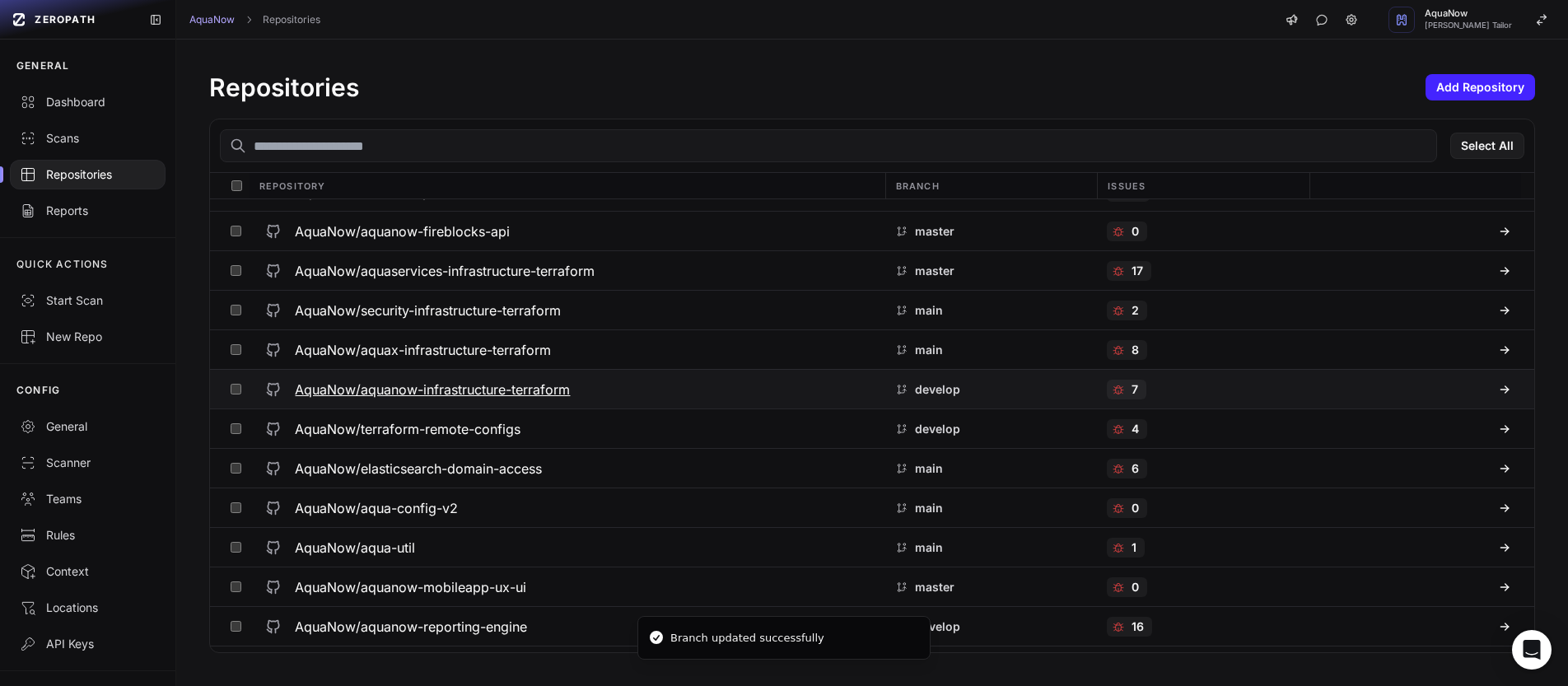
click at [640, 390] on div "AquaNow/aquanow-infrastructure-terraform" at bounding box center [566, 390] width 616 height 30
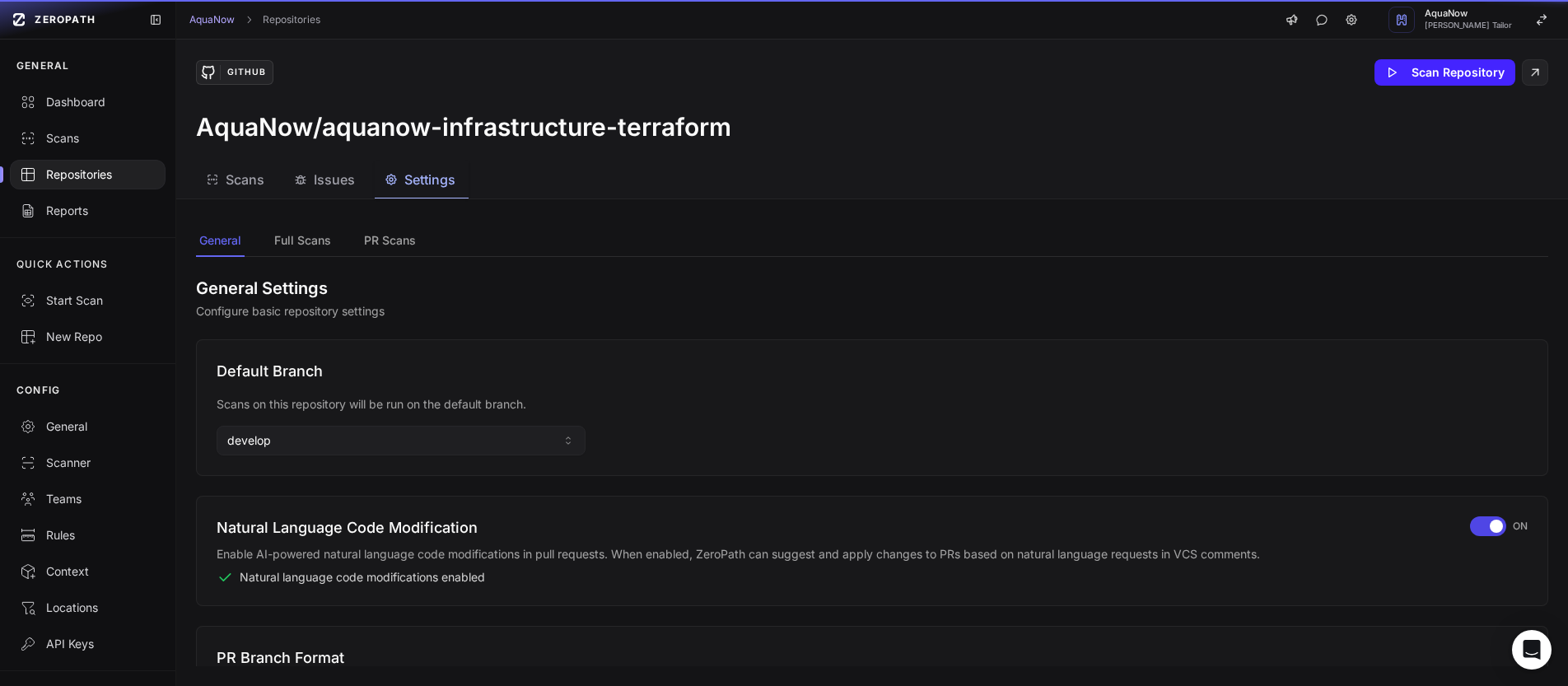
click at [435, 192] on button "Settings" at bounding box center [421, 180] width 94 height 37
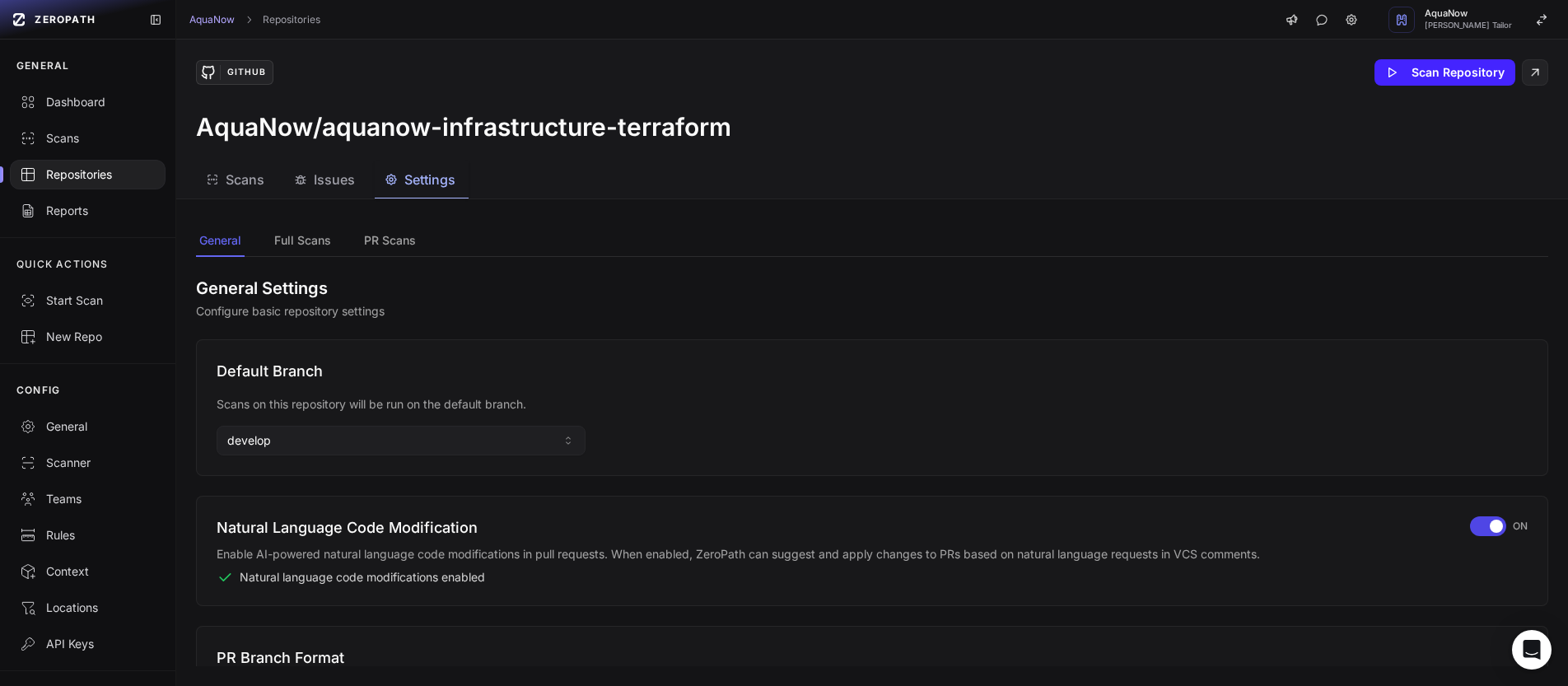
click at [470, 461] on div "Default Branch Scans on this repository will be run on the default branch. deve…" at bounding box center [872, 407] width 1352 height 137
click at [469, 442] on button "develop" at bounding box center [401, 441] width 369 height 30
click at [389, 473] on input at bounding box center [400, 477] width 360 height 28
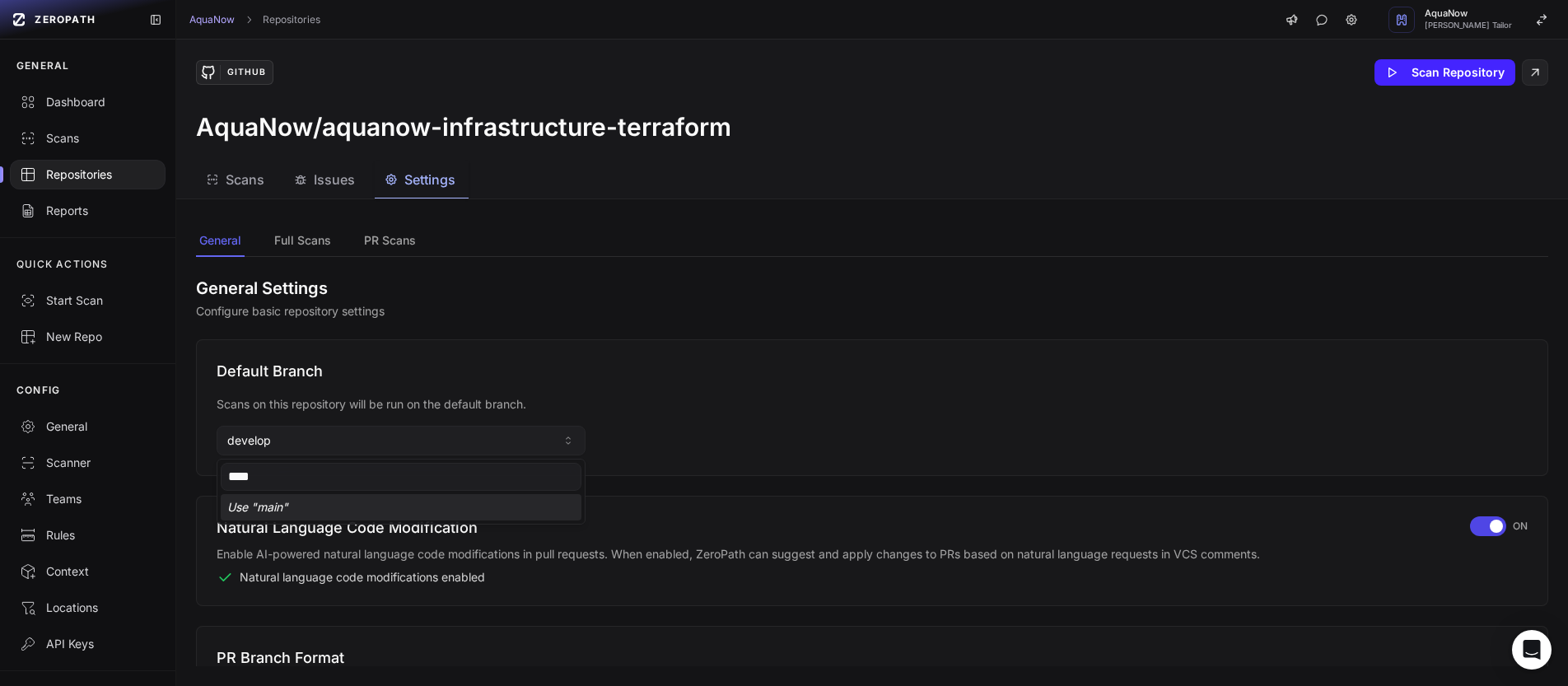
type input "****"
click at [345, 502] on div "Use " main "" at bounding box center [400, 507] width 360 height 26
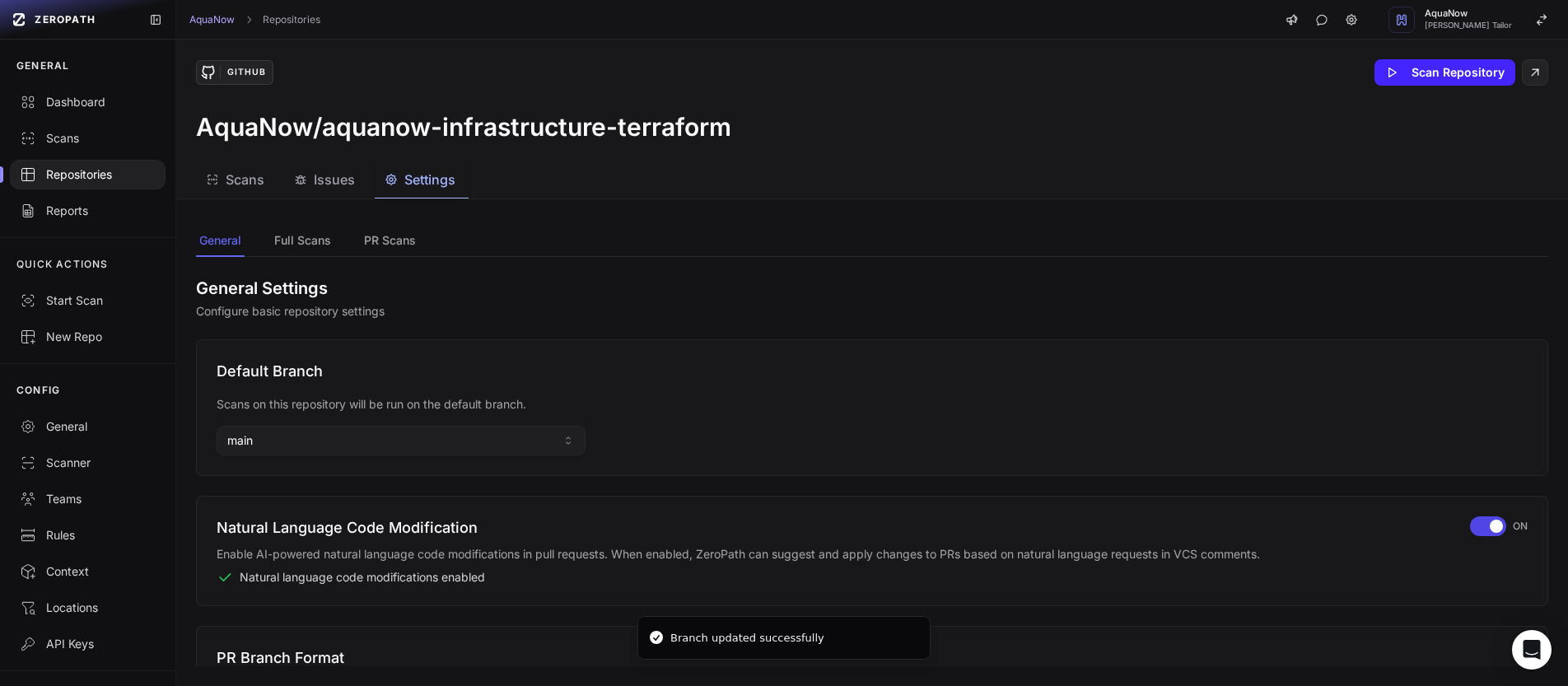
click at [98, 168] on div "Repositories" at bounding box center [87, 175] width 136 height 17
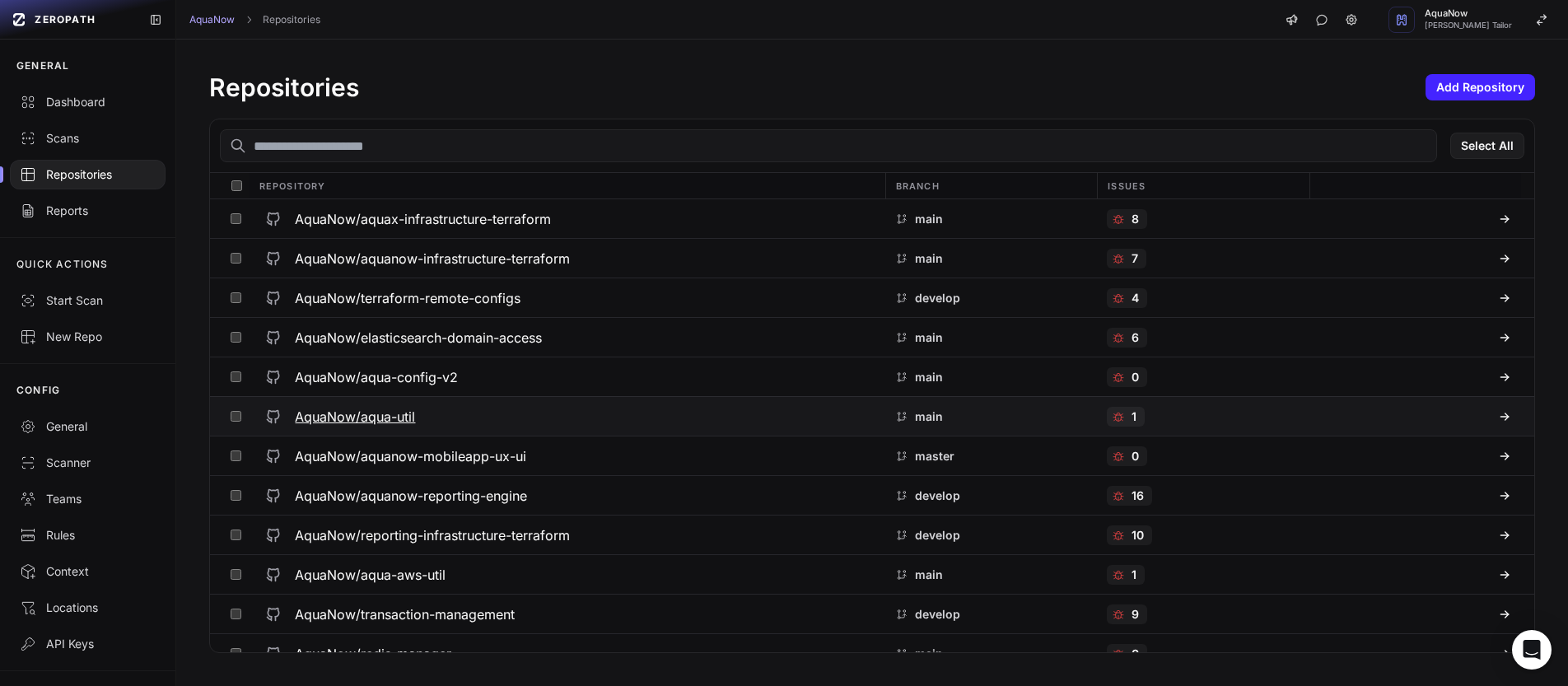
scroll to position [1052, 0]
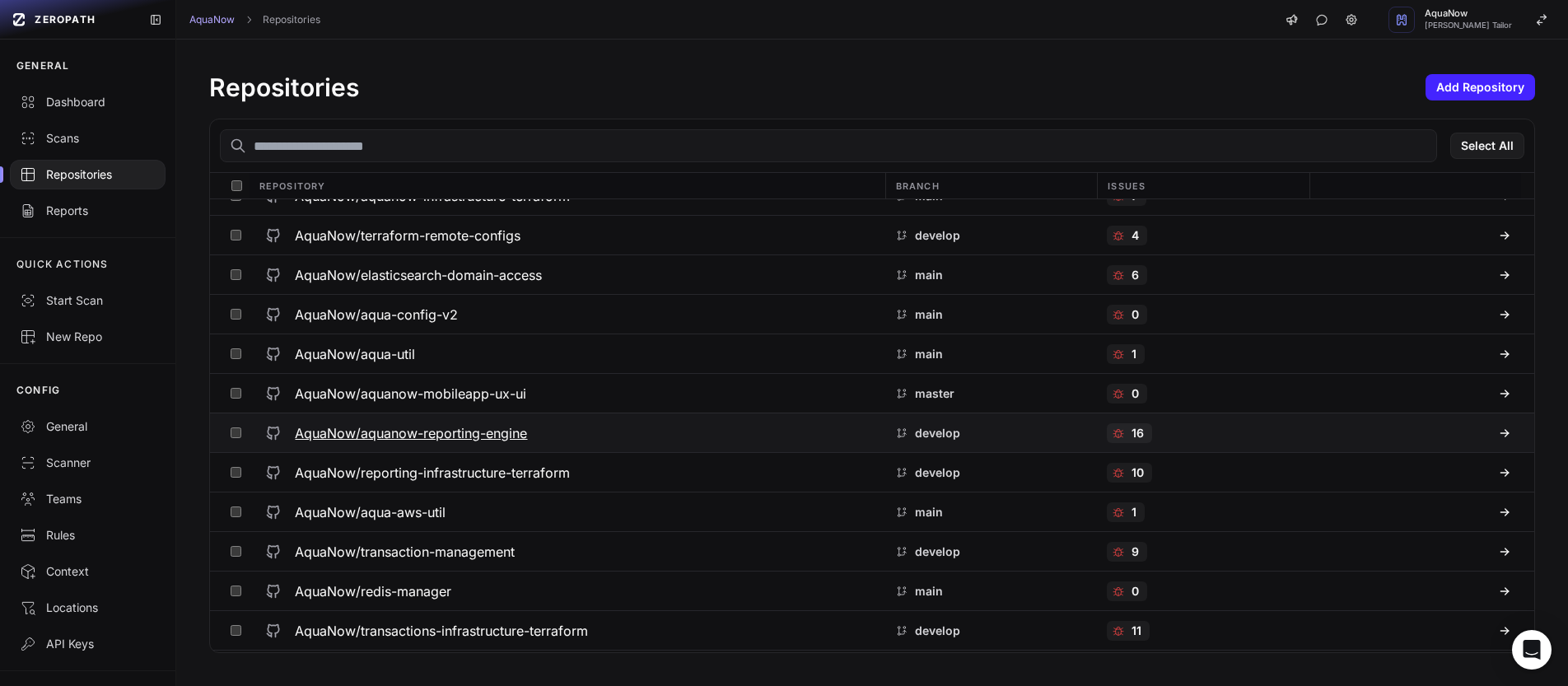
click at [583, 429] on div "AquaNow/aquanow-reporting-engine" at bounding box center [566, 433] width 616 height 30
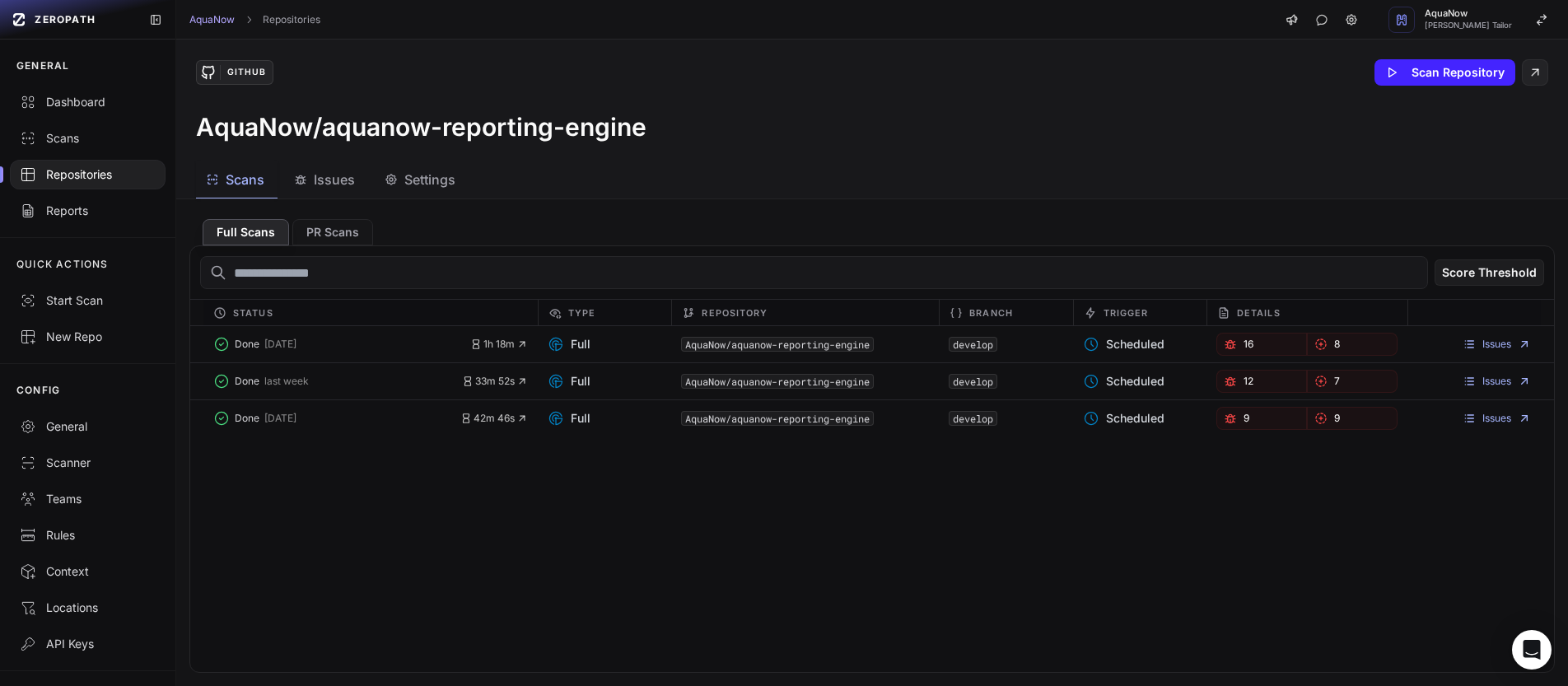
click at [442, 167] on button "Settings" at bounding box center [421, 180] width 94 height 37
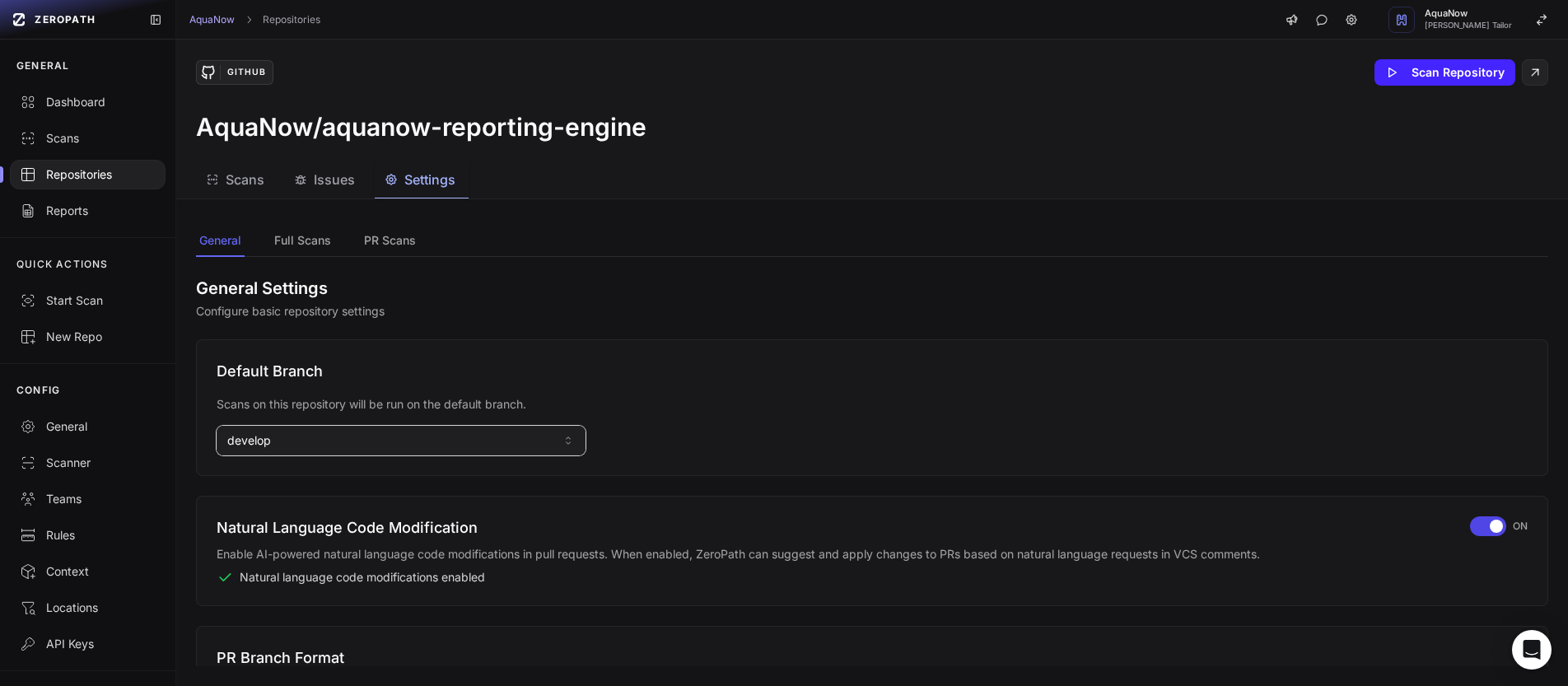
click at [328, 434] on button "develop" at bounding box center [401, 441] width 369 height 30
click at [291, 480] on input at bounding box center [400, 477] width 360 height 28
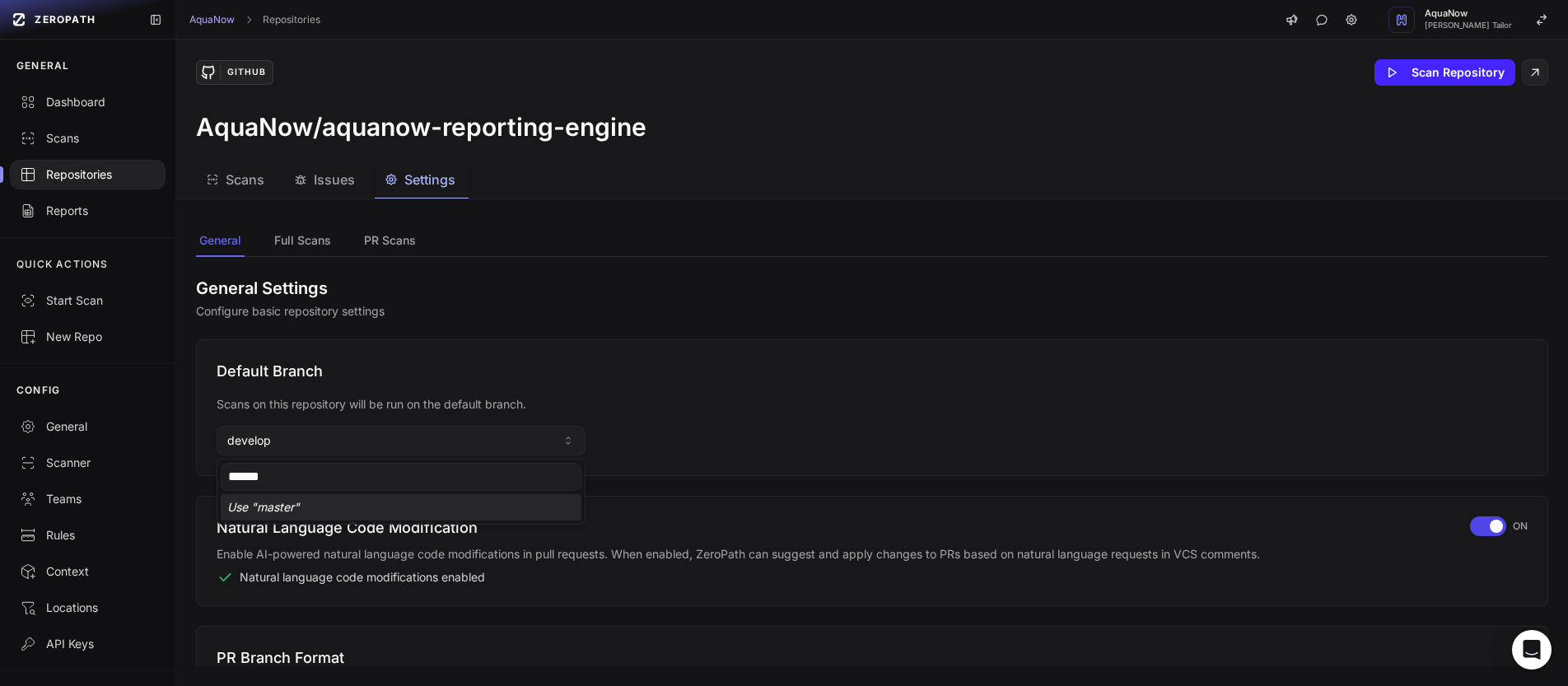
type input "******"
click at [287, 511] on div "Use " master "" at bounding box center [400, 507] width 360 height 26
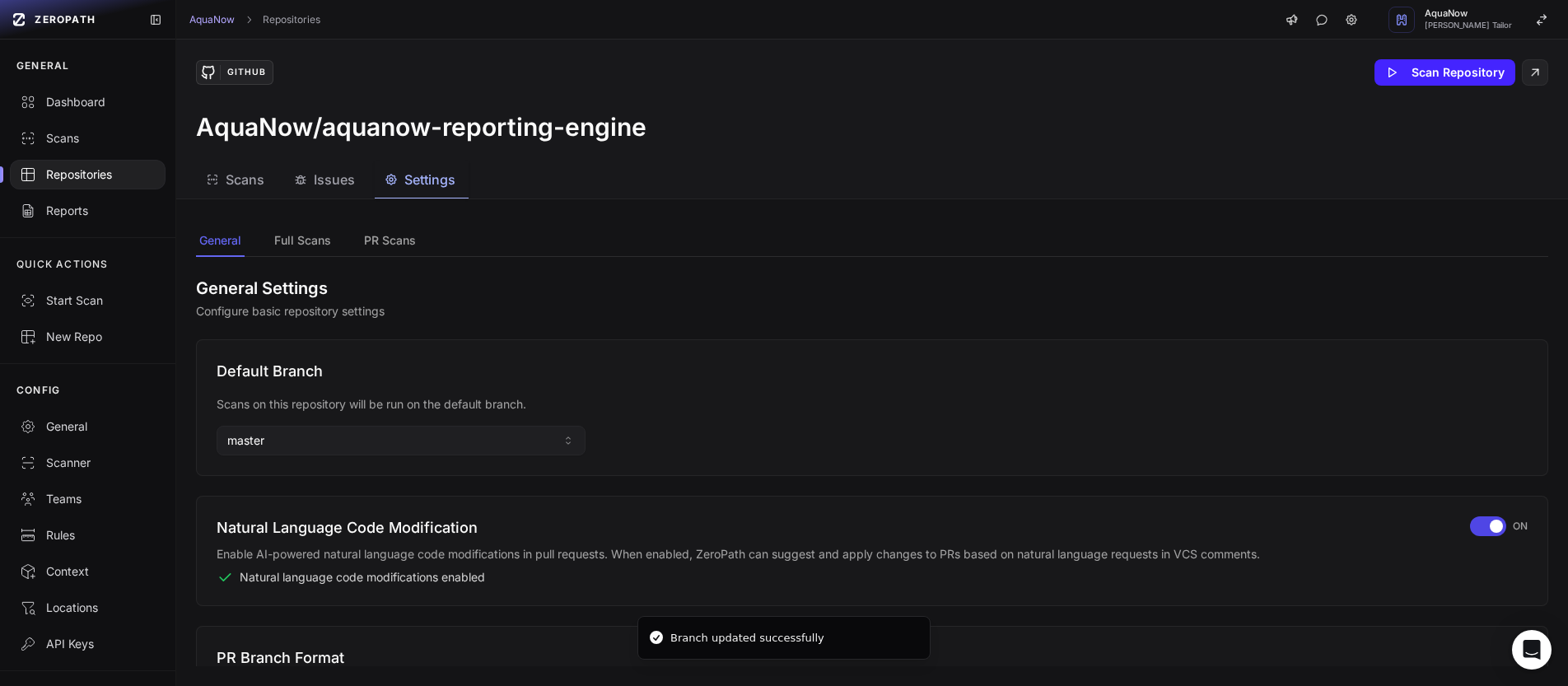
click at [85, 167] on div "Repositories" at bounding box center [87, 175] width 136 height 17
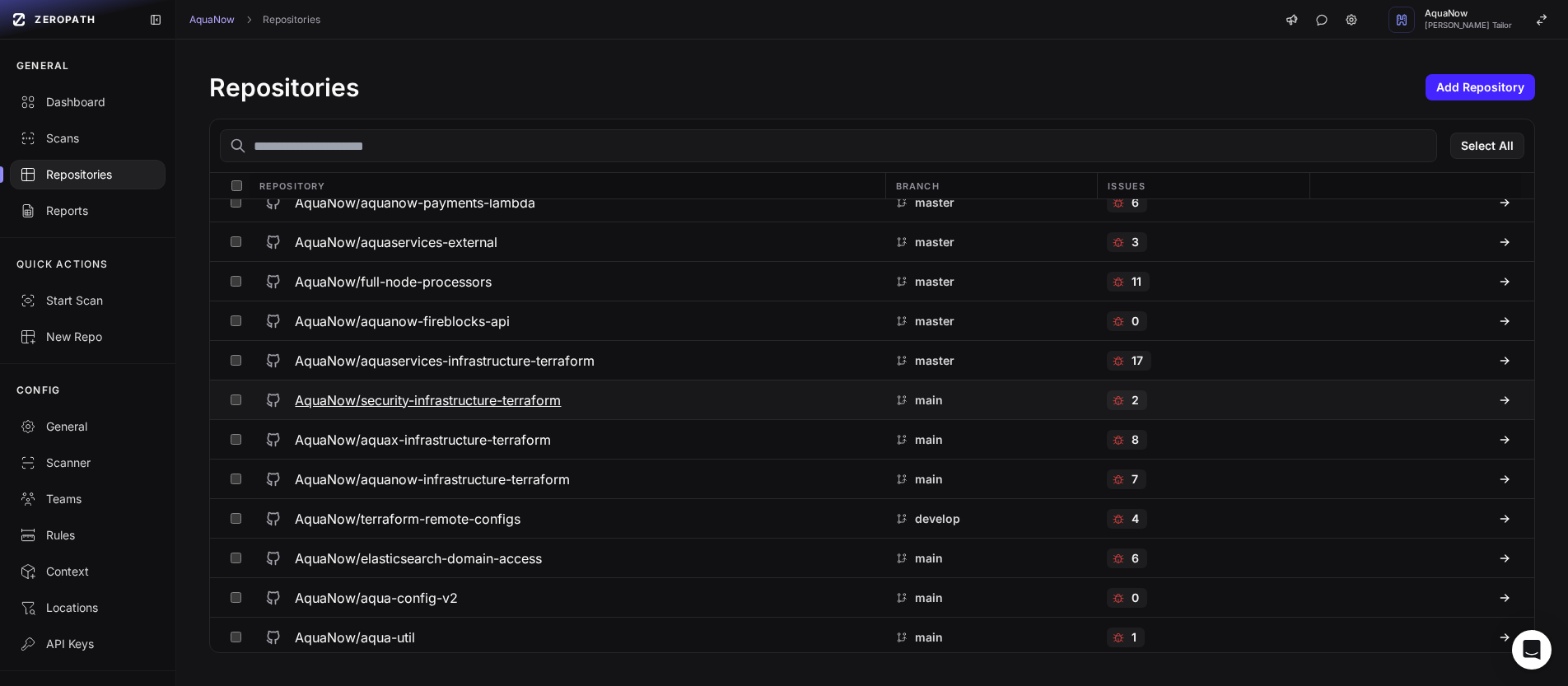
scroll to position [769, 0]
click at [686, 517] on div "AquaNow/terraform-remote-configs" at bounding box center [566, 517] width 616 height 30
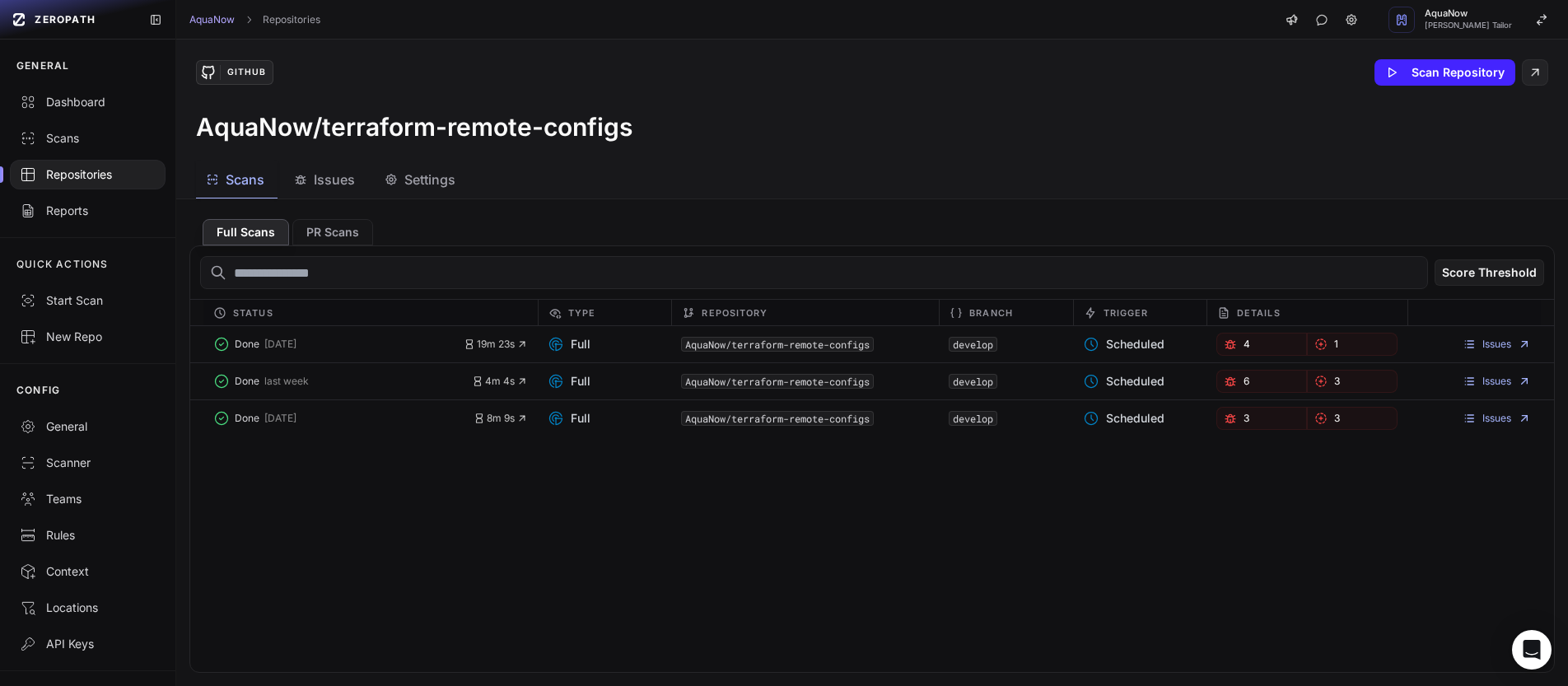
click at [413, 188] on span "Settings" at bounding box center [430, 179] width 51 height 19
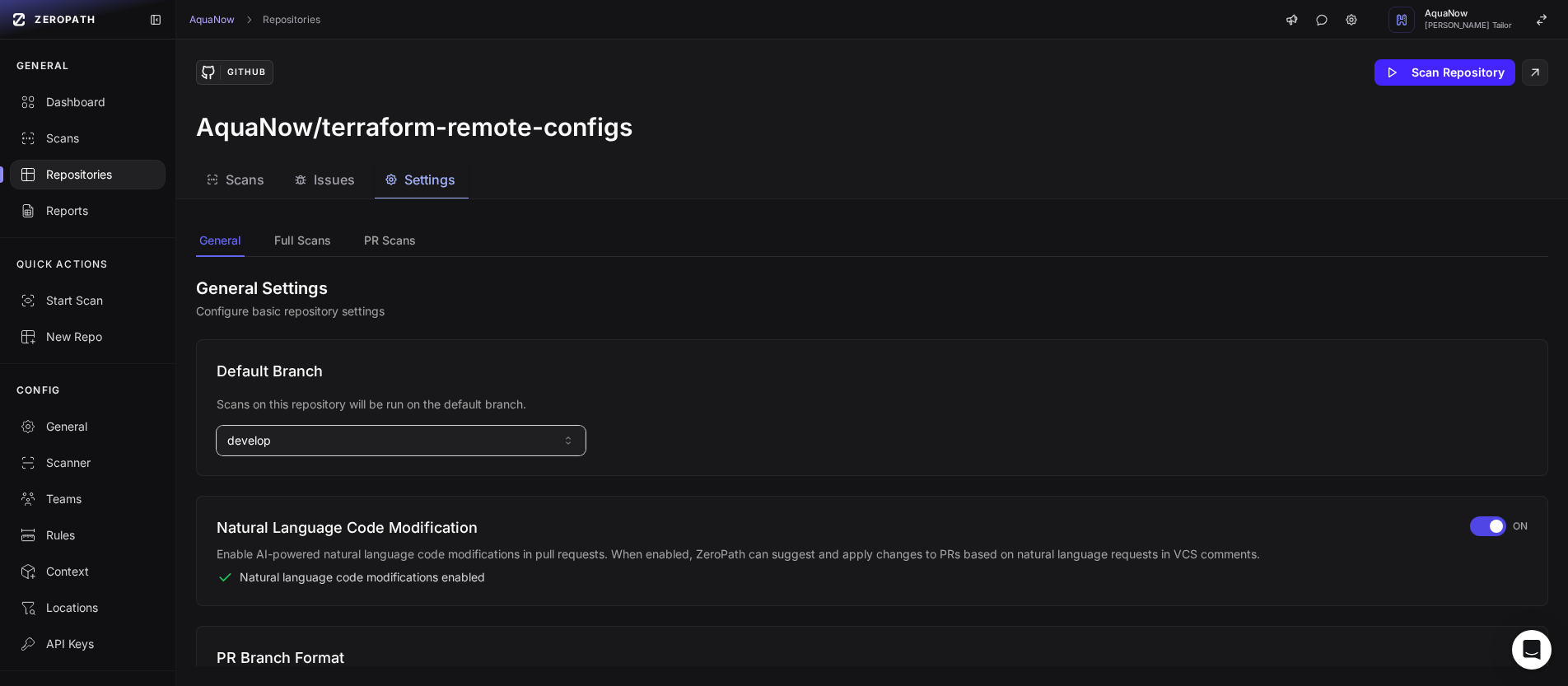
click at [332, 436] on button "develop" at bounding box center [401, 441] width 369 height 30
click at [290, 480] on input at bounding box center [400, 477] width 360 height 28
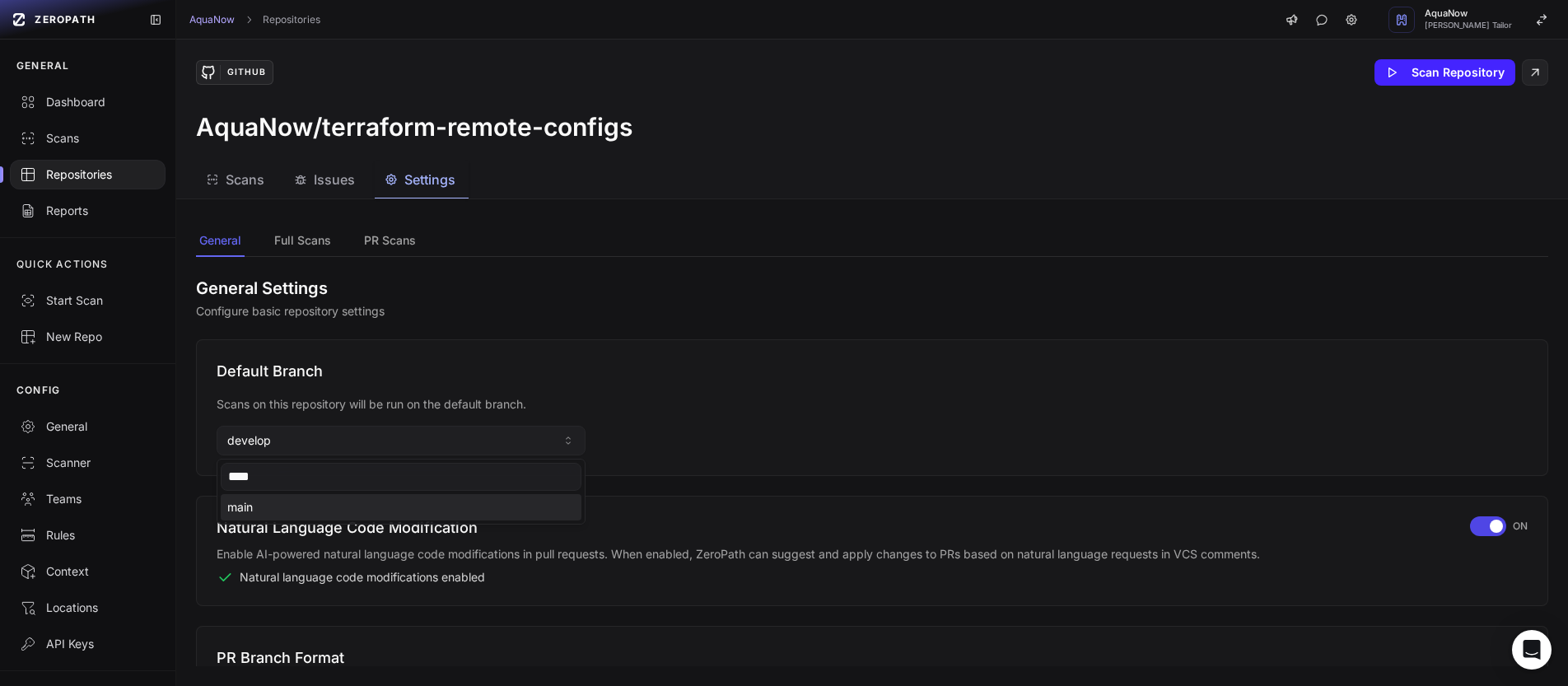
type input "****"
click at [272, 510] on div "main" at bounding box center [400, 507] width 360 height 26
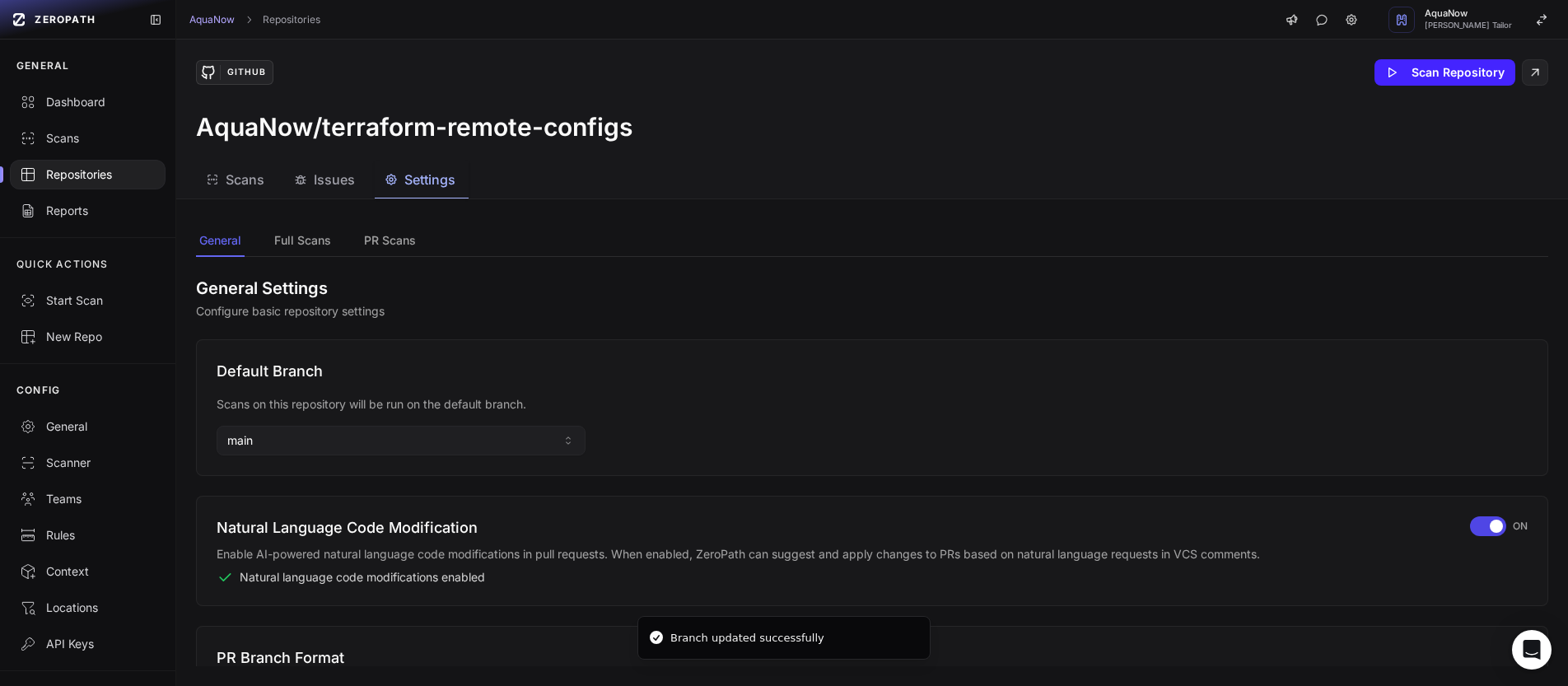
click at [119, 175] on div "Repositories" at bounding box center [87, 175] width 136 height 17
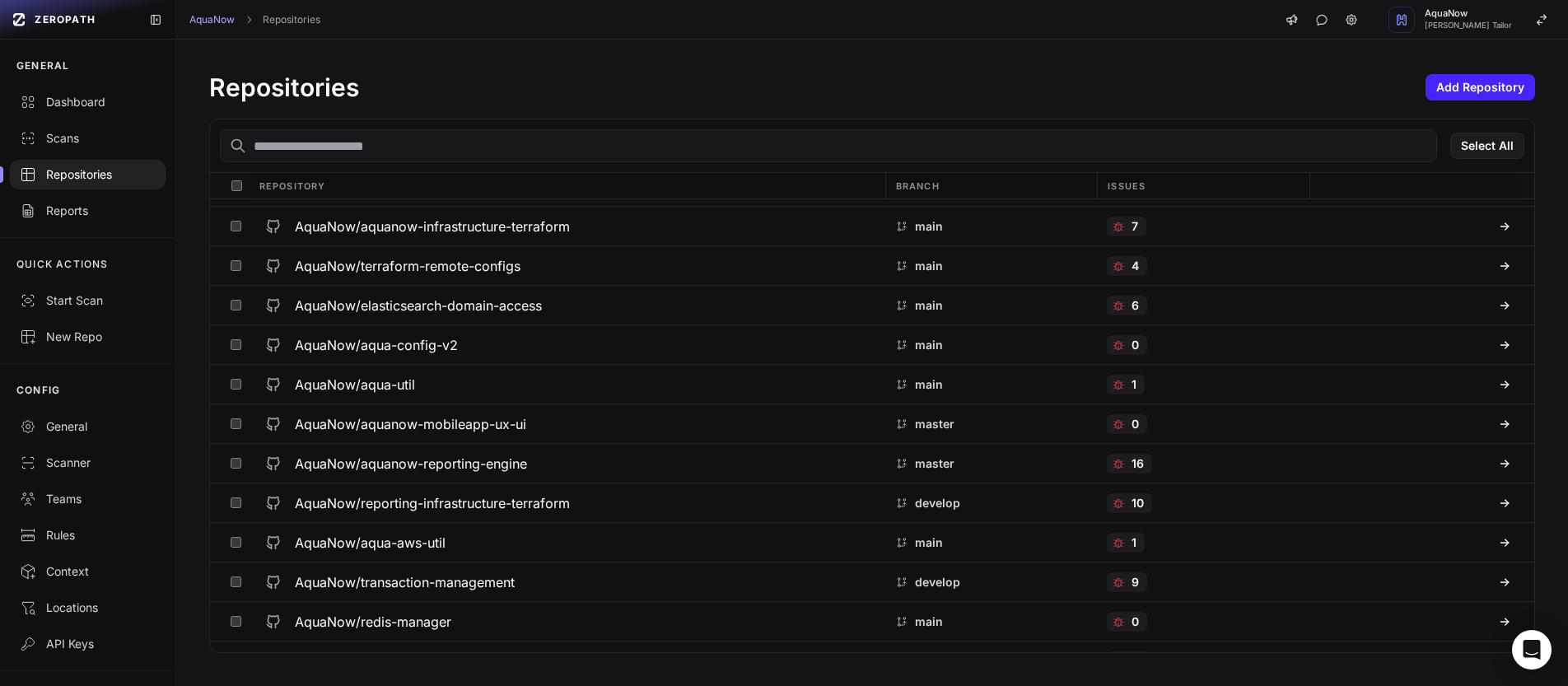
scroll to position [1044, 0]
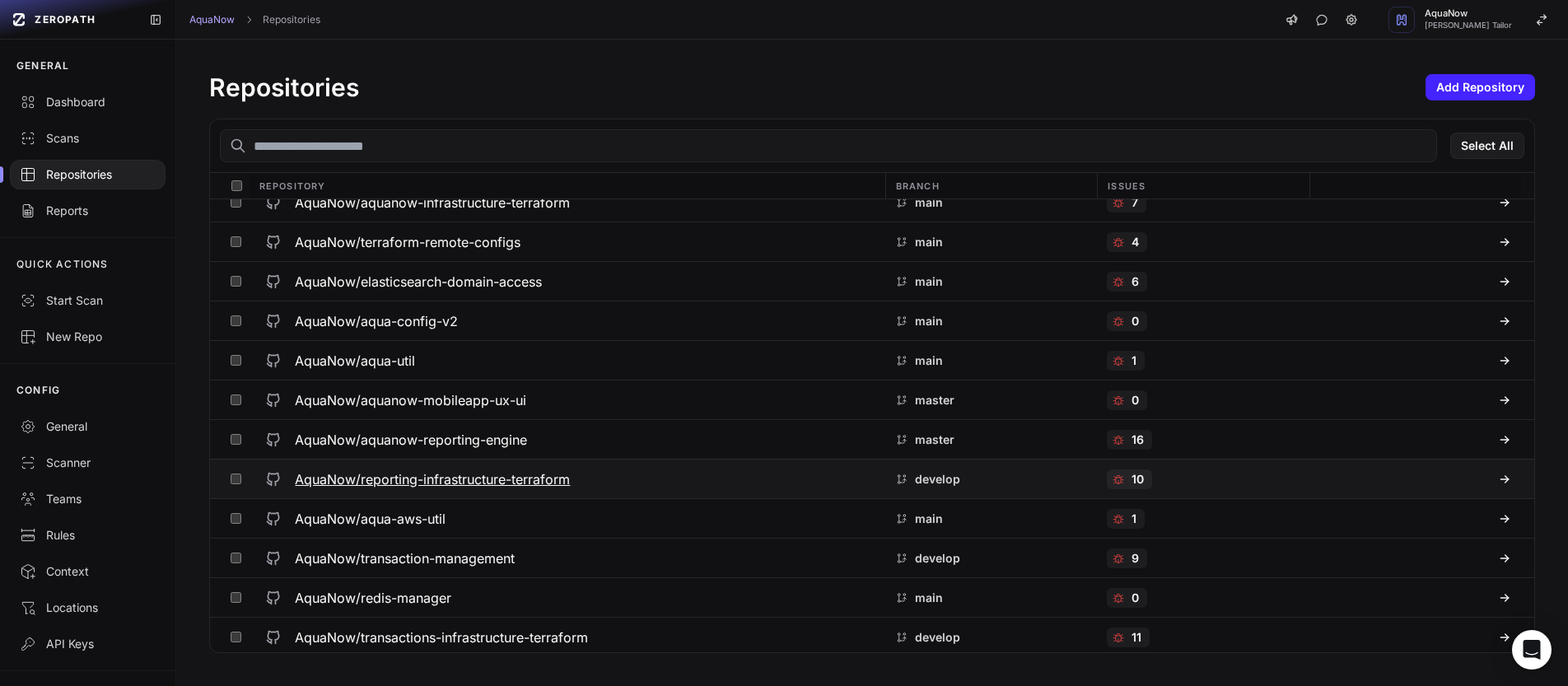
click at [609, 476] on div "AquaNow/reporting-infrastructure-terraform" at bounding box center [566, 480] width 616 height 30
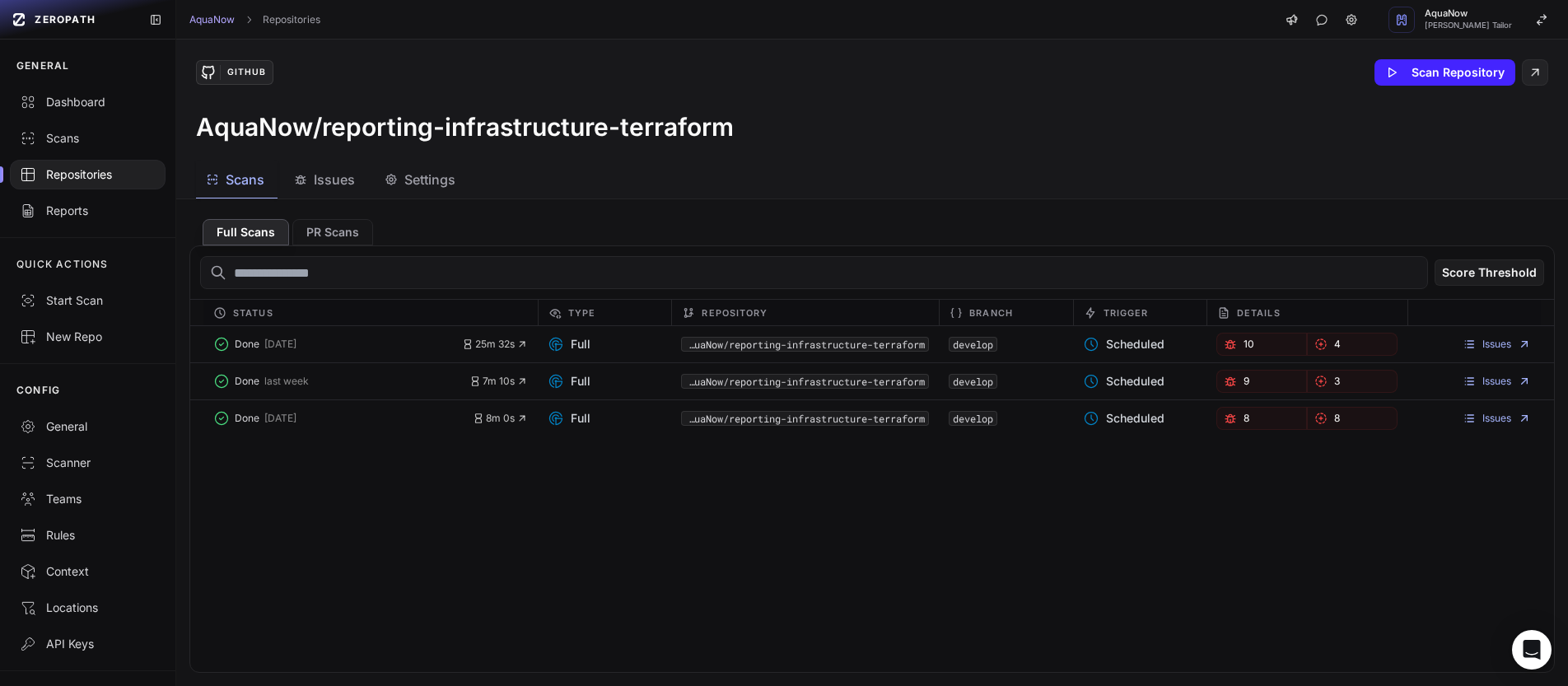
click at [420, 177] on span "Settings" at bounding box center [430, 179] width 51 height 19
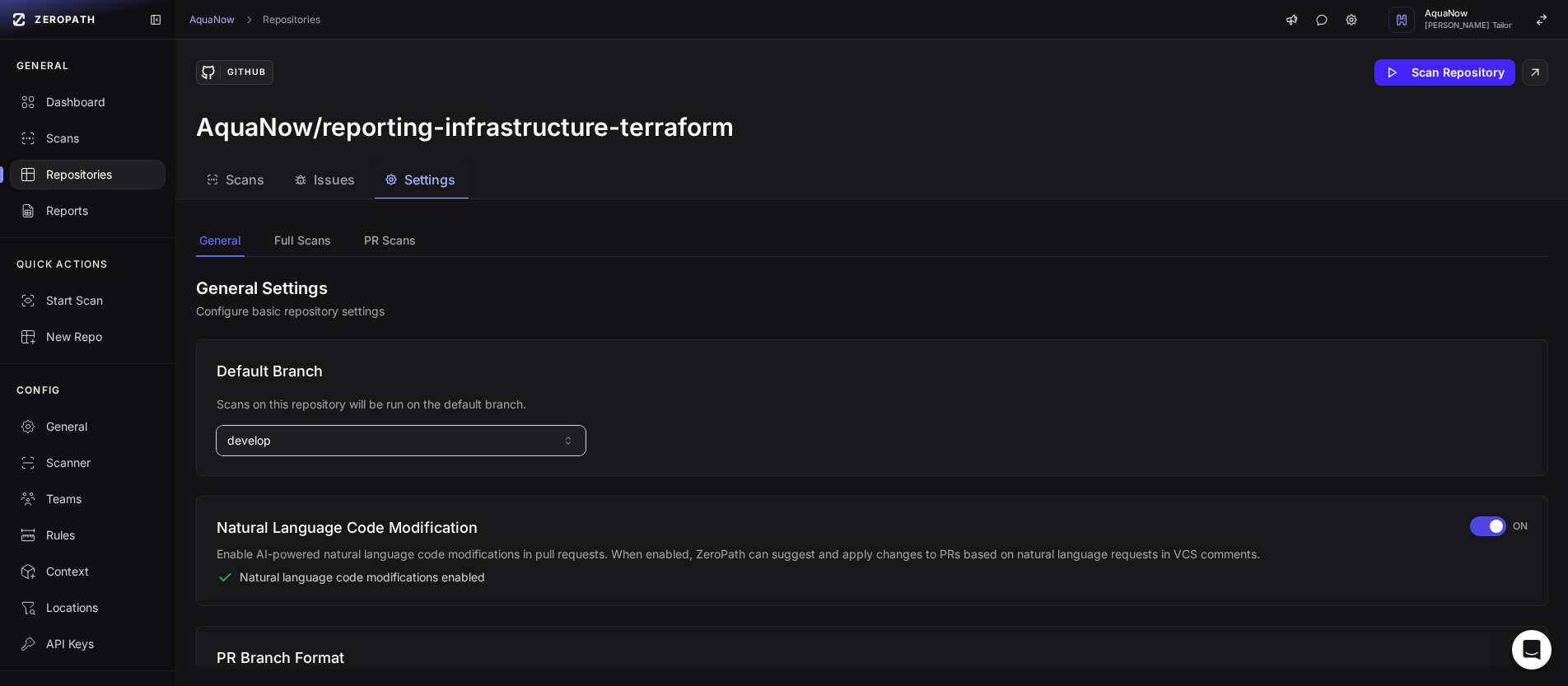
click at [287, 442] on button "develop" at bounding box center [401, 441] width 369 height 30
click at [282, 471] on input at bounding box center [400, 477] width 360 height 28
type input "*"
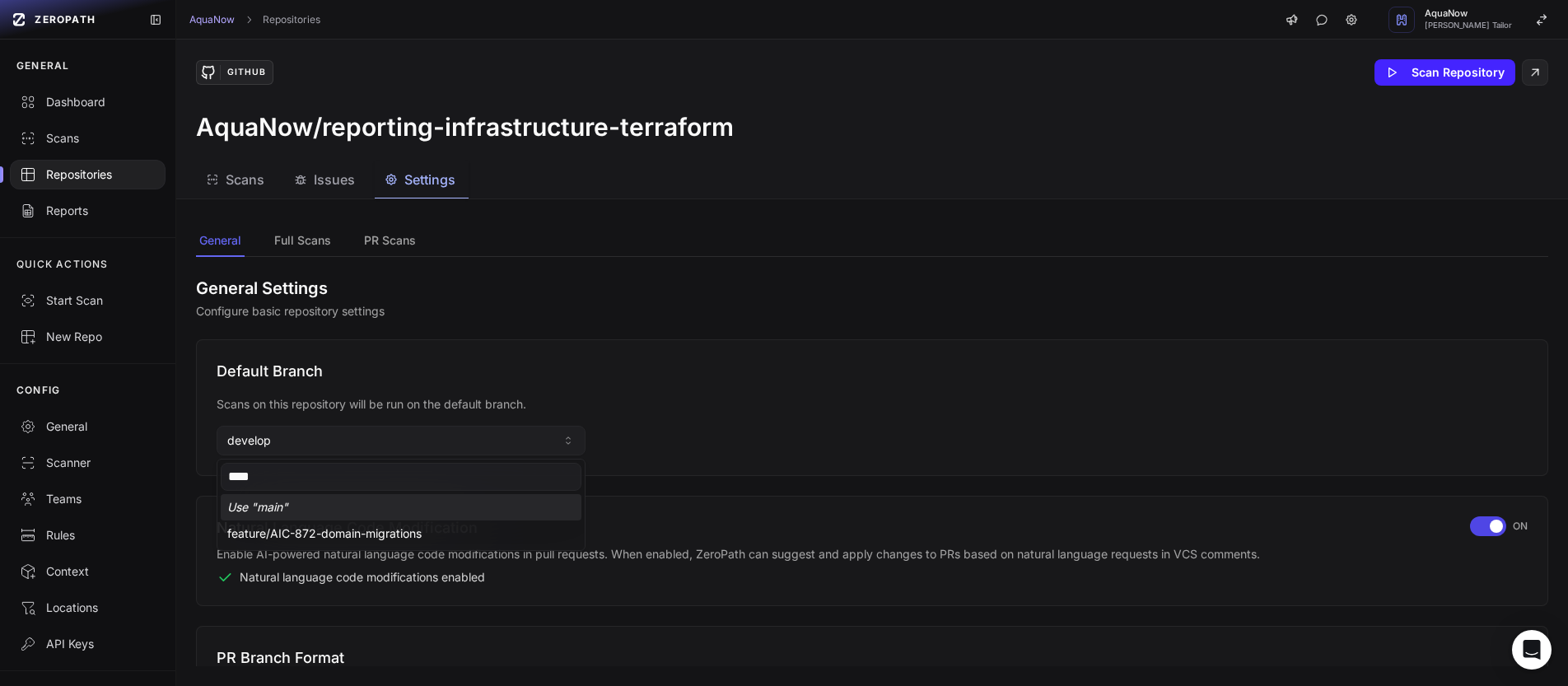
type input "****"
click at [301, 505] on div "Use " main "" at bounding box center [400, 507] width 360 height 26
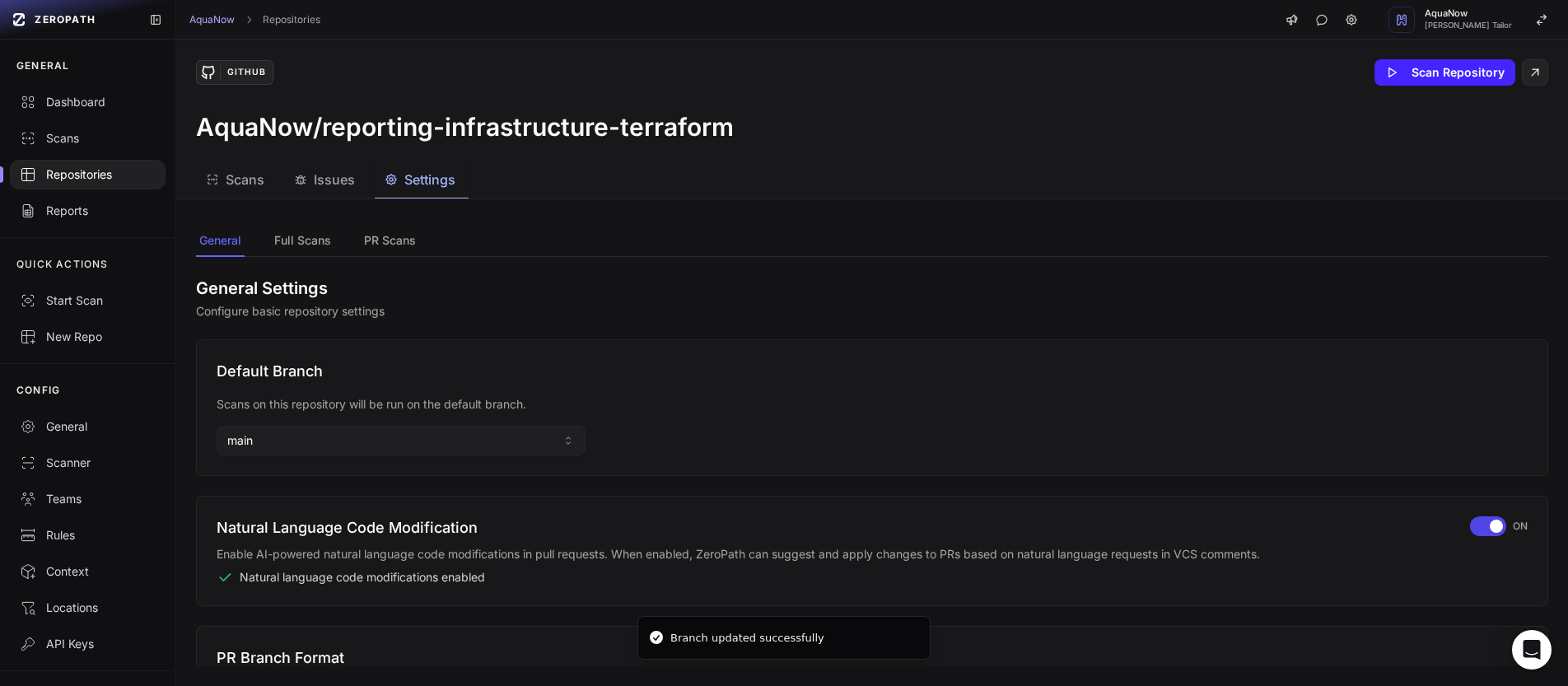
click at [47, 180] on div "Repositories" at bounding box center [87, 175] width 136 height 17
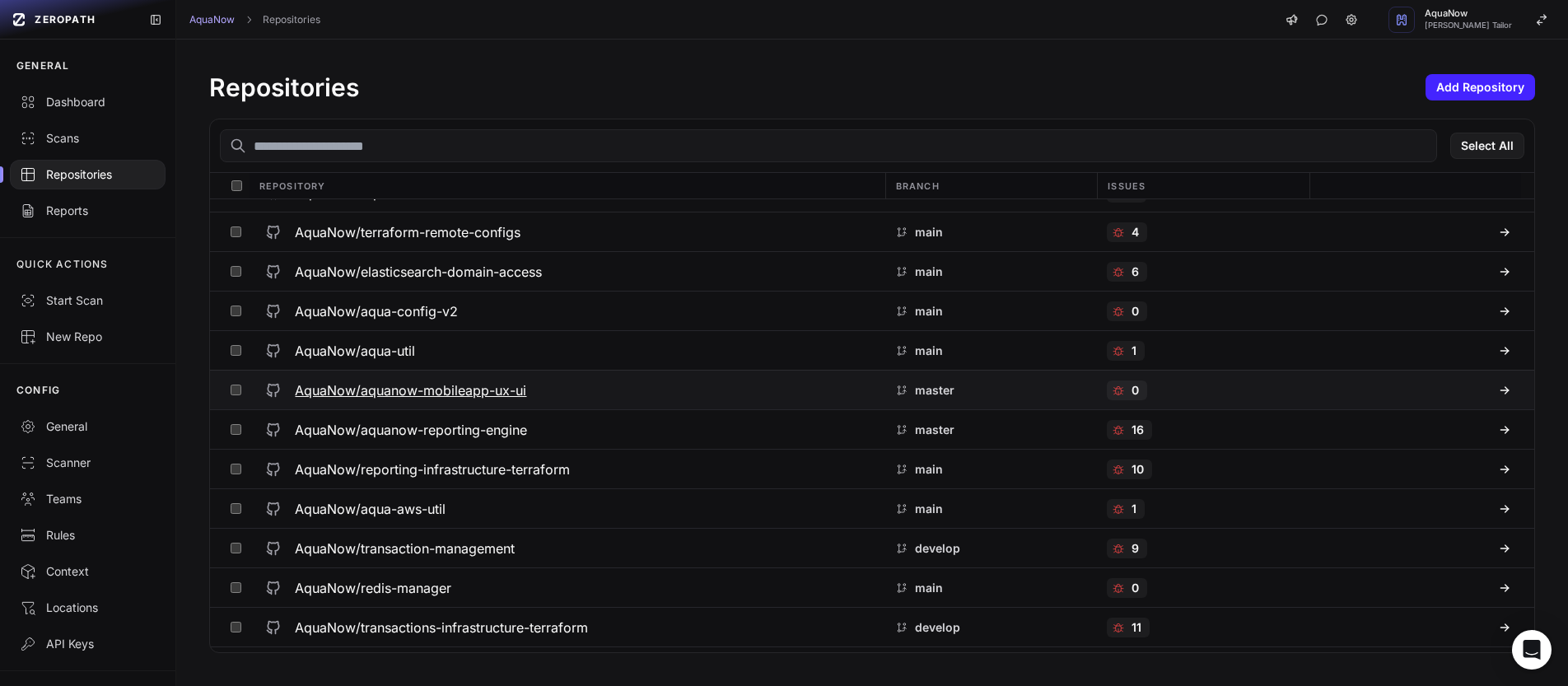
scroll to position [1057, 0]
click at [506, 538] on h3 "AquaNow/transaction-management" at bounding box center [404, 545] width 220 height 19
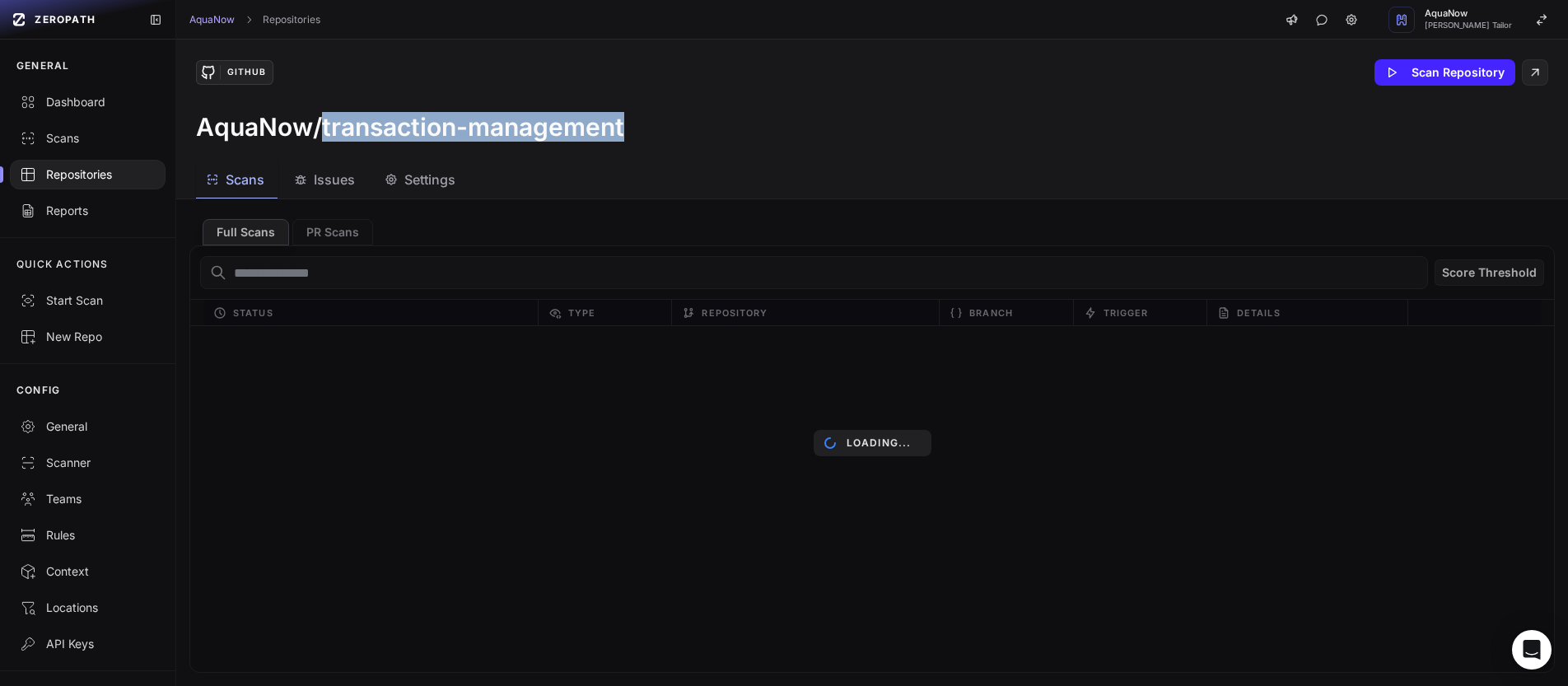
drag, startPoint x: 325, startPoint y: 132, endPoint x: 651, endPoint y: 148, distance: 326.4
click at [651, 148] on div "GitHub Scan Repository AquaNow/transaction-management" at bounding box center [872, 101] width 1392 height 122
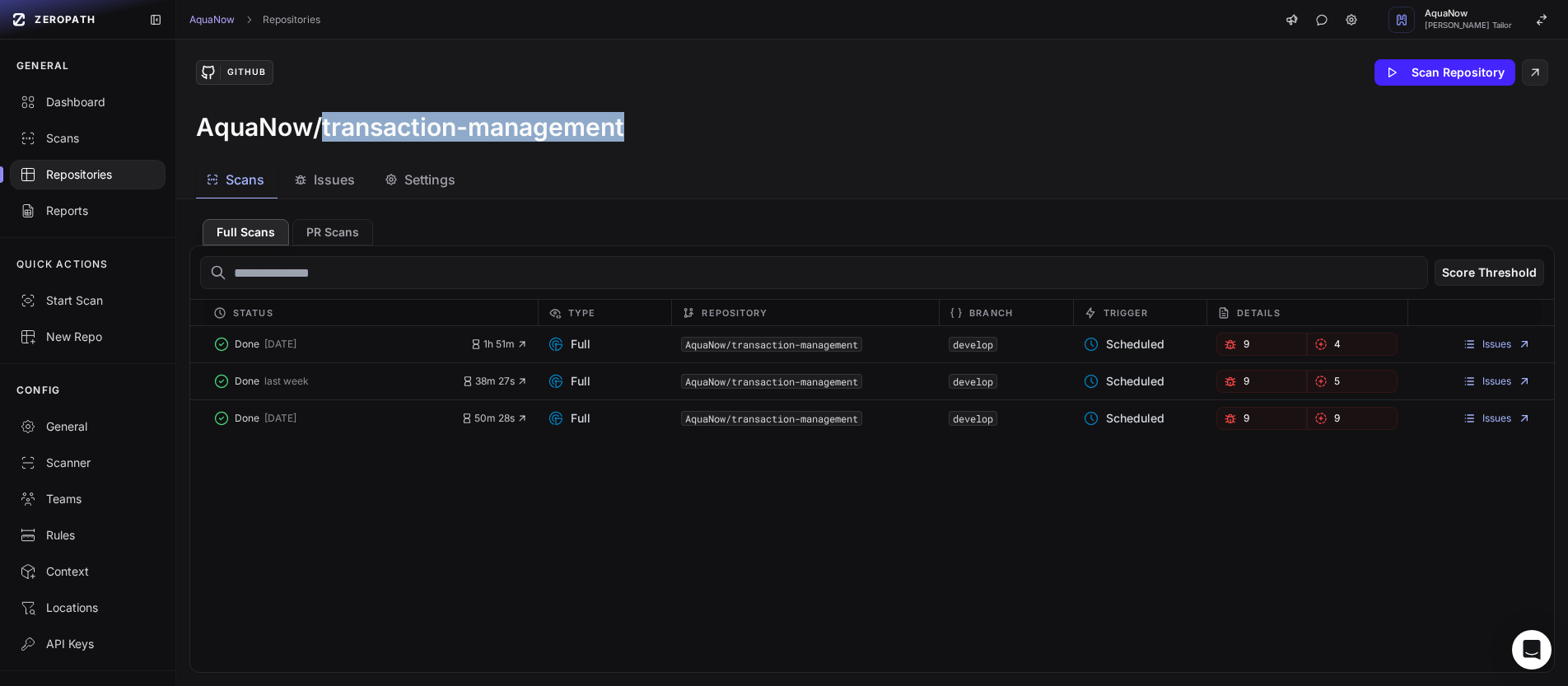
copy h3 "transaction-management"
click at [400, 185] on div "Settings" at bounding box center [420, 179] width 70 height 19
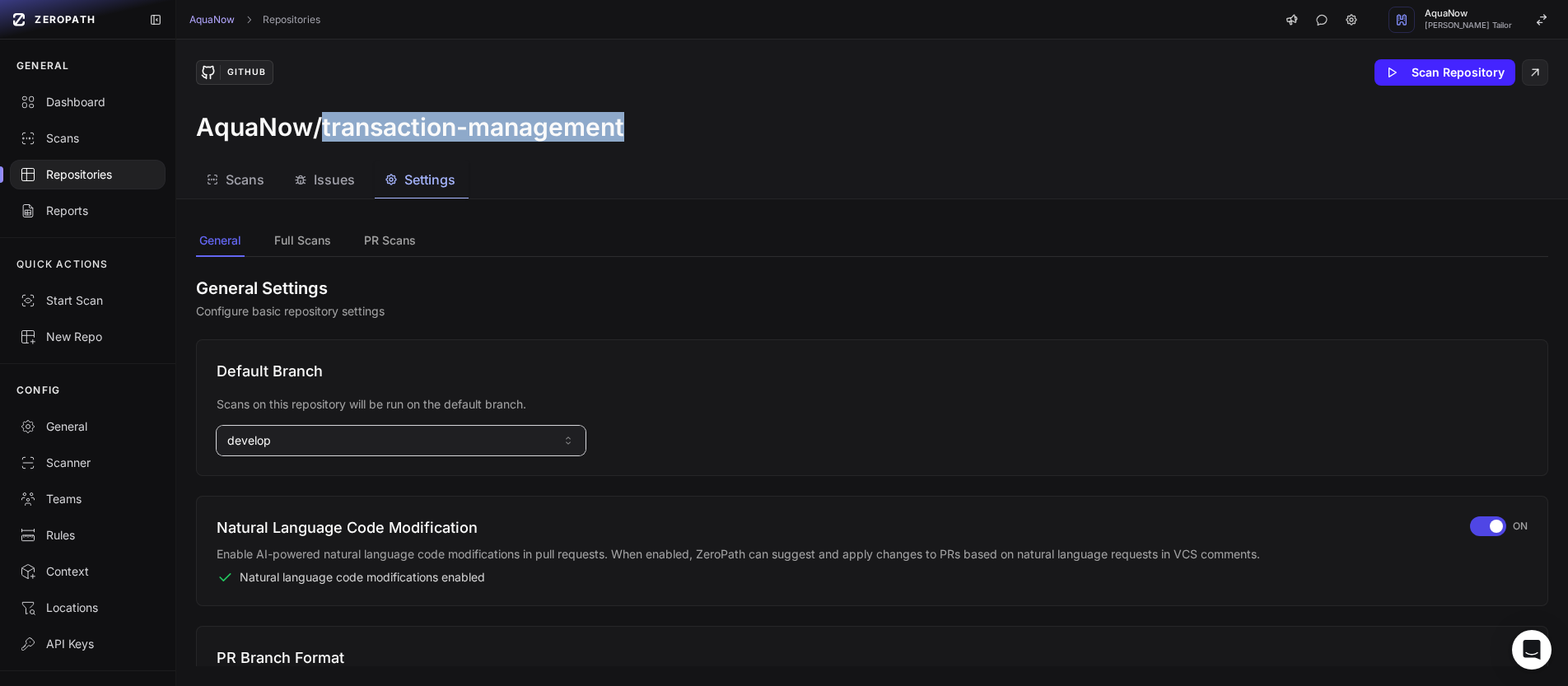
click at [363, 449] on button "develop" at bounding box center [401, 441] width 369 height 30
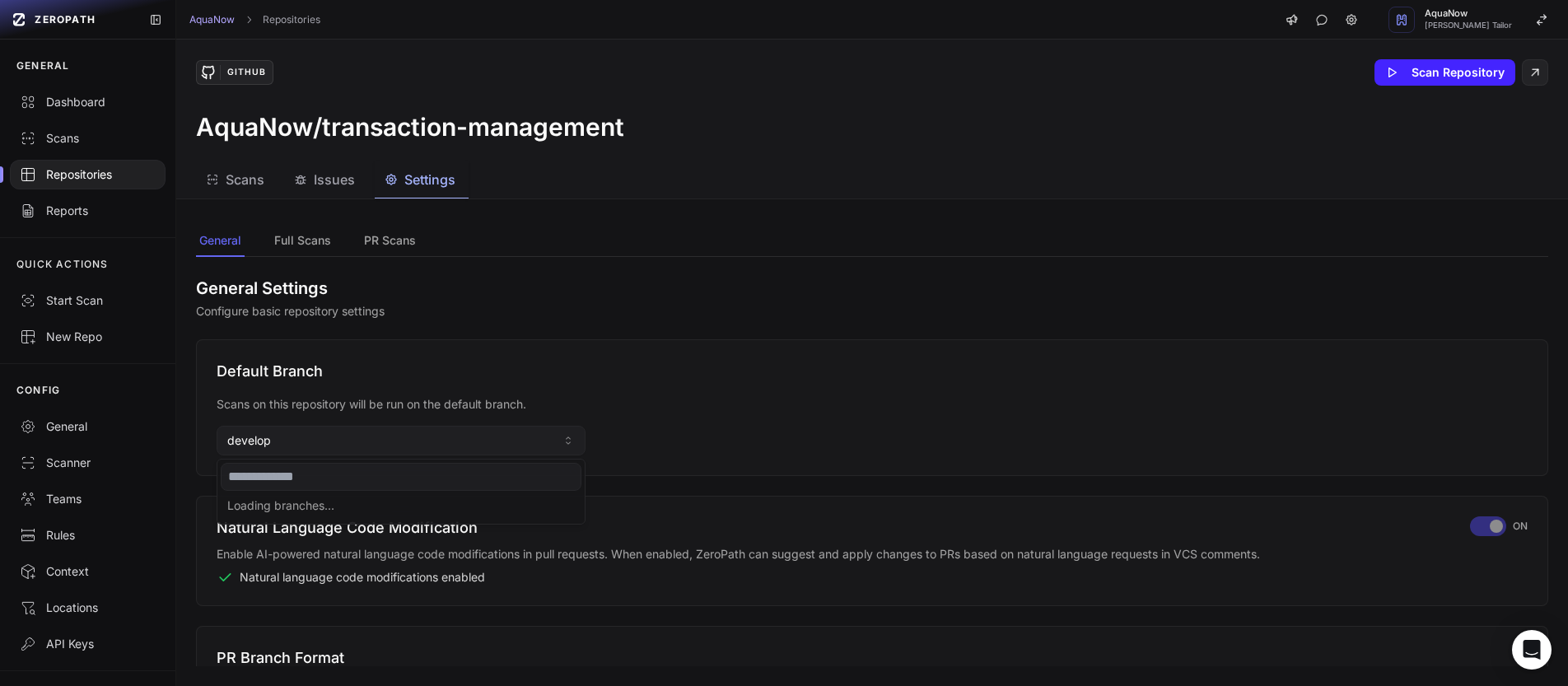
click at [320, 480] on input at bounding box center [400, 477] width 360 height 28
type input "*"
type input "****"
click at [257, 506] on div "Use " main "" at bounding box center [400, 507] width 360 height 26
click at [119, 175] on div "Repositories" at bounding box center [87, 175] width 136 height 17
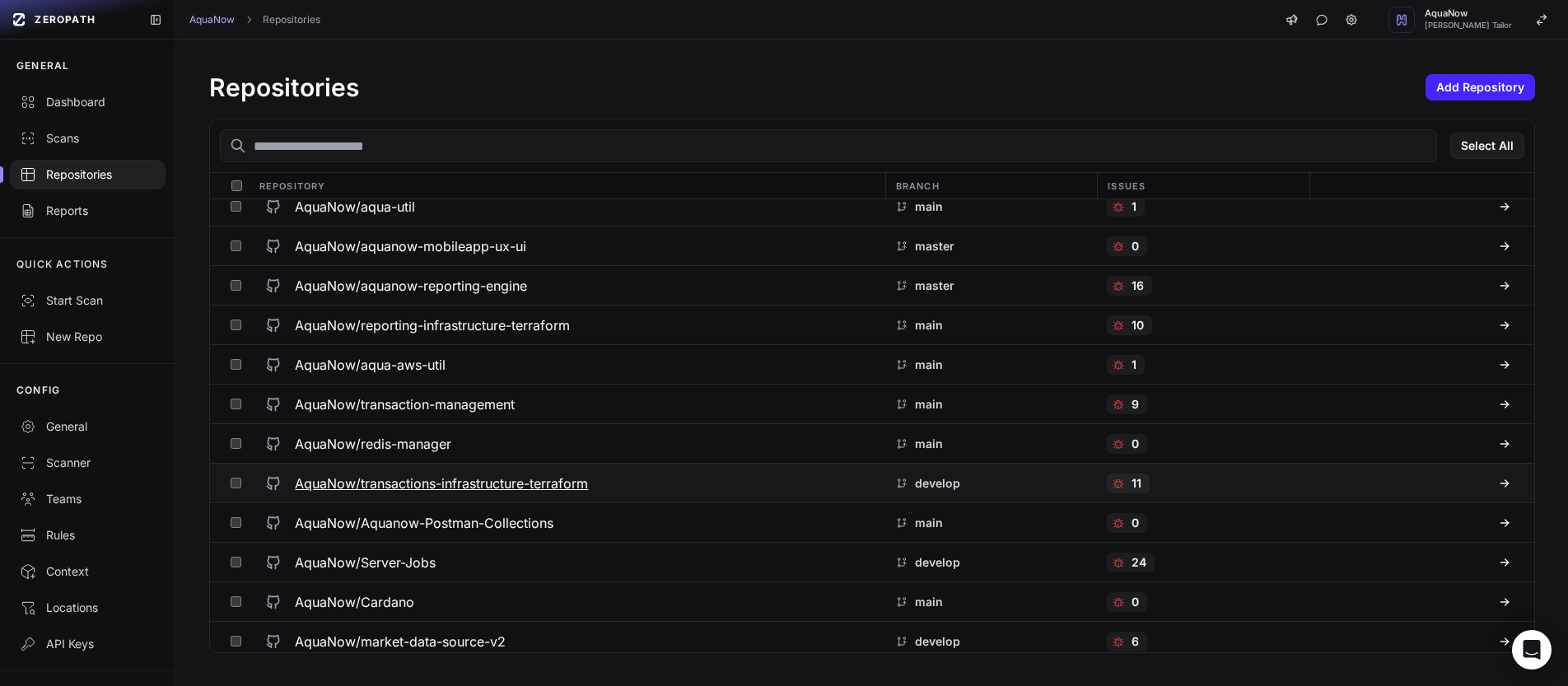
scroll to position [1170, 0]
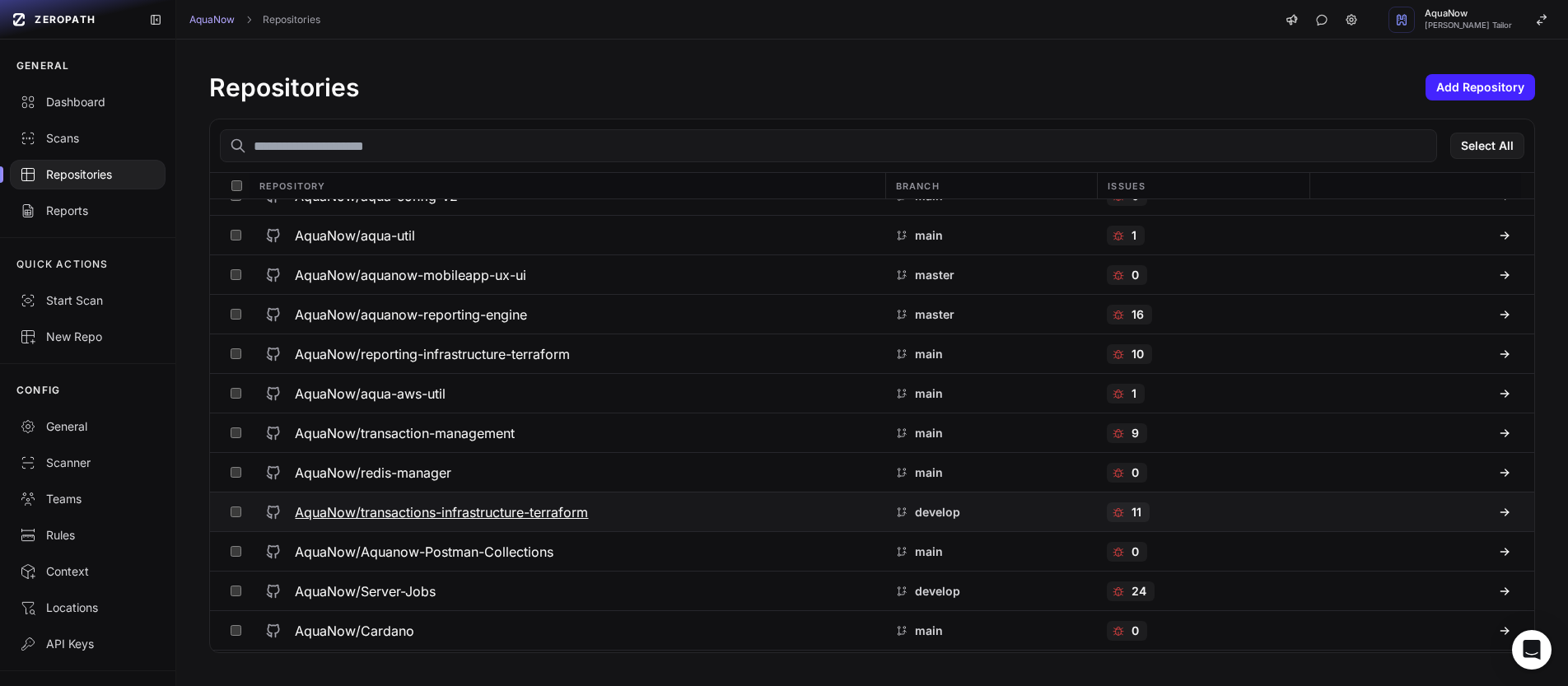
click at [588, 513] on h3 "AquaNow/transactions-infrastructure-terraform" at bounding box center [441, 511] width 294 height 19
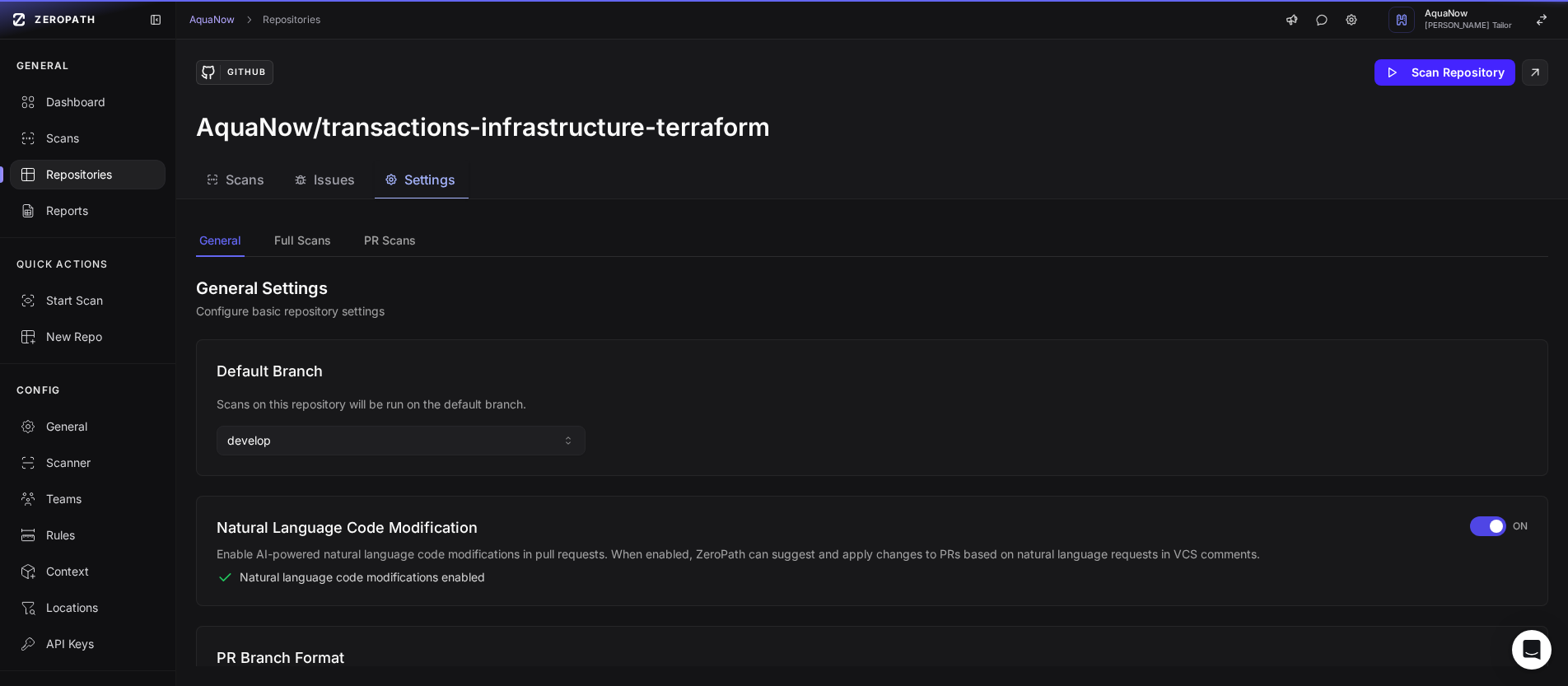
click at [433, 181] on span "Settings" at bounding box center [430, 179] width 51 height 19
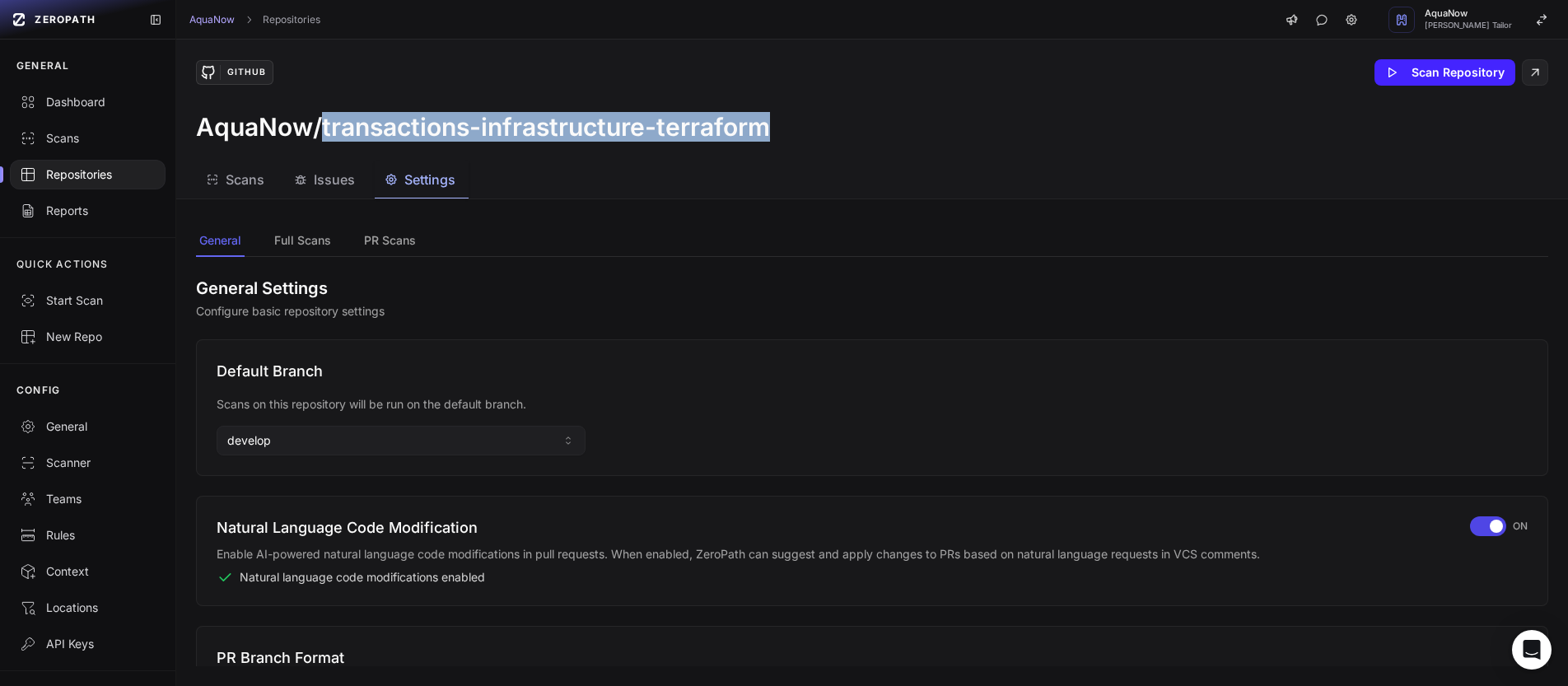
drag, startPoint x: 775, startPoint y: 129, endPoint x: 323, endPoint y: 129, distance: 452.0
click at [323, 129] on div "AquaNow/transactions-infrastructure-terraform" at bounding box center [872, 127] width 1352 height 30
copy h3 "transactions-infrastructure-terraform"
click at [284, 447] on button "develop" at bounding box center [401, 441] width 369 height 30
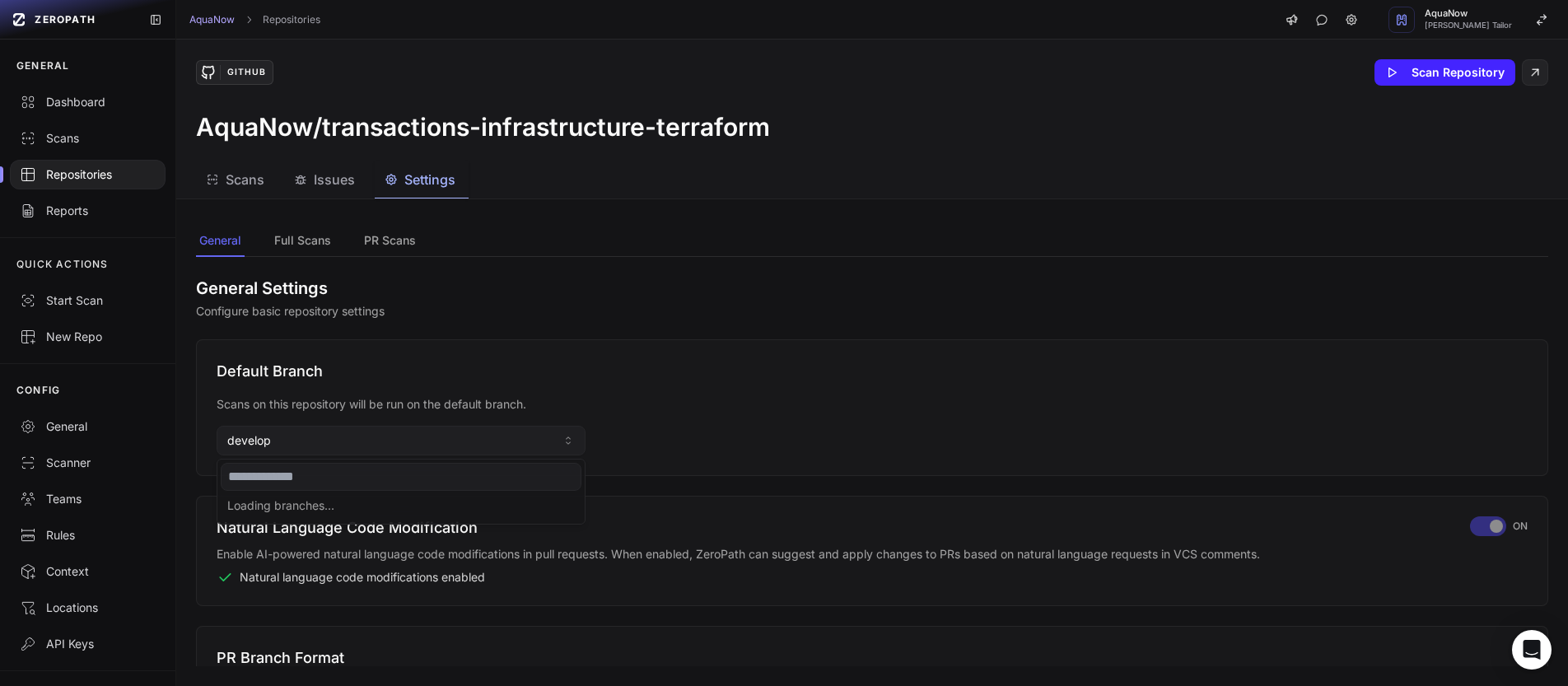
click at [280, 475] on input at bounding box center [400, 477] width 360 height 28
type input "****"
click at [268, 502] on div "main" at bounding box center [400, 507] width 360 height 26
click at [718, 279] on h2 "General Settings" at bounding box center [872, 288] width 1352 height 23
click at [100, 175] on div "Repositories" at bounding box center [87, 175] width 136 height 17
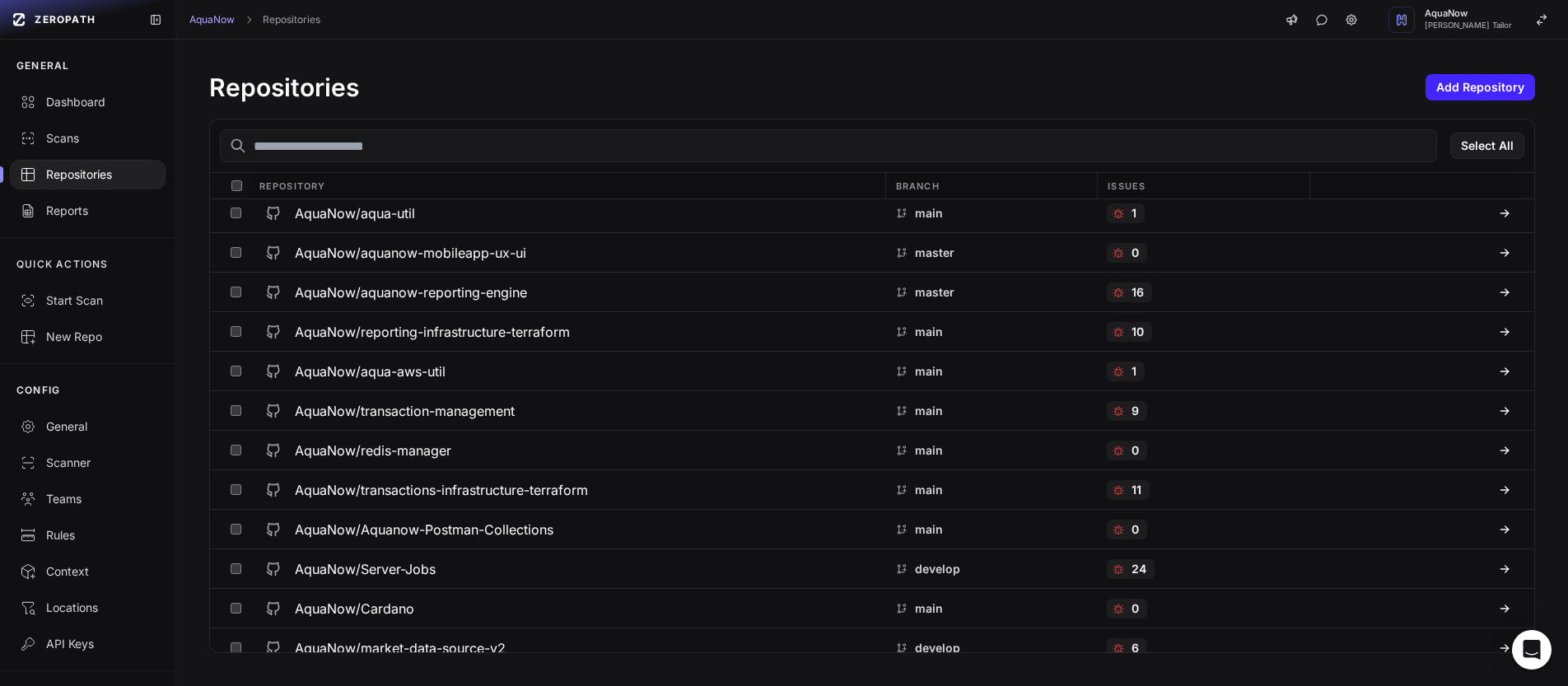
scroll to position [1218, 0]
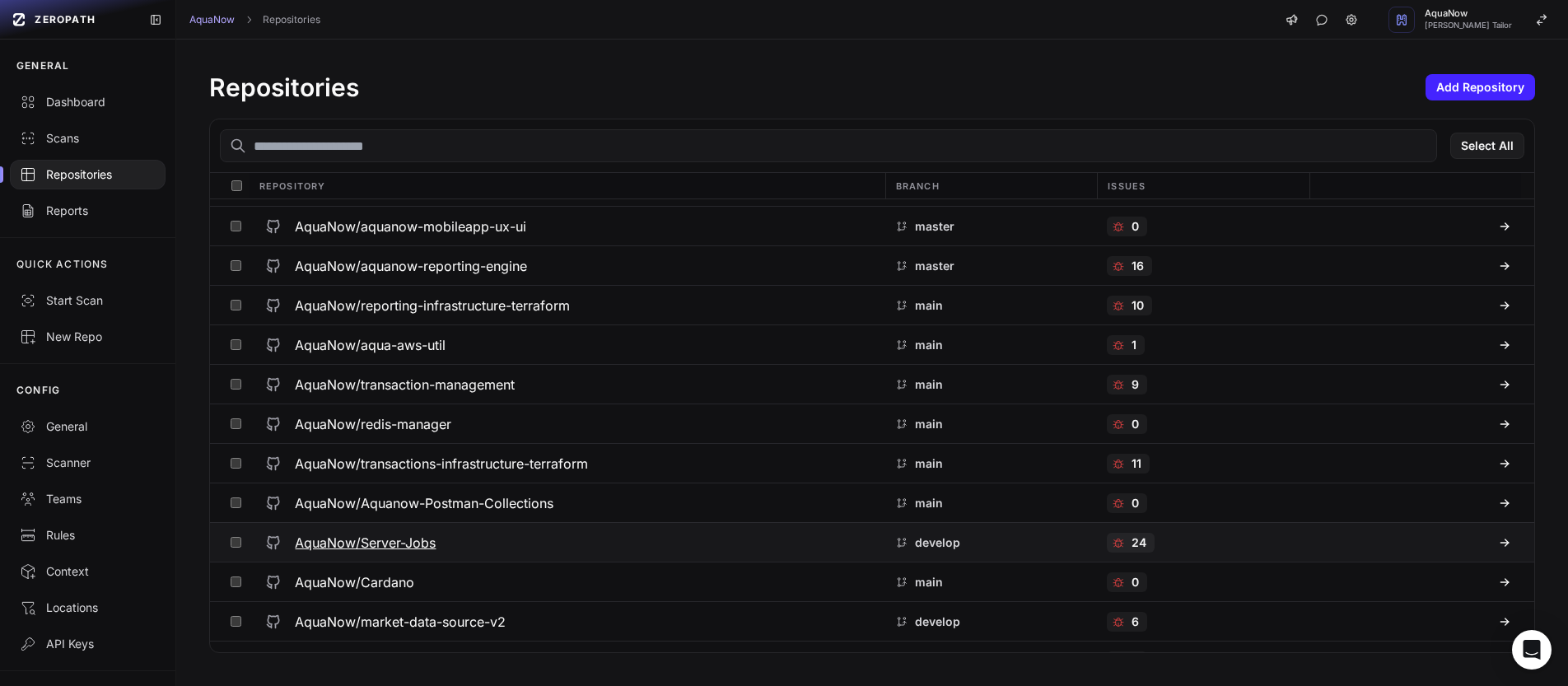
click at [478, 543] on div "AquaNow/Server-Jobs" at bounding box center [566, 543] width 616 height 30
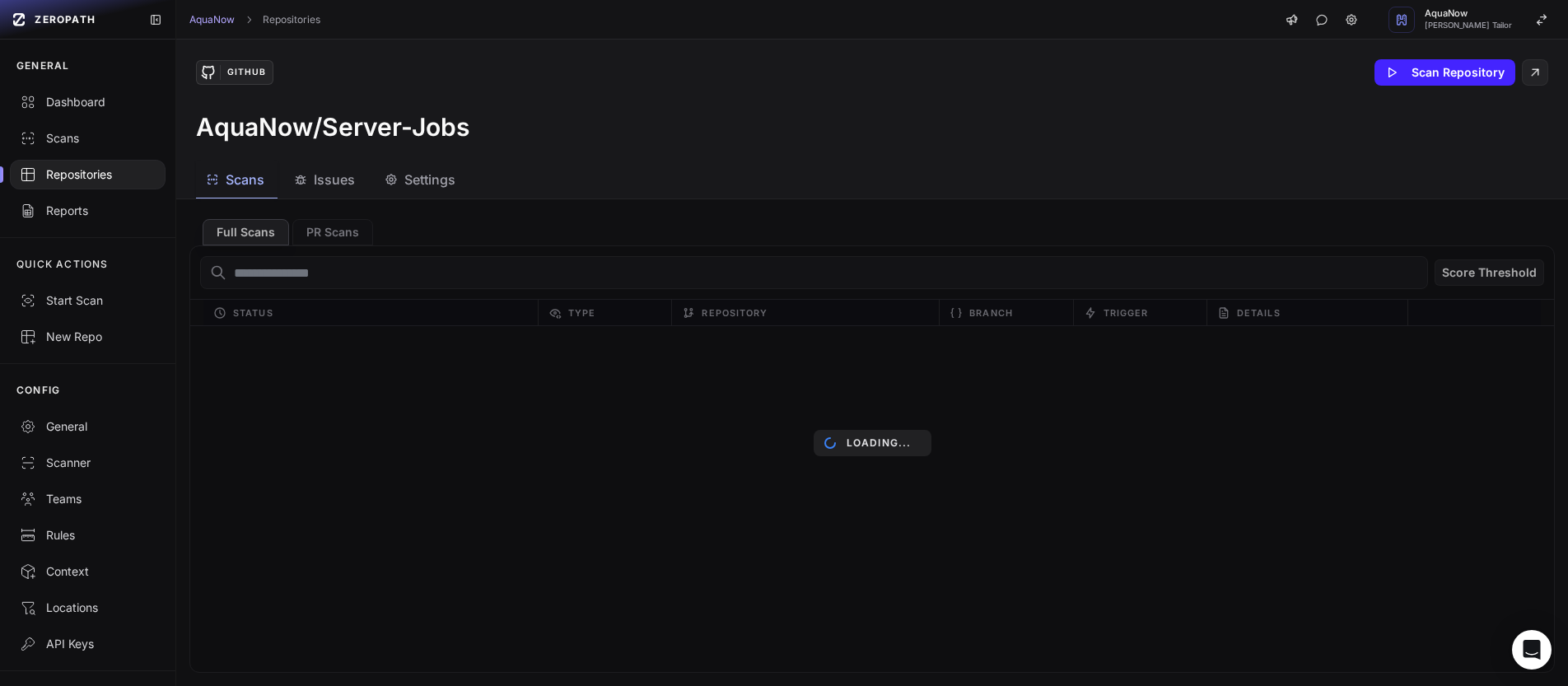
drag, startPoint x: 450, startPoint y: 131, endPoint x: 329, endPoint y: 130, distance: 121.0
click at [329, 130] on div "AquaNow/Server-Jobs" at bounding box center [872, 127] width 1352 height 30
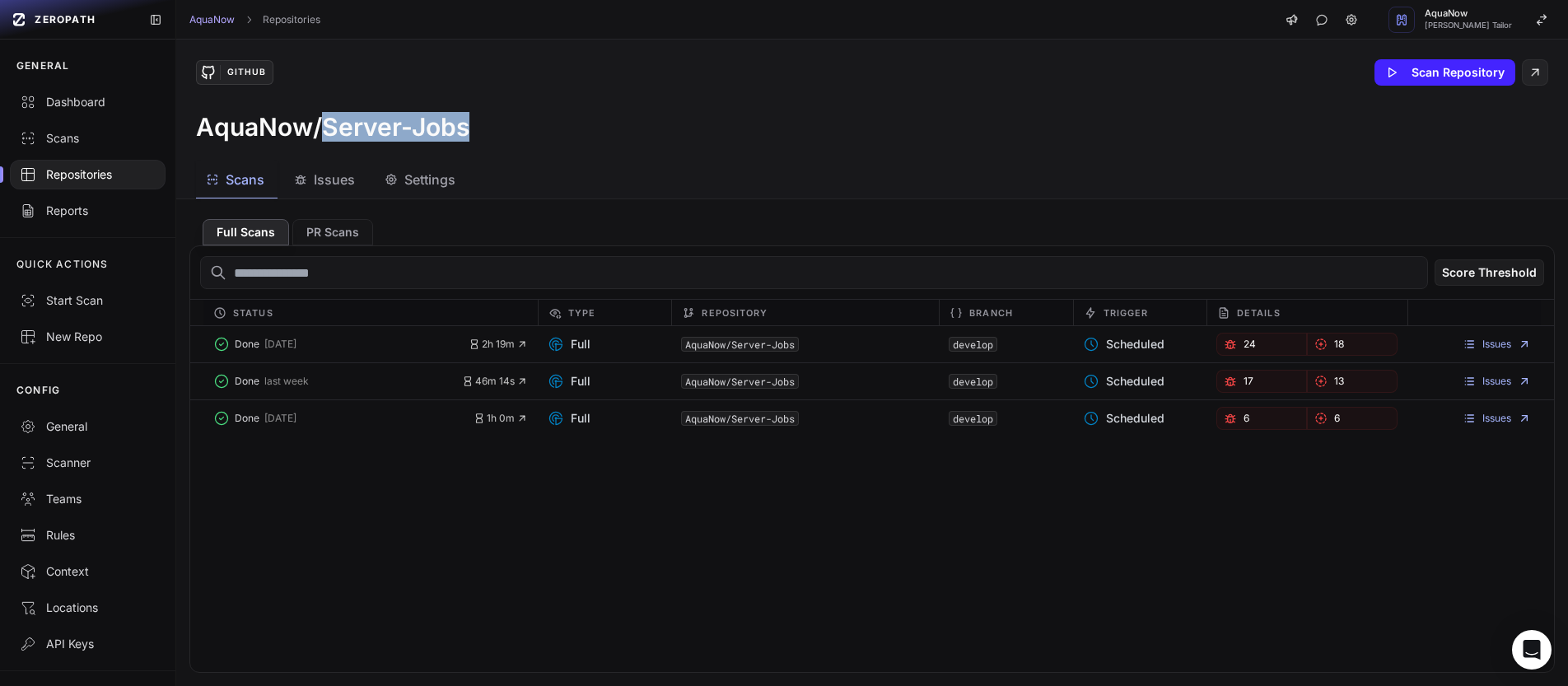
drag, startPoint x: 329, startPoint y: 130, endPoint x: 496, endPoint y: 125, distance: 167.1
click at [496, 125] on div "AquaNow/Server-Jobs" at bounding box center [872, 127] width 1352 height 30
copy h3 "Server-Jobs"
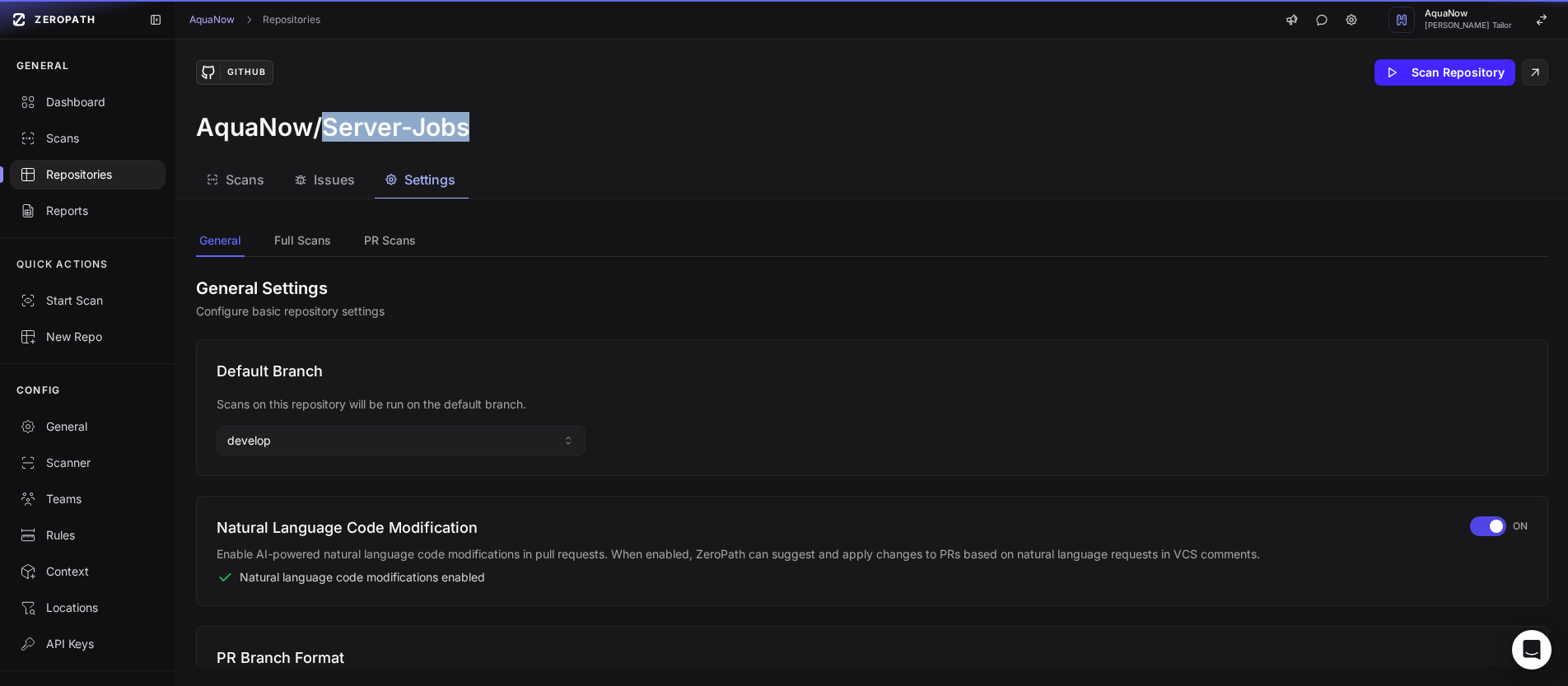
click at [448, 185] on span "Settings" at bounding box center [430, 179] width 51 height 19
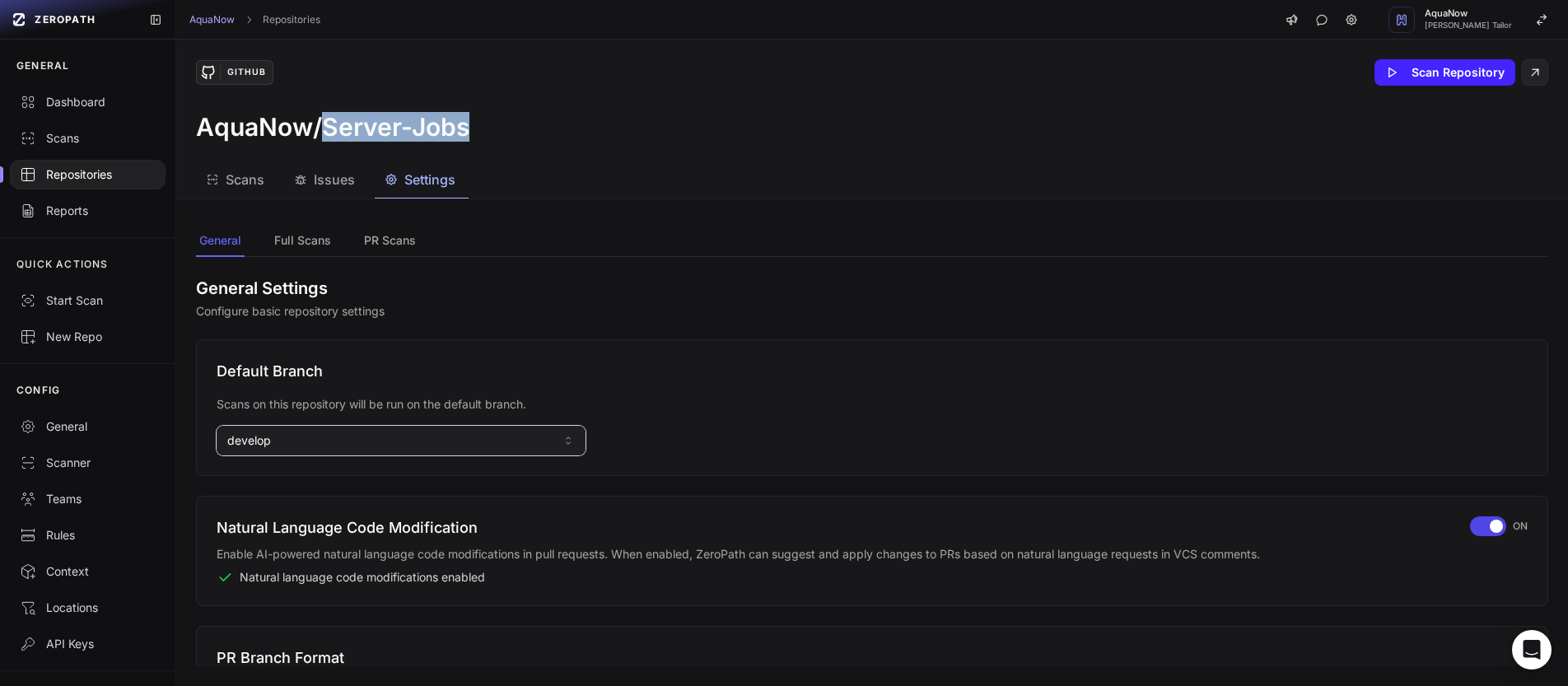
click at [309, 436] on button "develop" at bounding box center [401, 441] width 369 height 30
click at [281, 470] on input at bounding box center [400, 477] width 360 height 28
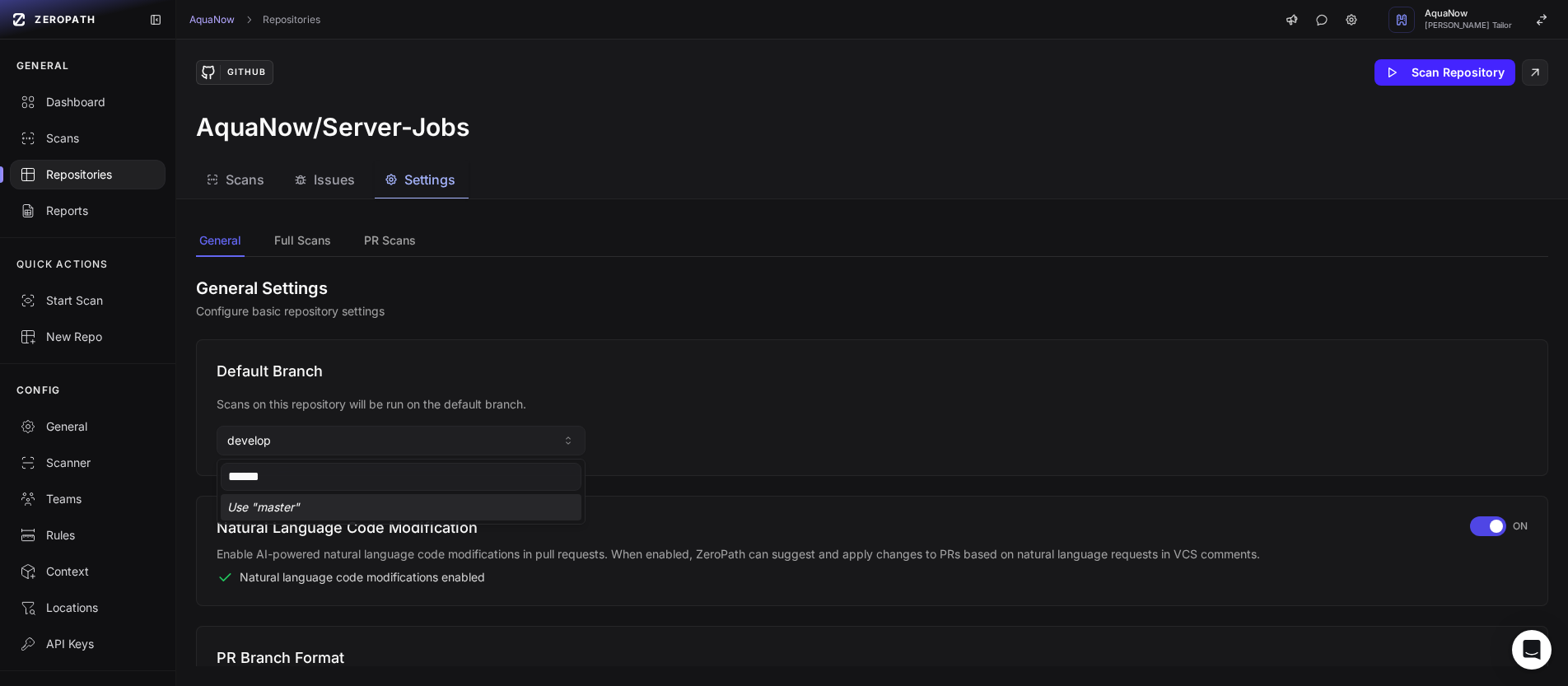
type input "******"
click at [276, 516] on div "Use " master "" at bounding box center [400, 507] width 360 height 26
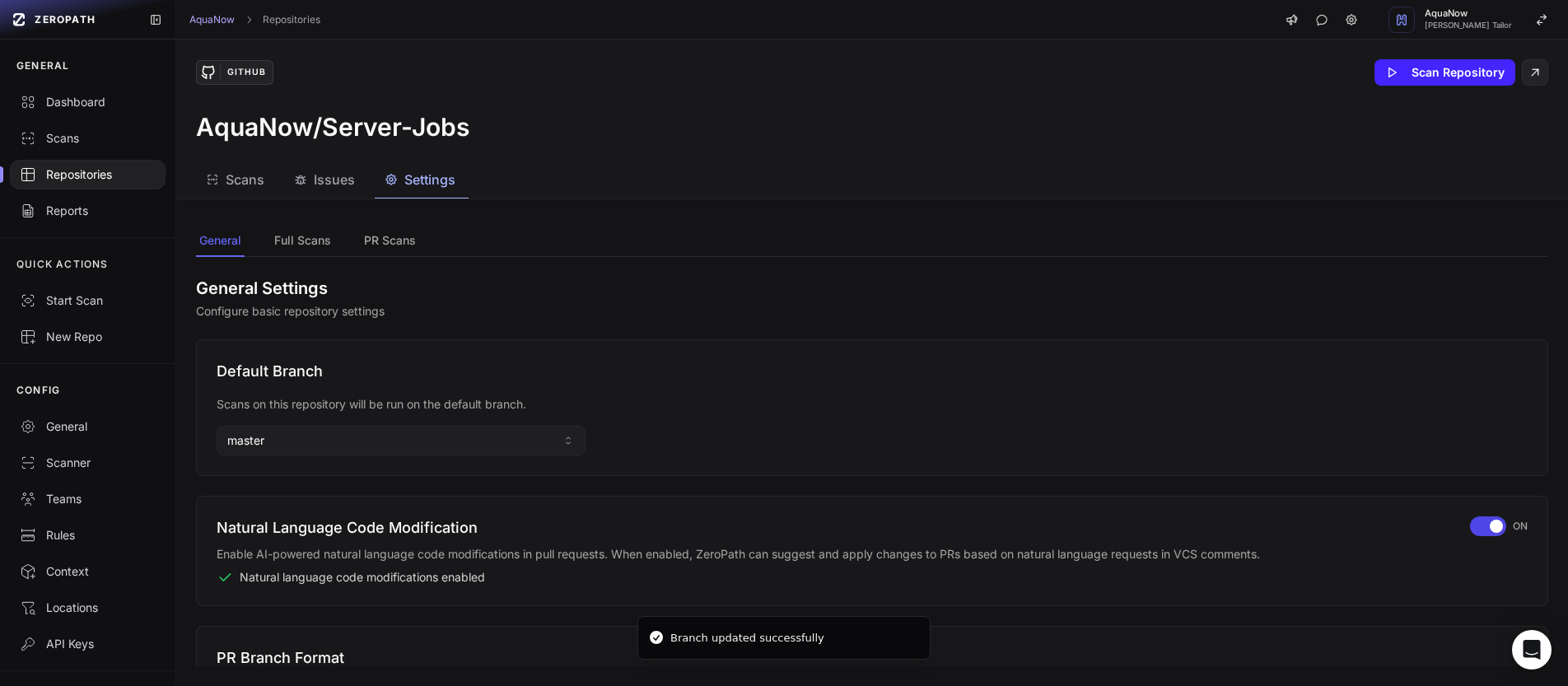
click at [62, 180] on div "Repositories" at bounding box center [87, 175] width 136 height 17
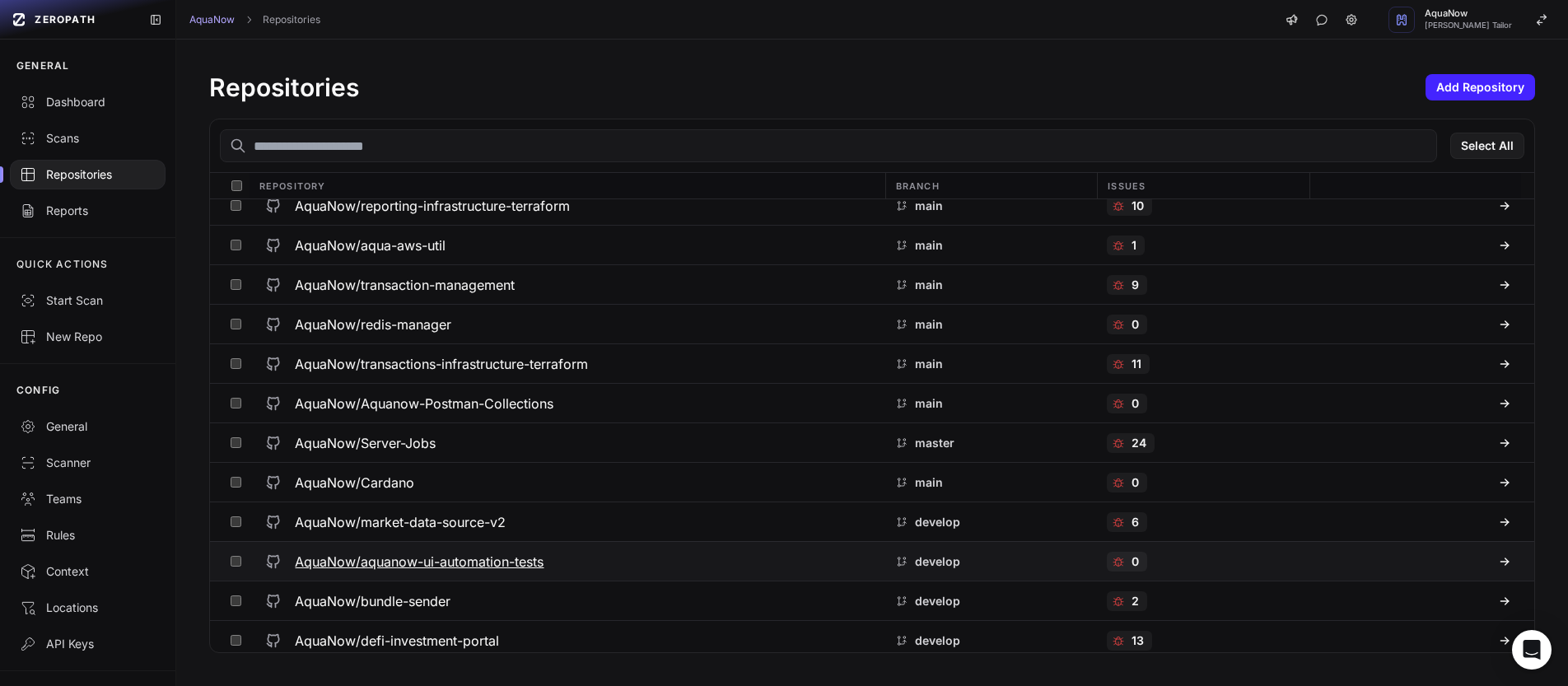
scroll to position [1339, 0]
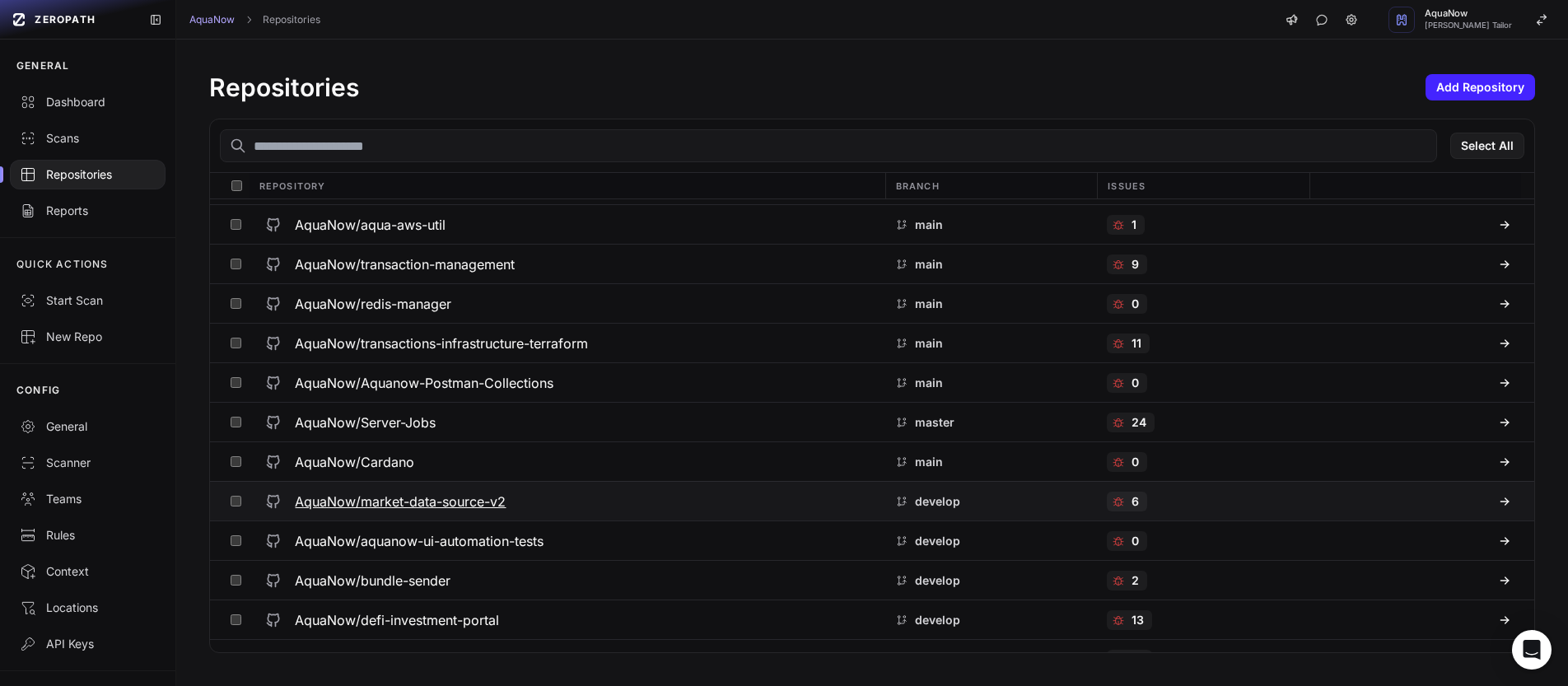
click at [592, 509] on div "AquaNow/market-data-source-v2" at bounding box center [566, 502] width 616 height 30
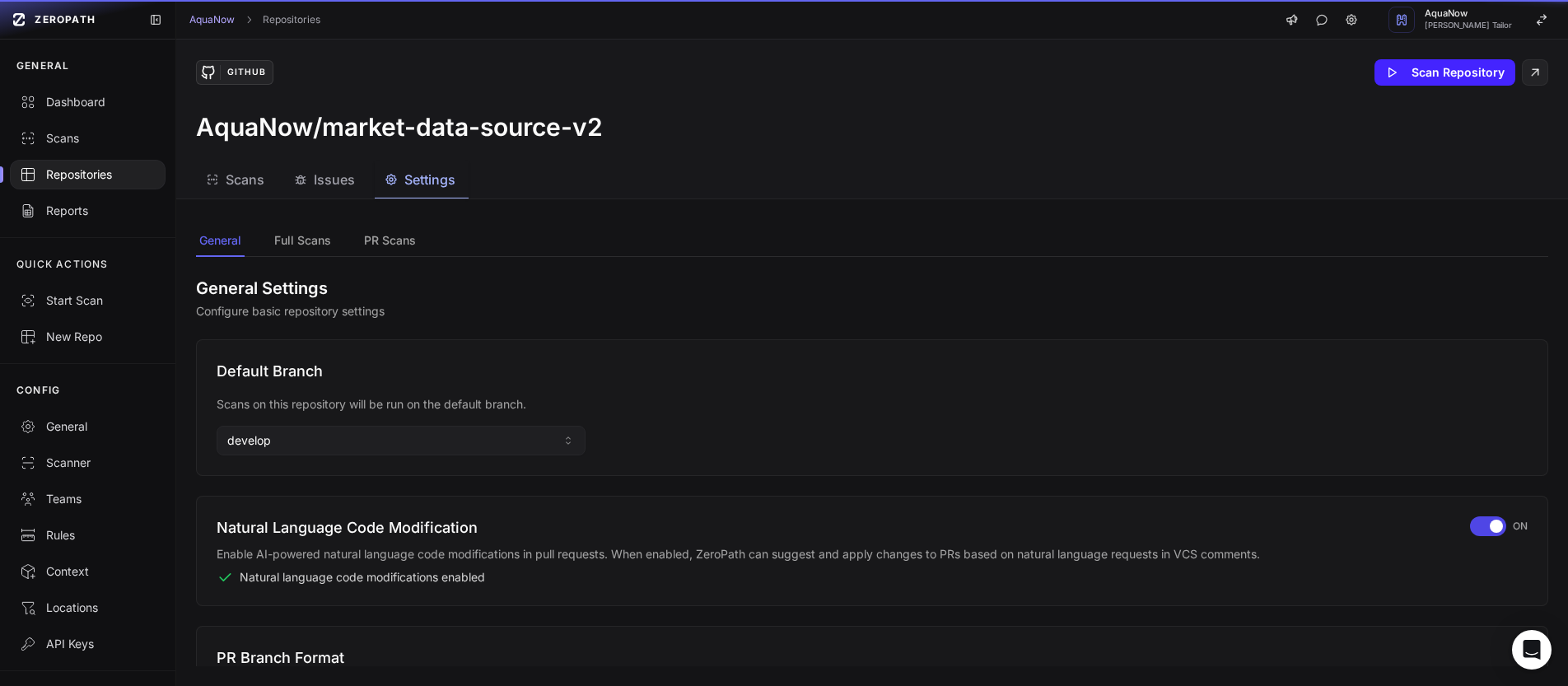
click at [430, 186] on span "Settings" at bounding box center [430, 179] width 51 height 19
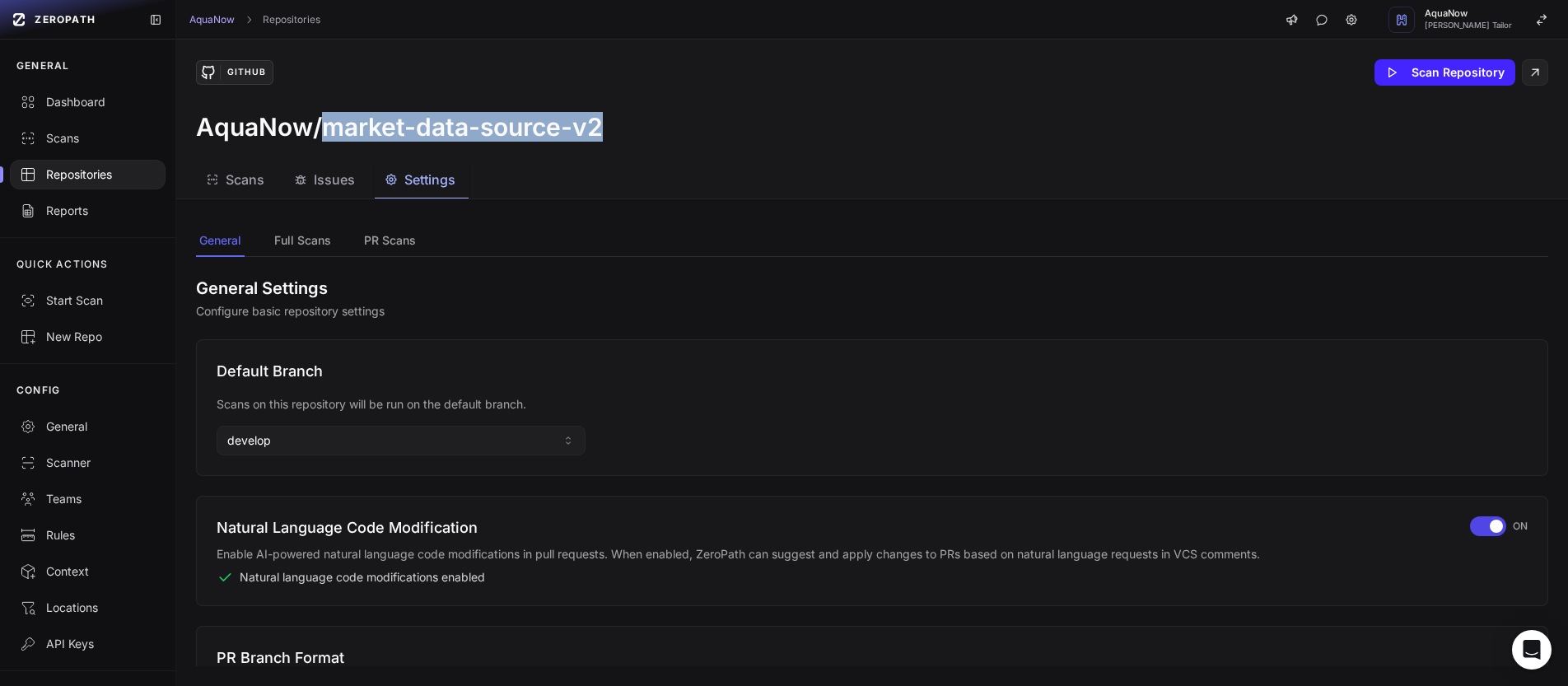
drag, startPoint x: 528, startPoint y: 125, endPoint x: 326, endPoint y: 126, distance: 202.0
click at [326, 126] on div "AquaNow/market-data-source-v2" at bounding box center [872, 127] width 1352 height 30
copy h3 "market-data-source-v2"
click at [451, 437] on button "develop" at bounding box center [401, 441] width 369 height 30
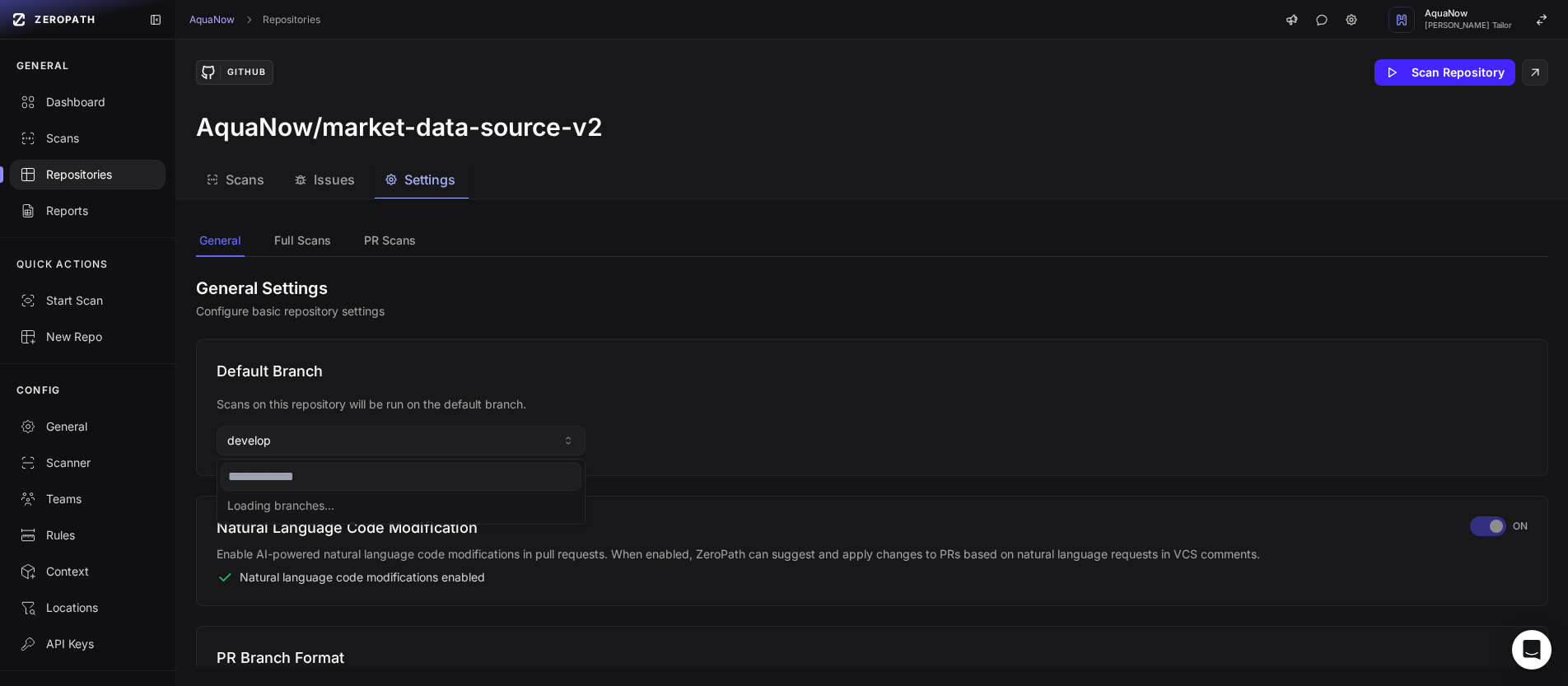
click at [358, 472] on input at bounding box center [400, 477] width 360 height 28
type input "****"
click at [302, 506] on div "main" at bounding box center [400, 507] width 360 height 26
click at [110, 175] on div "Repositories" at bounding box center [87, 175] width 136 height 17
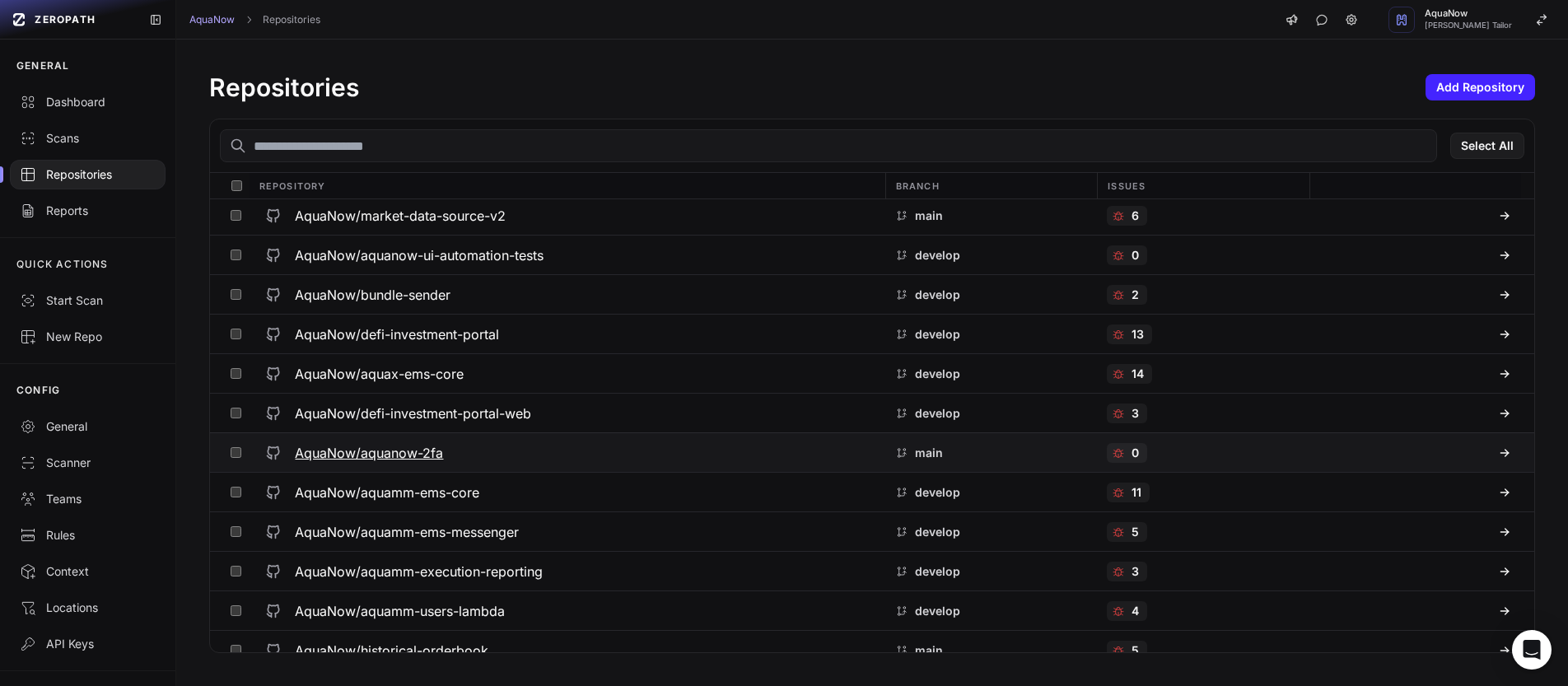
scroll to position [1616, 0]
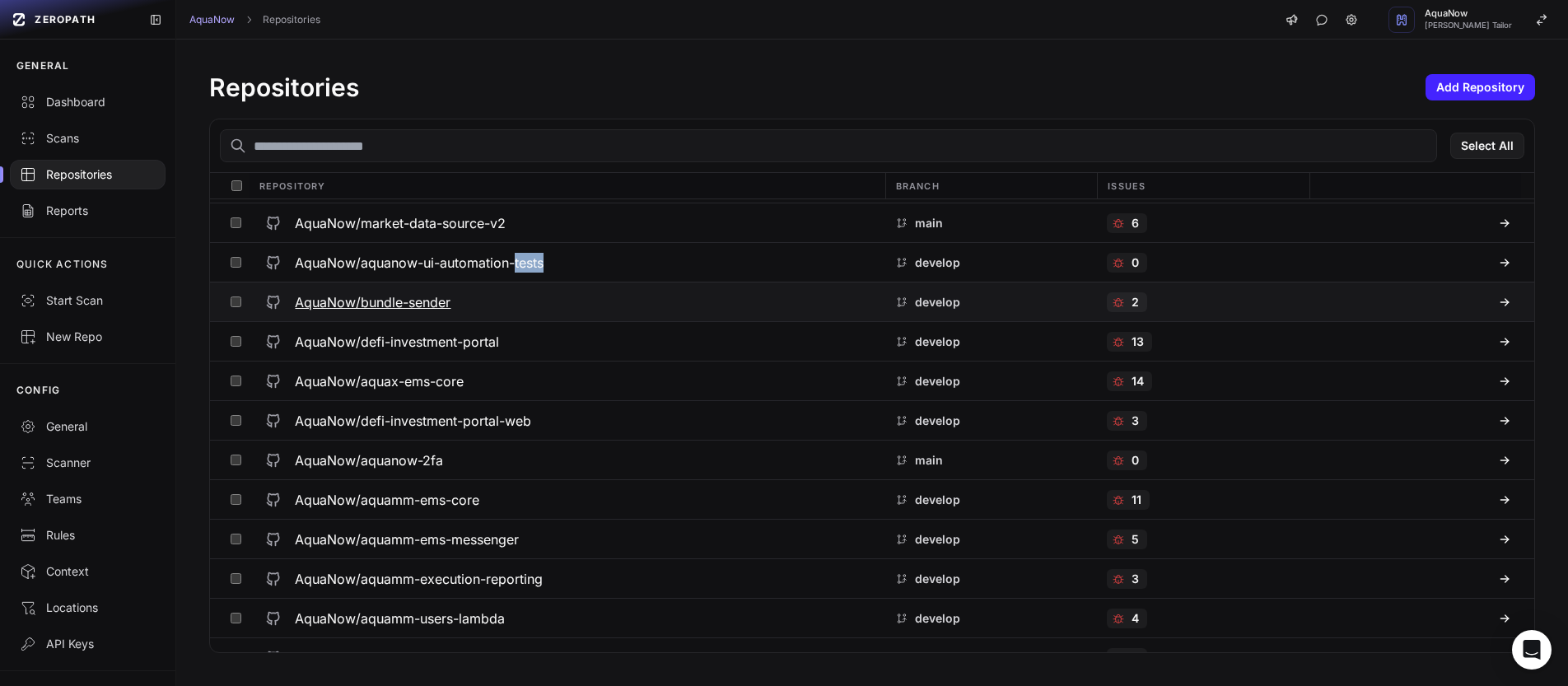
click at [555, 289] on div "AquaNow/bundle-sender" at bounding box center [566, 302] width 616 height 30
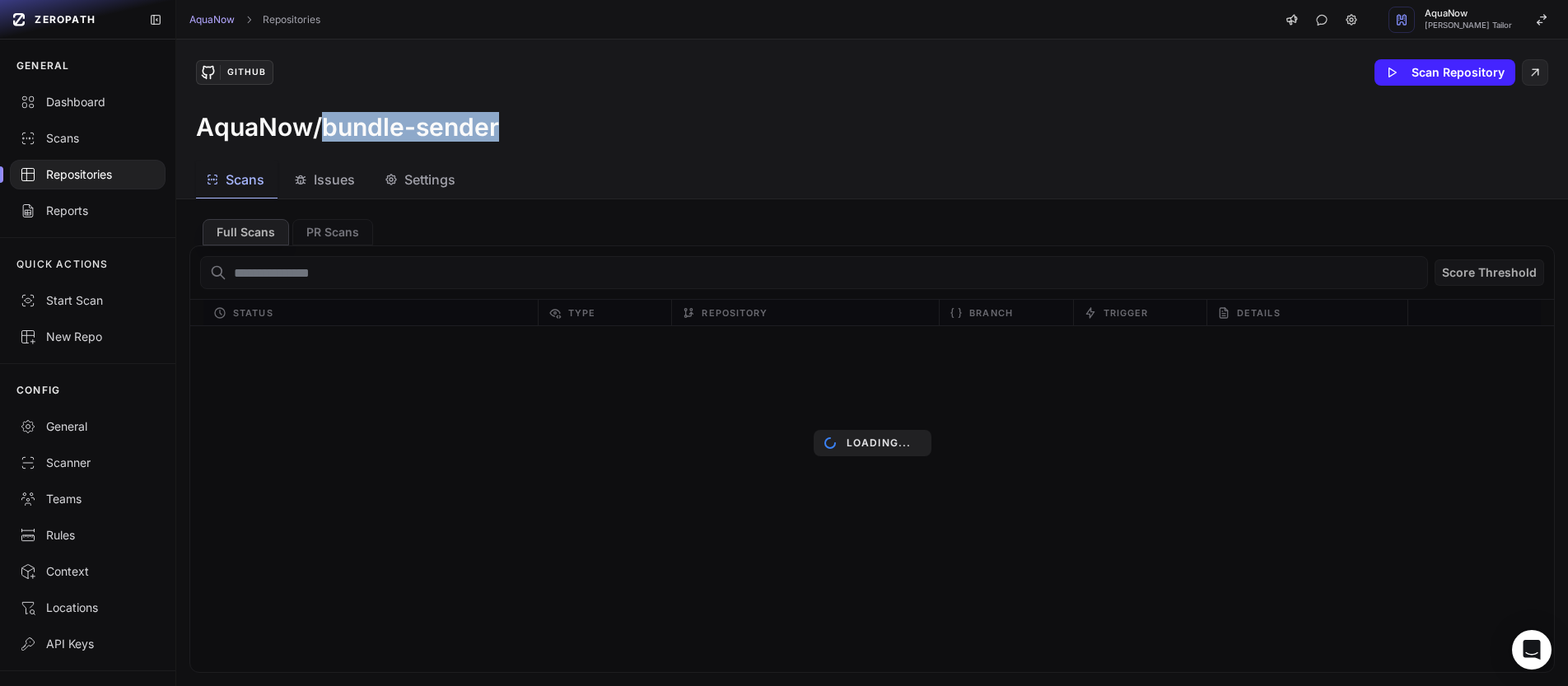
drag, startPoint x: 505, startPoint y: 135, endPoint x: 325, endPoint y: 130, distance: 180.1
click at [325, 130] on div "AquaNow/bundle-sender" at bounding box center [872, 127] width 1352 height 30
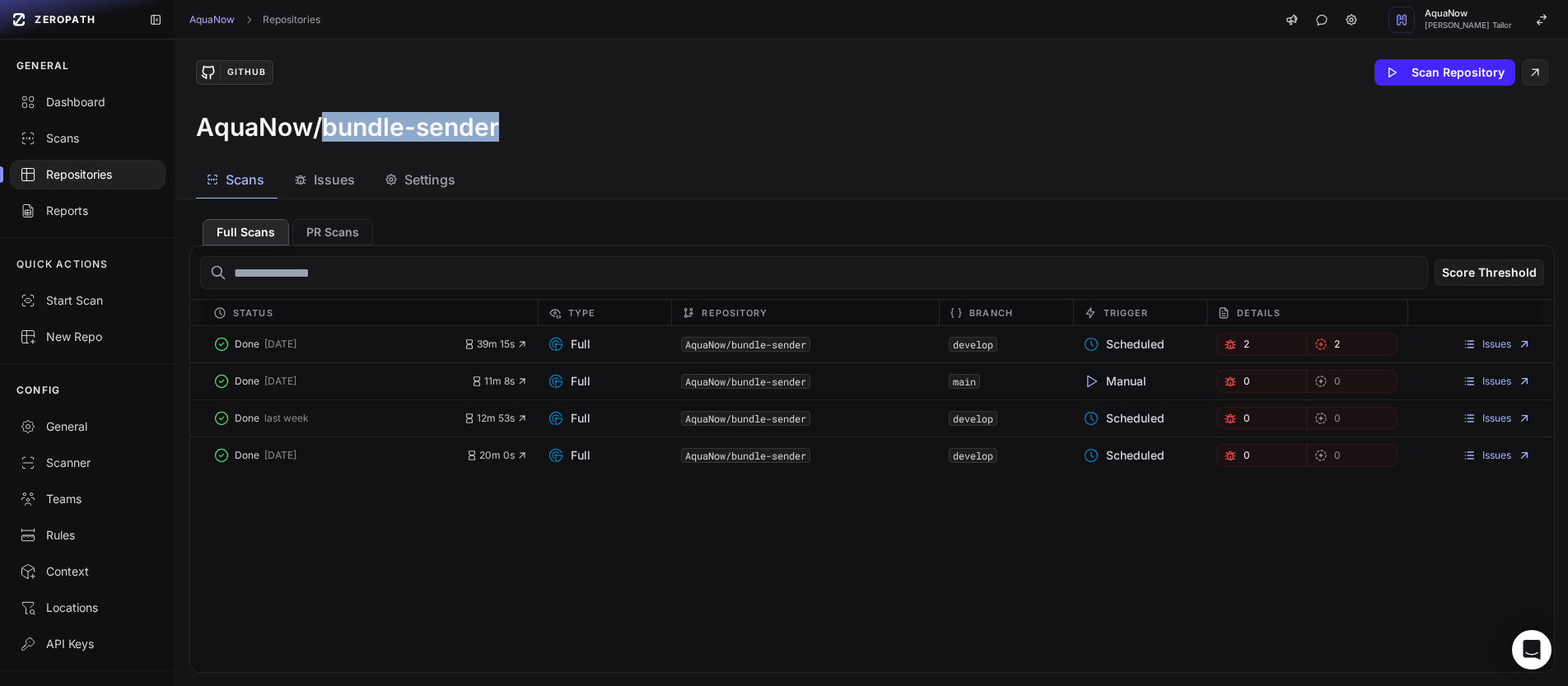
copy h3 "bundle-sender"
click at [422, 196] on button "Settings" at bounding box center [421, 180] width 94 height 37
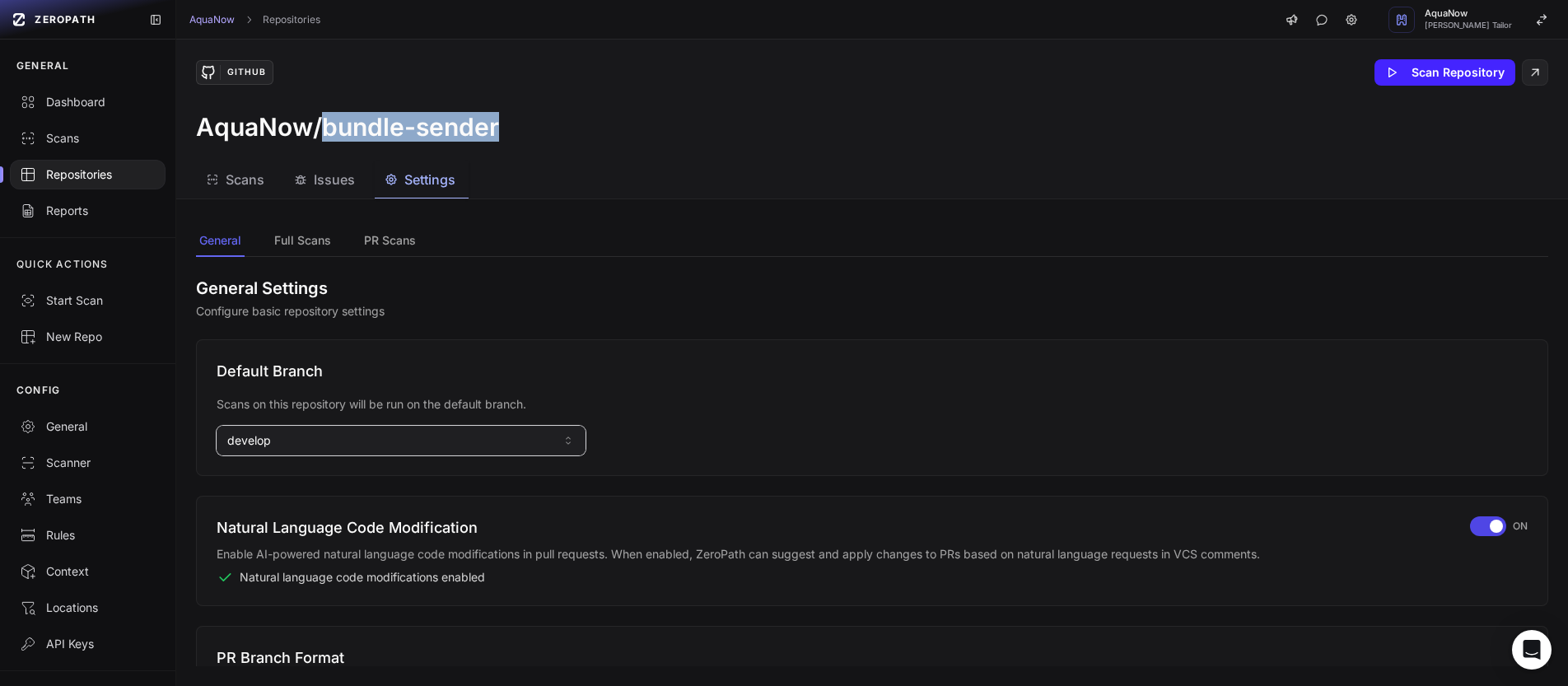
click at [404, 442] on button "develop" at bounding box center [401, 441] width 369 height 30
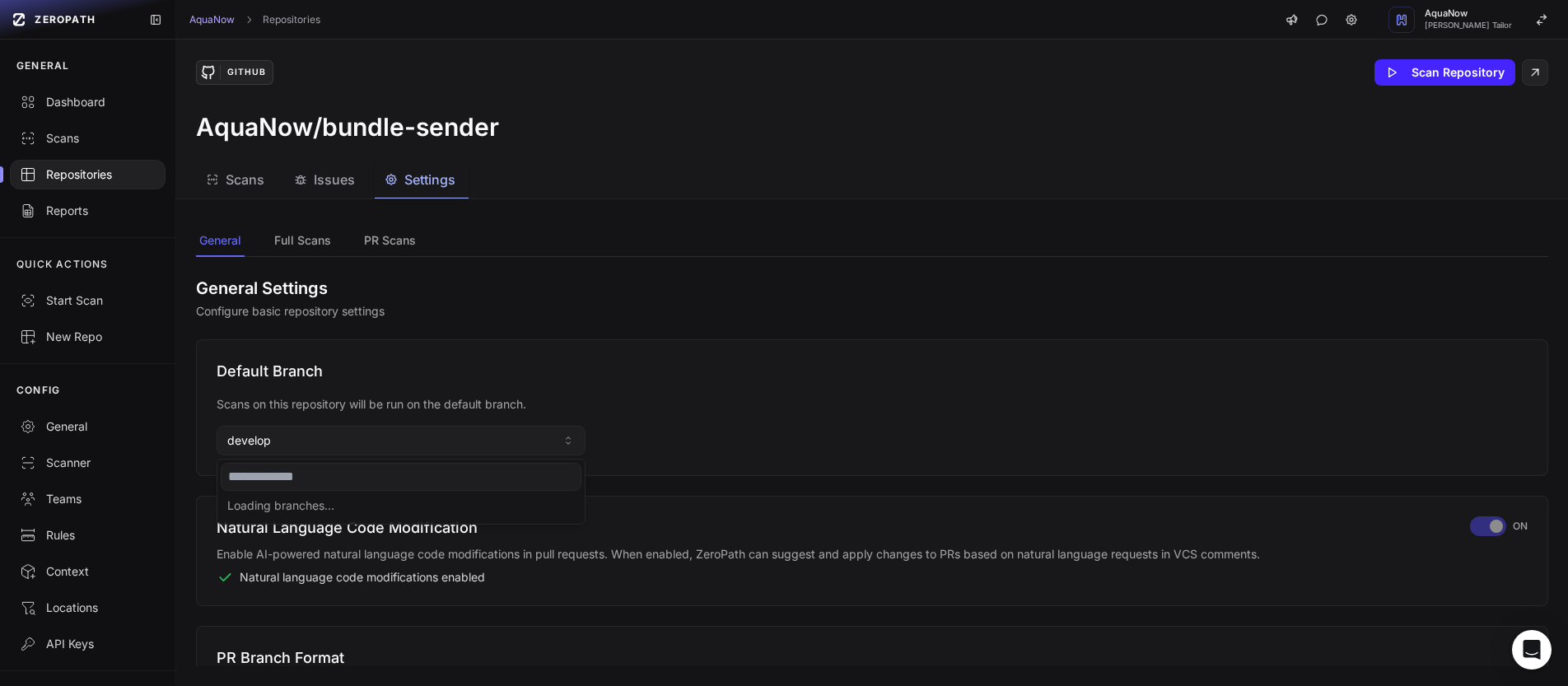
click at [326, 487] on input at bounding box center [400, 477] width 360 height 28
type input "****"
click at [295, 509] on div "main" at bounding box center [400, 507] width 360 height 26
click at [83, 174] on div "Repositories" at bounding box center [87, 175] width 136 height 17
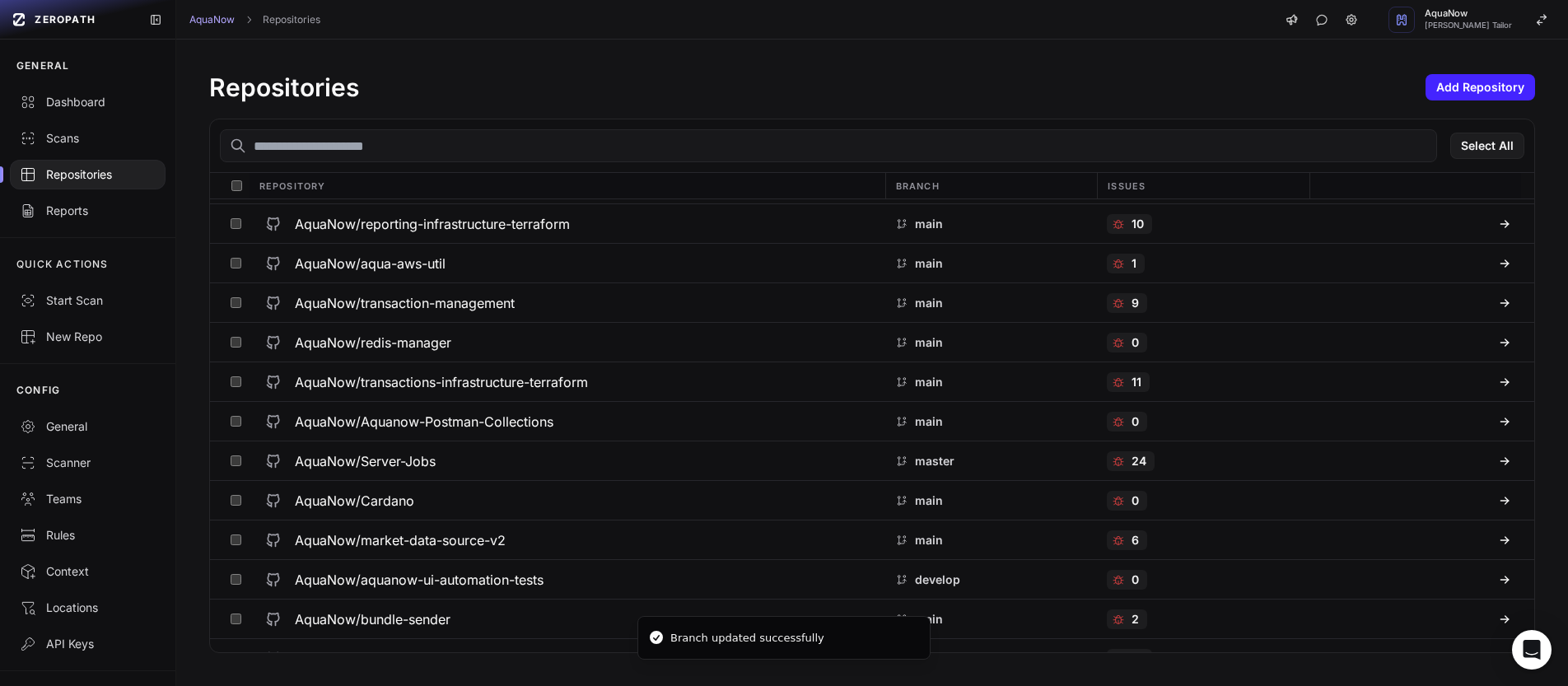
scroll to position [1359, 0]
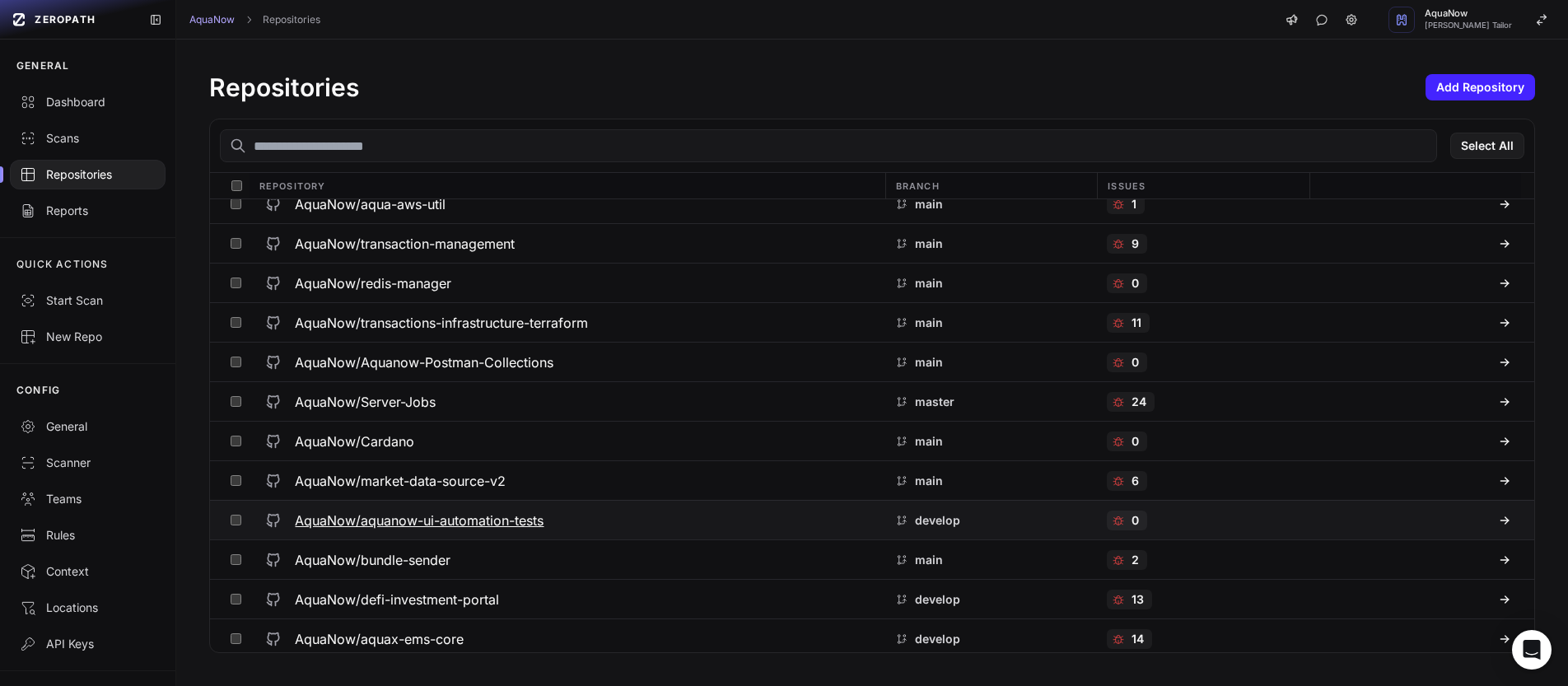
click at [563, 509] on div "AquaNow/aquanow-ui-automation-tests" at bounding box center [566, 520] width 616 height 30
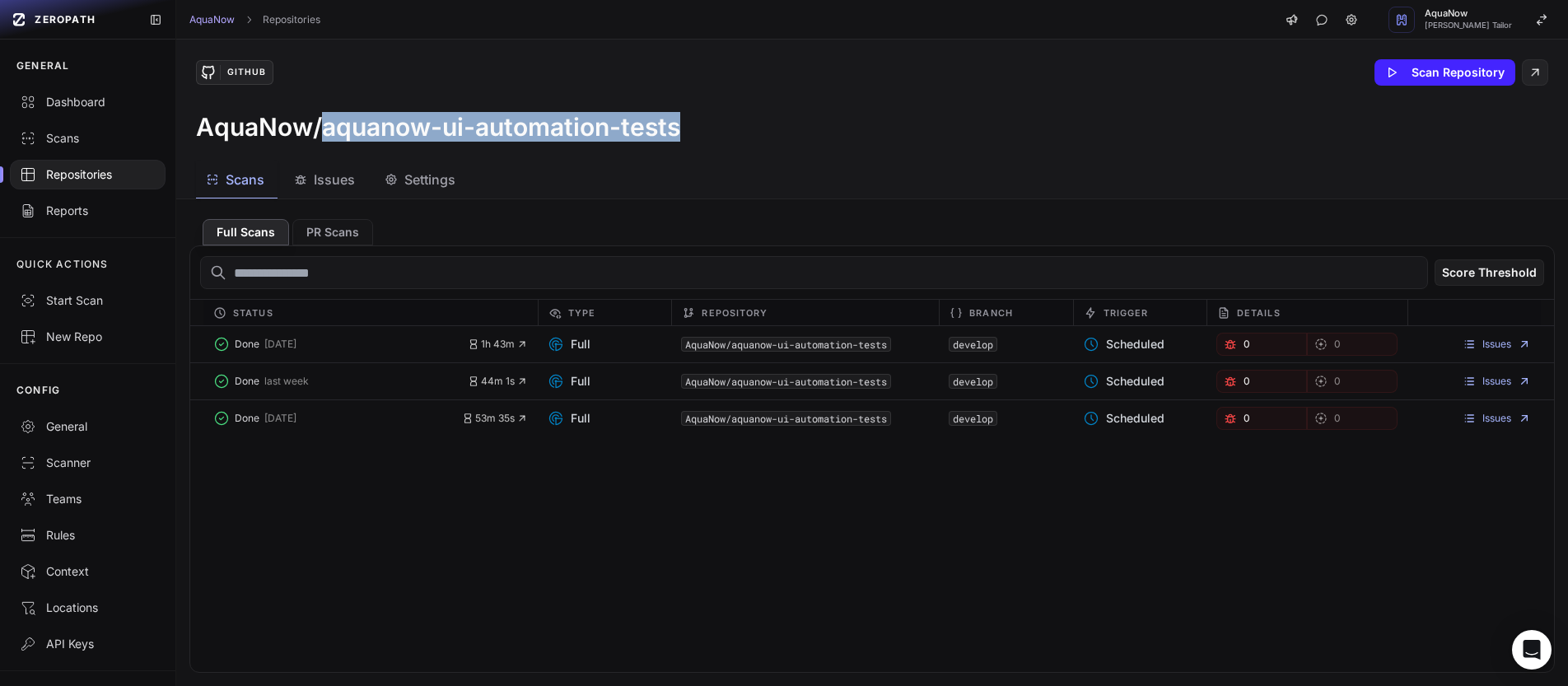
drag, startPoint x: 678, startPoint y: 130, endPoint x: 324, endPoint y: 125, distance: 354.0
click at [324, 125] on h3 "AquaNow/aquanow-ui-automation-tests" at bounding box center [438, 127] width 484 height 30
copy h3 "aquanow-ui-automation-tests"
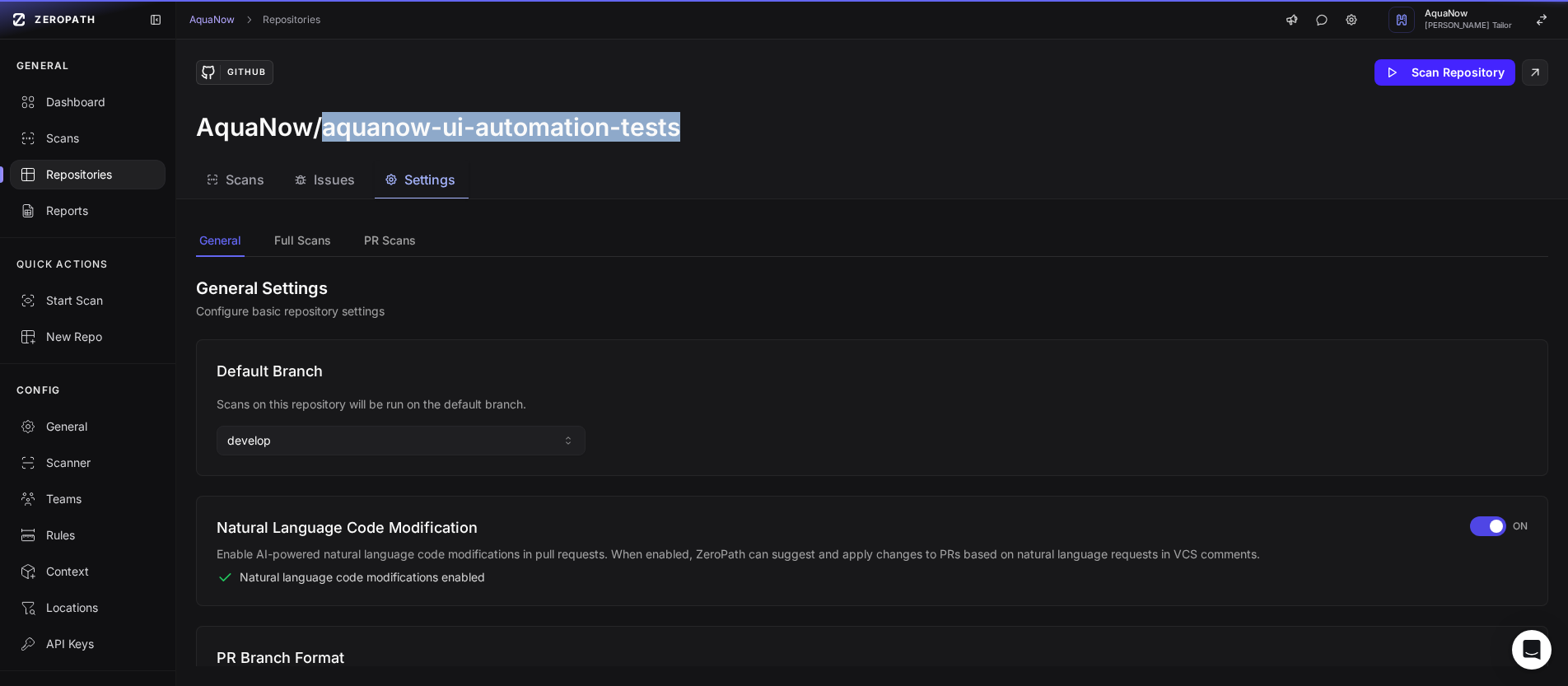
click at [461, 181] on button "Settings" at bounding box center [421, 180] width 94 height 37
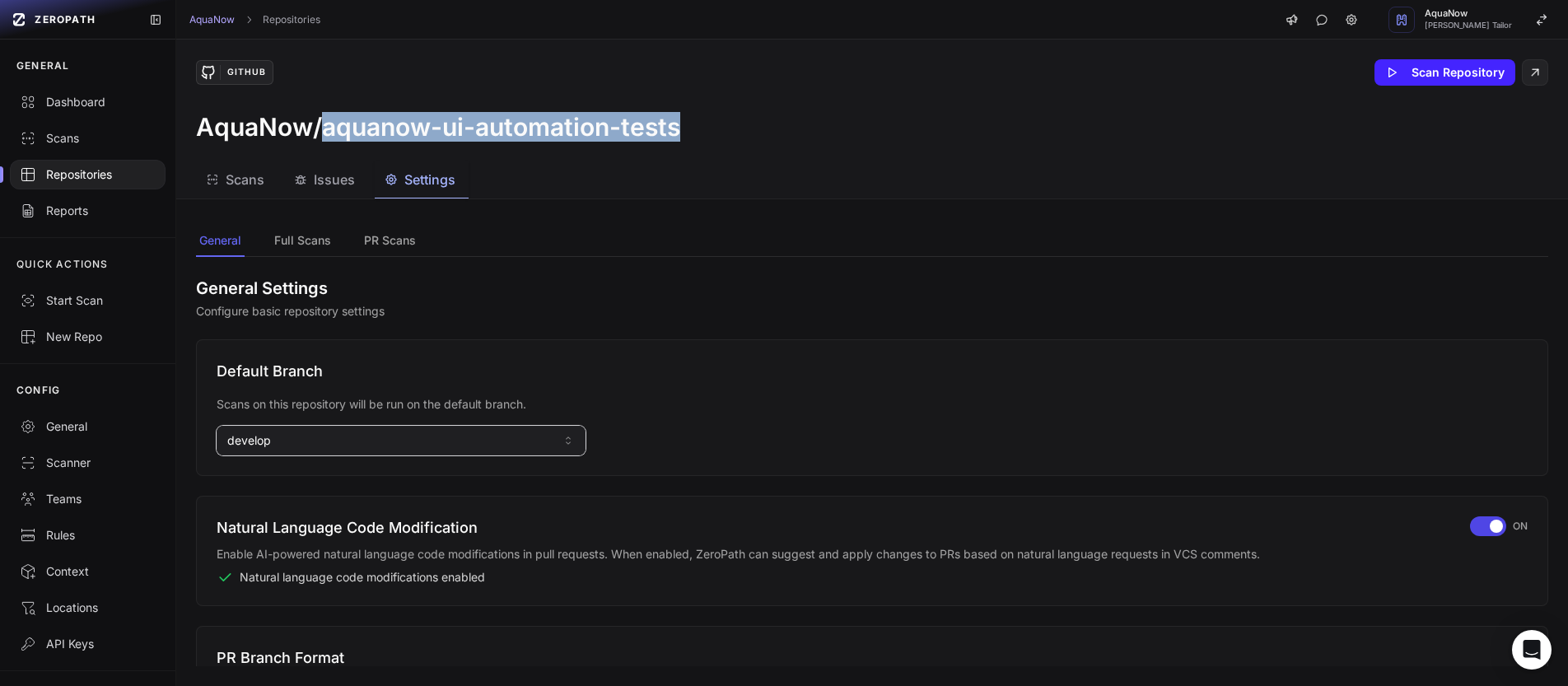
click at [358, 443] on button "develop" at bounding box center [401, 441] width 369 height 30
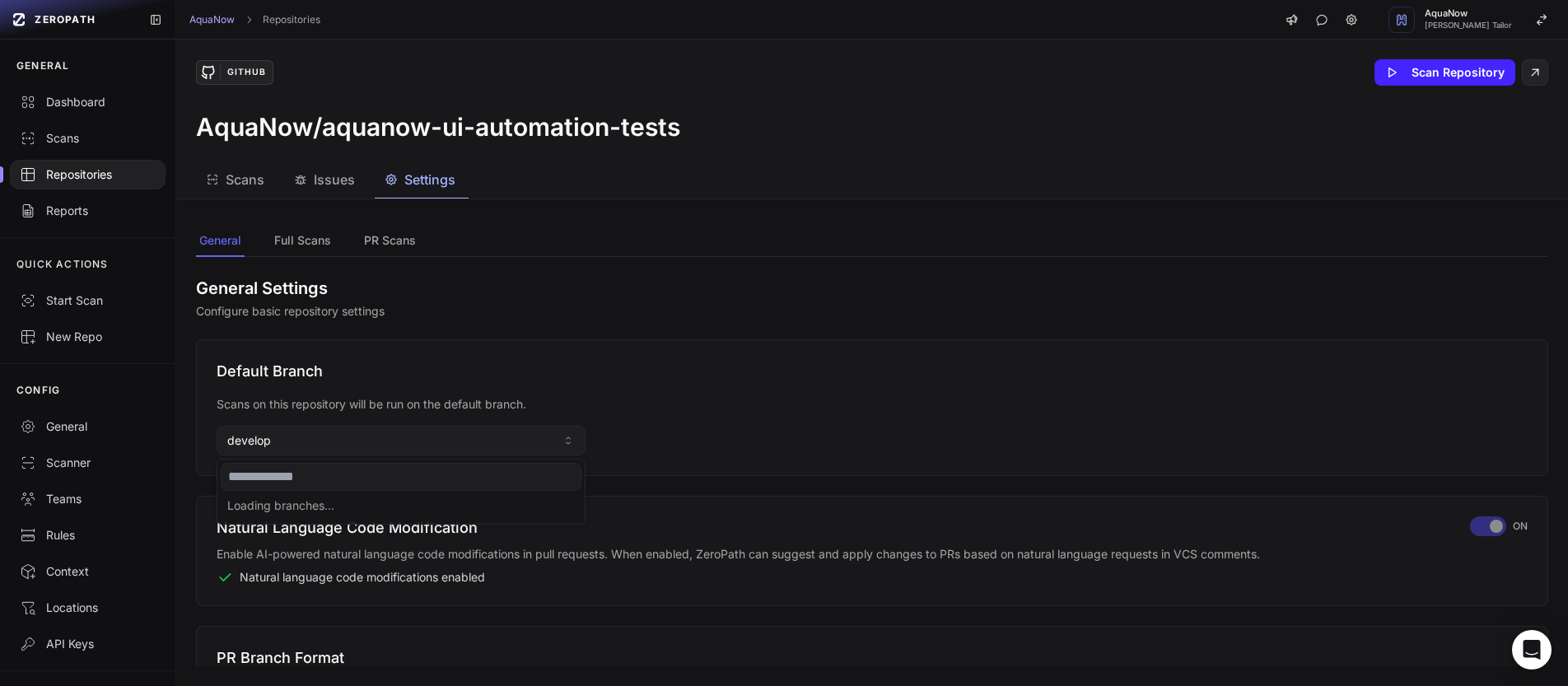
click at [332, 480] on input at bounding box center [400, 477] width 360 height 28
type input "******"
click at [290, 508] on div "master" at bounding box center [400, 507] width 360 height 26
click at [78, 181] on div "Repositories" at bounding box center [87, 175] width 136 height 17
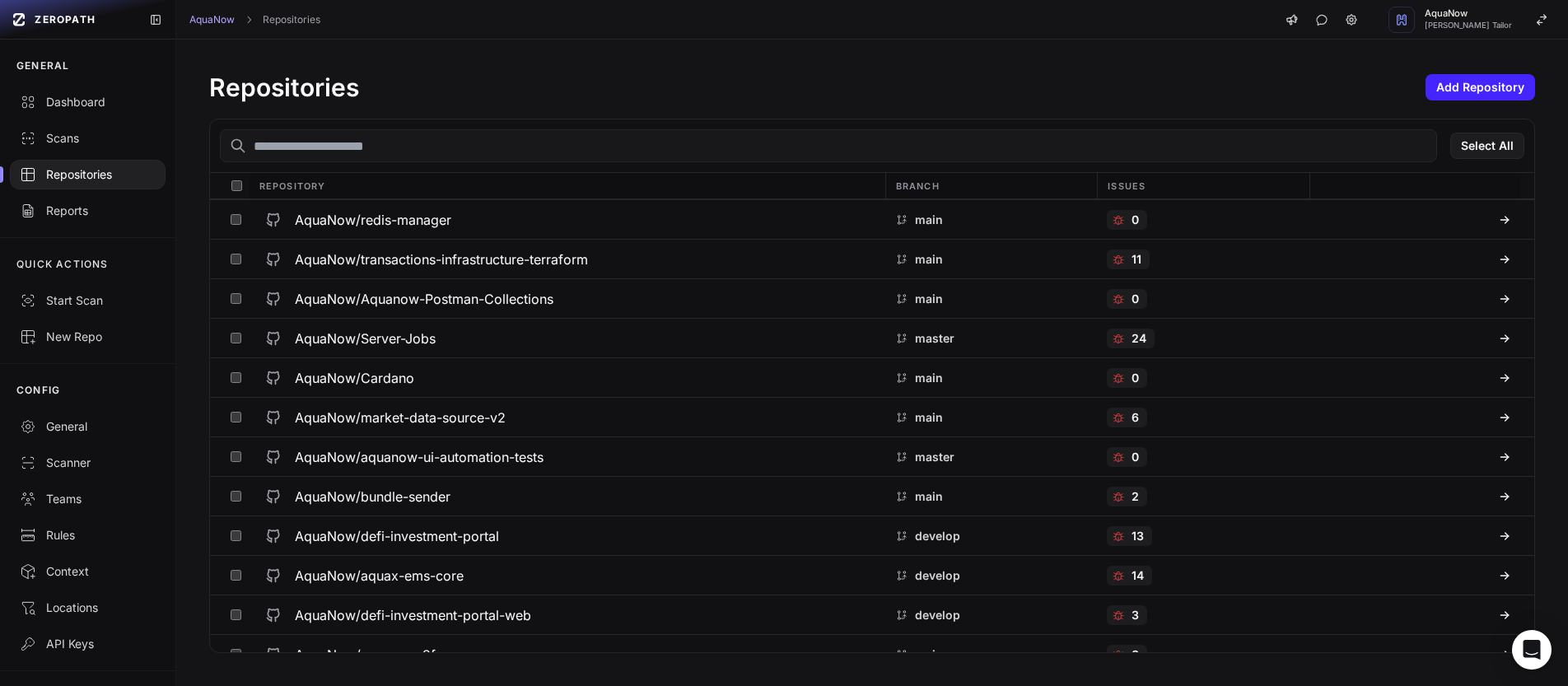
scroll to position [1439, 0]
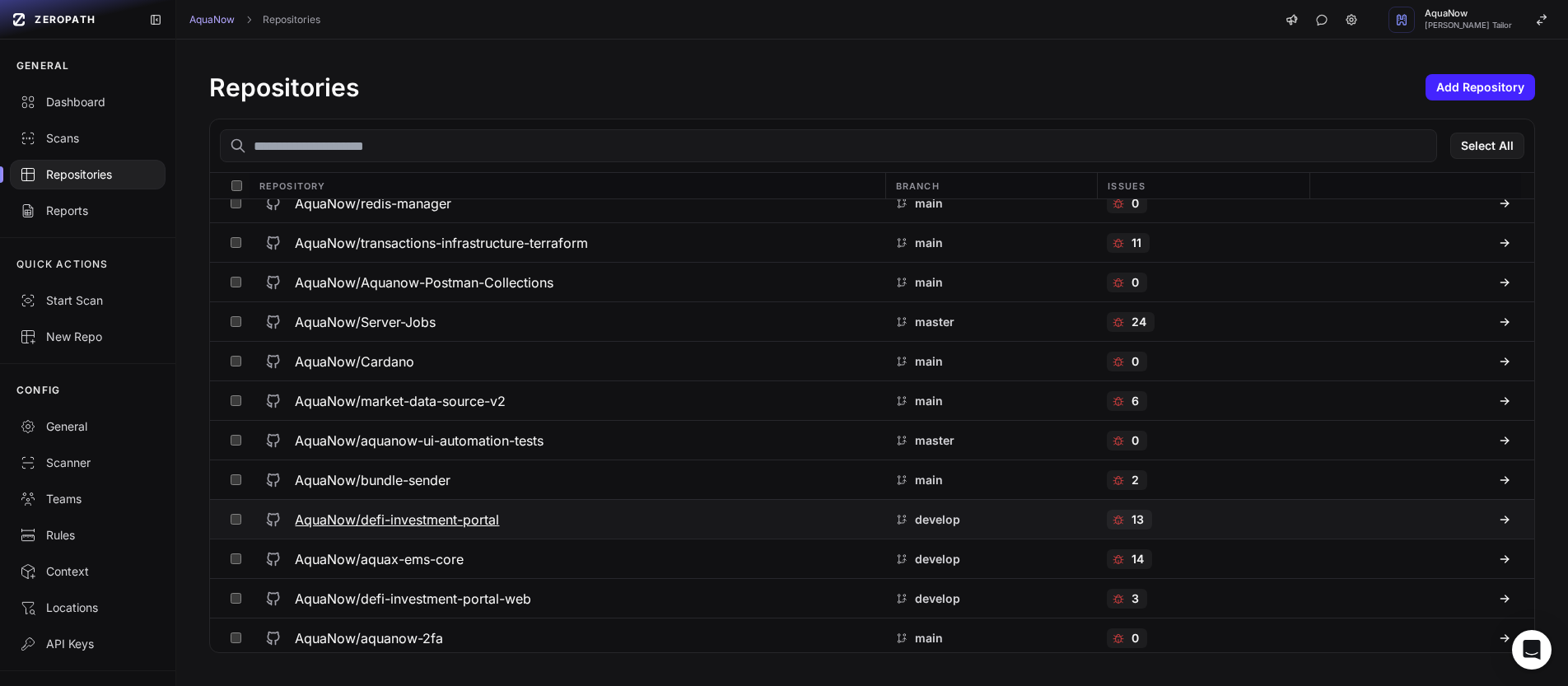
click at [547, 509] on div "AquaNow/defi-investment-portal" at bounding box center [566, 519] width 616 height 30
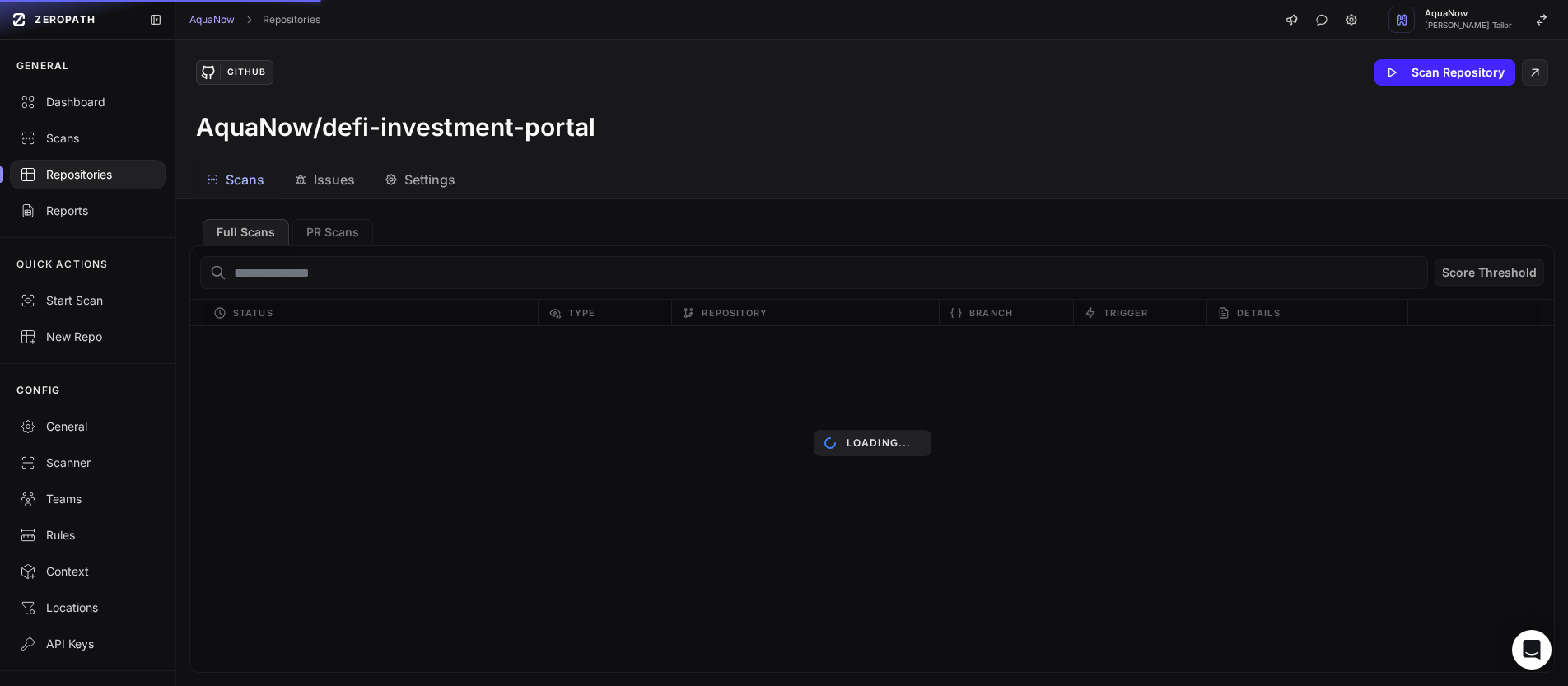
drag, startPoint x: 602, startPoint y: 127, endPoint x: 329, endPoint y: 130, distance: 273.0
click at [329, 130] on div "AquaNow/defi-investment-portal" at bounding box center [872, 127] width 1352 height 30
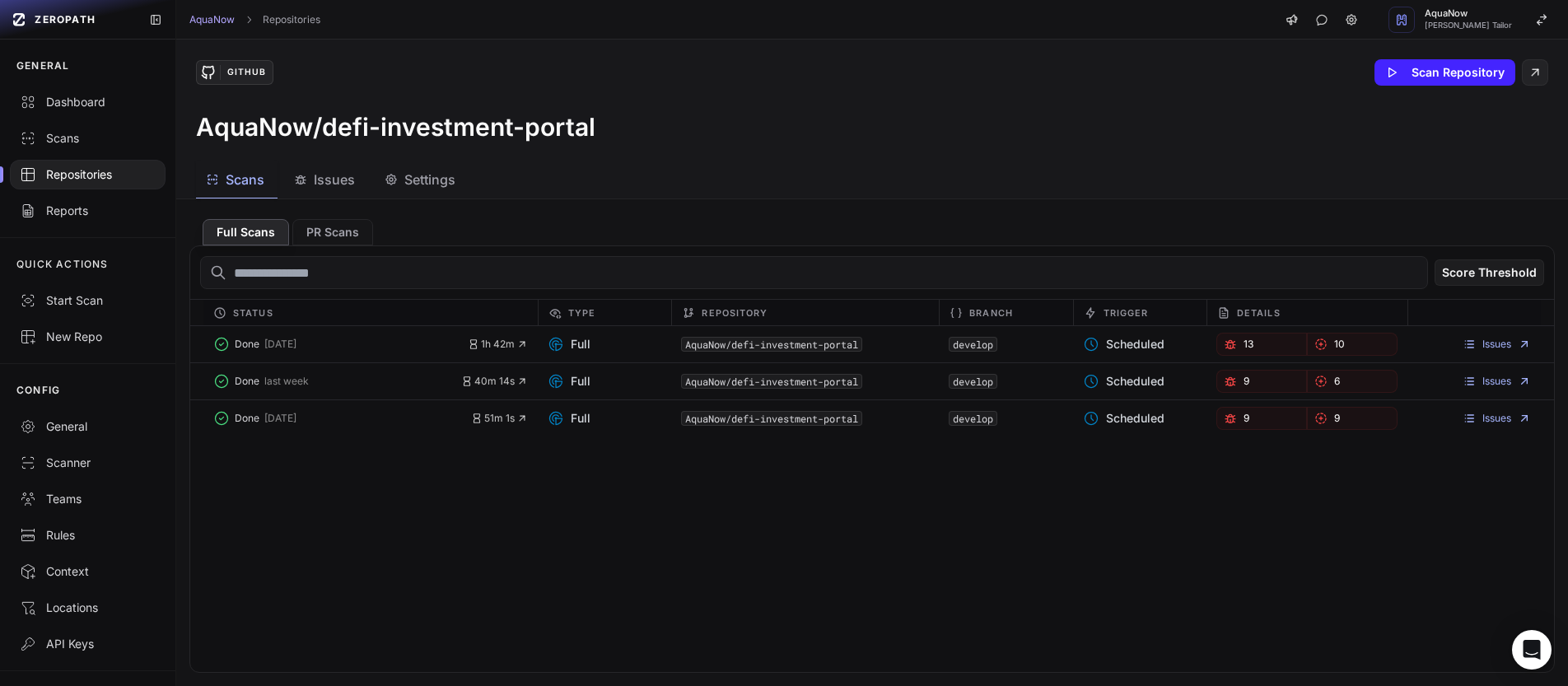
click at [429, 175] on span "Settings" at bounding box center [430, 179] width 51 height 19
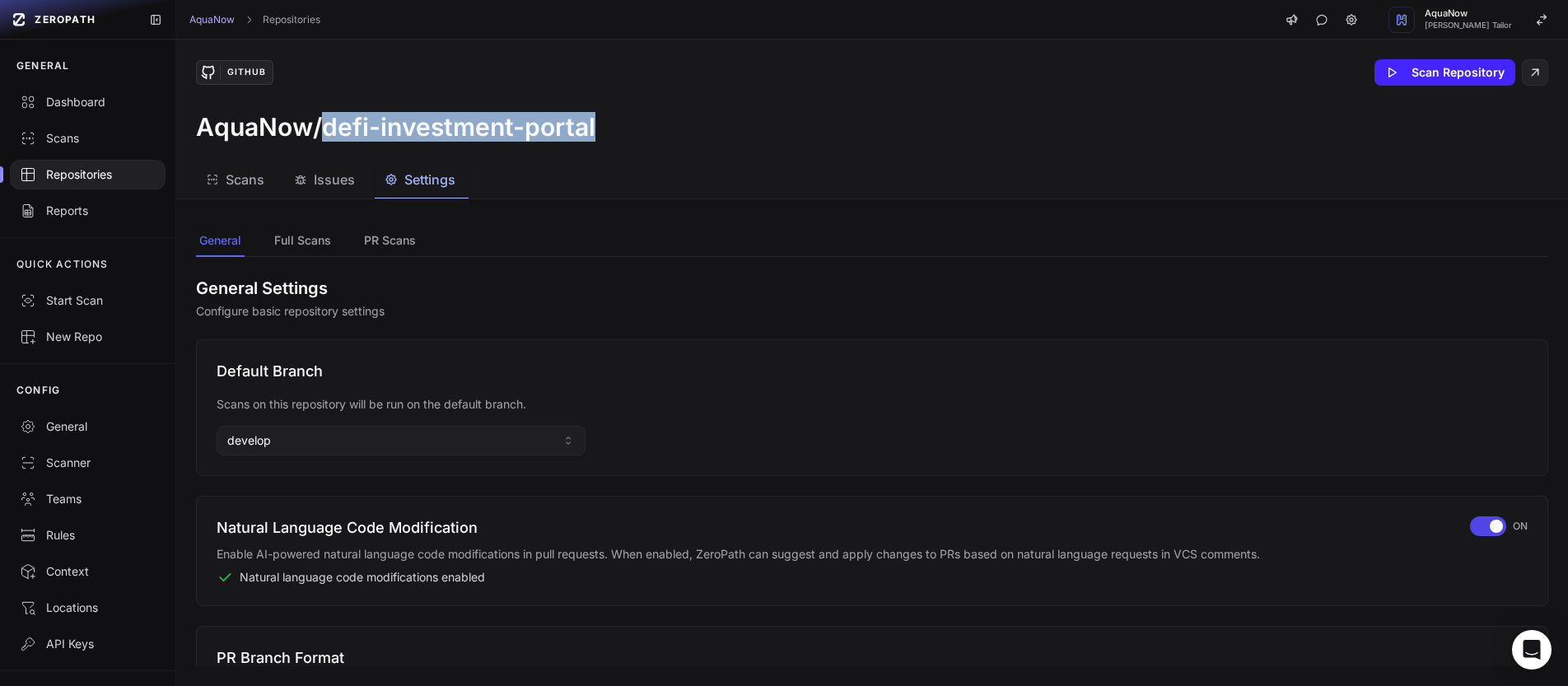
drag, startPoint x: 582, startPoint y: 120, endPoint x: 323, endPoint y: 139, distance: 259.7
click at [323, 139] on div "AquaNow/defi-investment-portal" at bounding box center [872, 127] width 1352 height 30
copy h3 "defi-investment-portal"
click at [375, 238] on button "PR Scans" at bounding box center [389, 242] width 58 height 31
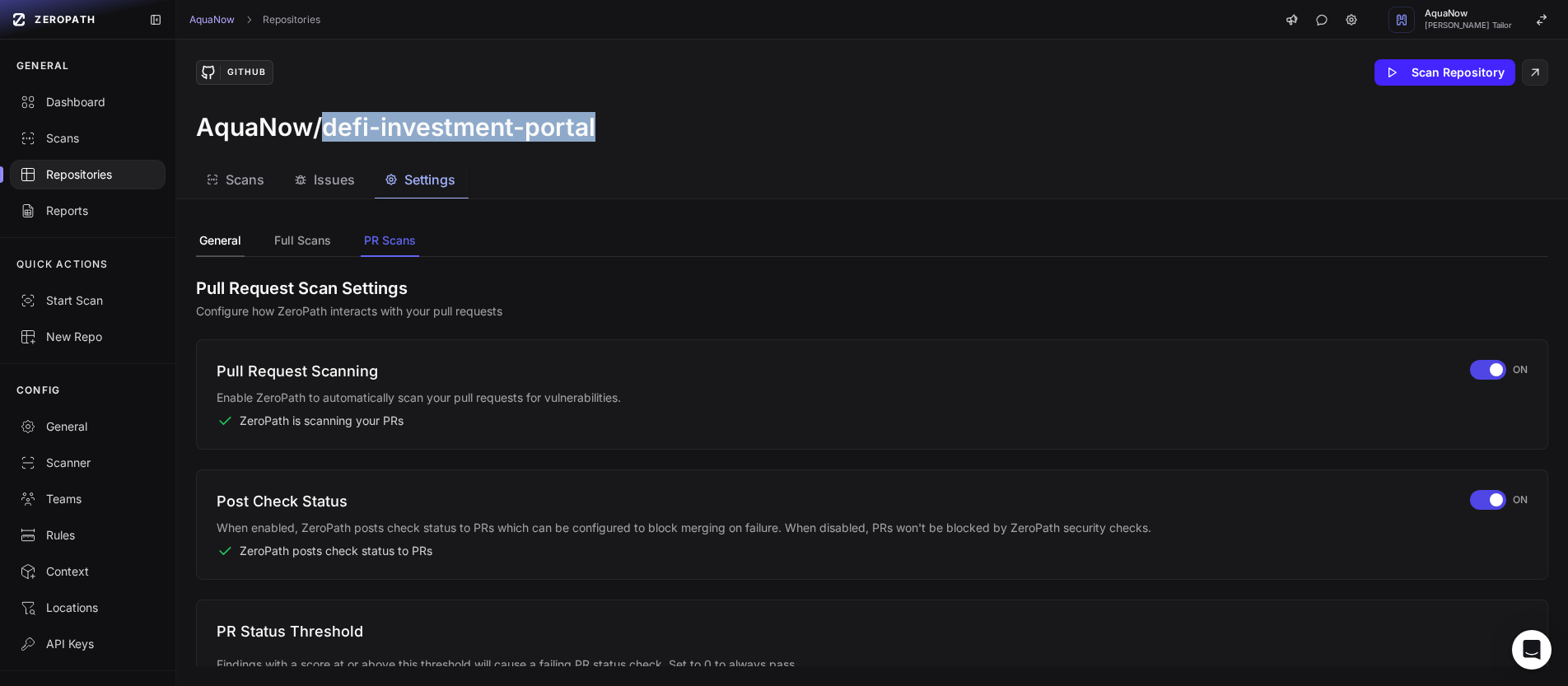
click at [221, 233] on button "General" at bounding box center [220, 242] width 48 height 31
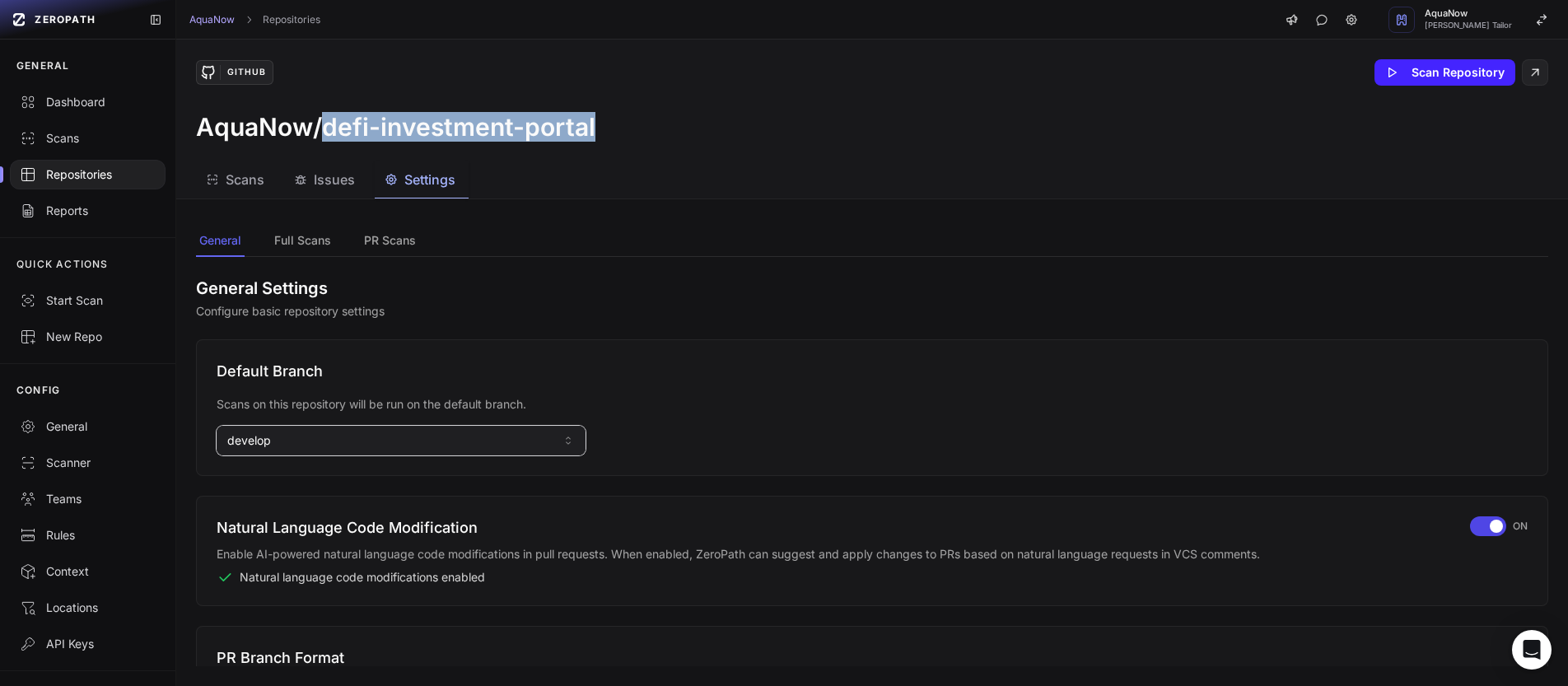
click at [302, 430] on button "develop" at bounding box center [401, 441] width 369 height 30
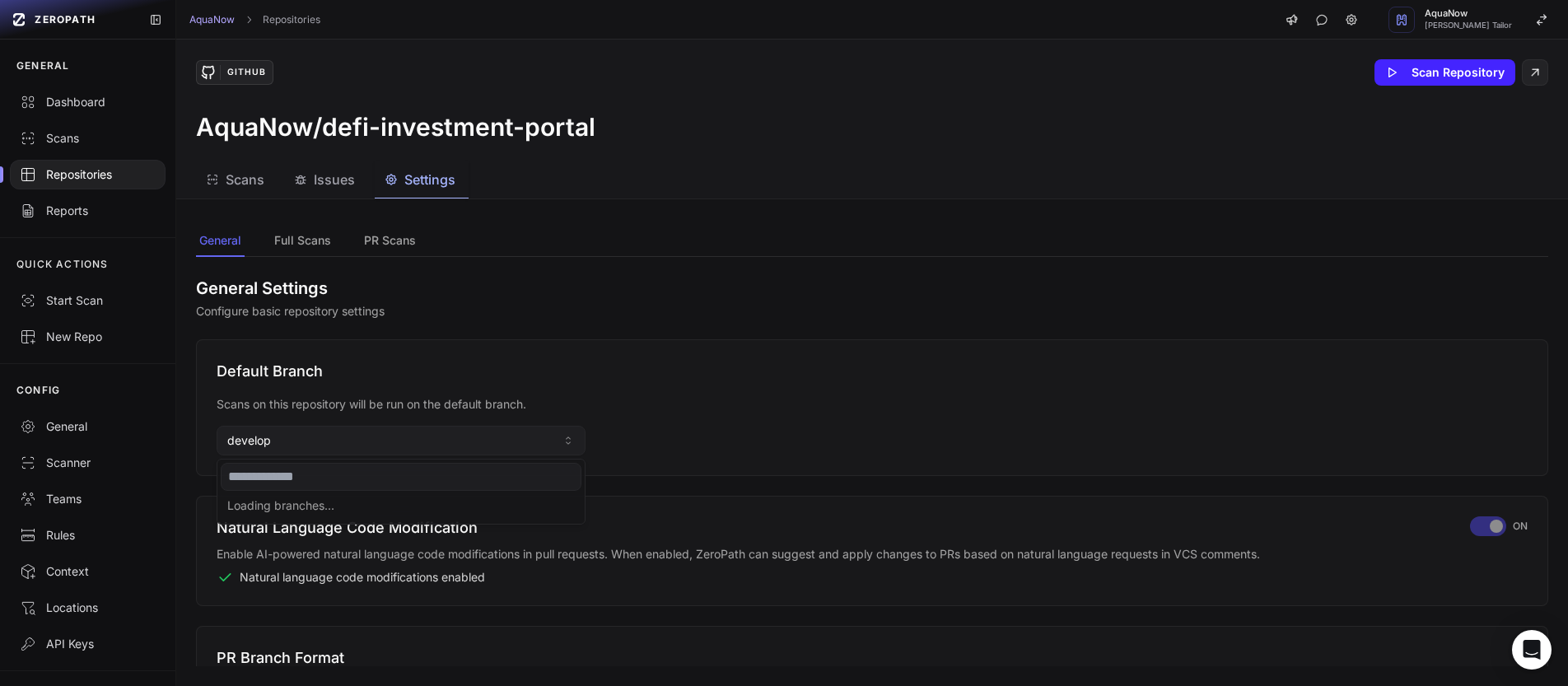
click at [292, 468] on input at bounding box center [400, 477] width 360 height 28
type input "****"
click at [270, 502] on div "main" at bounding box center [400, 507] width 360 height 26
click at [89, 178] on div "Repositories" at bounding box center [87, 175] width 136 height 17
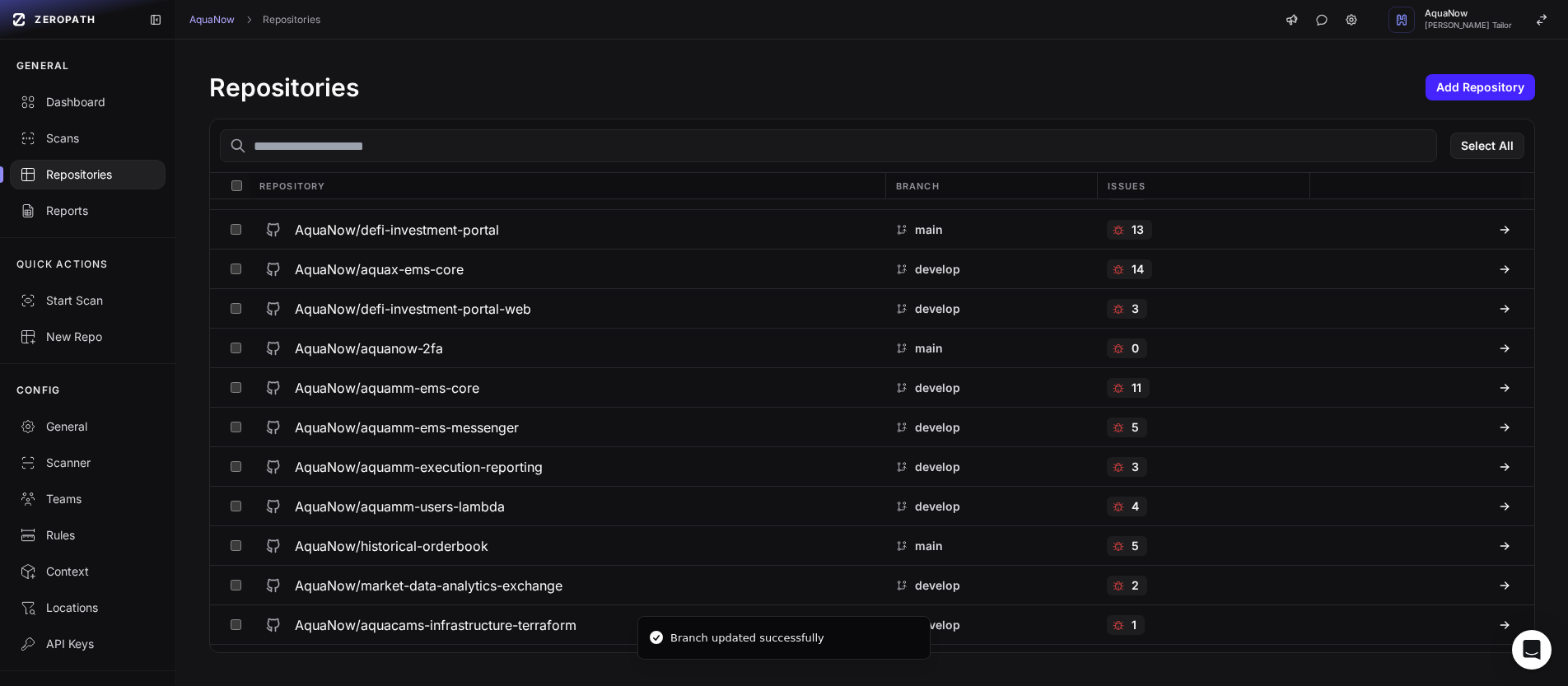
scroll to position [1776, 0]
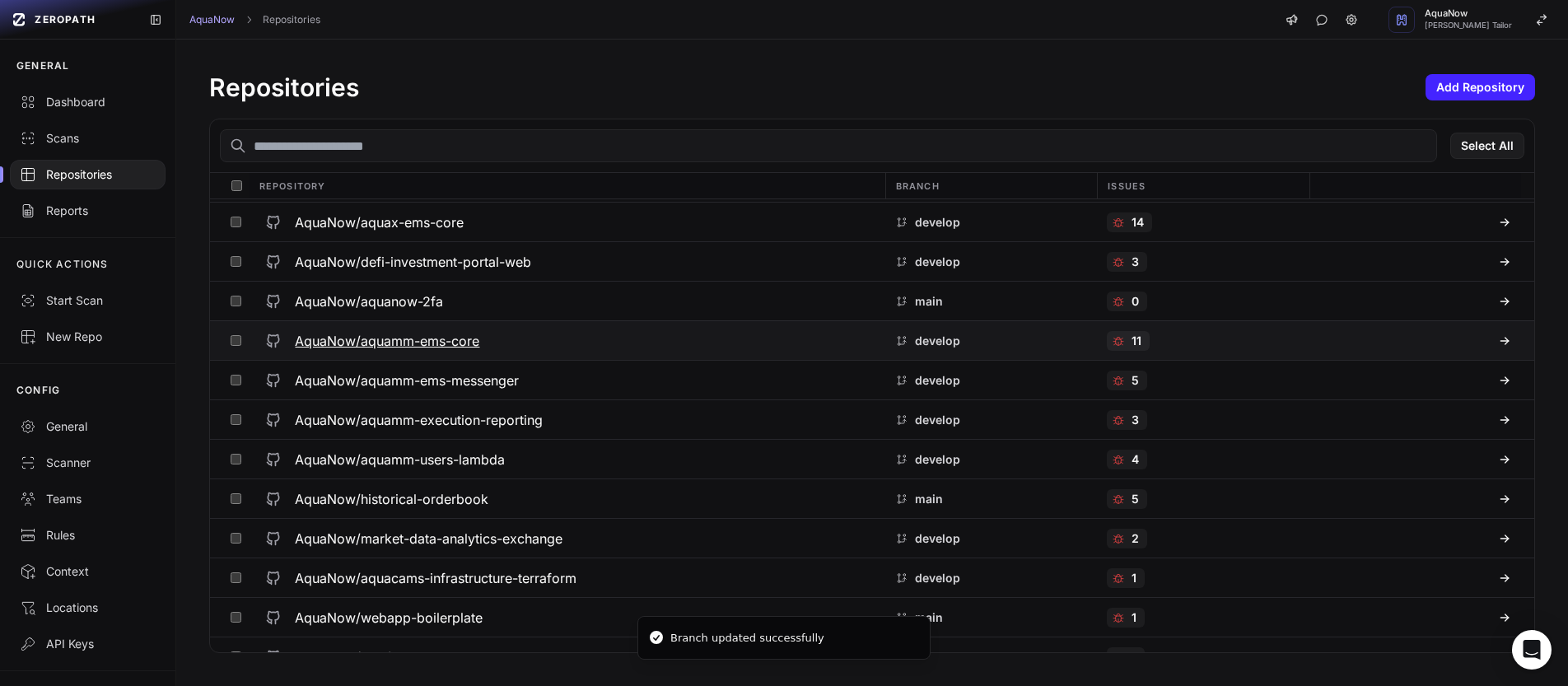
click at [627, 344] on div "AquaNow/aquamm-ems-core" at bounding box center [566, 341] width 616 height 30
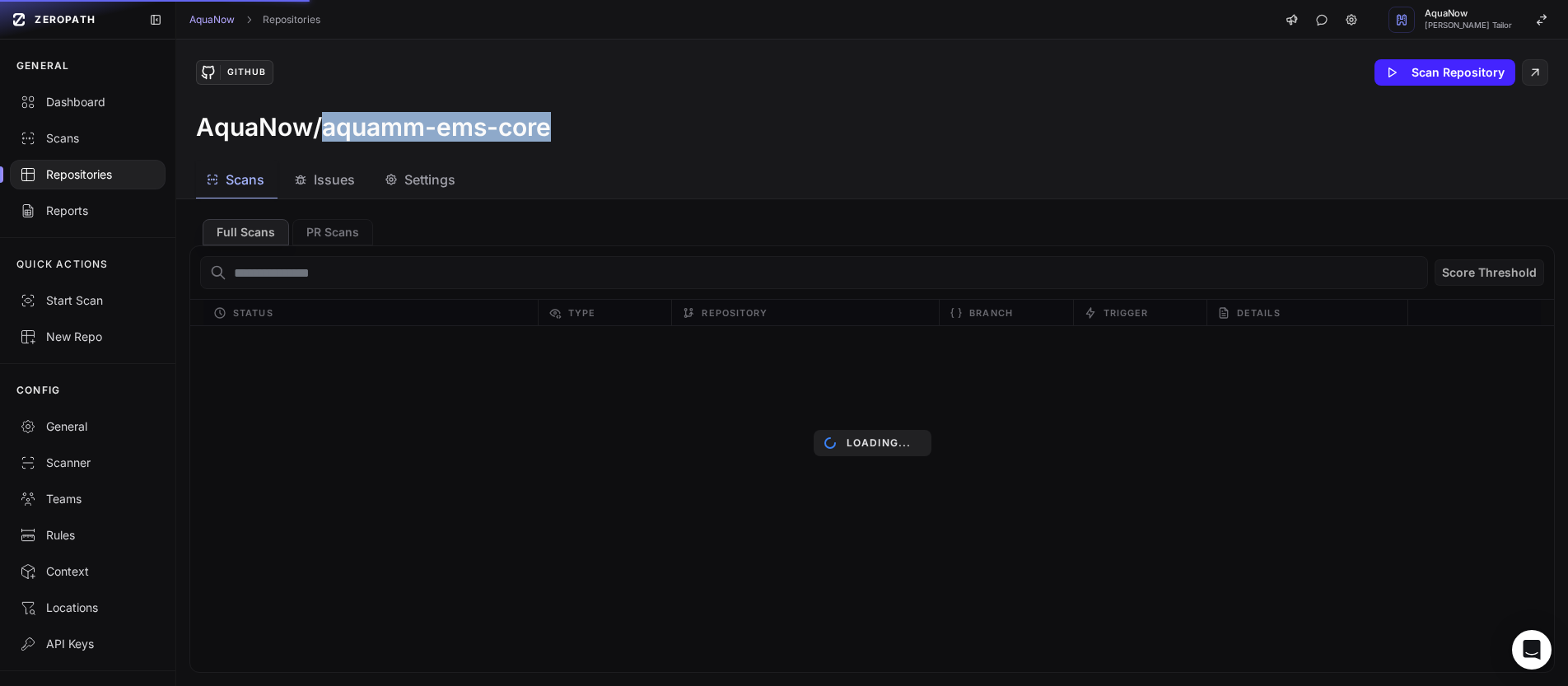
drag, startPoint x: 326, startPoint y: 128, endPoint x: 558, endPoint y: 131, distance: 232.0
click at [558, 131] on div "AquaNow/aquamm-ems-core" at bounding box center [872, 127] width 1352 height 30
copy h3 "aquamm-ems-core"
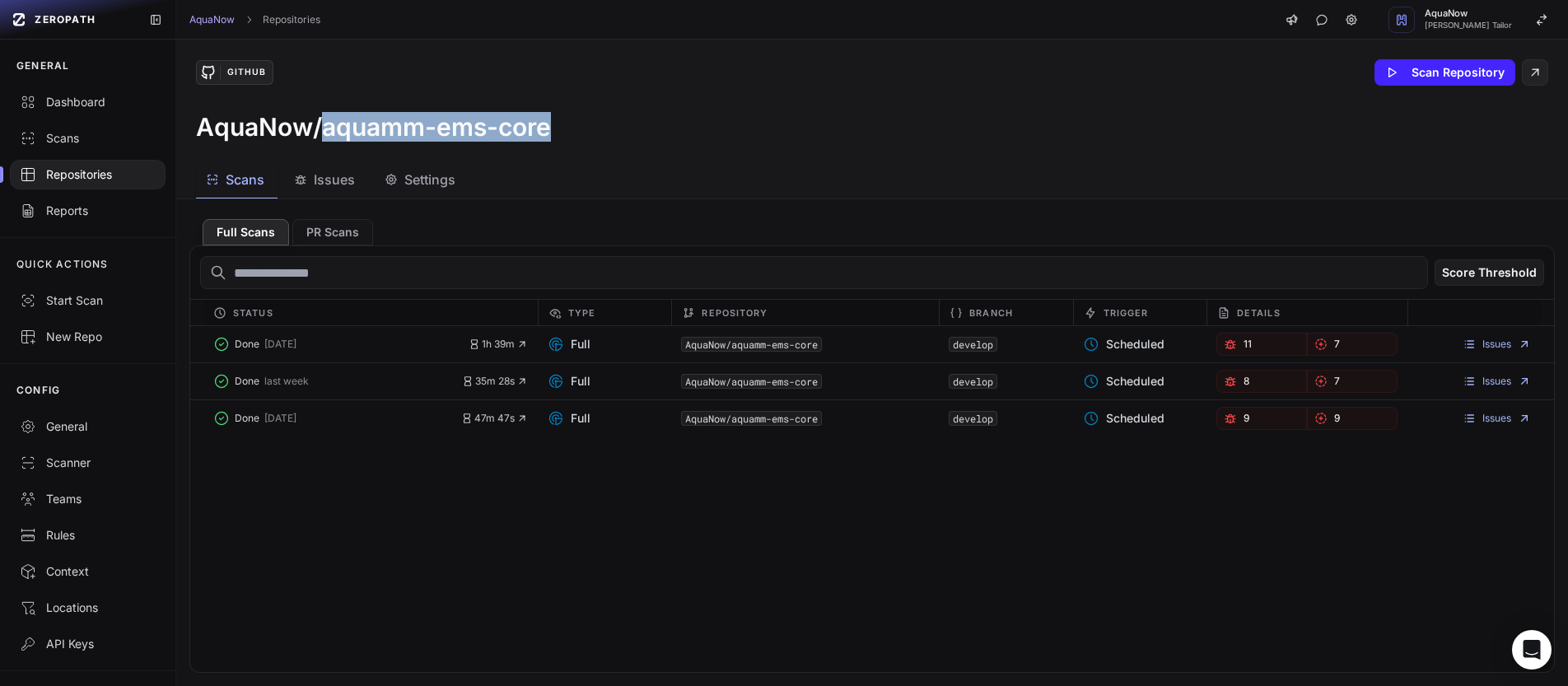
drag, startPoint x: 575, startPoint y: 126, endPoint x: 328, endPoint y: 130, distance: 247.0
click at [328, 130] on div "AquaNow/aquamm-ems-core" at bounding box center [872, 127] width 1352 height 30
copy h3 "aquamm-ems-core"
click at [395, 181] on icon "button" at bounding box center [391, 180] width 10 height 10
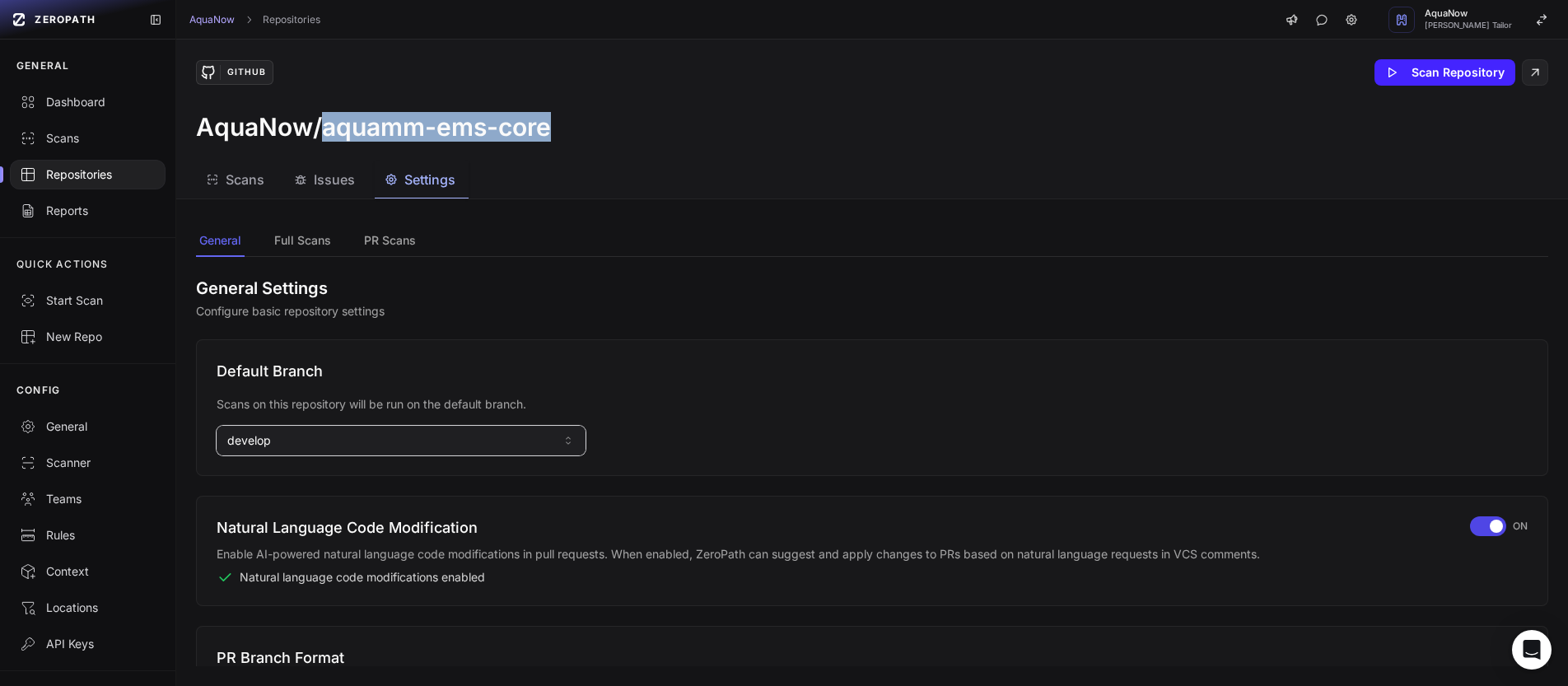
click at [305, 434] on button "develop" at bounding box center [401, 441] width 369 height 30
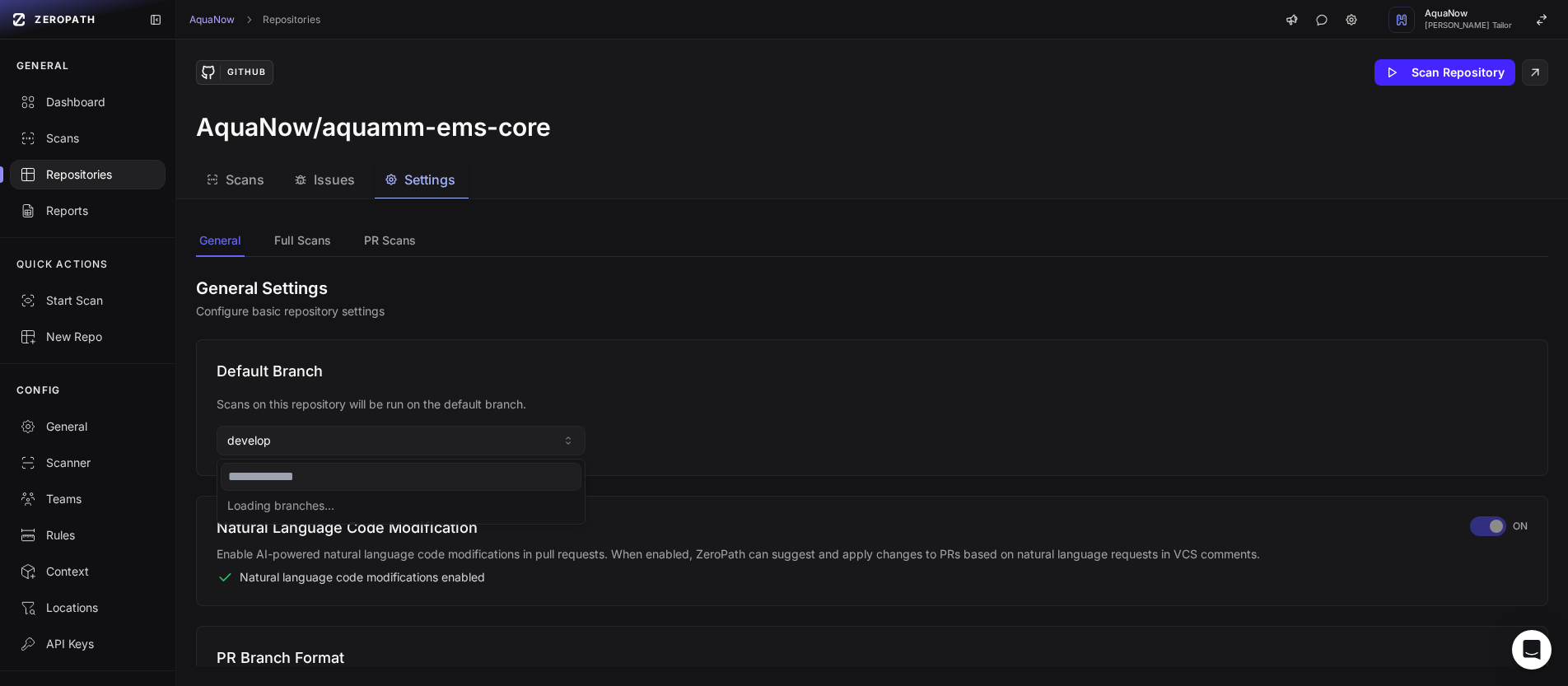
click at [279, 472] on input at bounding box center [400, 477] width 360 height 28
type input "****"
click at [258, 503] on div "main" at bounding box center [400, 507] width 360 height 26
click at [61, 178] on div "Repositories" at bounding box center [87, 175] width 136 height 17
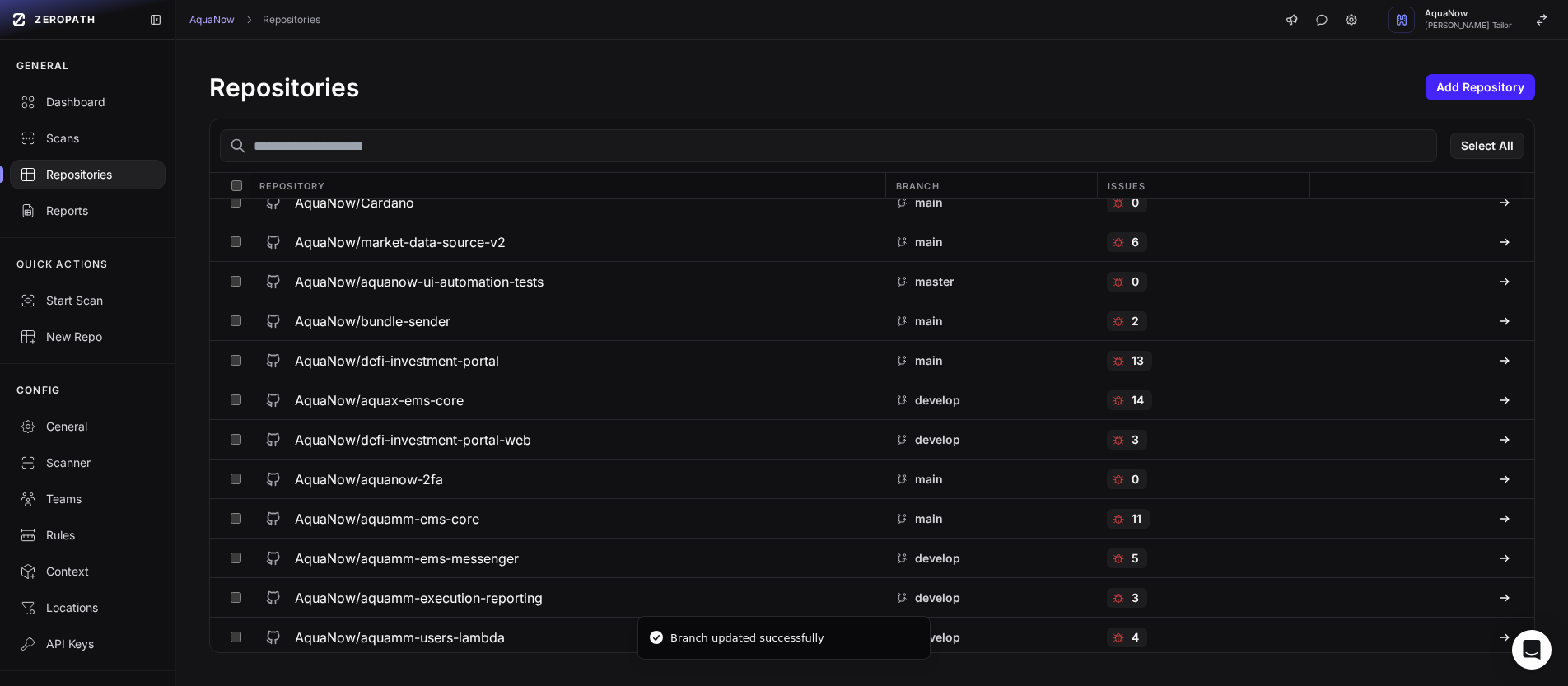
scroll to position [1634, 0]
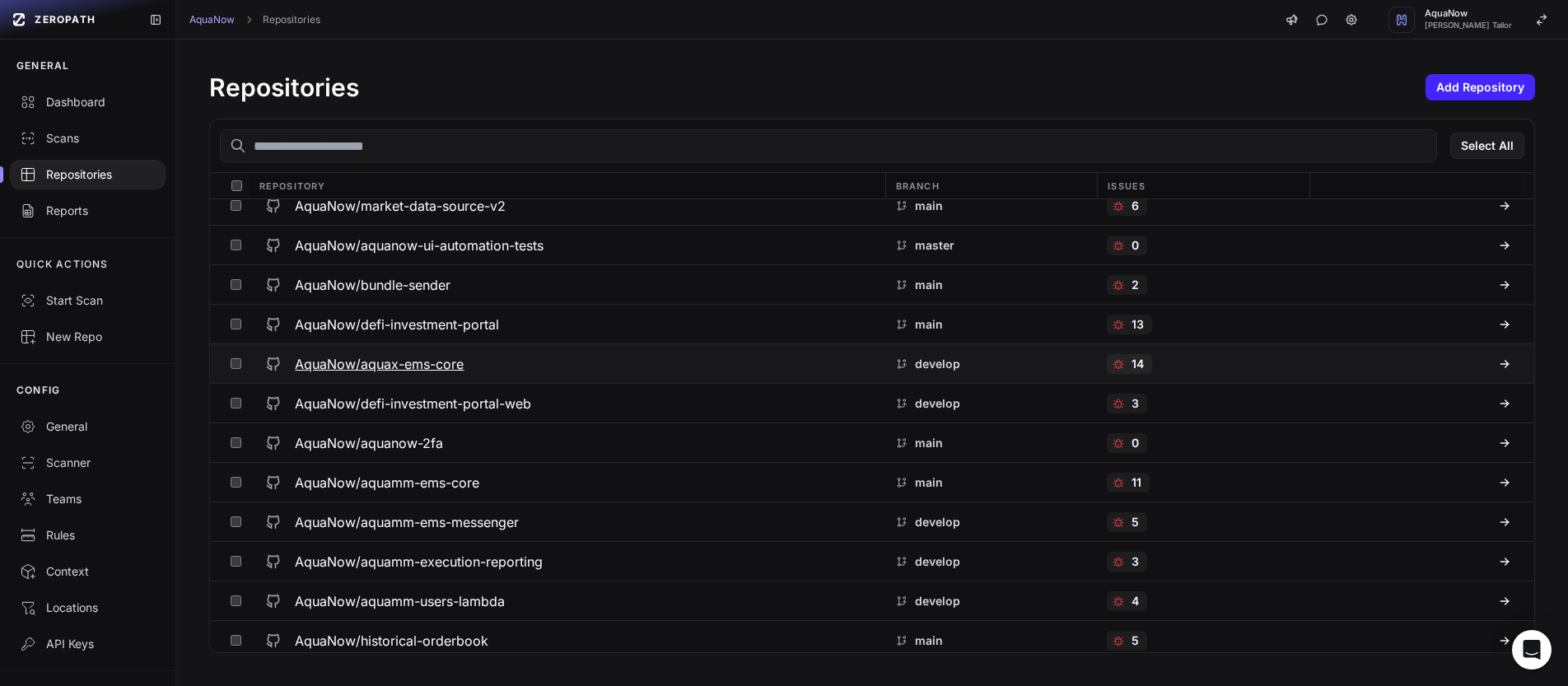
click at [583, 370] on div "AquaNow/aquax-ems-core" at bounding box center [566, 364] width 616 height 30
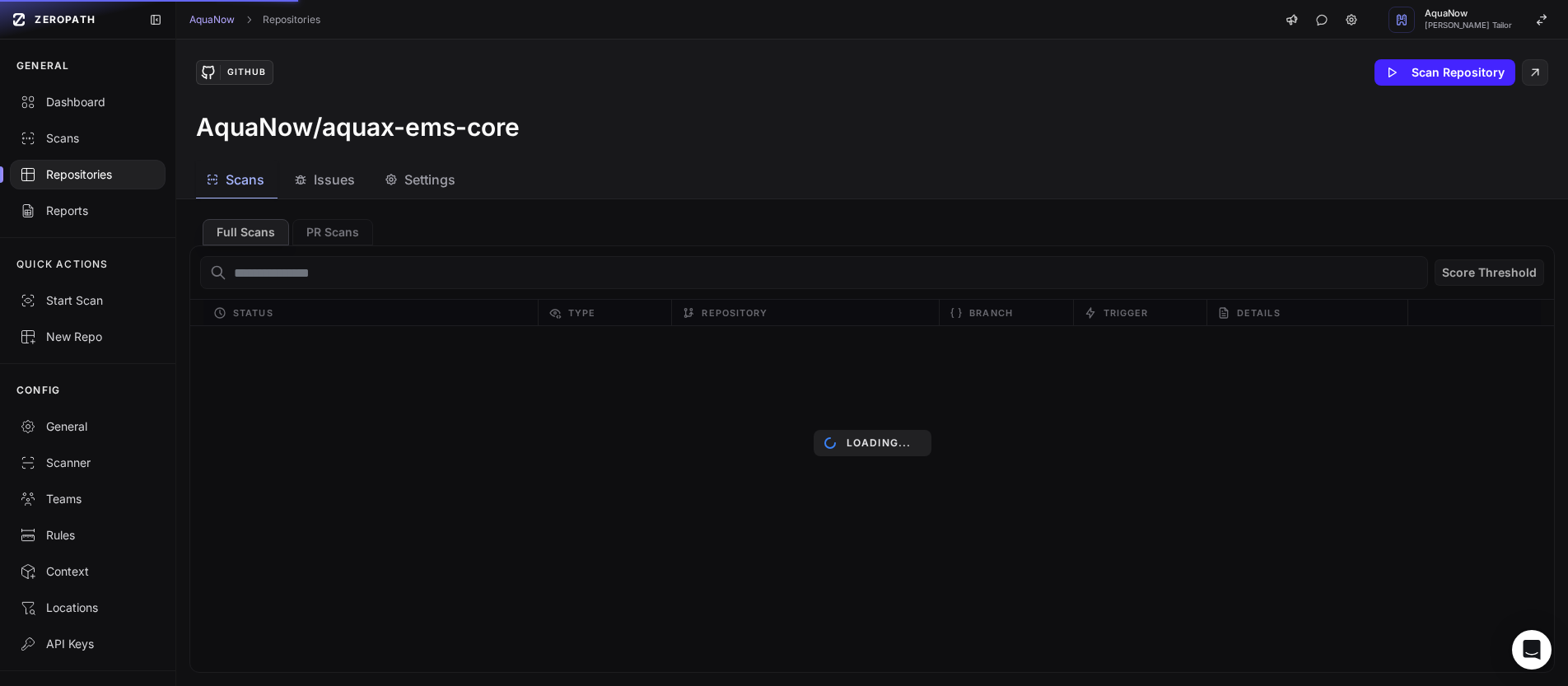
click at [329, 130] on h3 "AquaNow/aquax-ems-core" at bounding box center [358, 127] width 323 height 30
drag, startPoint x: 349, startPoint y: 125, endPoint x: 533, endPoint y: 127, distance: 184.0
click at [533, 127] on div "AquaNow/aquax-ems-core" at bounding box center [872, 127] width 1352 height 30
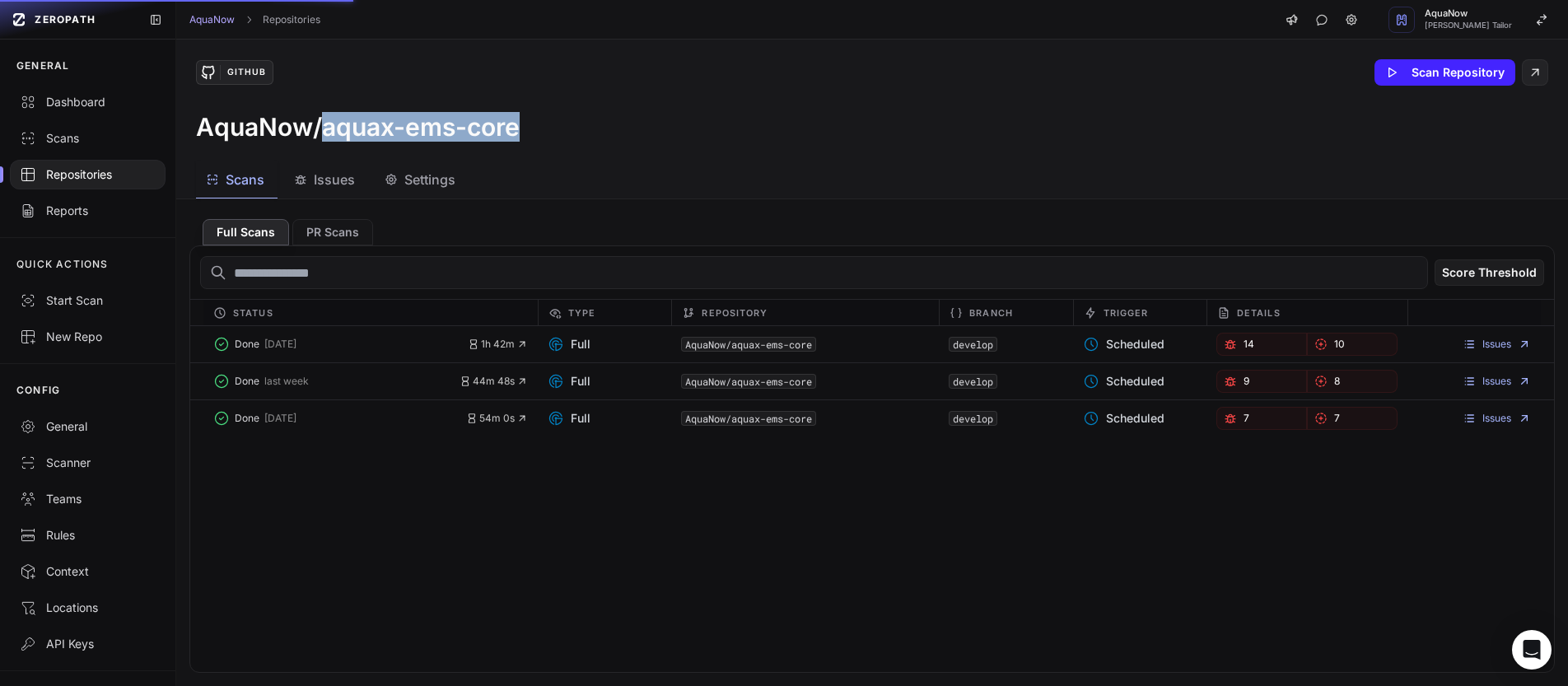
copy h3 "aquax-ems-core"
drag, startPoint x: 487, startPoint y: 130, endPoint x: 322, endPoint y: 126, distance: 165.0
click at [322, 126] on div "AquaNow/aquax-ems-core" at bounding box center [872, 127] width 1352 height 30
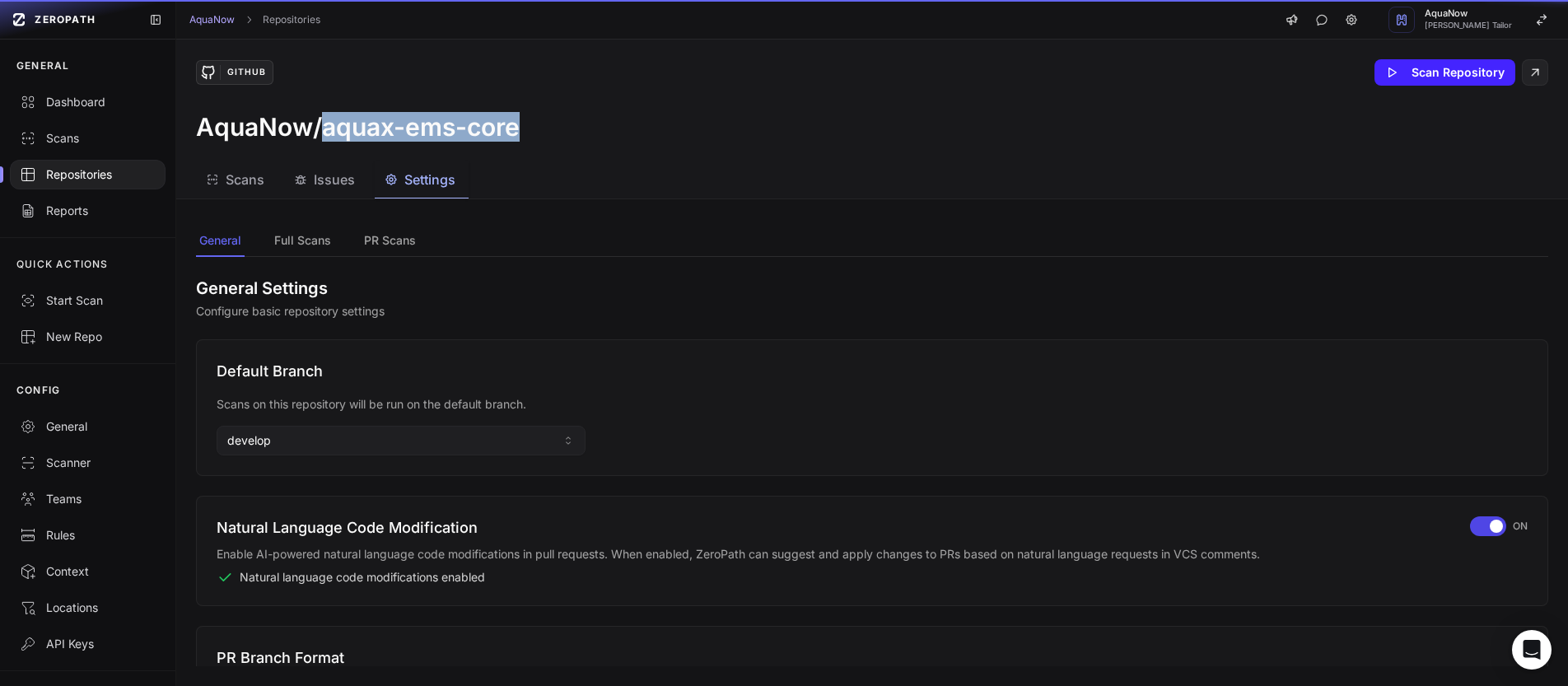
click at [458, 181] on button "Settings" at bounding box center [421, 180] width 94 height 37
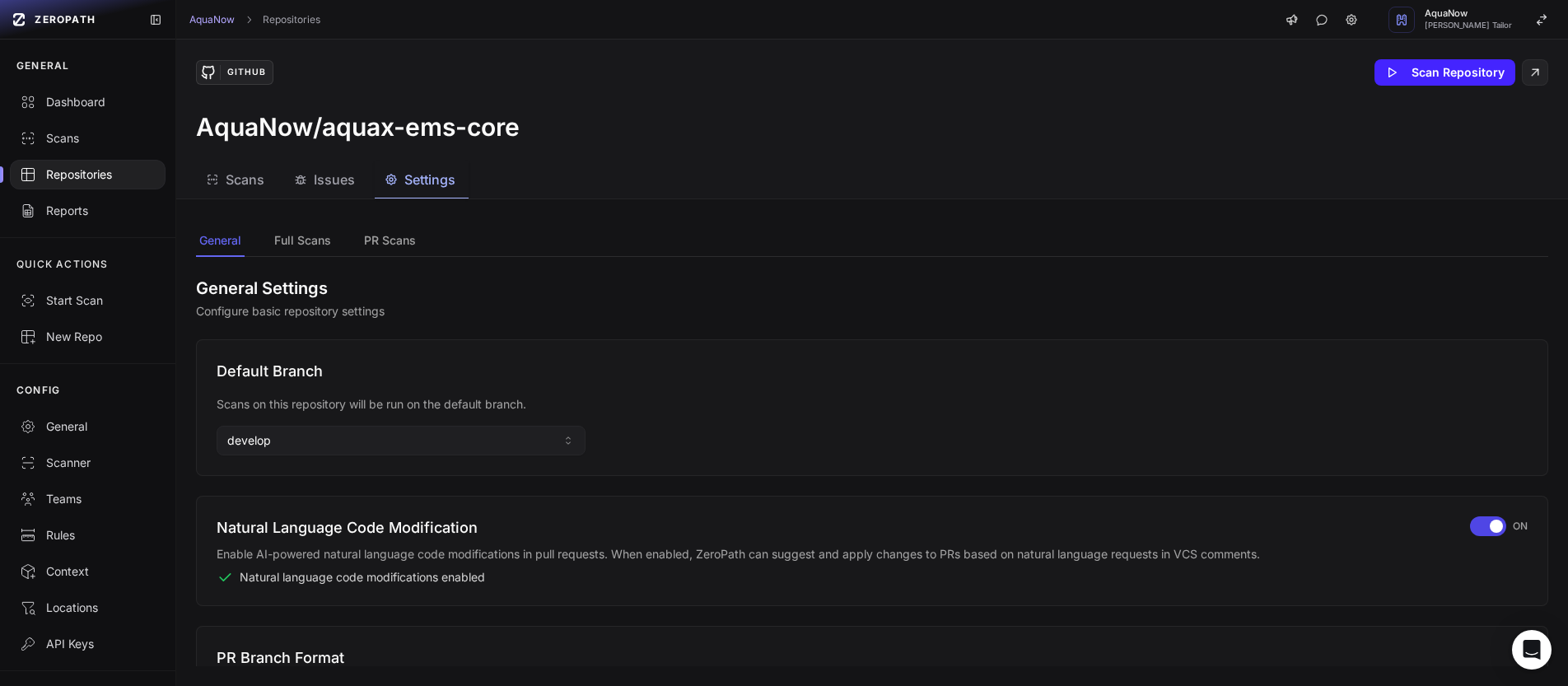
click at [293, 468] on div "Default Branch Scans on this repository will be run on the default branch. deve…" at bounding box center [872, 407] width 1352 height 137
click at [297, 446] on button "develop" at bounding box center [401, 441] width 369 height 30
click at [286, 476] on input at bounding box center [400, 477] width 360 height 28
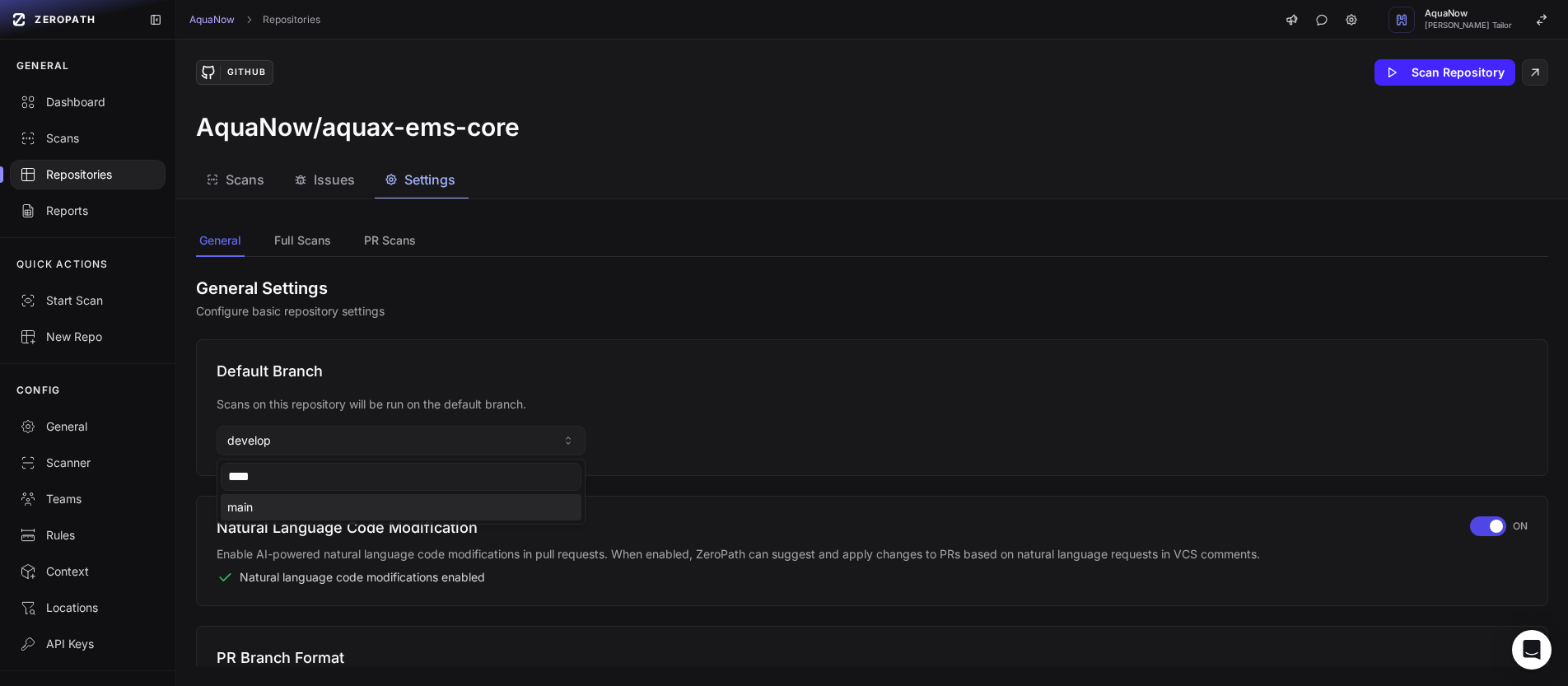
type input "****"
click at [270, 505] on div "main" at bounding box center [400, 507] width 360 height 26
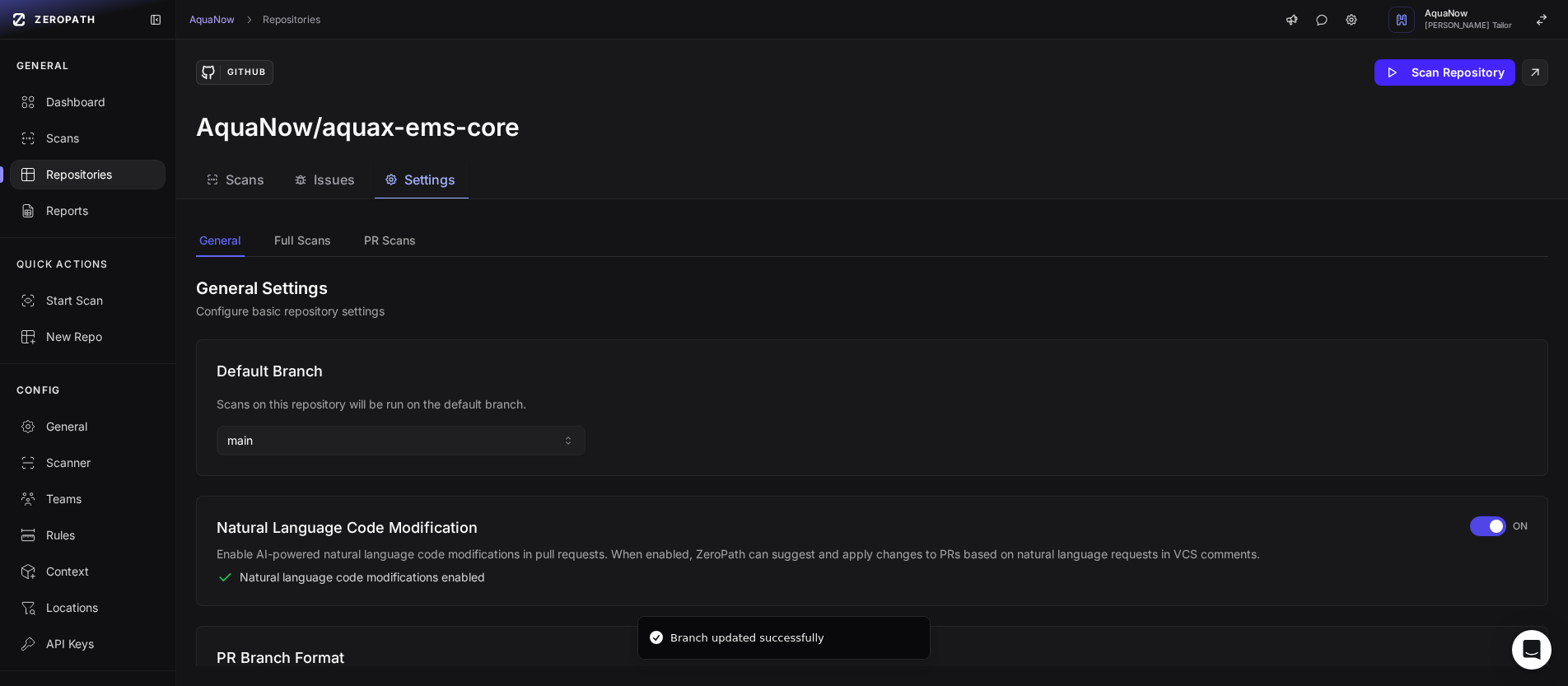
click at [122, 179] on div "Repositories" at bounding box center [87, 175] width 136 height 17
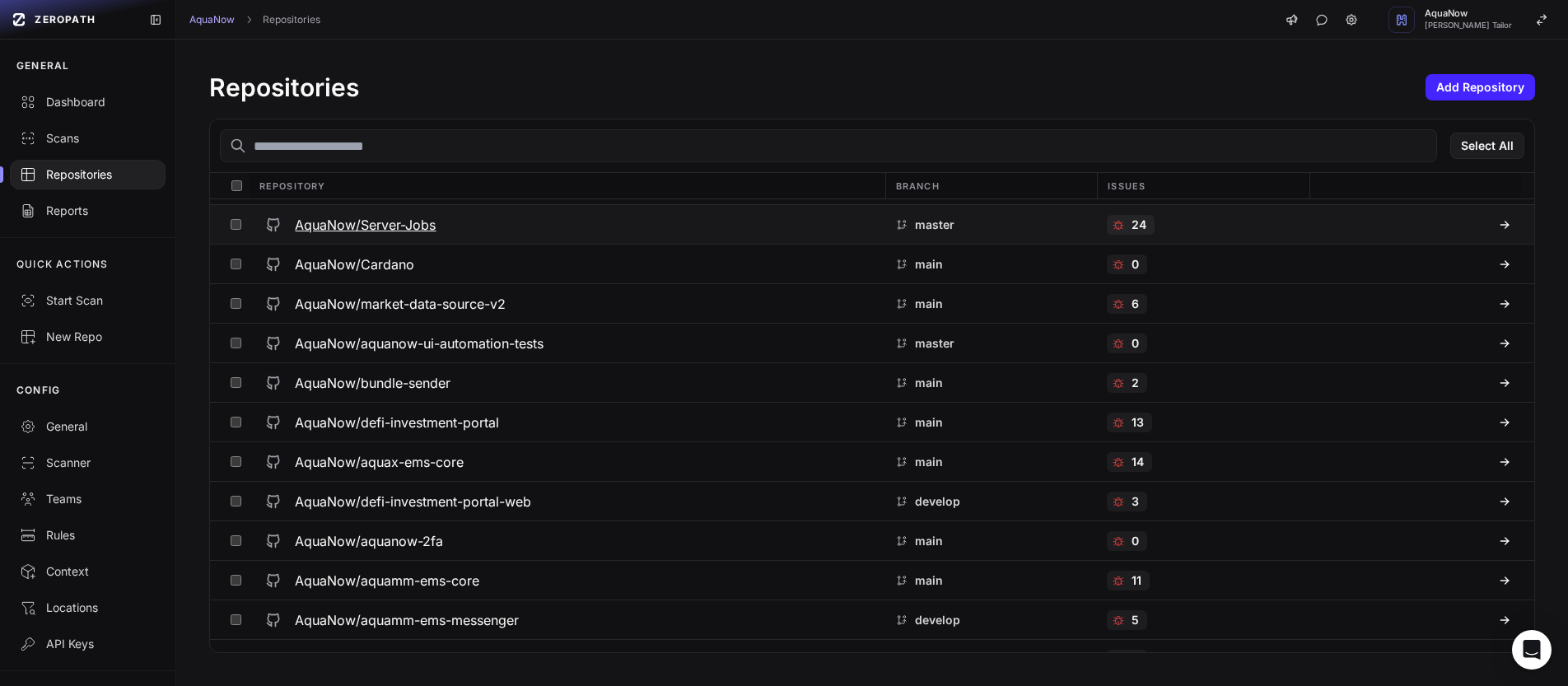
scroll to position [1562, 0]
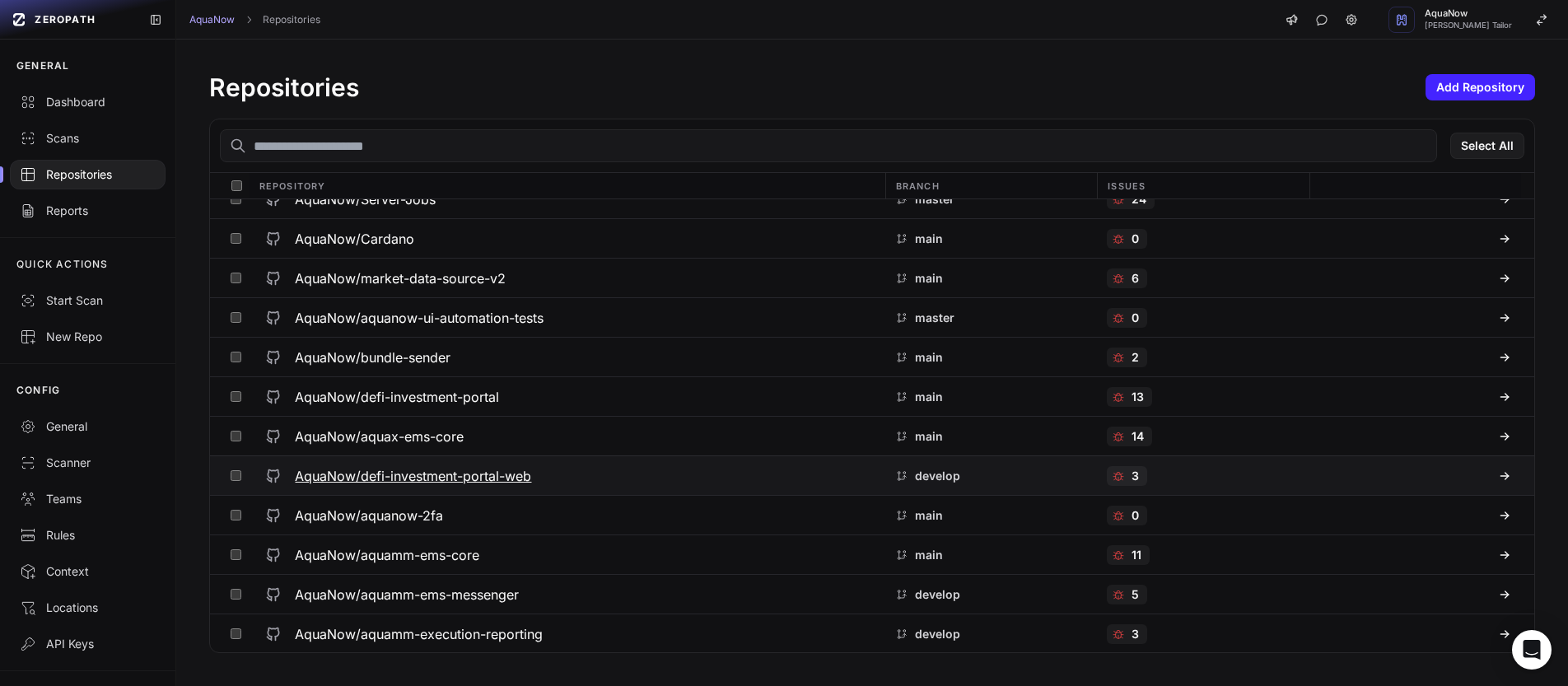
click at [588, 468] on div "AquaNow/defi-investment-portal-web" at bounding box center [566, 476] width 616 height 30
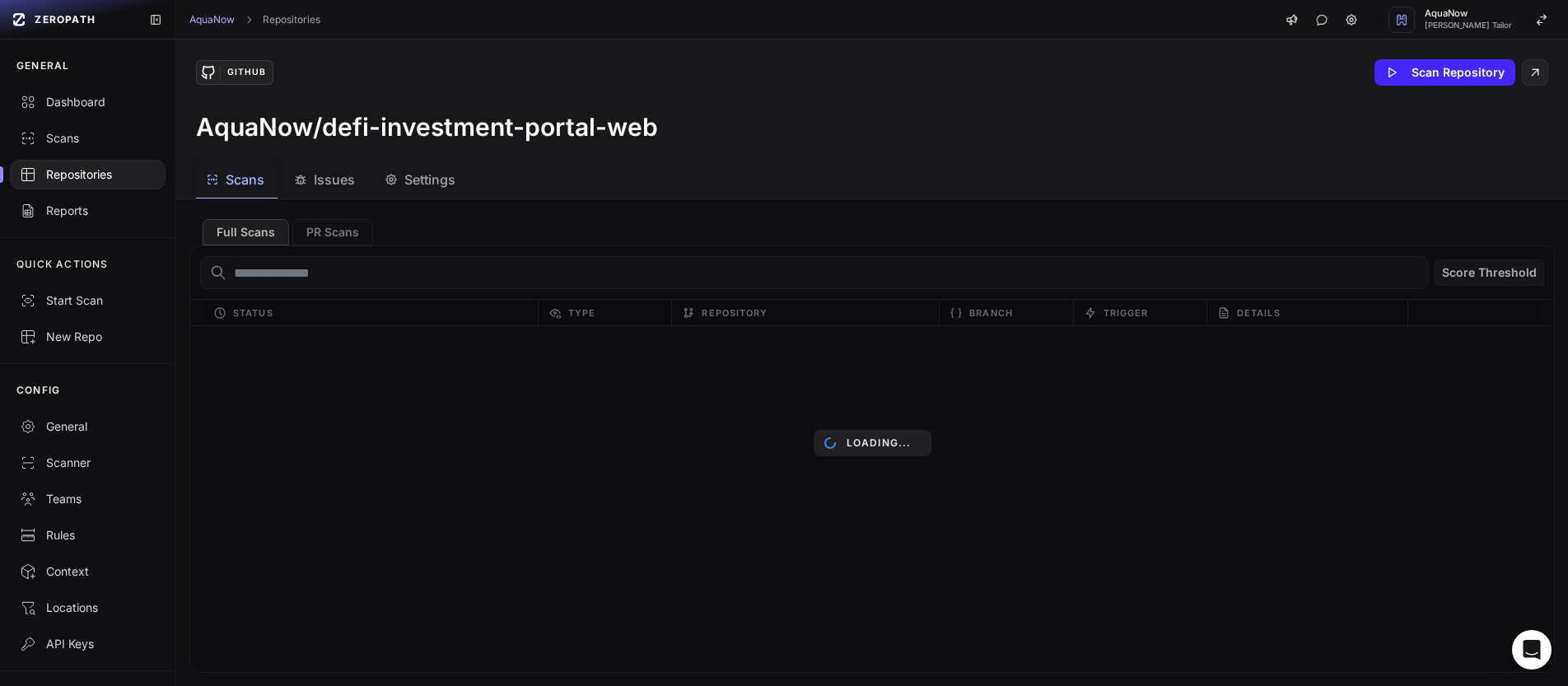
click at [402, 186] on div "Settings" at bounding box center [420, 179] width 70 height 19
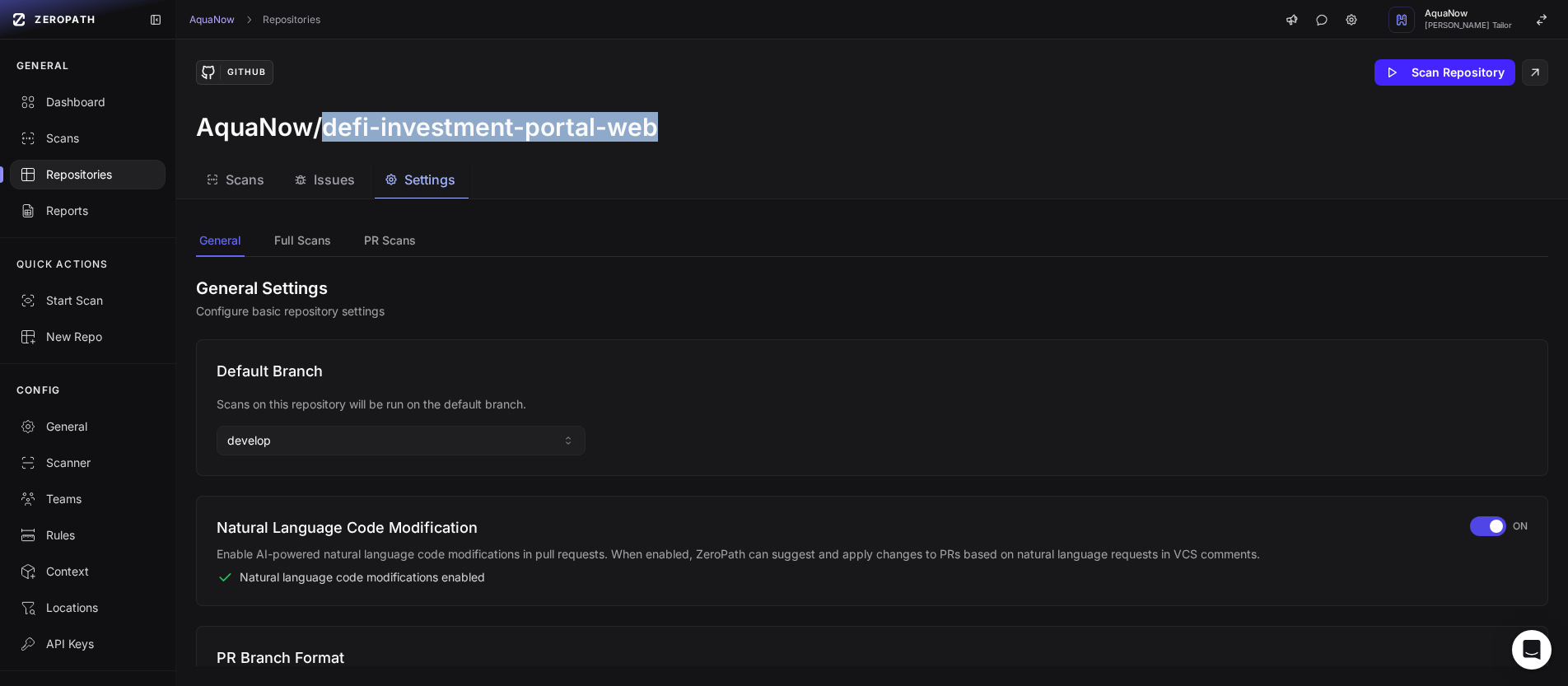
drag, startPoint x: 326, startPoint y: 129, endPoint x: 668, endPoint y: 130, distance: 342.0
click at [668, 130] on div "AquaNow/defi-investment-portal-web" at bounding box center [872, 127] width 1352 height 30
click at [295, 447] on button "develop" at bounding box center [401, 441] width 369 height 30
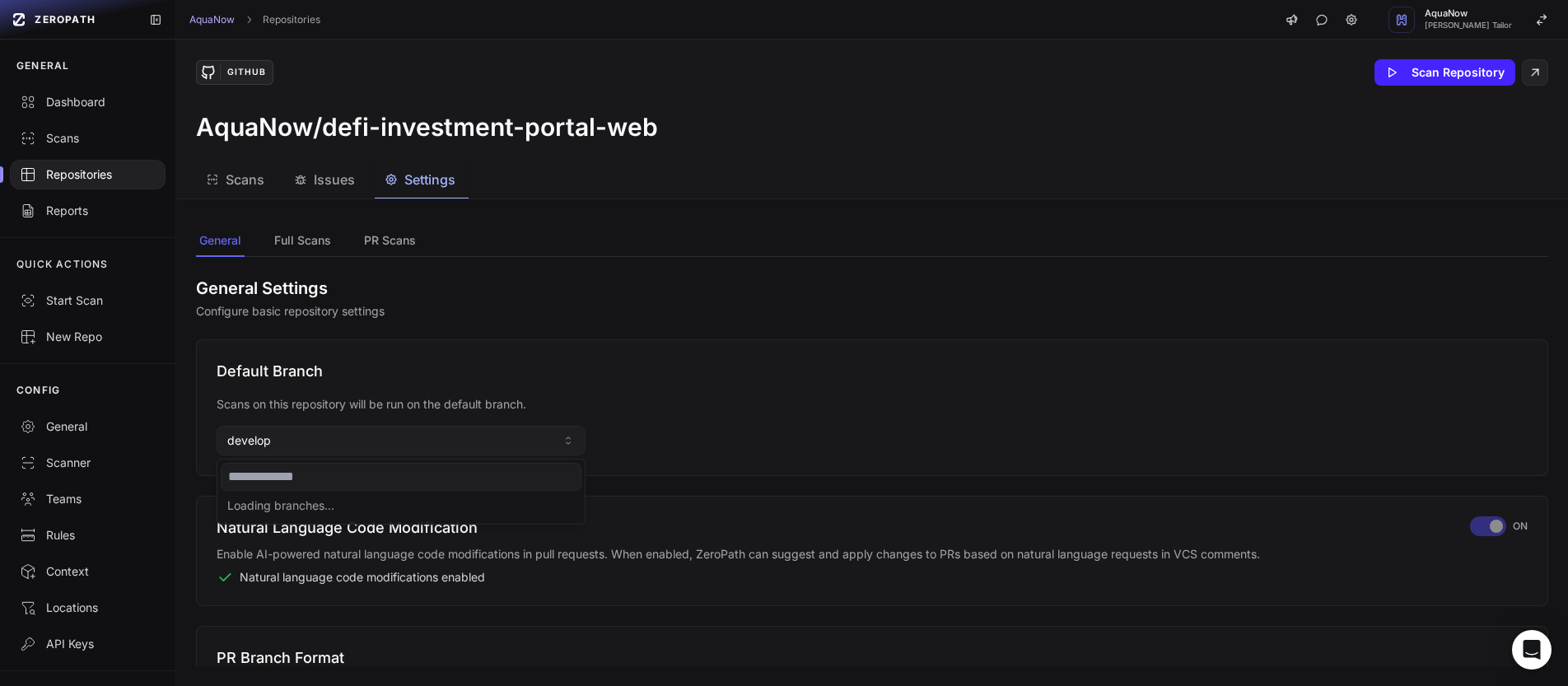
click at [279, 473] on input at bounding box center [400, 477] width 360 height 28
type input "****"
click at [270, 509] on div "main" at bounding box center [400, 507] width 360 height 26
click at [625, 237] on nav "General Full Scans PR Scans" at bounding box center [872, 242] width 1352 height 31
click at [102, 176] on div "Repositories" at bounding box center [87, 175] width 136 height 17
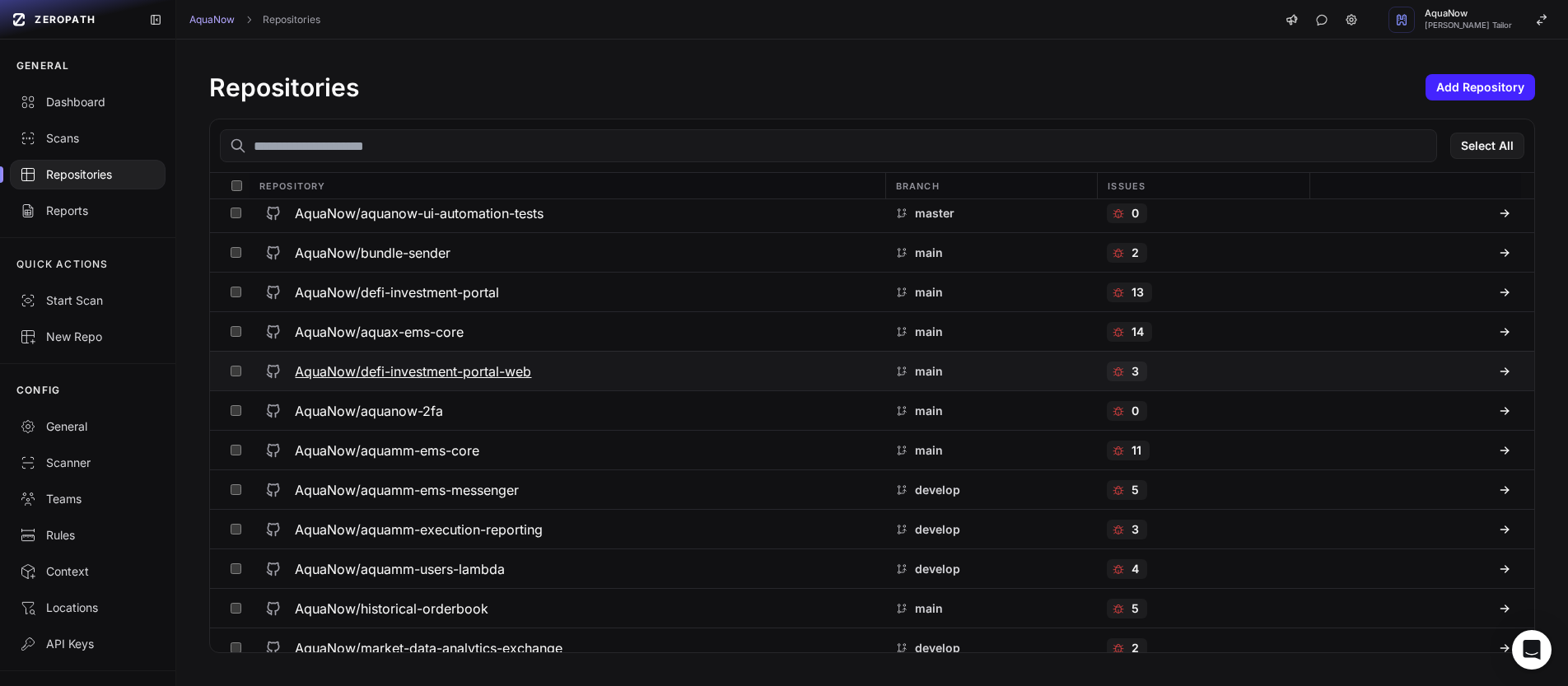
scroll to position [1667, 0]
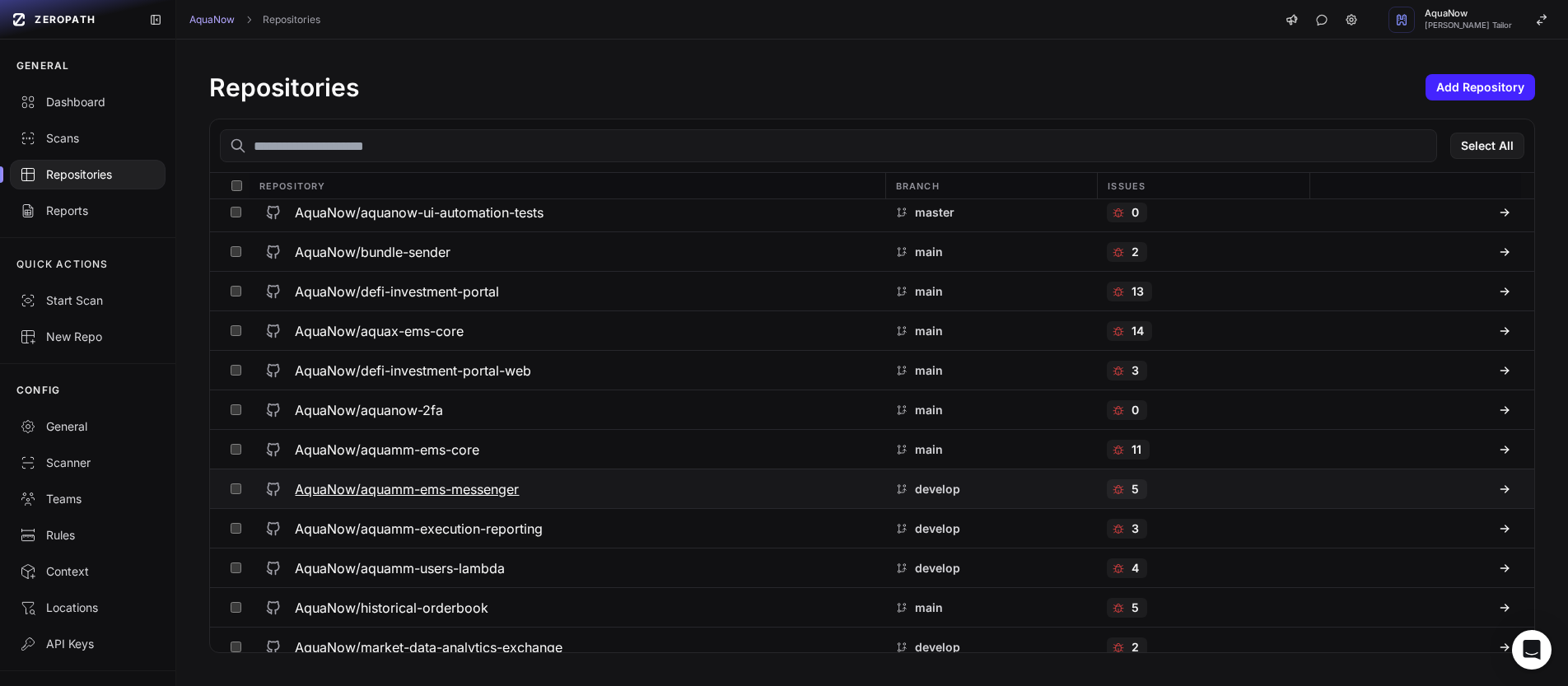
click at [579, 480] on div "AquaNow/aquamm-ems-messenger" at bounding box center [566, 489] width 616 height 30
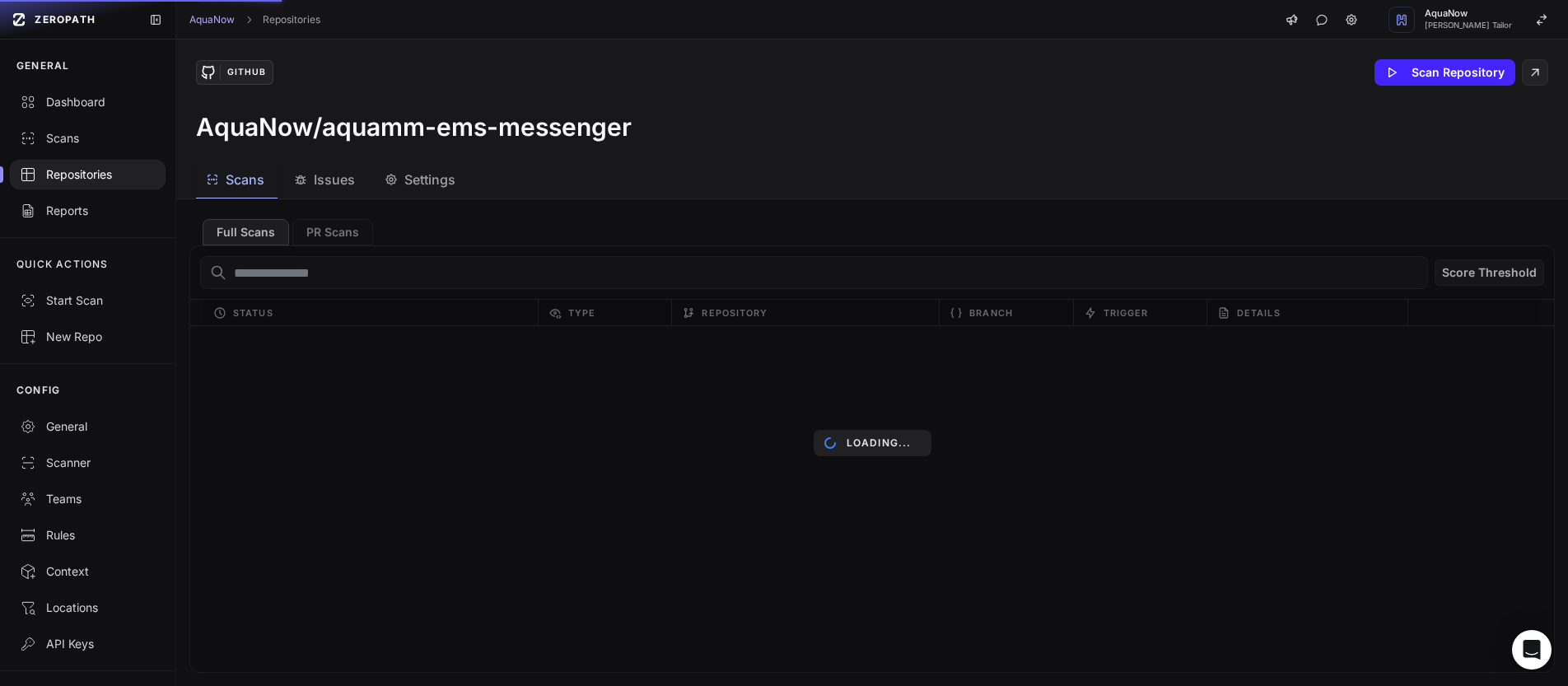
click at [433, 181] on span "Settings" at bounding box center [430, 179] width 51 height 19
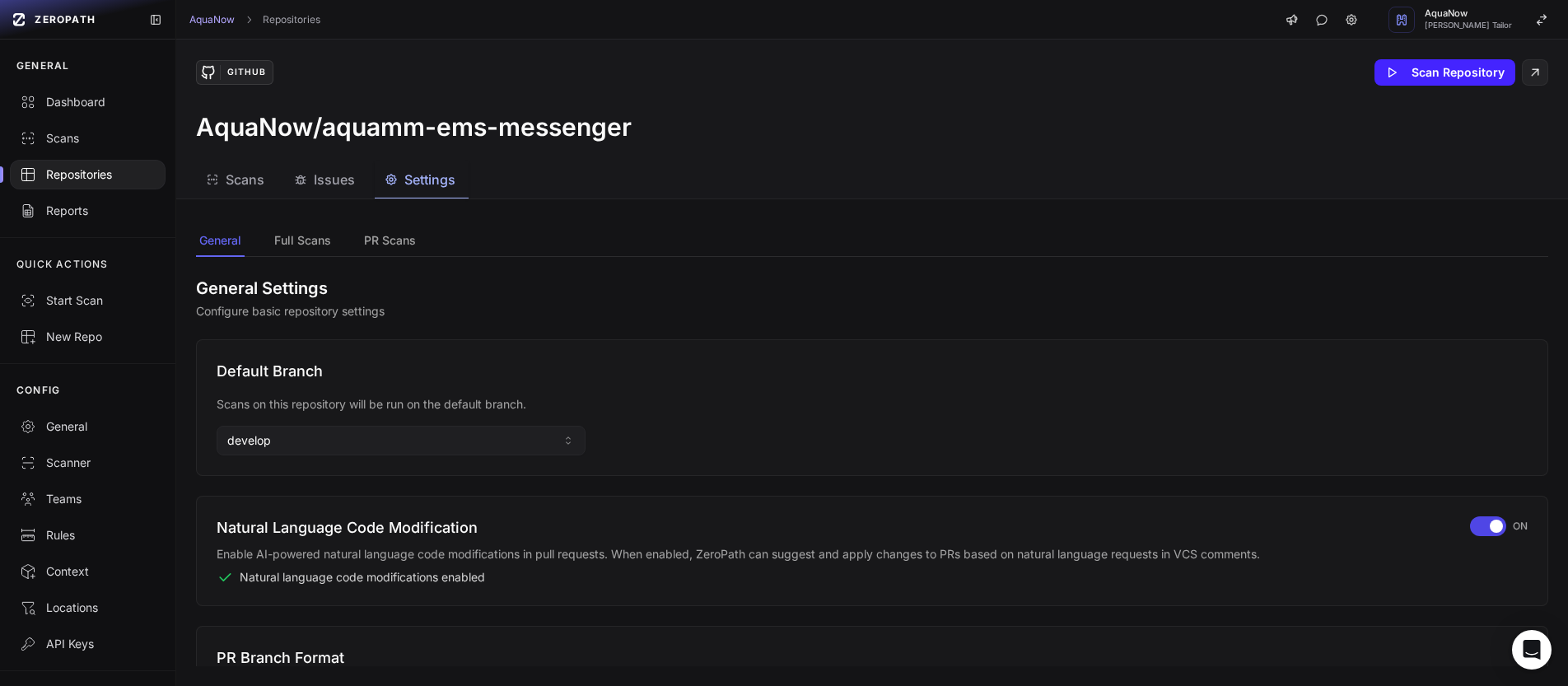
drag, startPoint x: 329, startPoint y: 132, endPoint x: 635, endPoint y: 126, distance: 306.1
click at [634, 126] on div "AquaNow/aquamm-ems-messenger" at bounding box center [872, 127] width 1352 height 30
drag, startPoint x: 635, startPoint y: 126, endPoint x: 325, endPoint y: 130, distance: 310.0
click at [325, 130] on div "AquaNow/aquamm-ems-messenger" at bounding box center [872, 127] width 1352 height 30
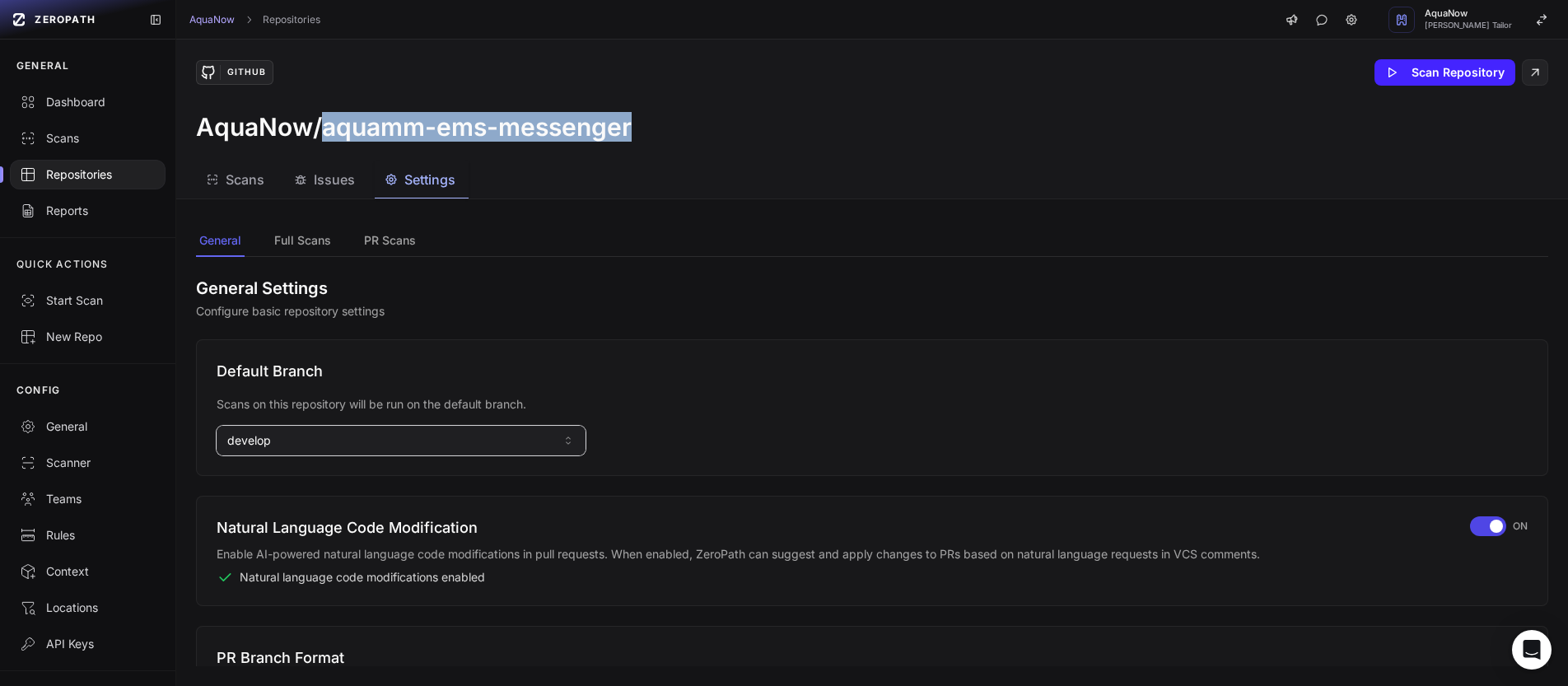
click at [286, 436] on button "develop" at bounding box center [401, 441] width 369 height 30
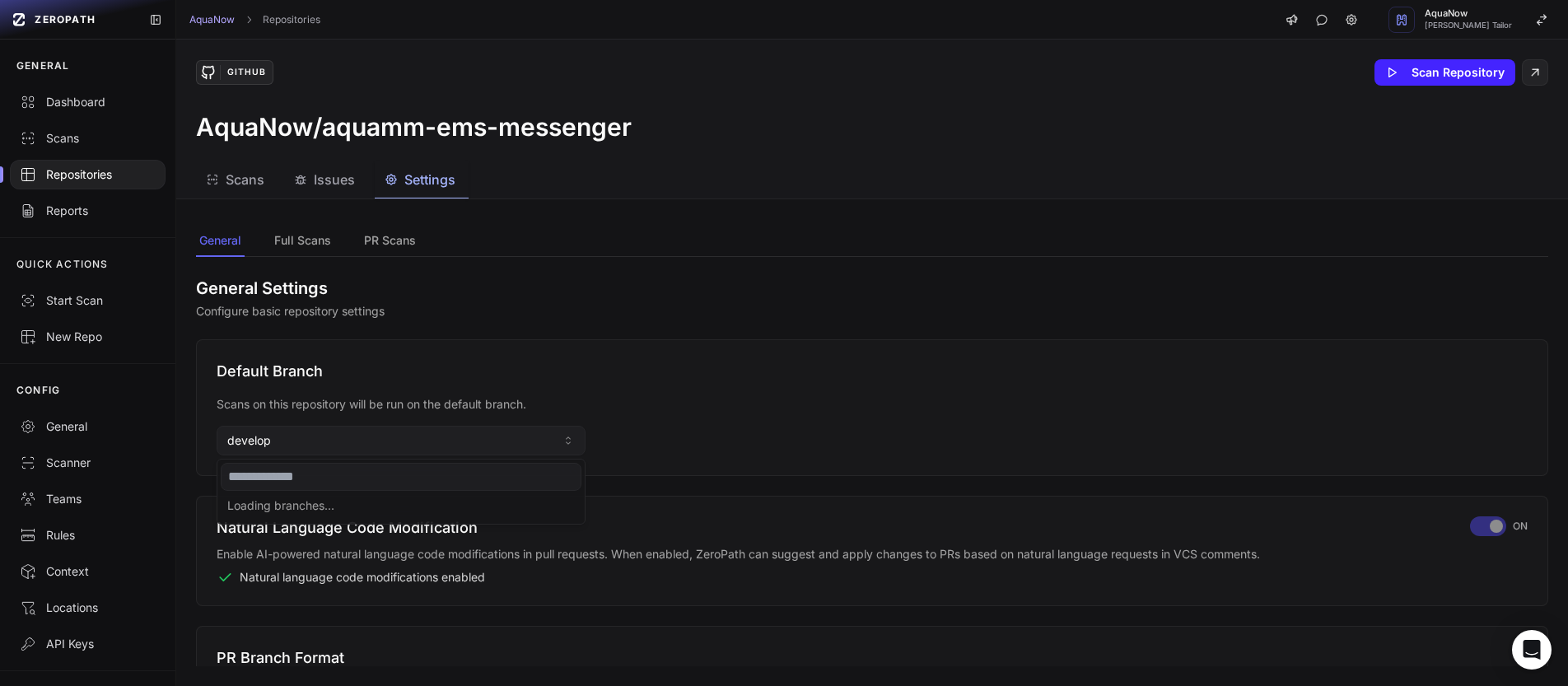
click at [271, 480] on input at bounding box center [400, 477] width 360 height 28
type input "****"
click at [268, 502] on div "main" at bounding box center [400, 507] width 360 height 26
click at [591, 286] on h2 "General Settings" at bounding box center [872, 288] width 1352 height 23
click at [78, 172] on div "Repositories" at bounding box center [87, 175] width 136 height 17
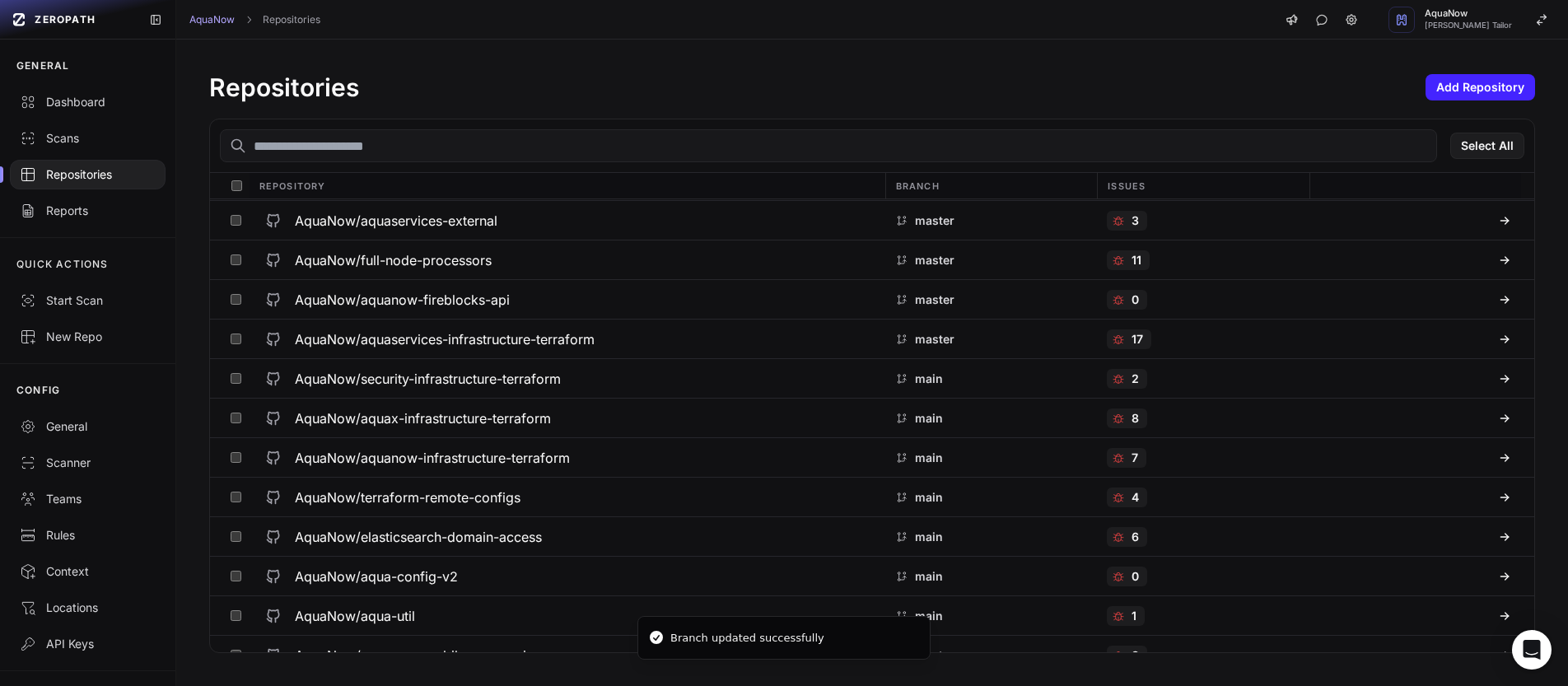
scroll to position [1796, 0]
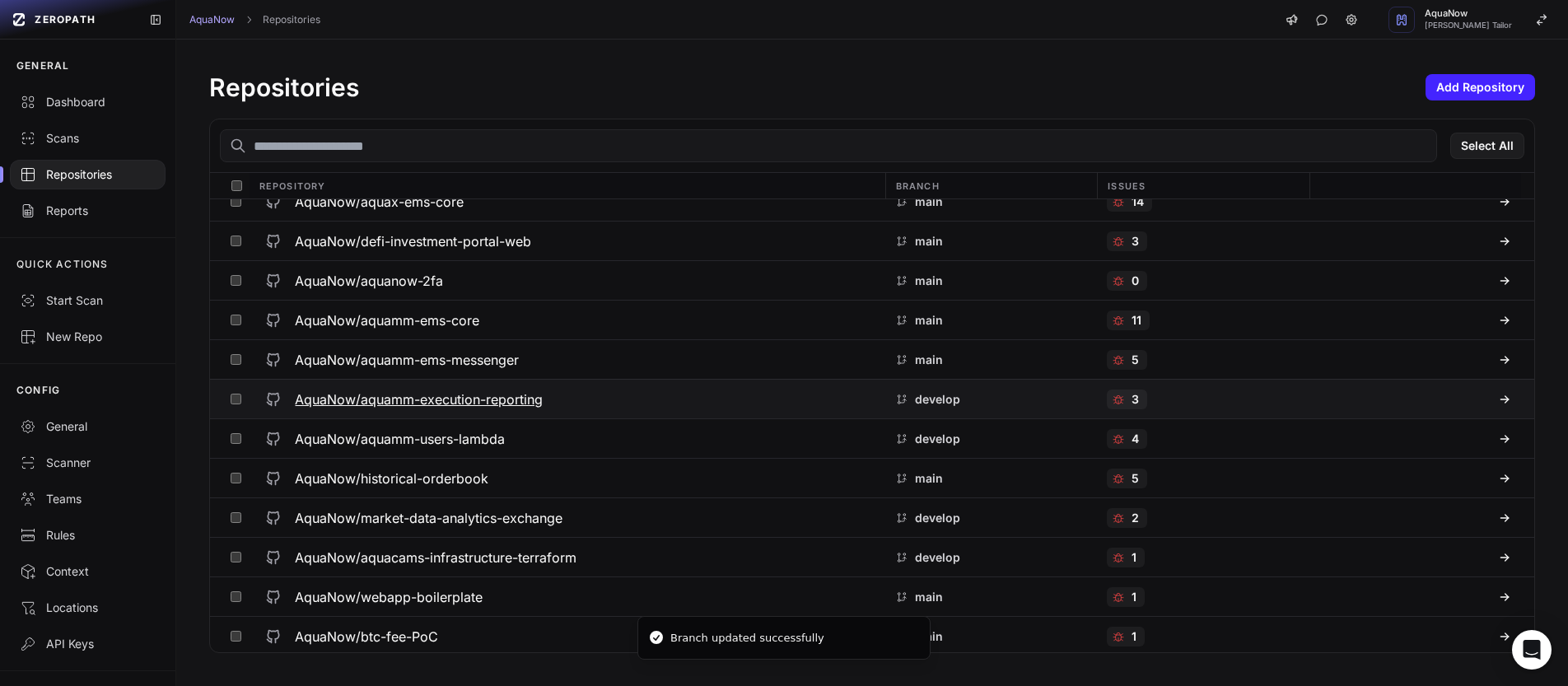
click at [569, 395] on div "AquaNow/aquamm-execution-reporting" at bounding box center [566, 399] width 616 height 30
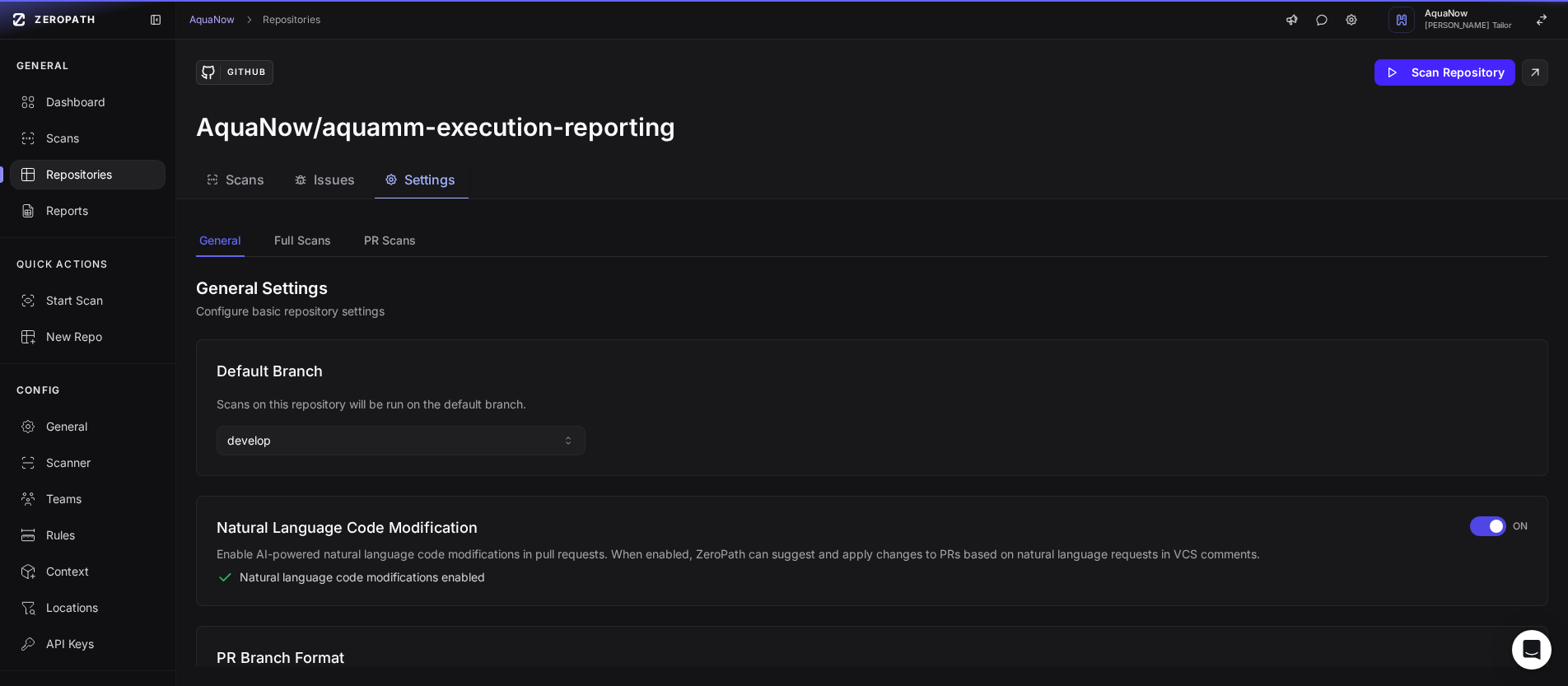
click at [434, 190] on button "Settings" at bounding box center [421, 180] width 94 height 37
drag, startPoint x: 326, startPoint y: 130, endPoint x: 674, endPoint y: 126, distance: 348.0
click at [674, 126] on h3 "AquaNow/aquamm-execution-reporting" at bounding box center [436, 127] width 480 height 30
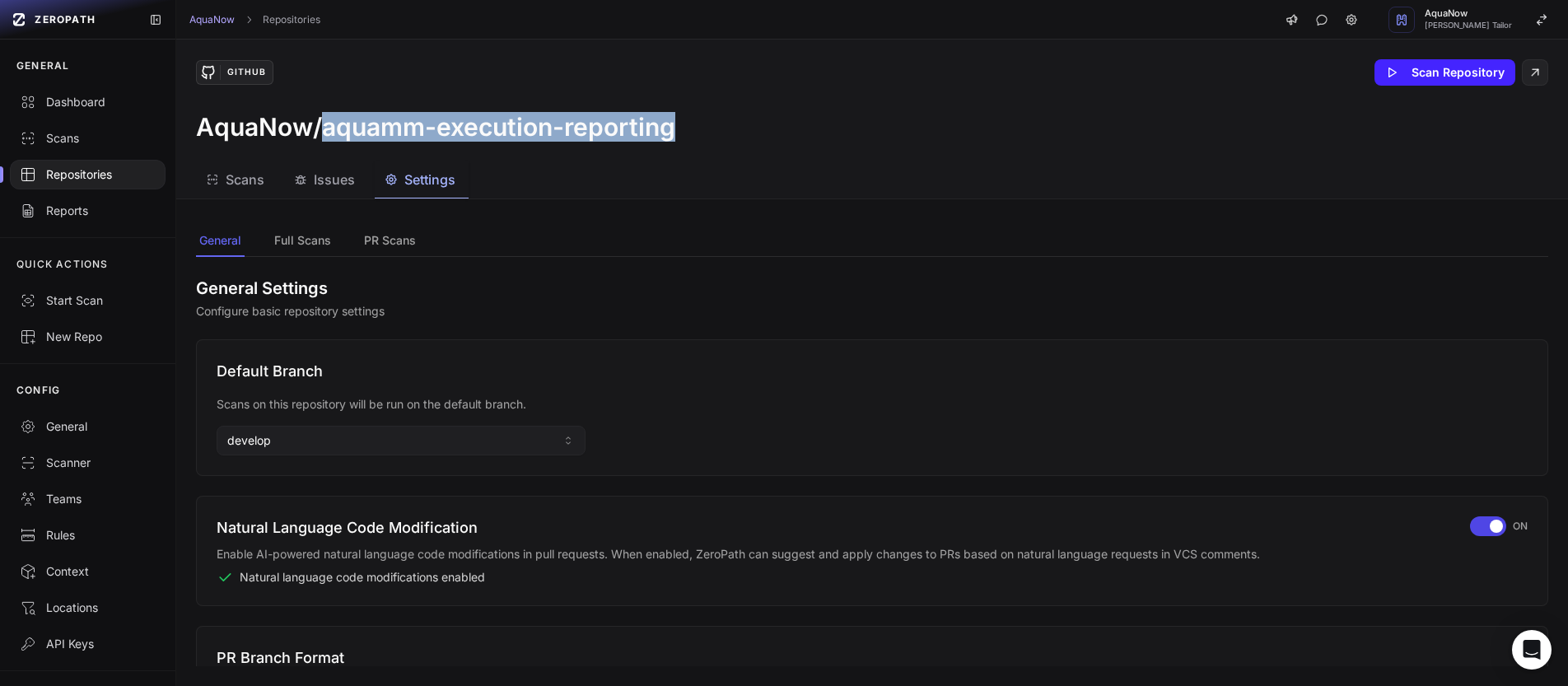
drag, startPoint x: 671, startPoint y: 128, endPoint x: 324, endPoint y: 131, distance: 347.0
click at [324, 131] on h3 "AquaNow/aquamm-execution-reporting" at bounding box center [436, 127] width 480 height 30
click at [368, 249] on button "PR Scans" at bounding box center [389, 242] width 58 height 31
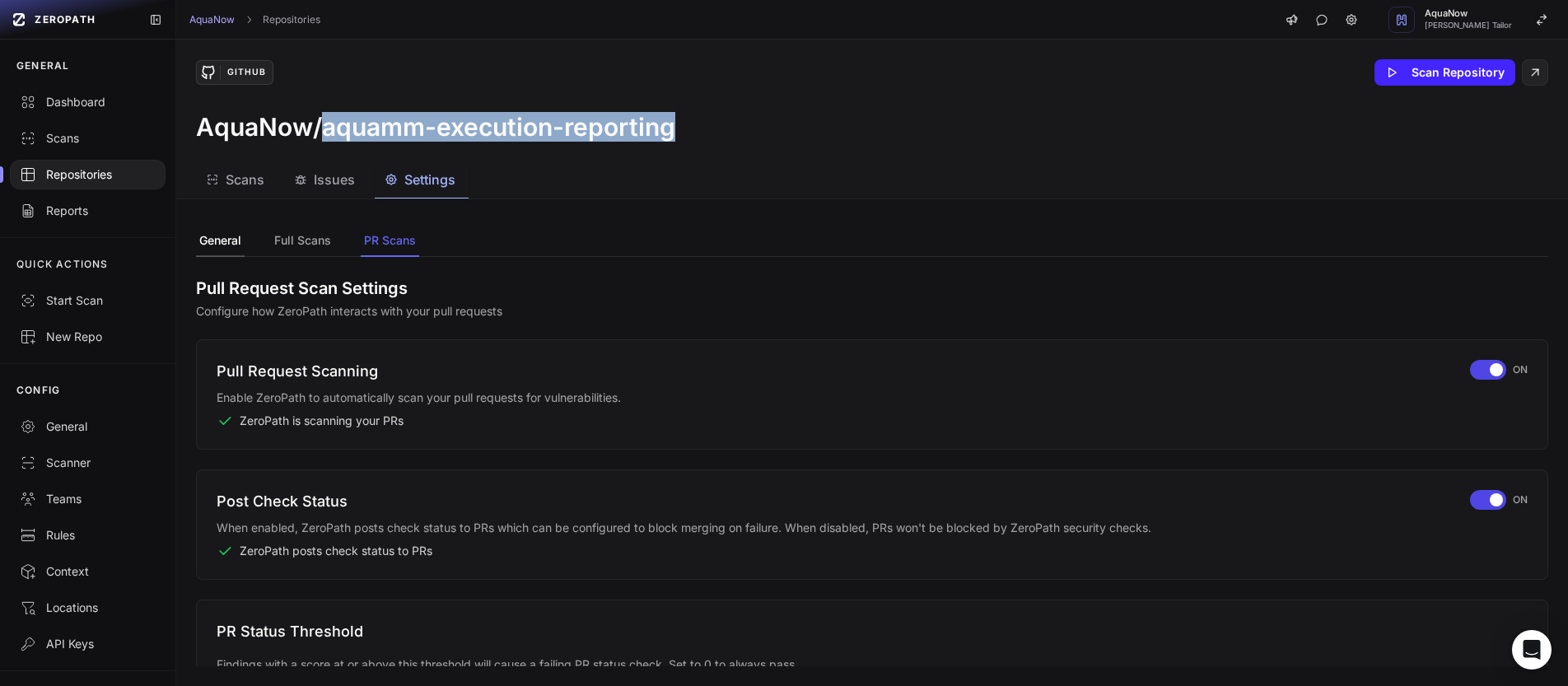
click at [197, 236] on button "General" at bounding box center [220, 242] width 48 height 31
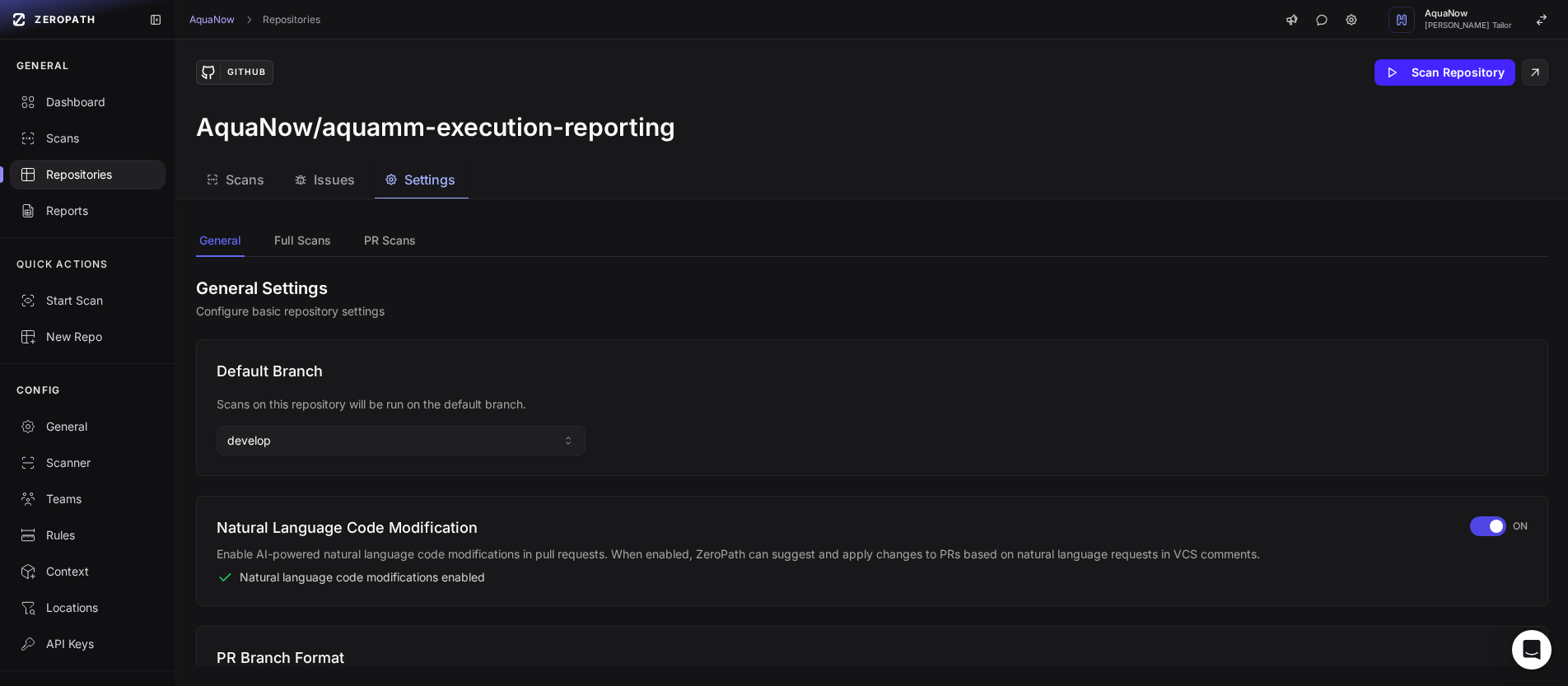
click at [289, 456] on div "Default Branch Scans on this repository will be run on the default branch. deve…" at bounding box center [872, 407] width 1352 height 137
click at [294, 447] on button "develop" at bounding box center [401, 441] width 369 height 30
click at [281, 477] on input at bounding box center [400, 477] width 360 height 28
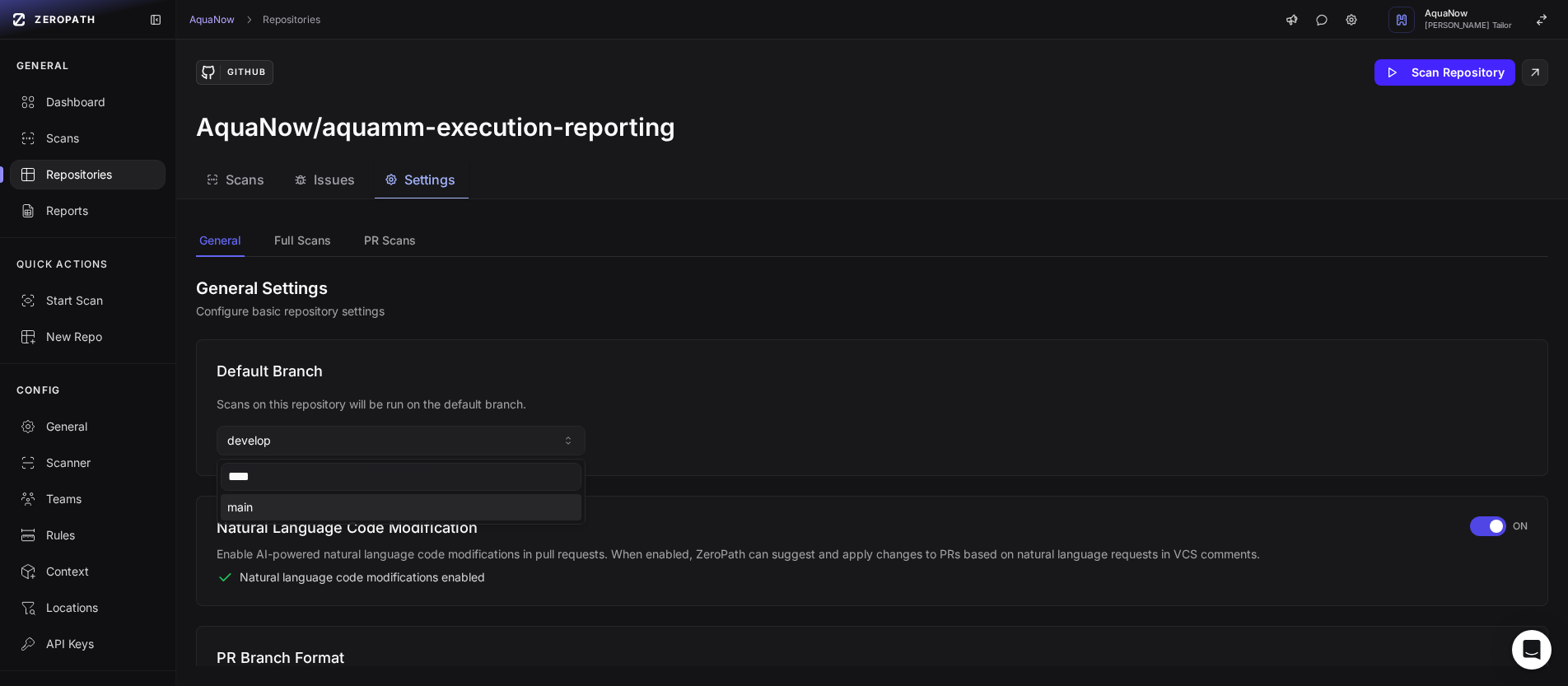
type input "****"
click at [279, 499] on div "main" at bounding box center [400, 507] width 360 height 26
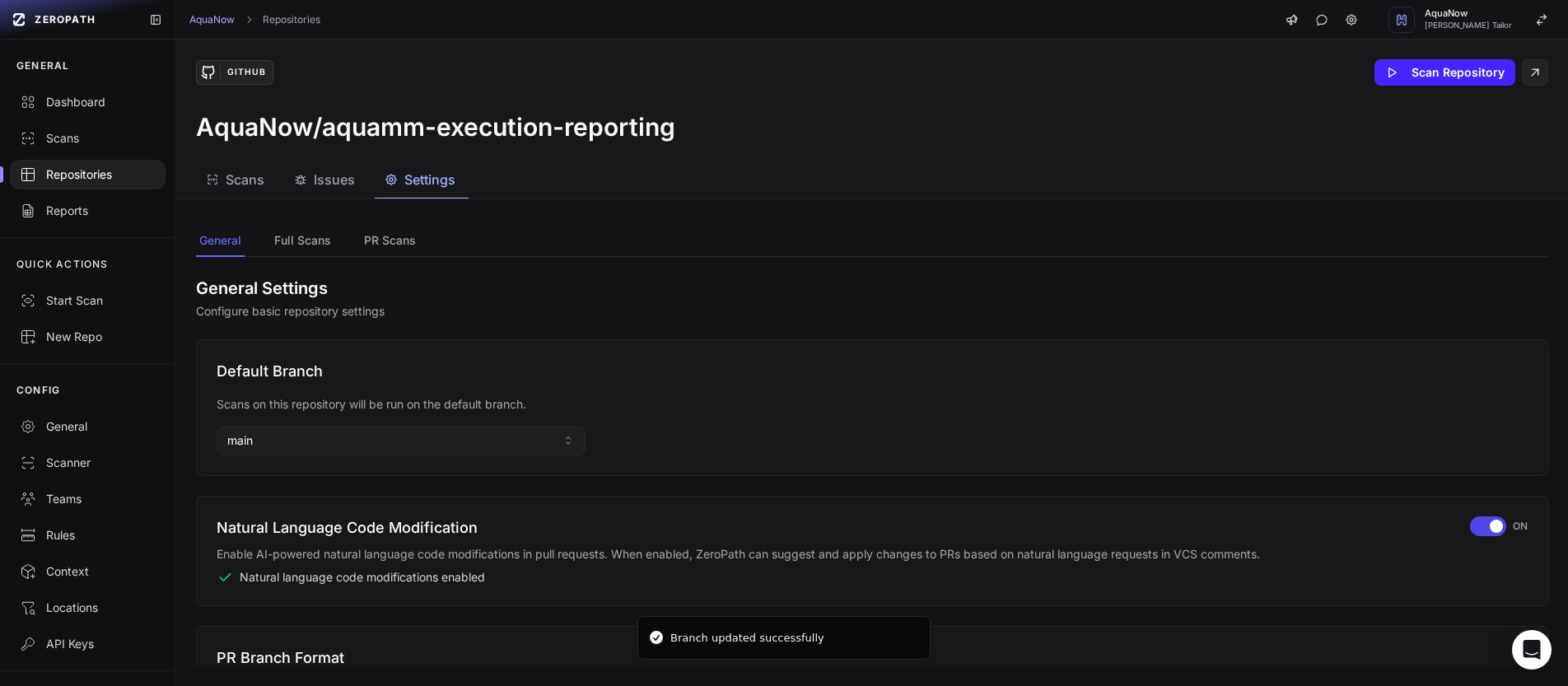
click at [36, 186] on div at bounding box center [88, 175] width 156 height 30
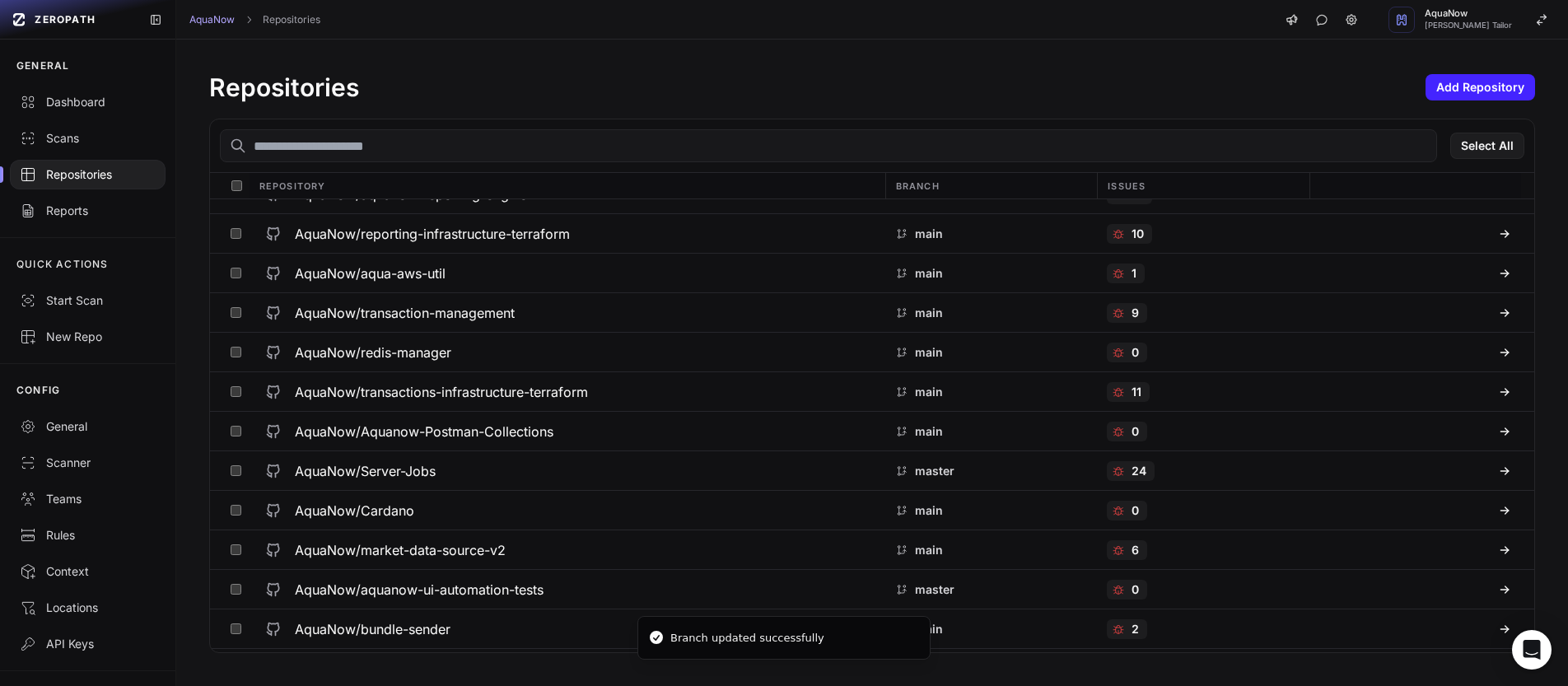
scroll to position [1857, 0]
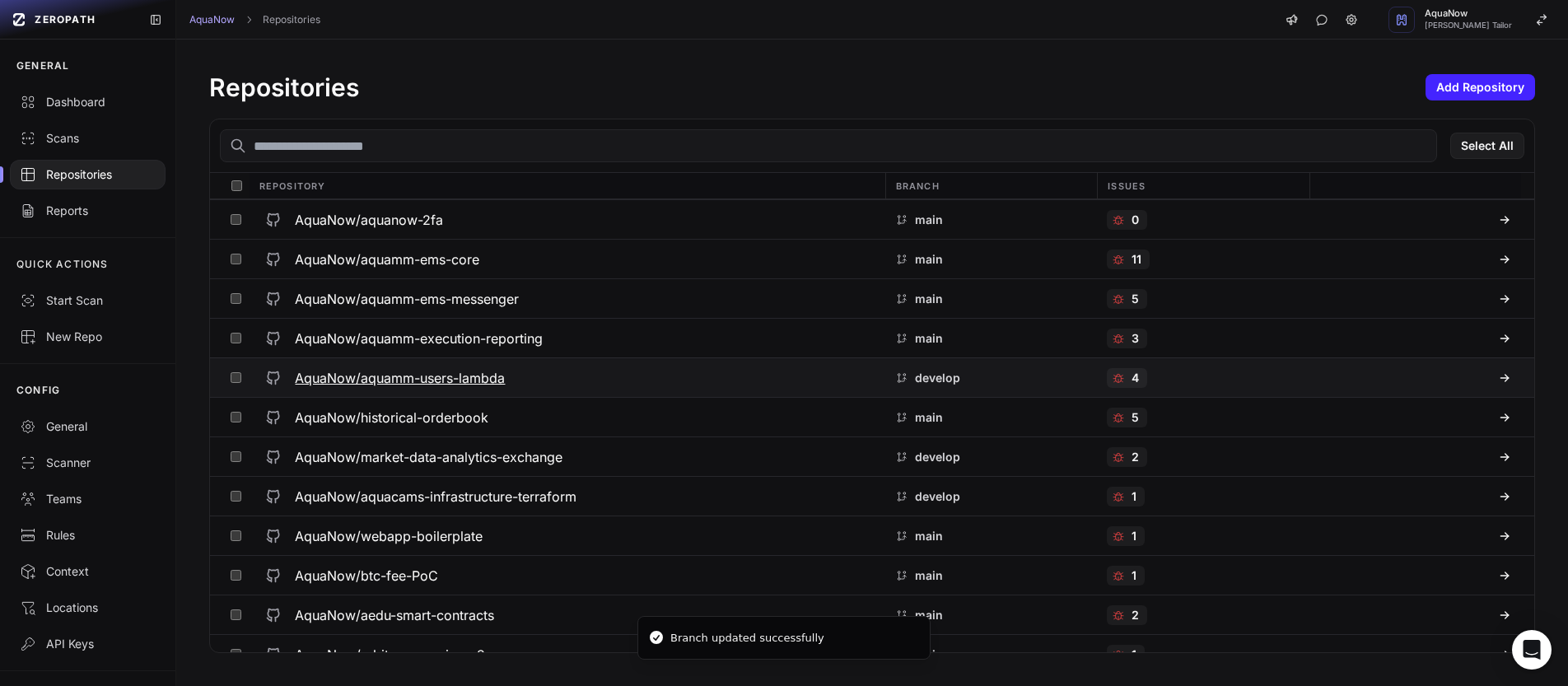
click at [525, 371] on div "AquaNow/aquamm-users-lambda" at bounding box center [566, 378] width 616 height 30
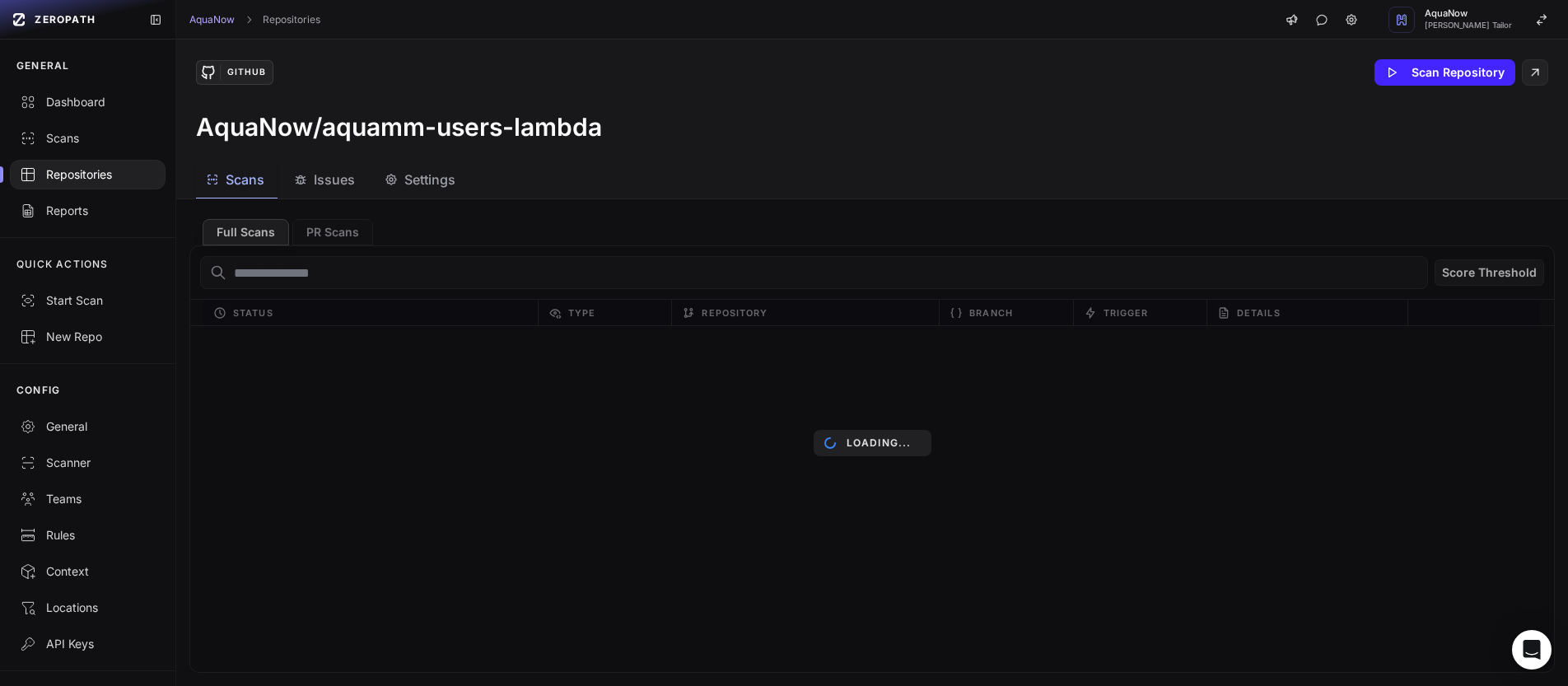
click at [438, 185] on span "Settings" at bounding box center [430, 179] width 51 height 19
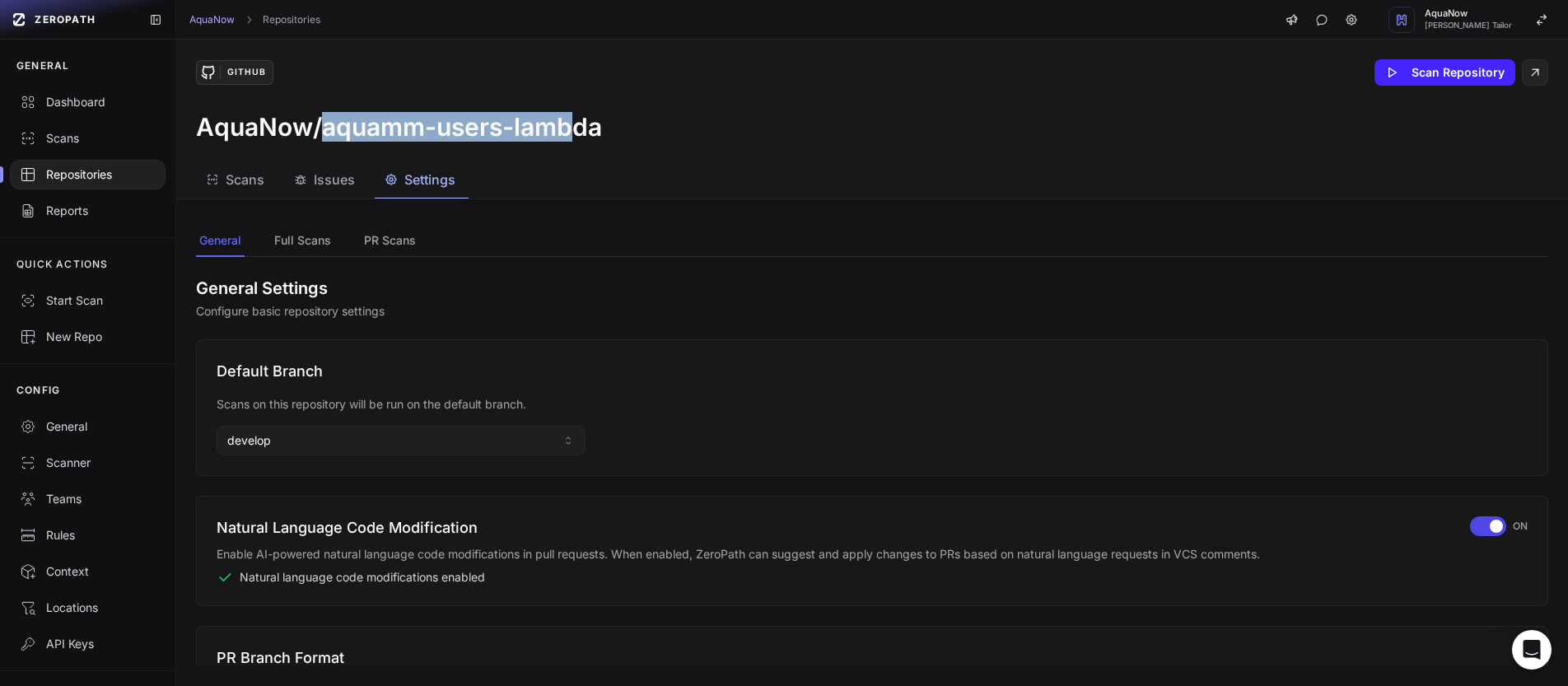
drag, startPoint x: 325, startPoint y: 129, endPoint x: 569, endPoint y: 115, distance: 244.4
click at [569, 115] on h3 "AquaNow/aquamm-users-lambda" at bounding box center [399, 127] width 406 height 30
click at [313, 451] on button "develop" at bounding box center [401, 441] width 369 height 30
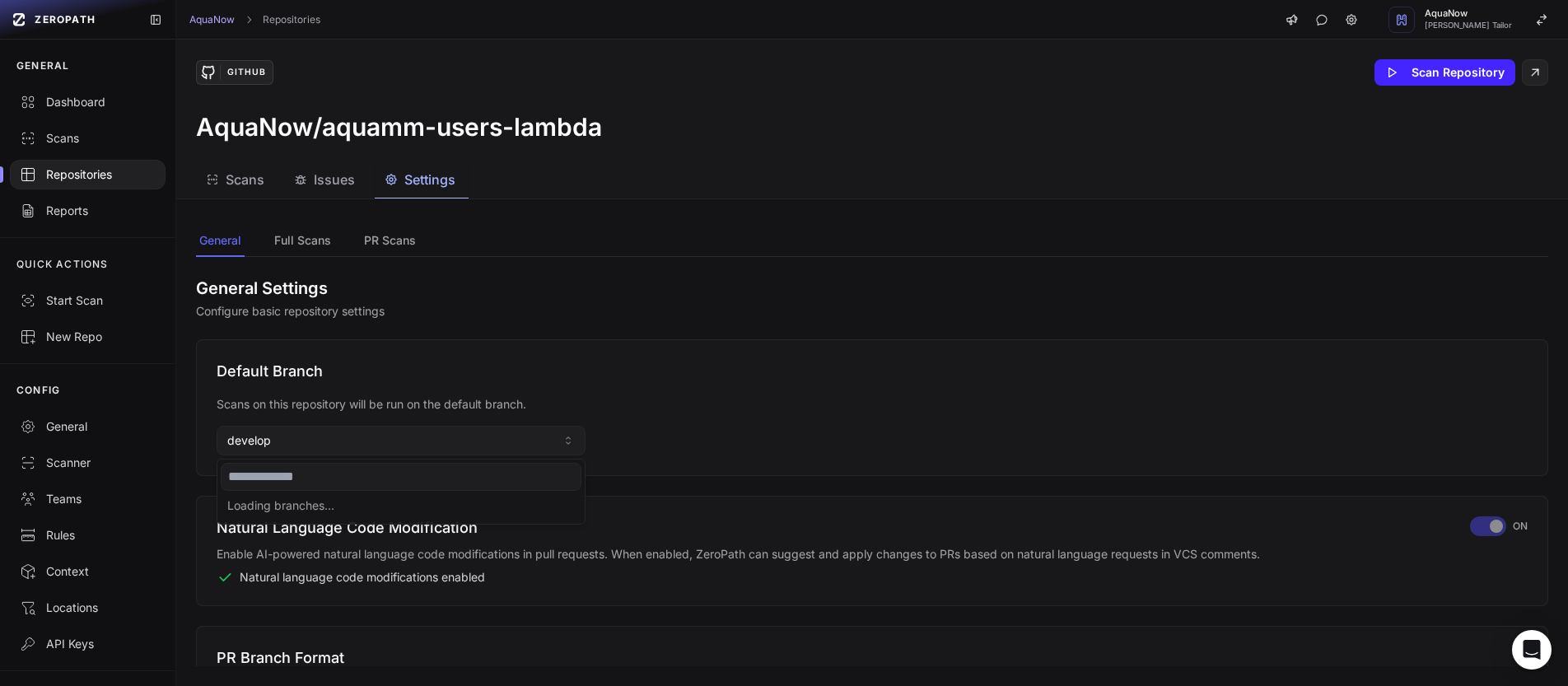
click at [308, 477] on input at bounding box center [400, 477] width 360 height 28
type input "****"
click at [287, 502] on div "main" at bounding box center [400, 507] width 360 height 26
click at [551, 308] on p "Configure basic repository settings" at bounding box center [872, 311] width 1352 height 17
click at [118, 173] on div "Repositories" at bounding box center [87, 175] width 136 height 17
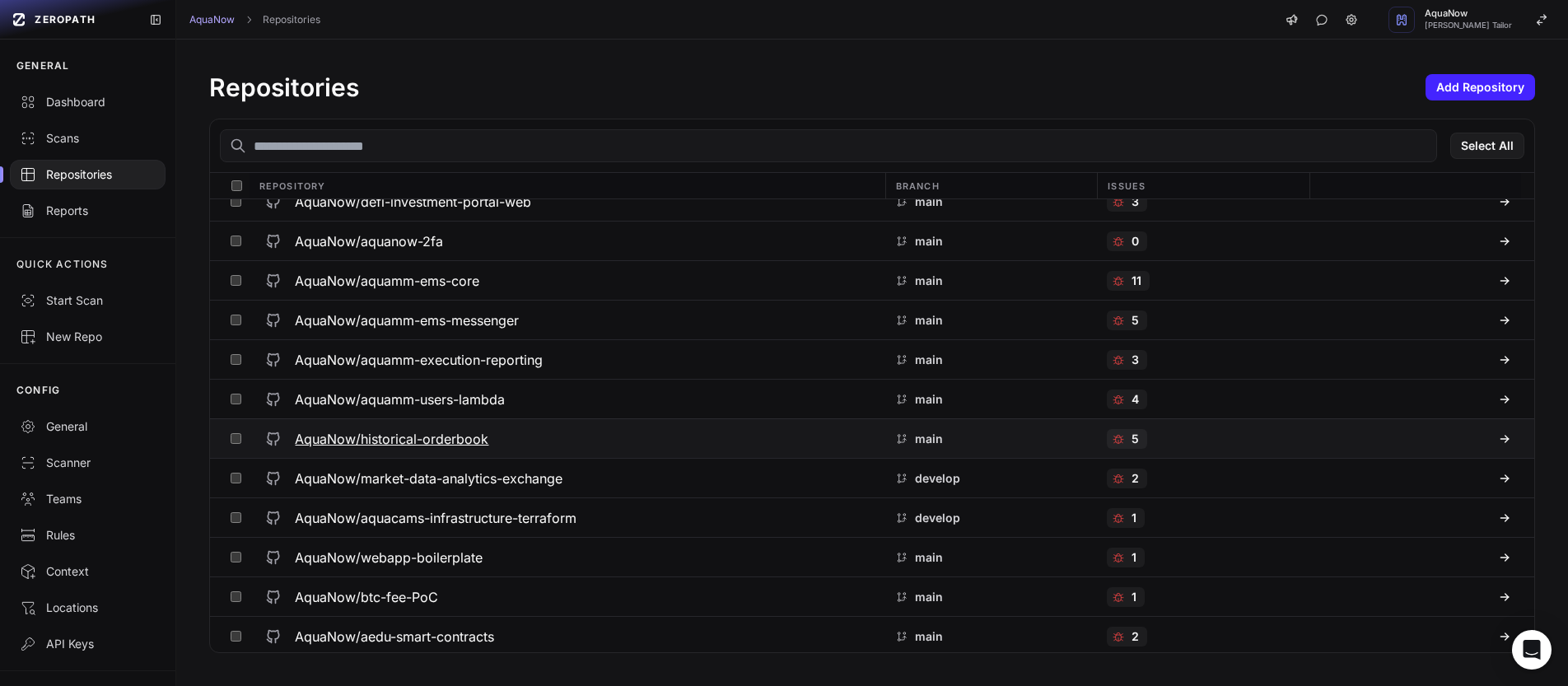
scroll to position [1890, 0]
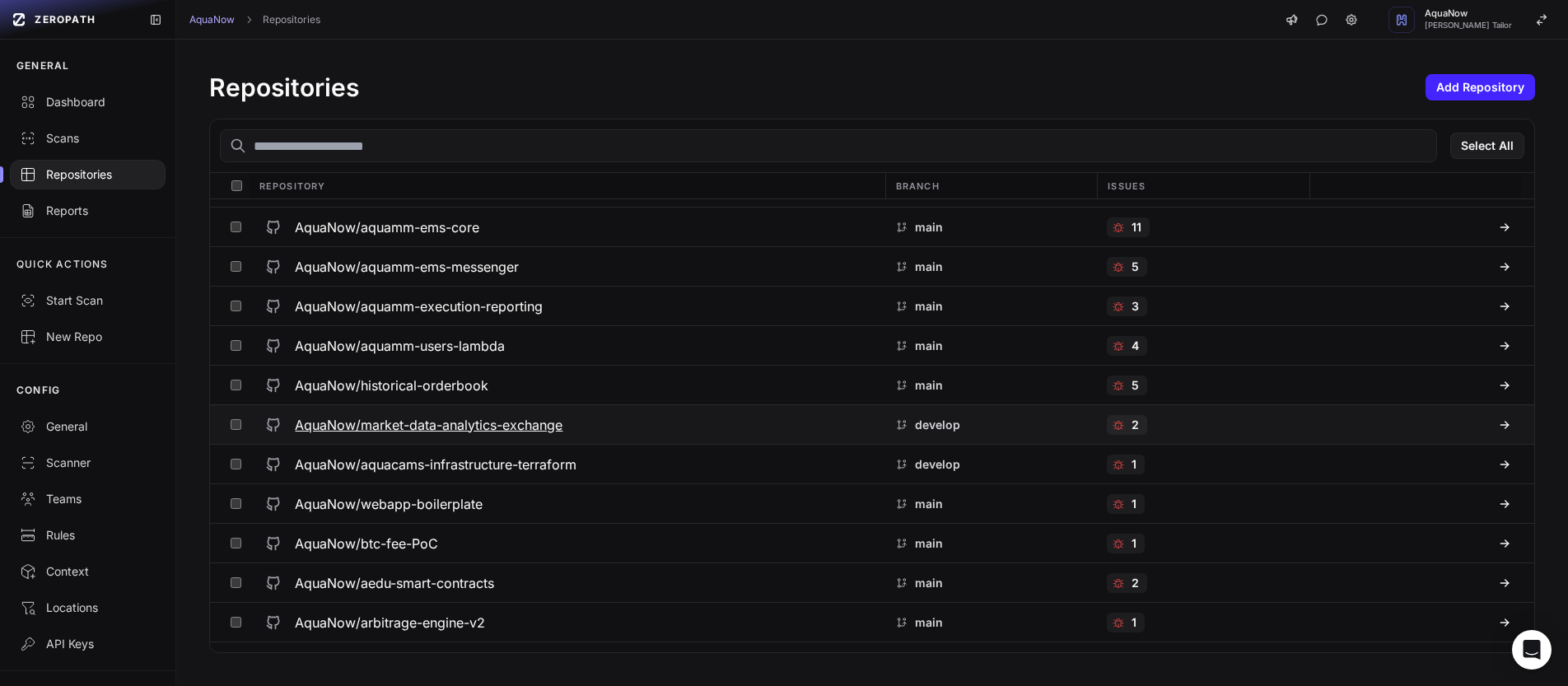
click at [589, 424] on div "AquaNow/market-data-analytics-exchange" at bounding box center [566, 425] width 616 height 30
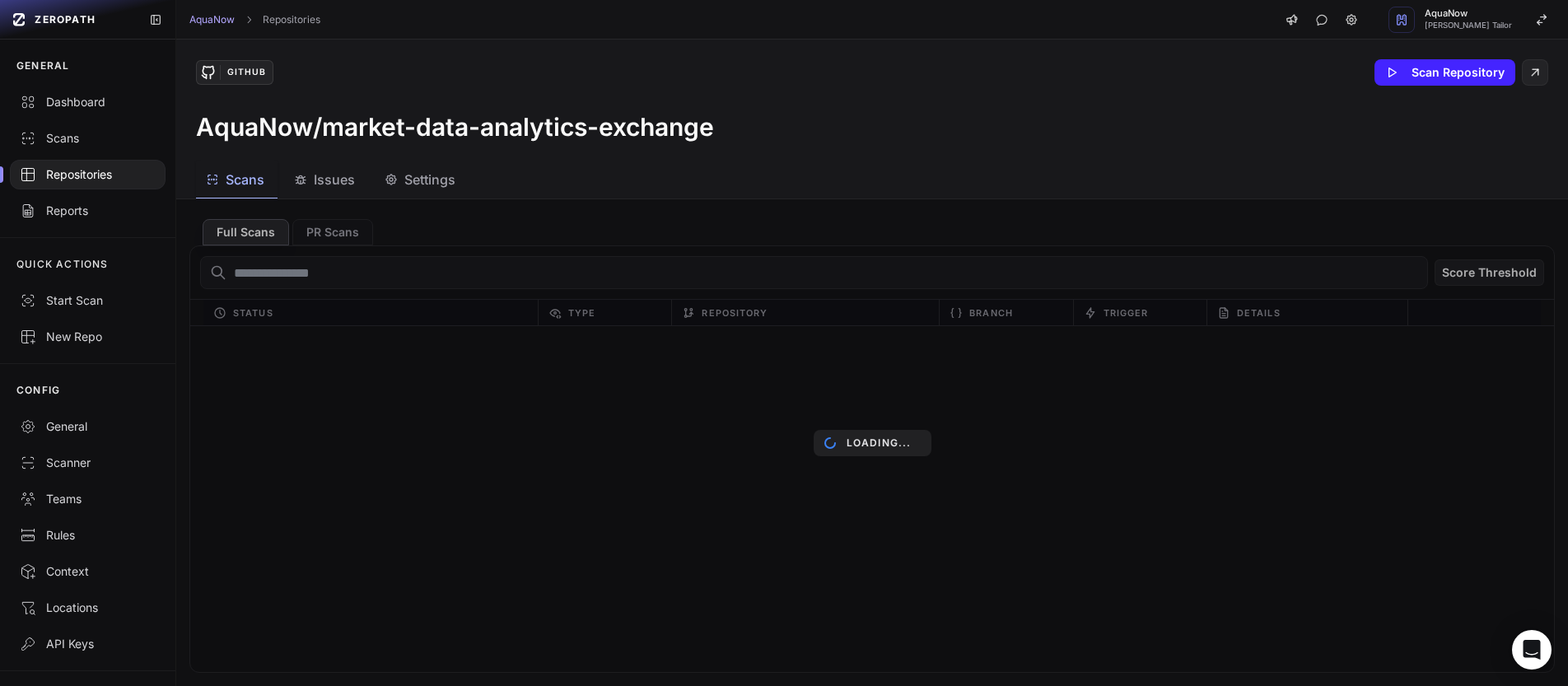
click at [420, 184] on span "Settings" at bounding box center [430, 179] width 51 height 19
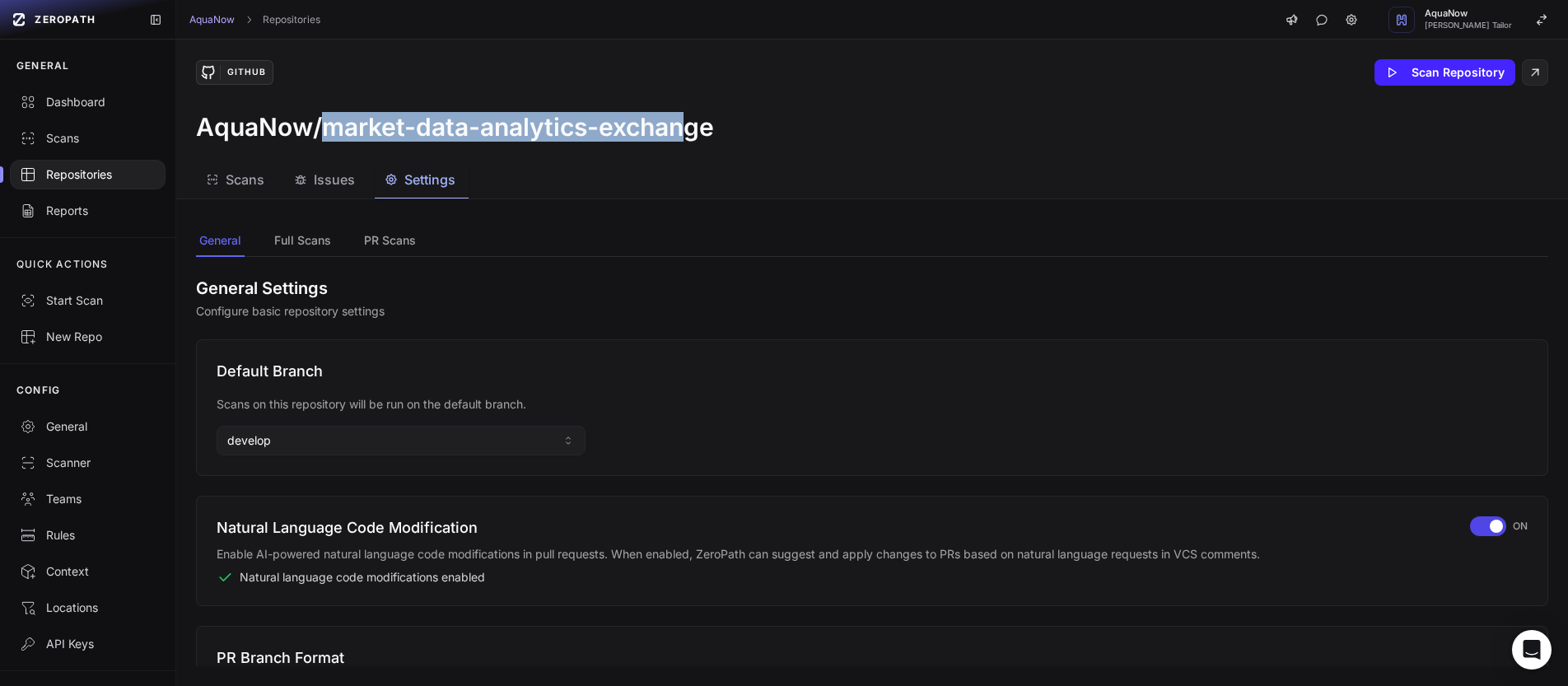
drag, startPoint x: 325, startPoint y: 131, endPoint x: 680, endPoint y: 130, distance: 355.0
click at [680, 130] on h3 "AquaNow/market-data-analytics-exchange" at bounding box center [455, 127] width 518 height 30
click at [458, 441] on button "develop" at bounding box center [401, 441] width 369 height 30
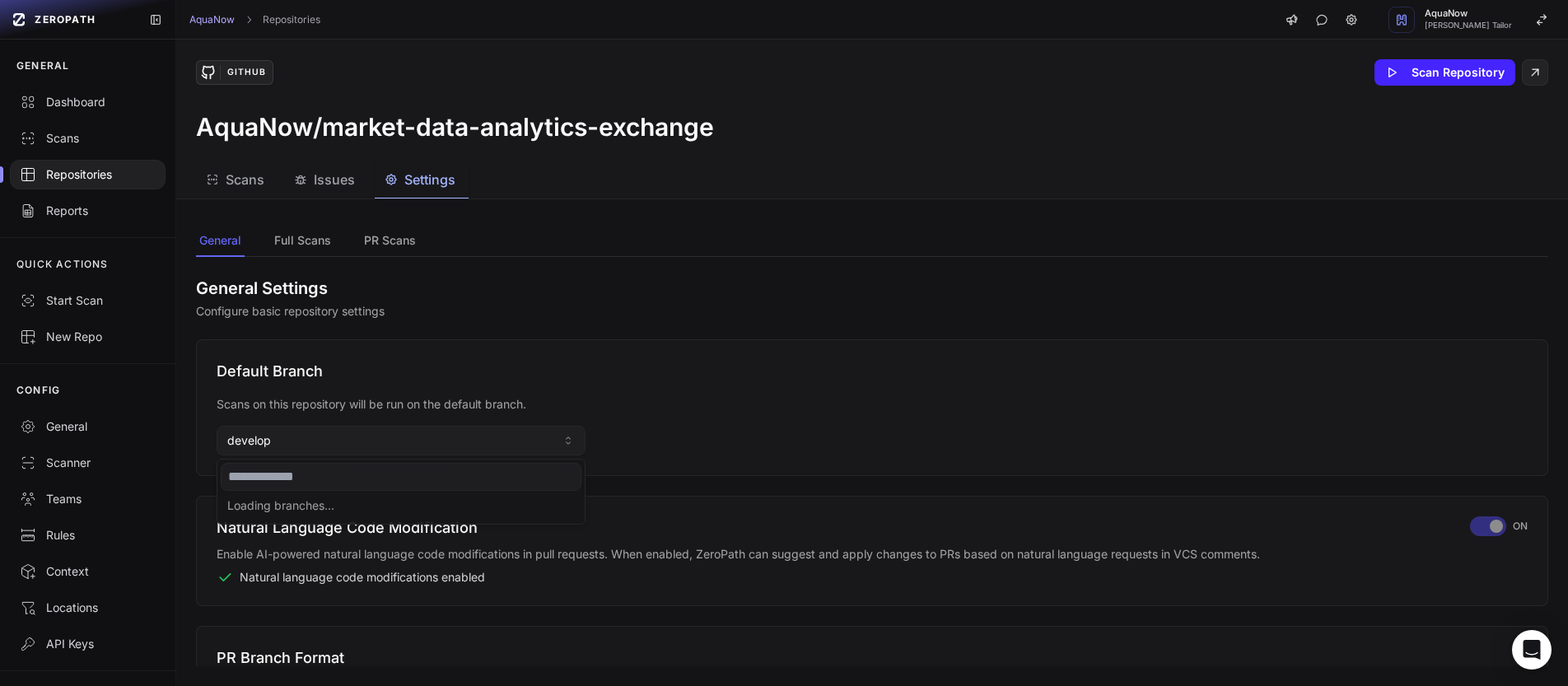
click at [353, 485] on input at bounding box center [400, 477] width 360 height 28
click at [282, 472] on input "**" at bounding box center [400, 477] width 360 height 28
type input "****"
click at [276, 503] on div "Use " main "" at bounding box center [400, 507] width 360 height 26
click at [523, 293] on h2 "General Settings" at bounding box center [872, 288] width 1352 height 23
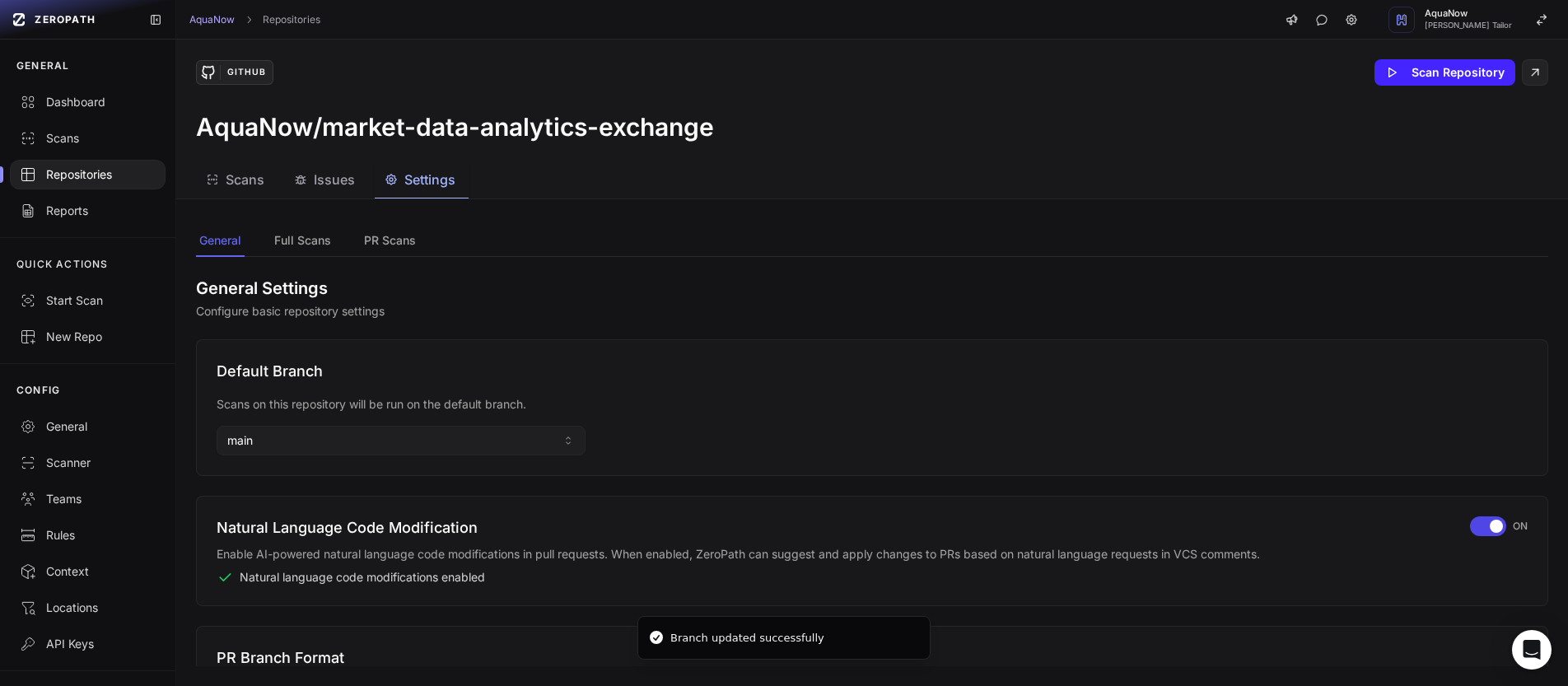
click at [101, 174] on div "Repositories" at bounding box center [87, 175] width 136 height 17
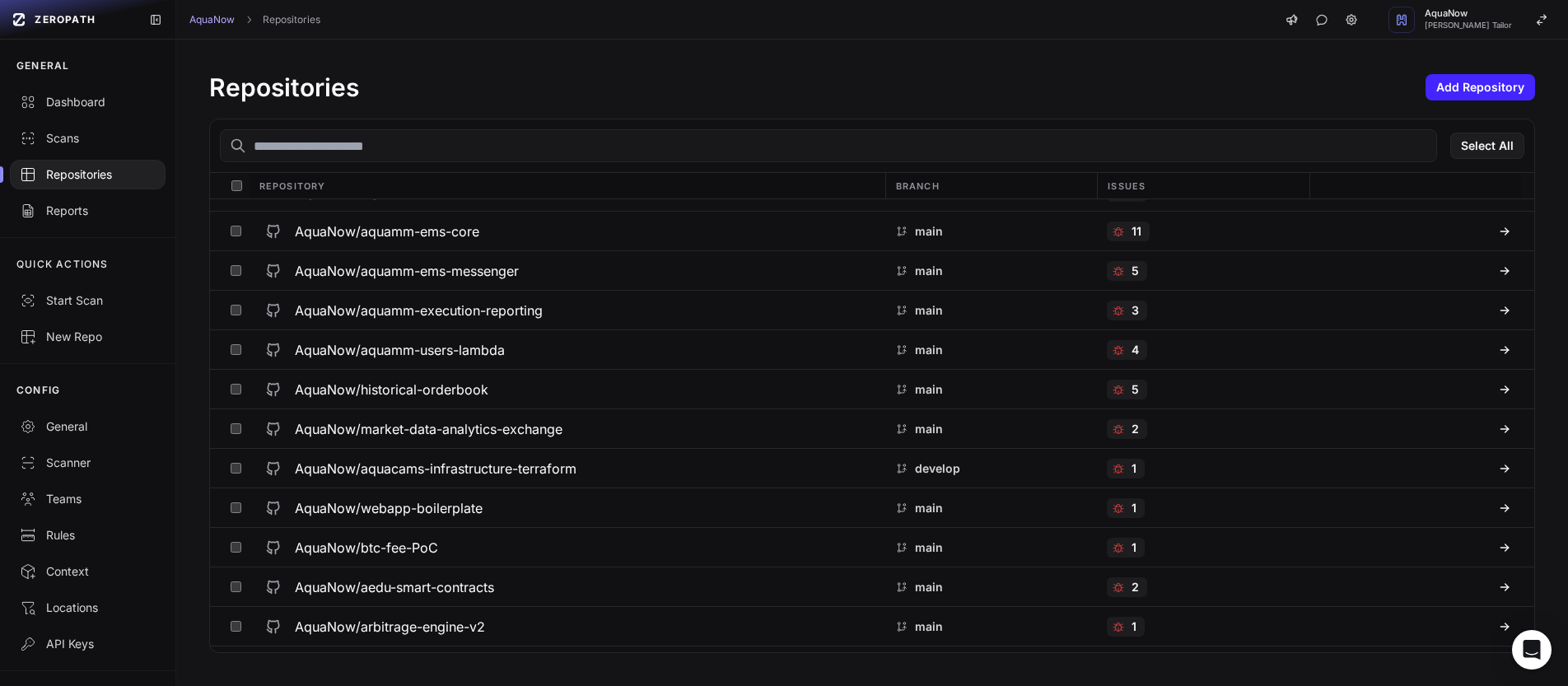
scroll to position [1907, 0]
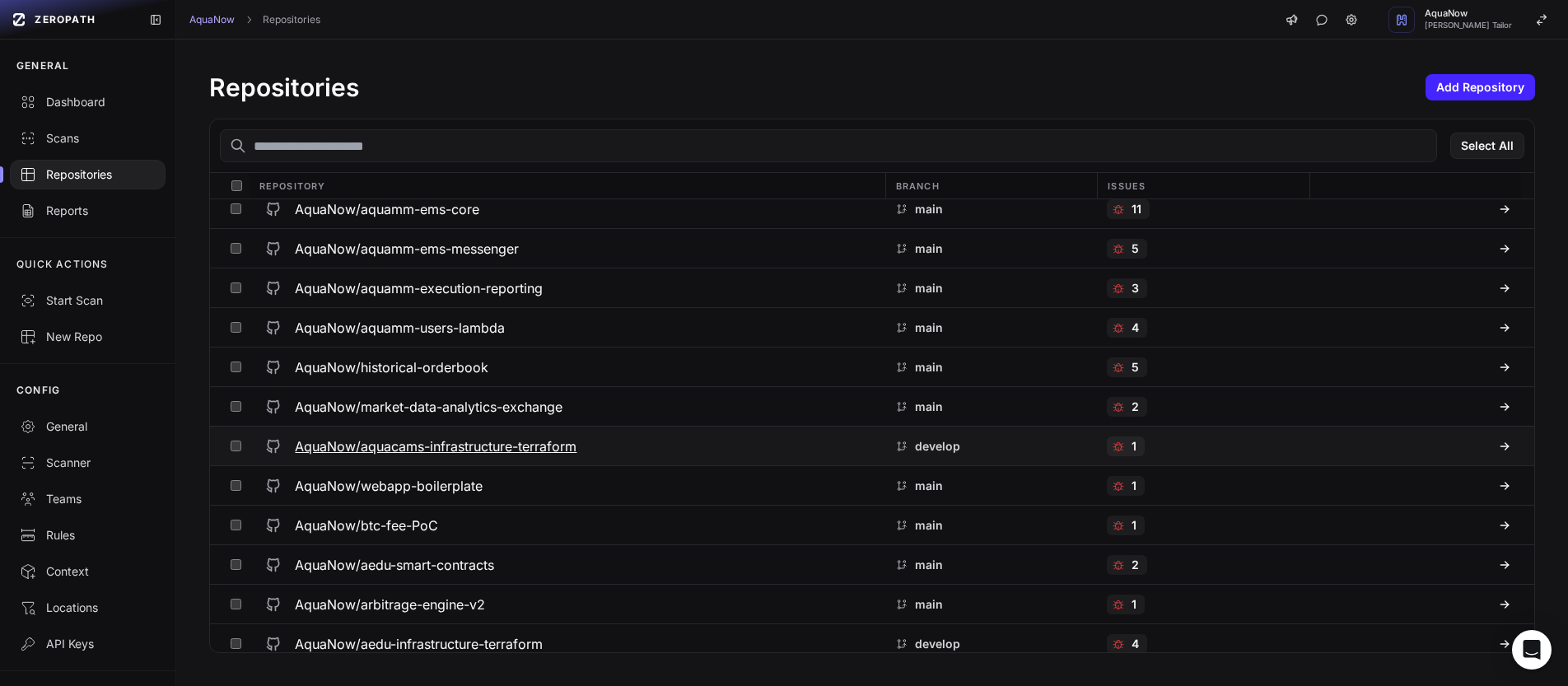
click at [613, 442] on div "AquaNow/aquacams-infrastructure-terraform" at bounding box center [566, 446] width 616 height 30
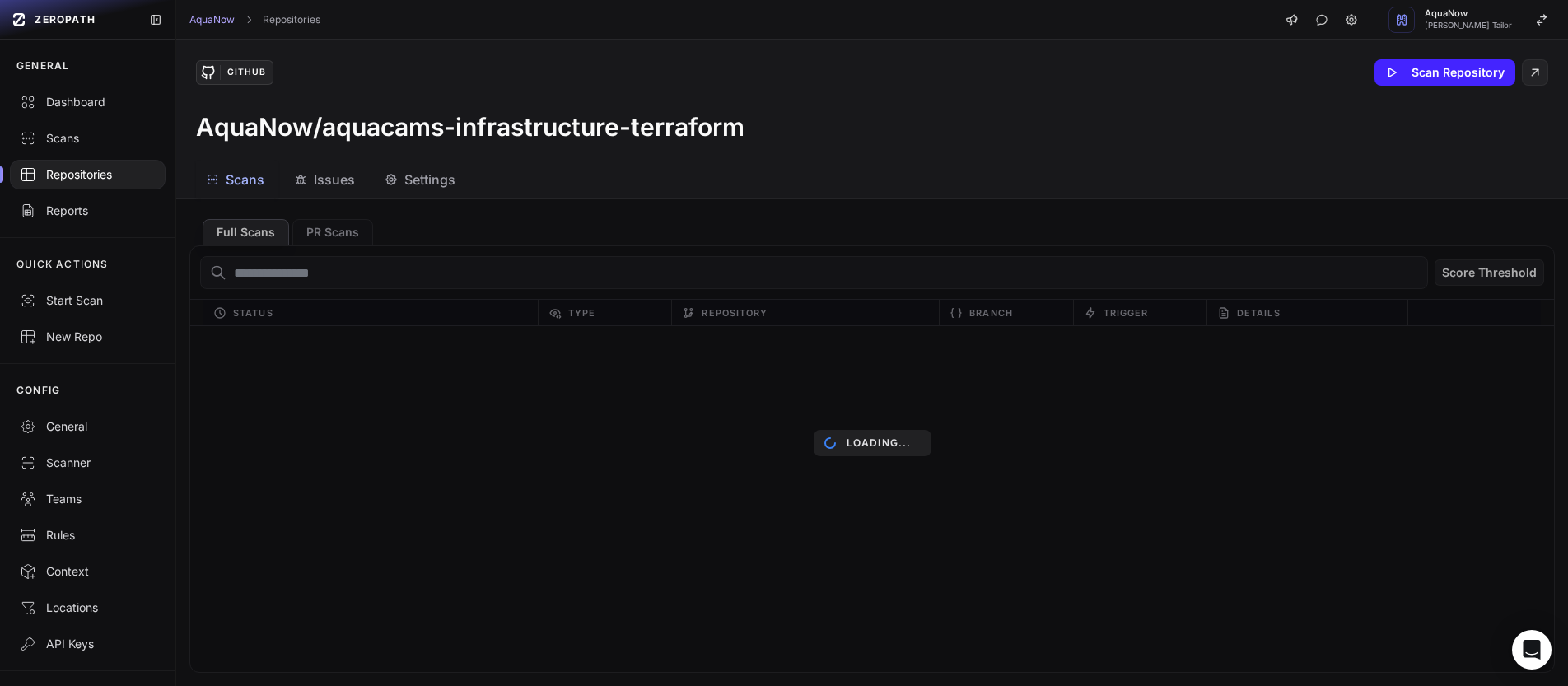
click at [418, 190] on button "Settings" at bounding box center [421, 180] width 94 height 37
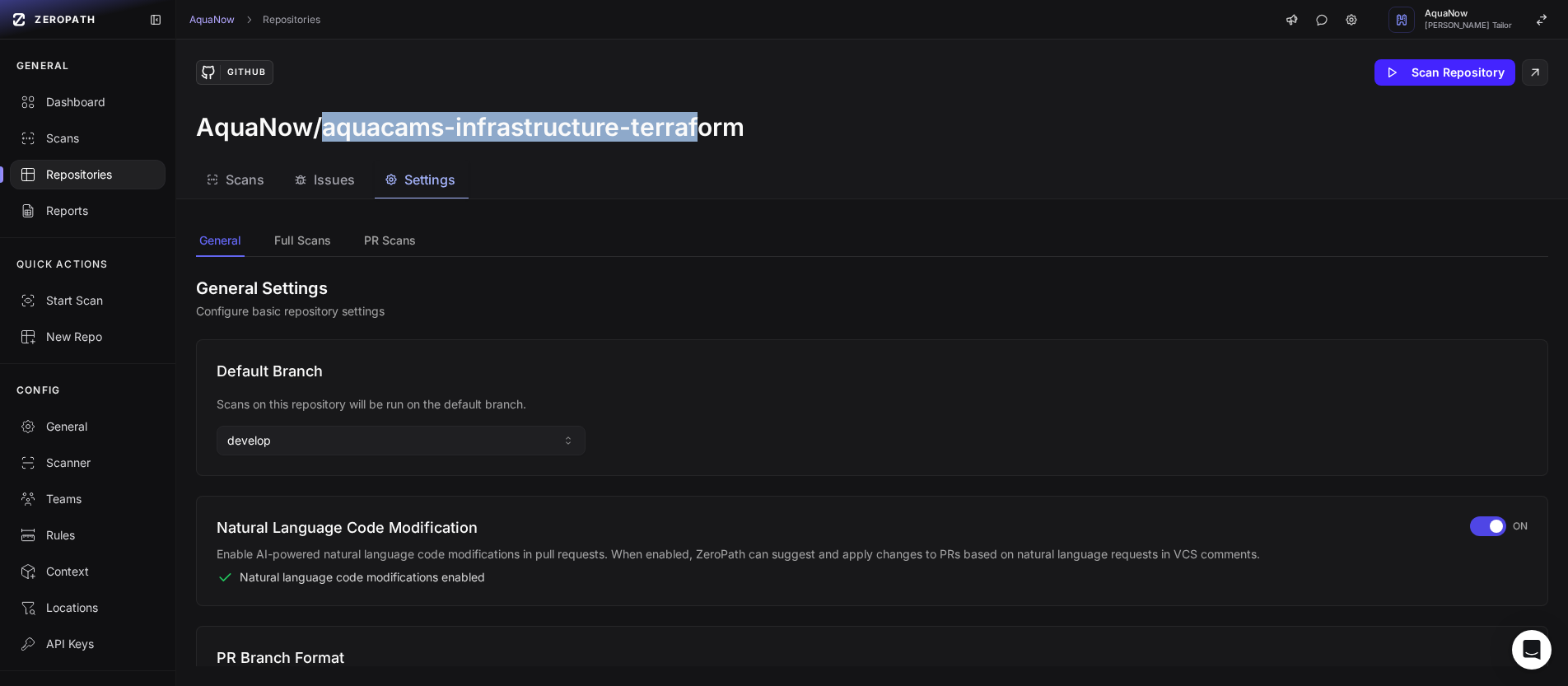
drag, startPoint x: 327, startPoint y: 130, endPoint x: 705, endPoint y: 131, distance: 378.0
click at [705, 131] on h3 "AquaNow/aquacams-infrastructure-terraform" at bounding box center [470, 127] width 548 height 30
click at [315, 436] on button "develop" at bounding box center [401, 441] width 369 height 30
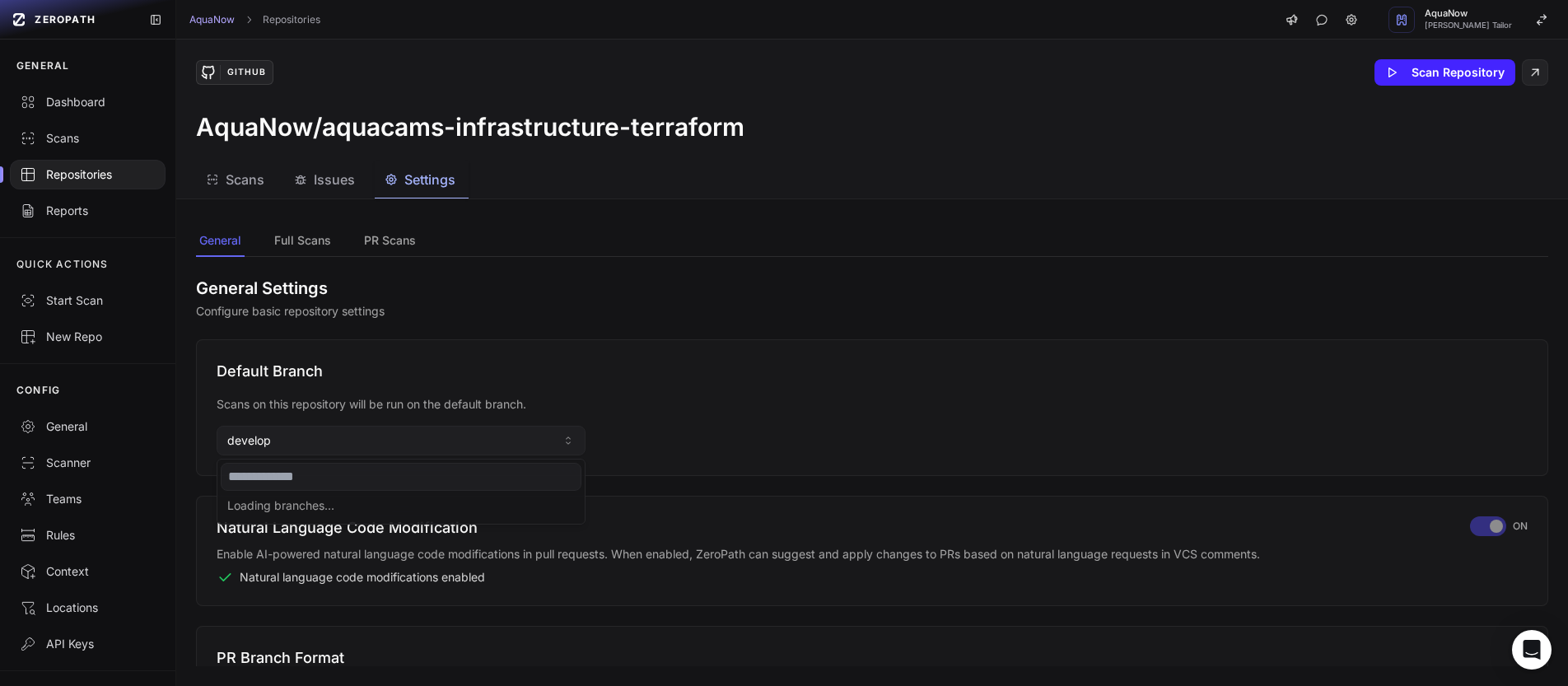
click at [277, 469] on input at bounding box center [400, 477] width 360 height 28
type input "****"
click at [268, 509] on div "Use " main "" at bounding box center [400, 507] width 360 height 26
click at [515, 271] on div "General Settings Configure basic repository settings Default Branch Scans on th…" at bounding box center [872, 461] width 1352 height 409
click at [104, 168] on div "Repositories" at bounding box center [87, 175] width 136 height 17
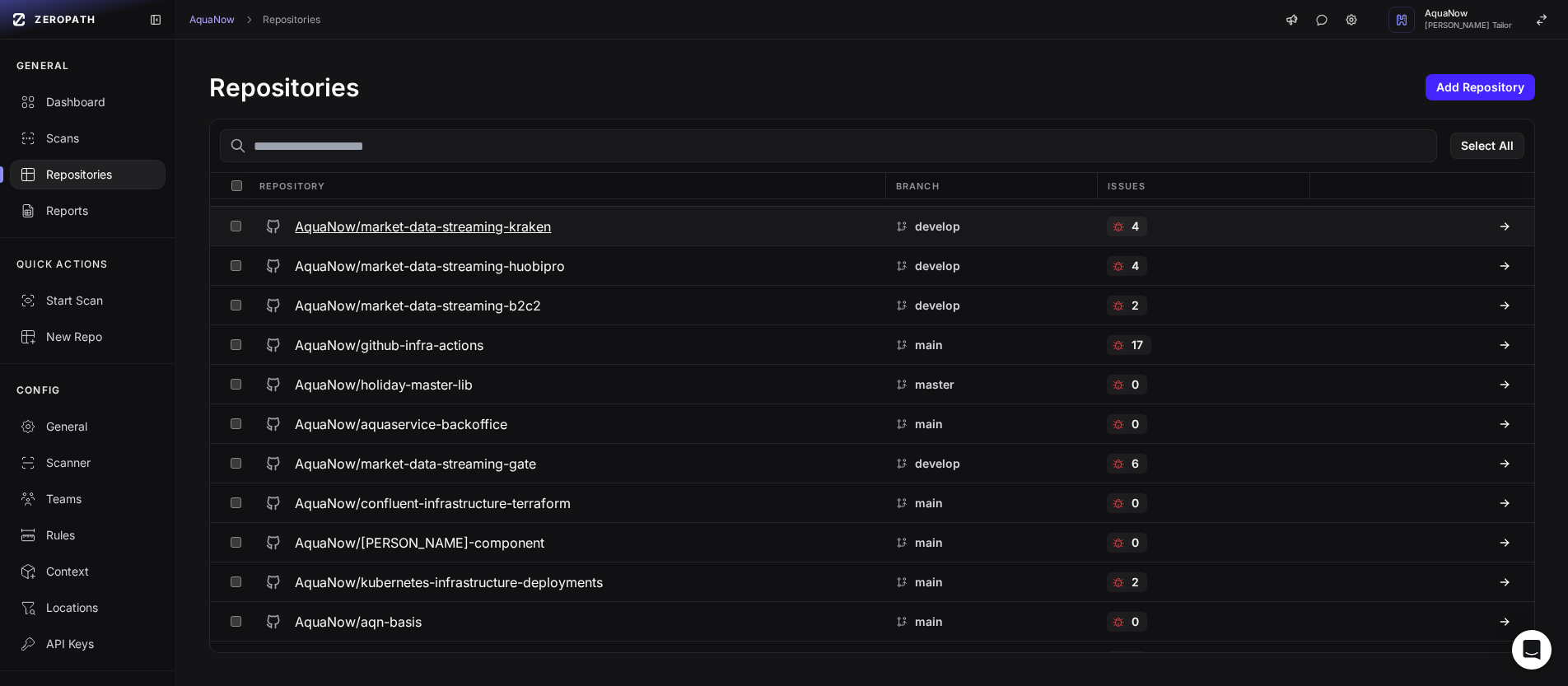
scroll to position [4434, 0]
